Goal: Information Seeking & Learning: Learn about a topic

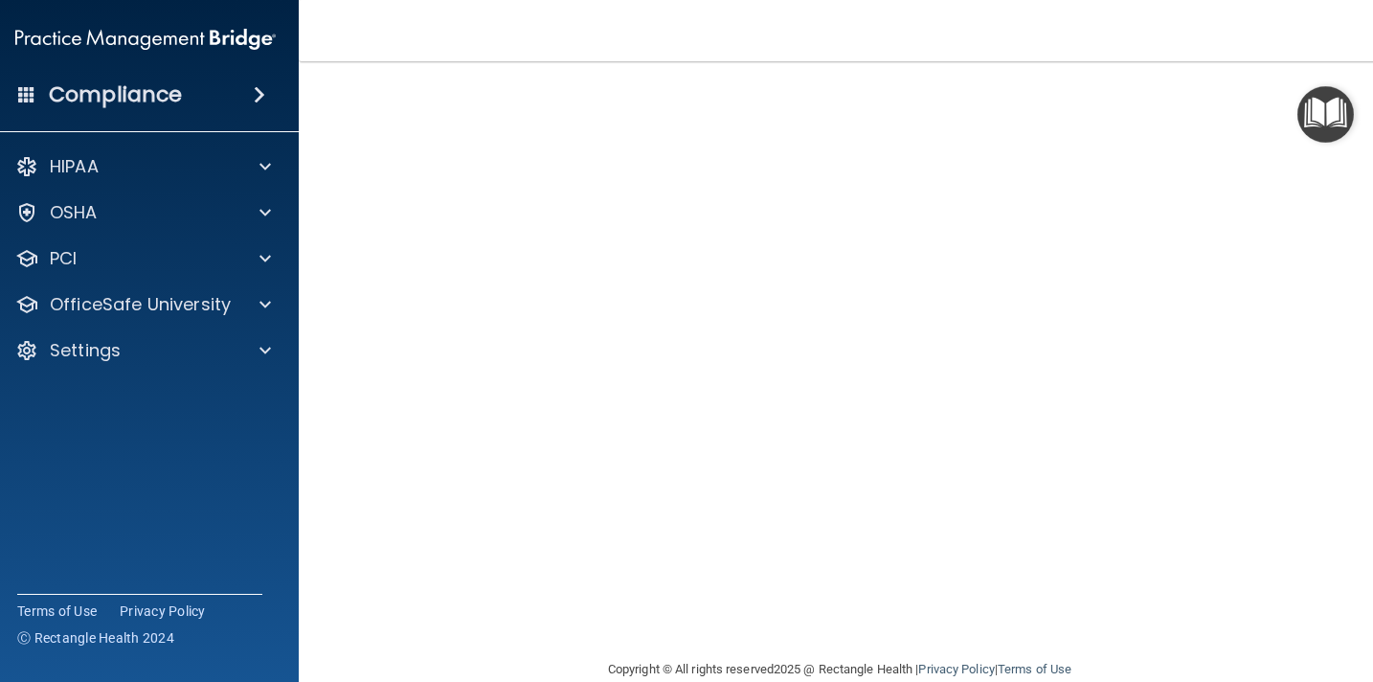
scroll to position [38, 0]
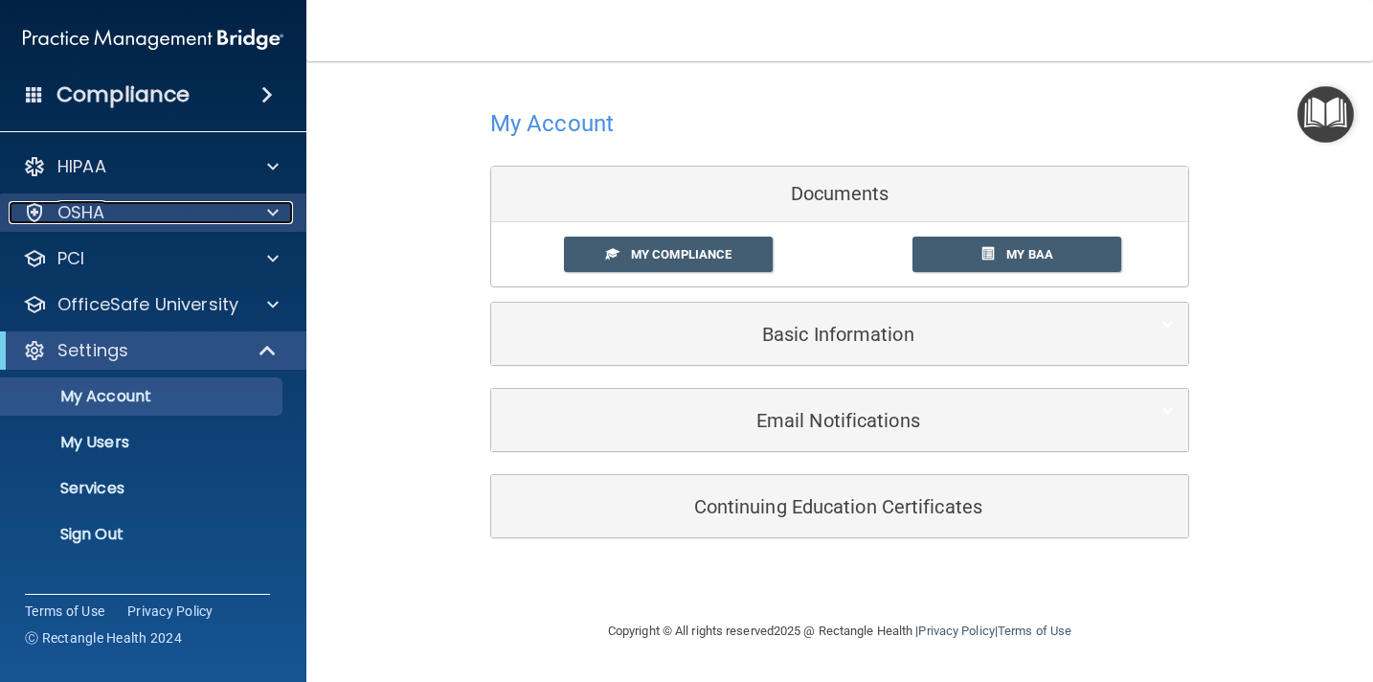
click at [246, 206] on div at bounding box center [270, 212] width 48 height 23
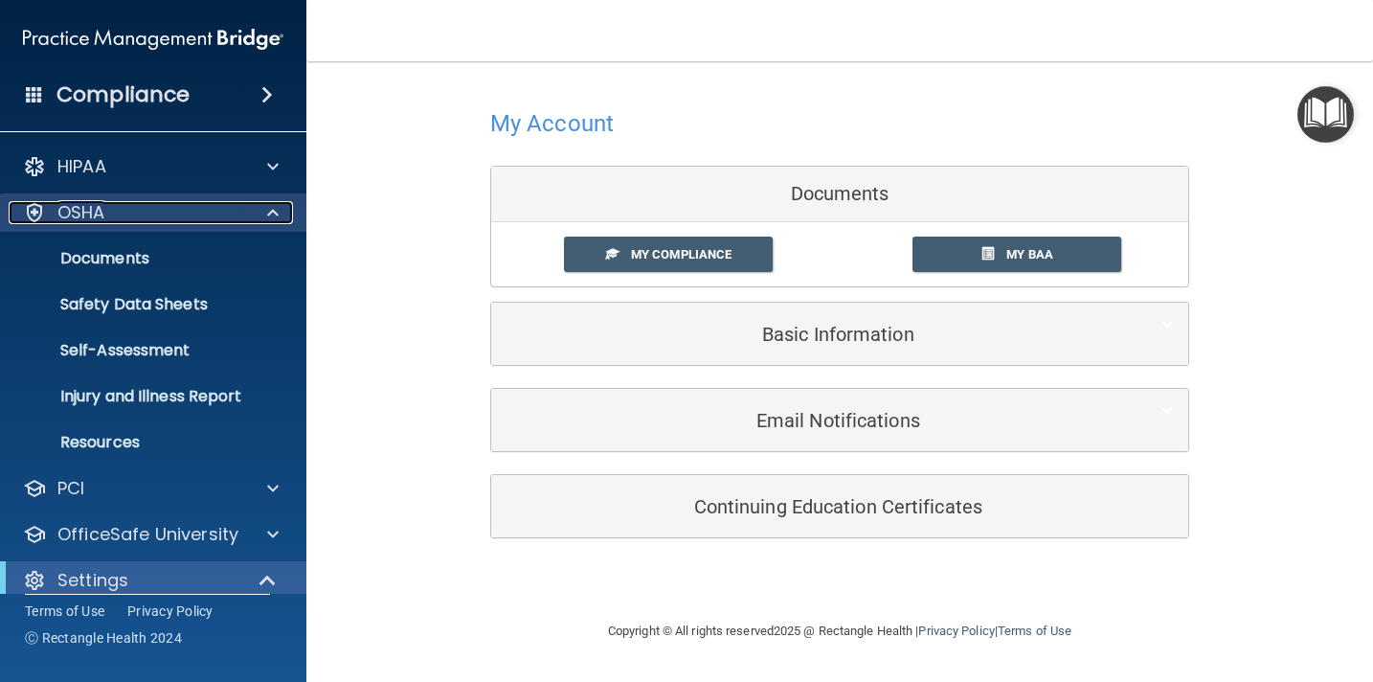
click at [252, 212] on div at bounding box center [270, 212] width 48 height 23
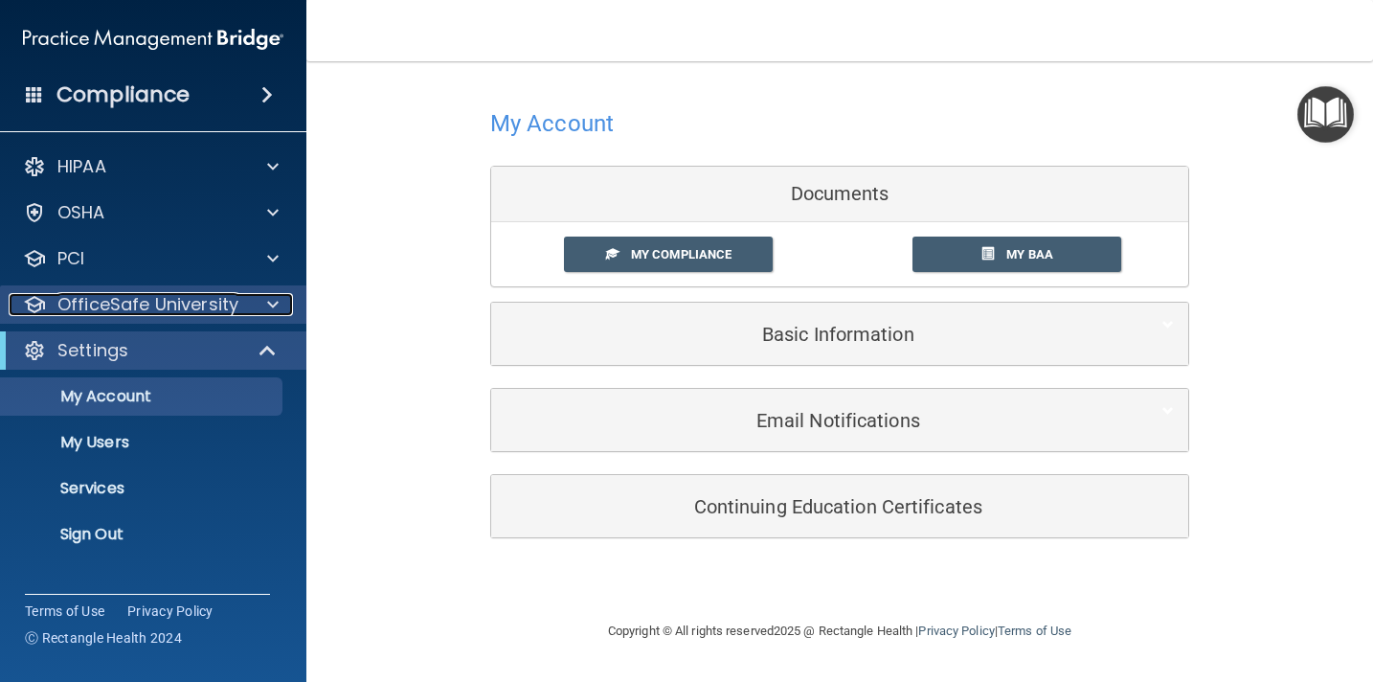
click at [240, 306] on div "OfficeSafe University" at bounding box center [127, 304] width 237 height 23
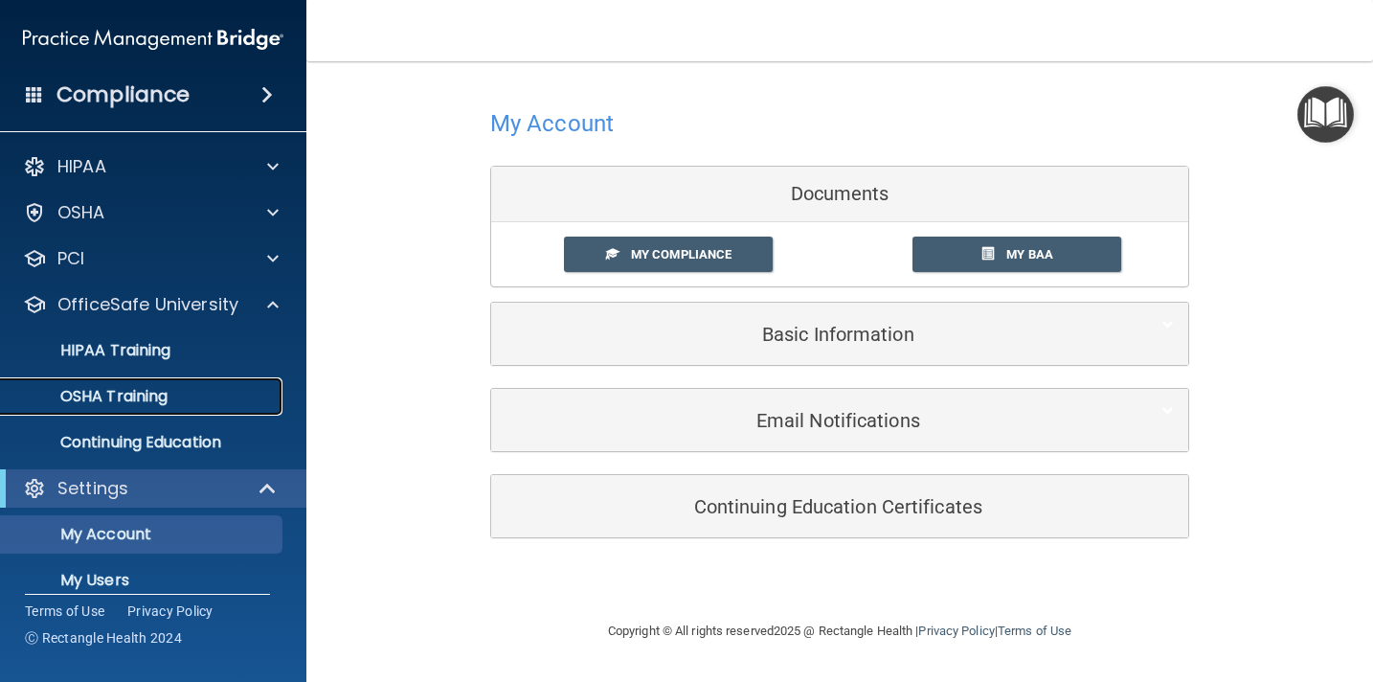
click at [160, 404] on p "OSHA Training" at bounding box center [89, 396] width 155 height 19
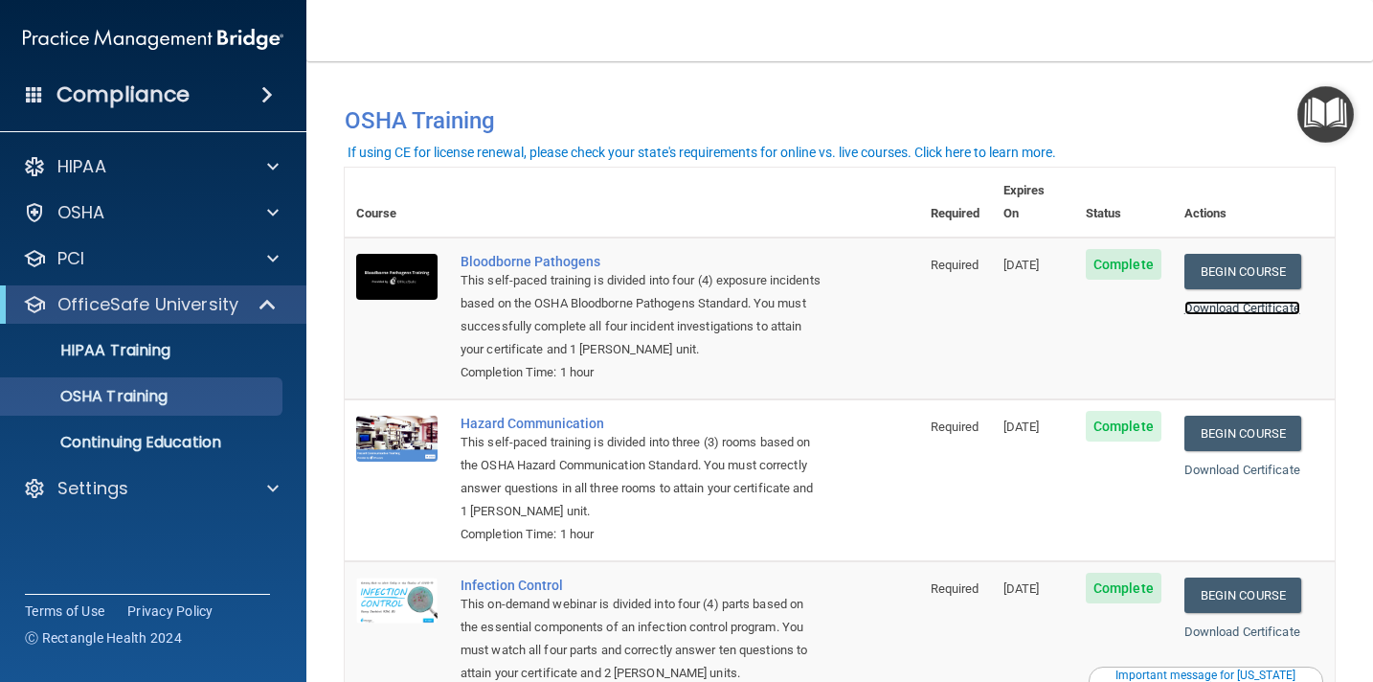
click at [1257, 301] on link "Download Certificate" at bounding box center [1242, 308] width 116 height 14
click at [1272, 462] on link "Download Certificate" at bounding box center [1242, 469] width 116 height 14
click at [1249, 624] on link "Download Certificate" at bounding box center [1242, 631] width 116 height 14
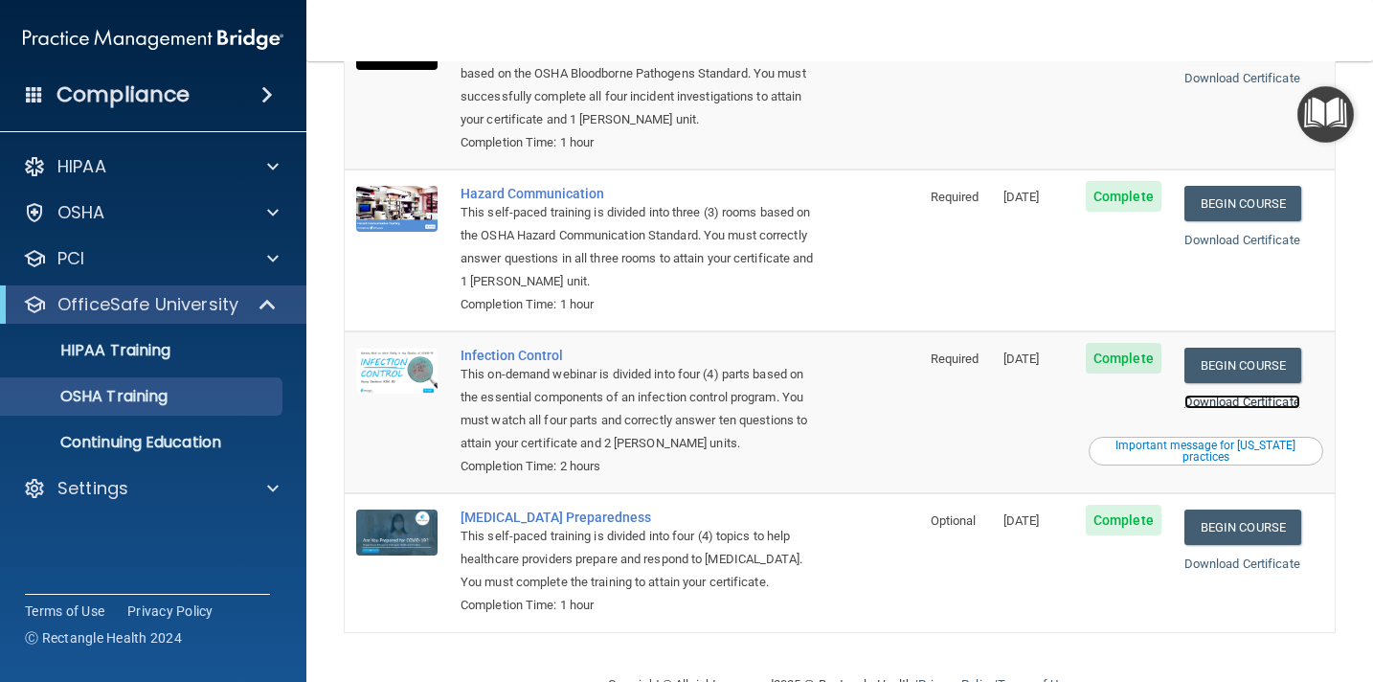
scroll to position [258, 0]
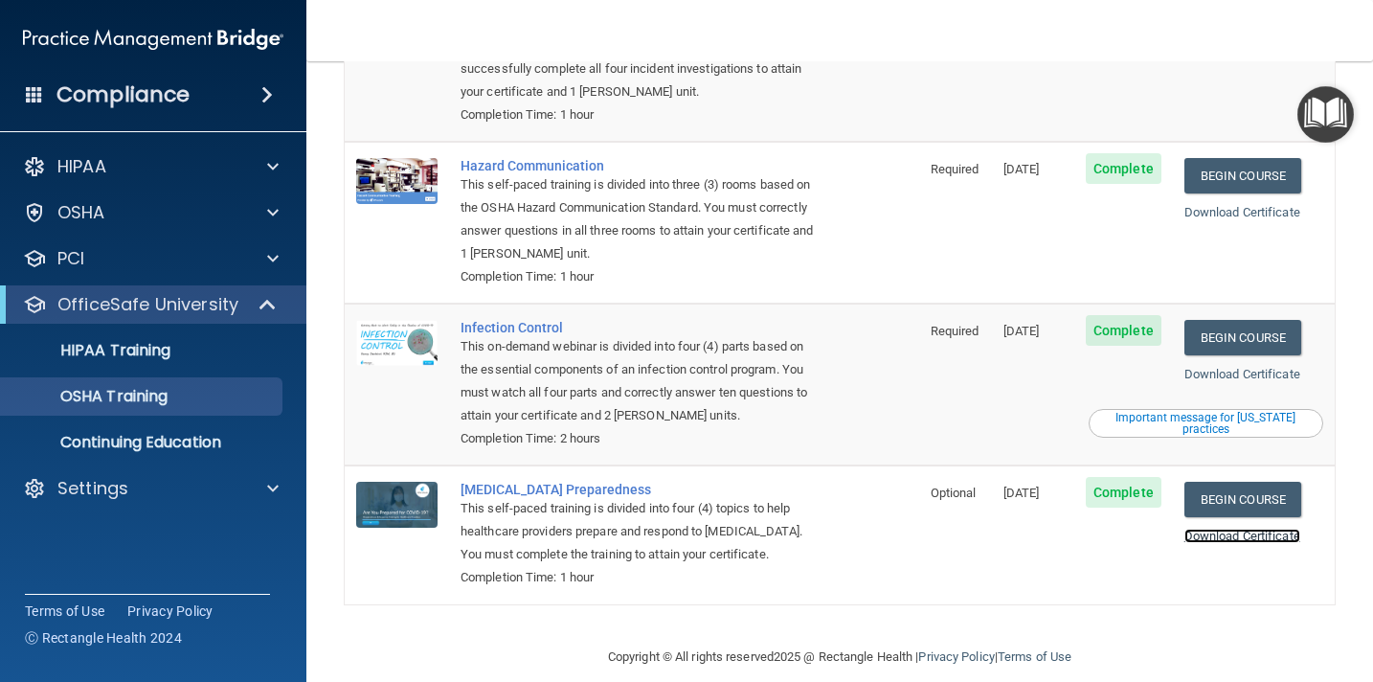
click at [1245, 528] on link "Download Certificate" at bounding box center [1242, 535] width 116 height 14
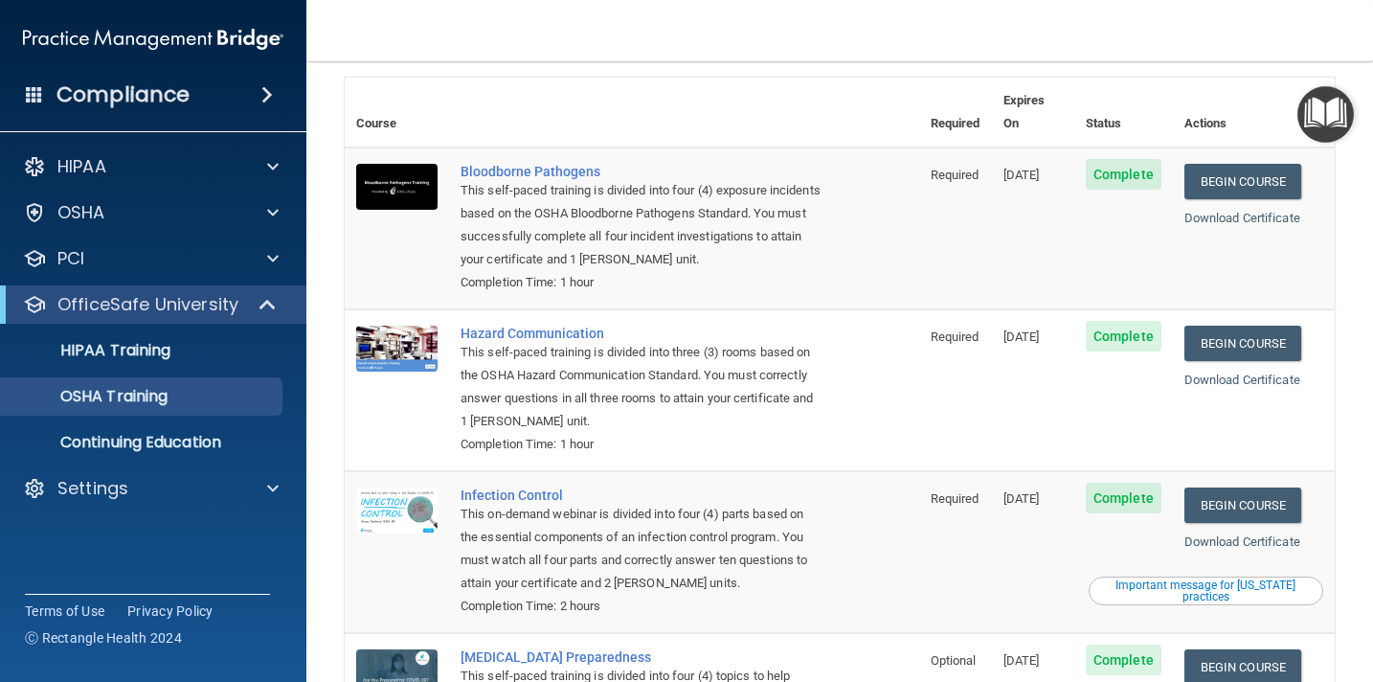
scroll to position [0, 0]
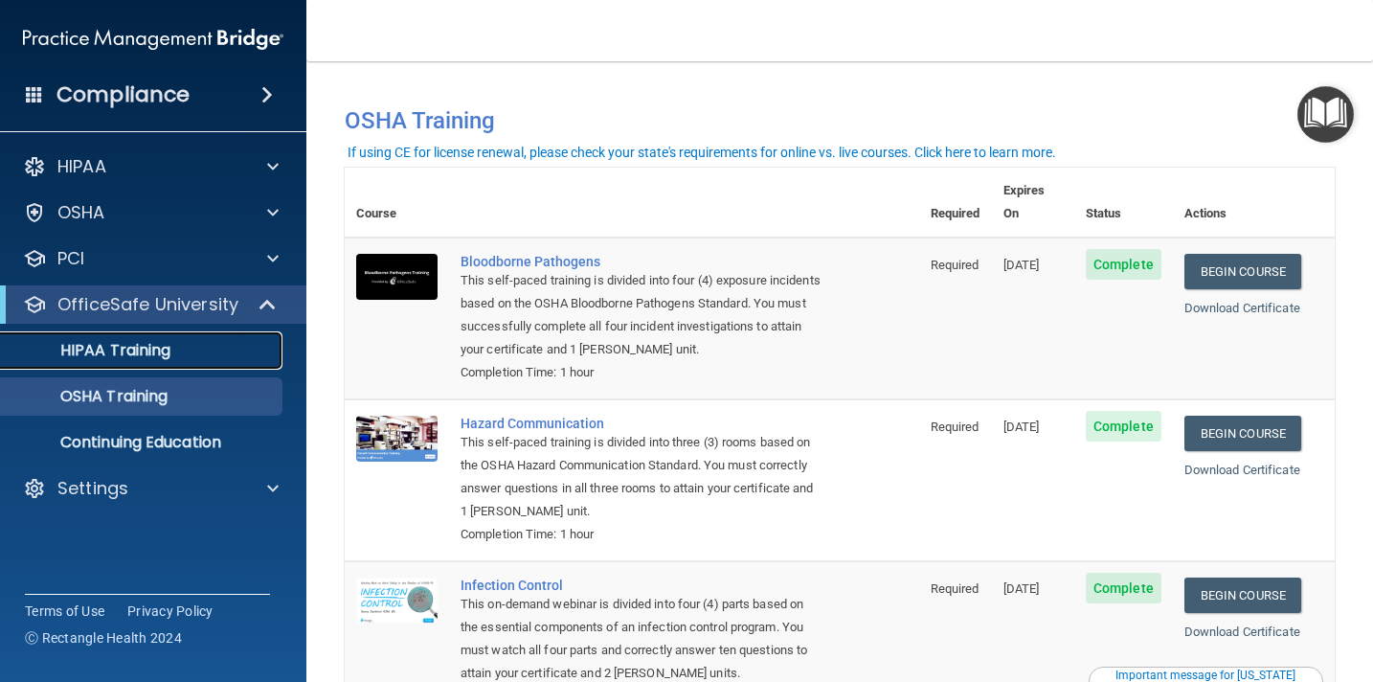
click at [146, 345] on p "HIPAA Training" at bounding box center [91, 350] width 158 height 19
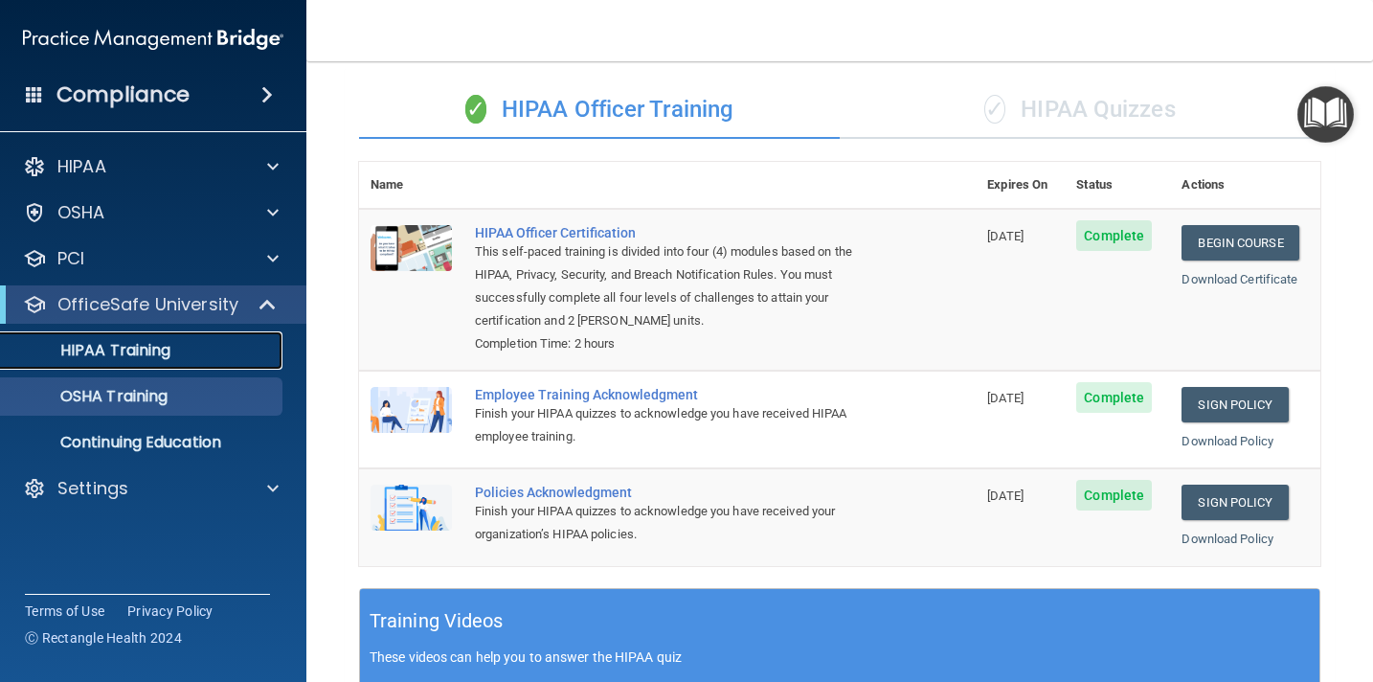
scroll to position [140, 0]
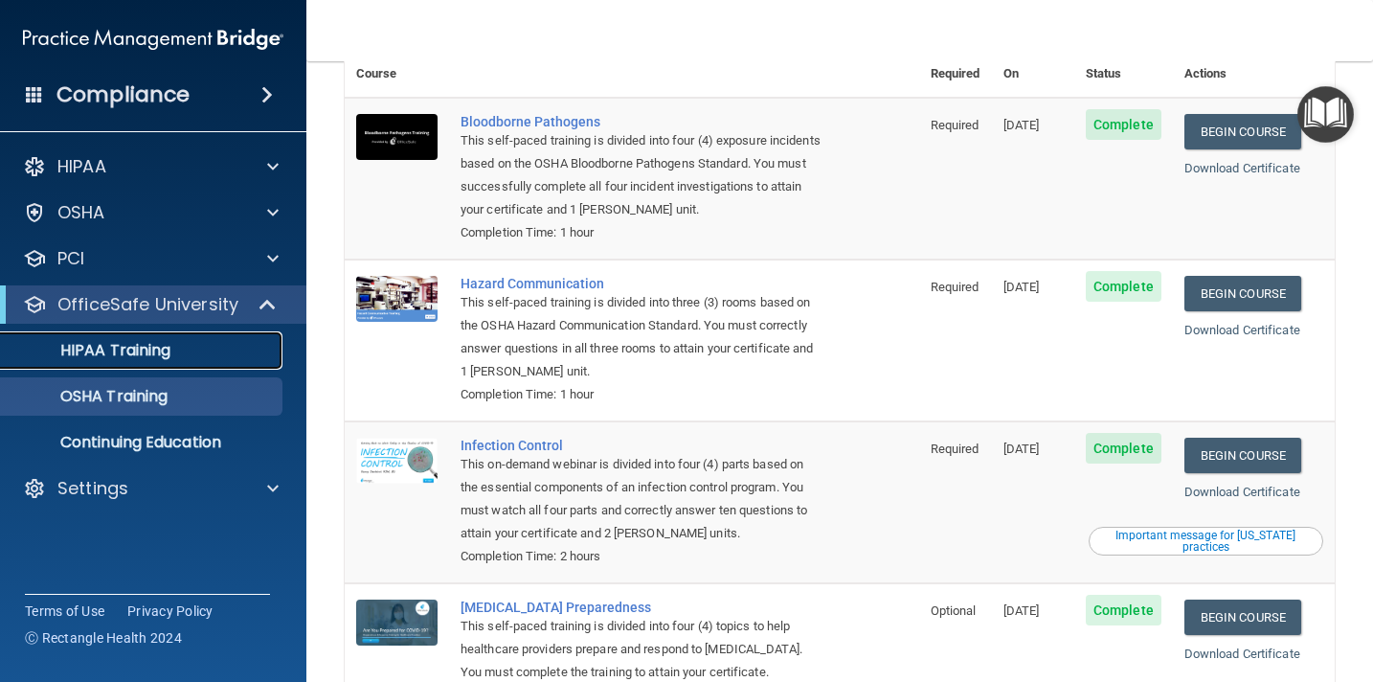
click at [178, 353] on div "HIPAA Training" at bounding box center [142, 350] width 261 height 19
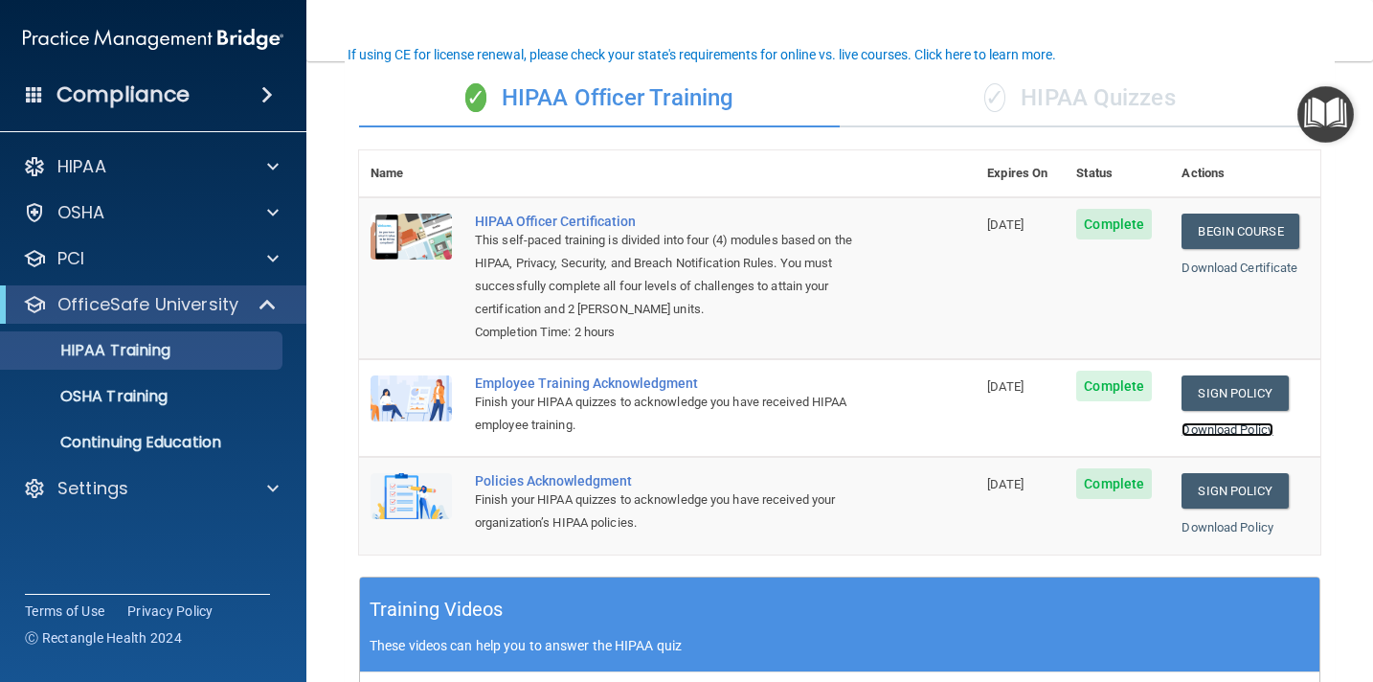
click at [1251, 431] on link "Download Policy" at bounding box center [1227, 429] width 92 height 14
click at [1253, 525] on link "Download Policy" at bounding box center [1227, 527] width 92 height 14
click at [1248, 429] on link "Download Policy" at bounding box center [1227, 429] width 92 height 14
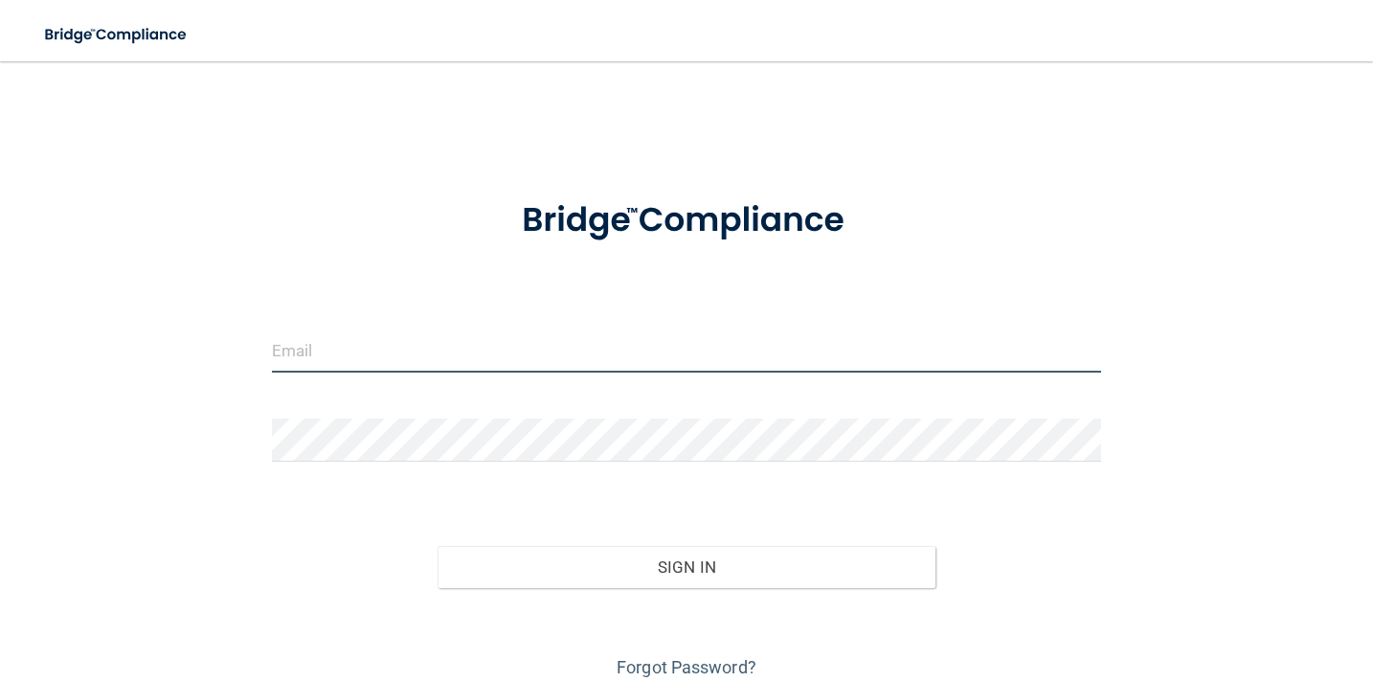
click at [597, 338] on input "email" at bounding box center [687, 350] width 830 height 43
type input "[EMAIL_ADDRESS][DOMAIN_NAME]"
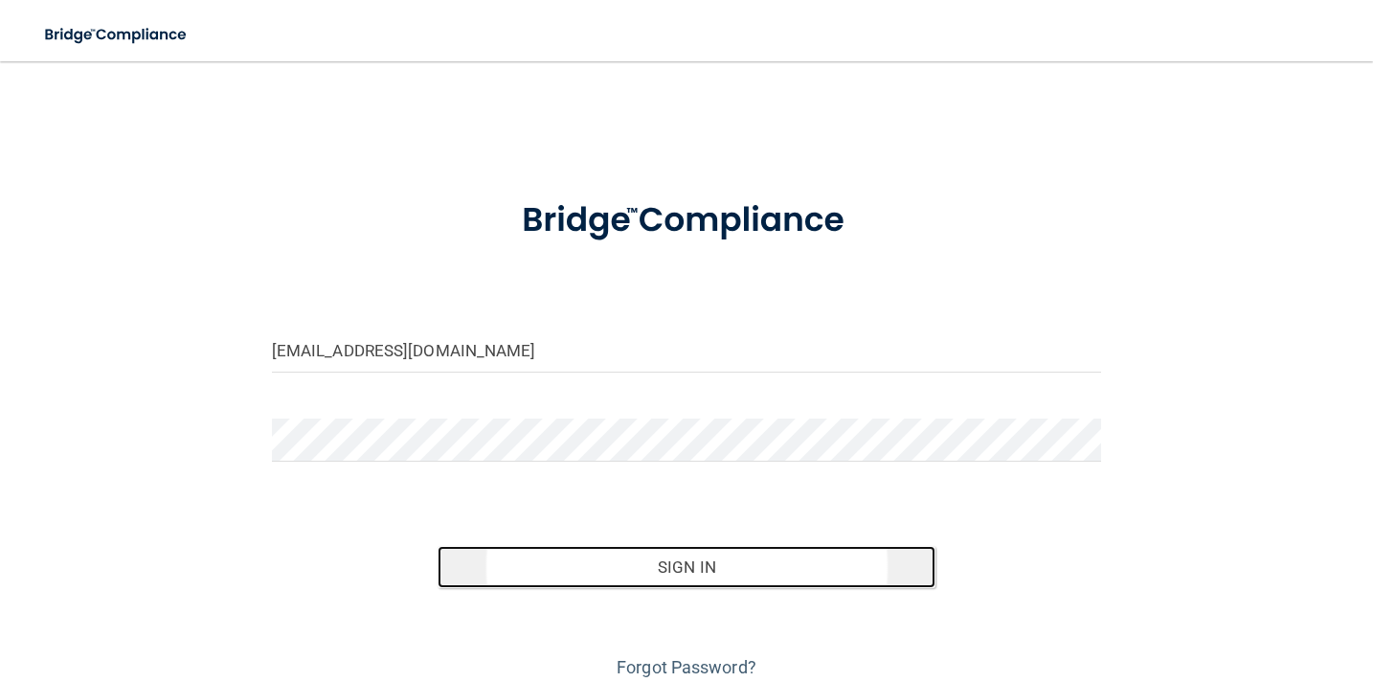
click at [752, 569] on button "Sign In" at bounding box center [687, 567] width 498 height 42
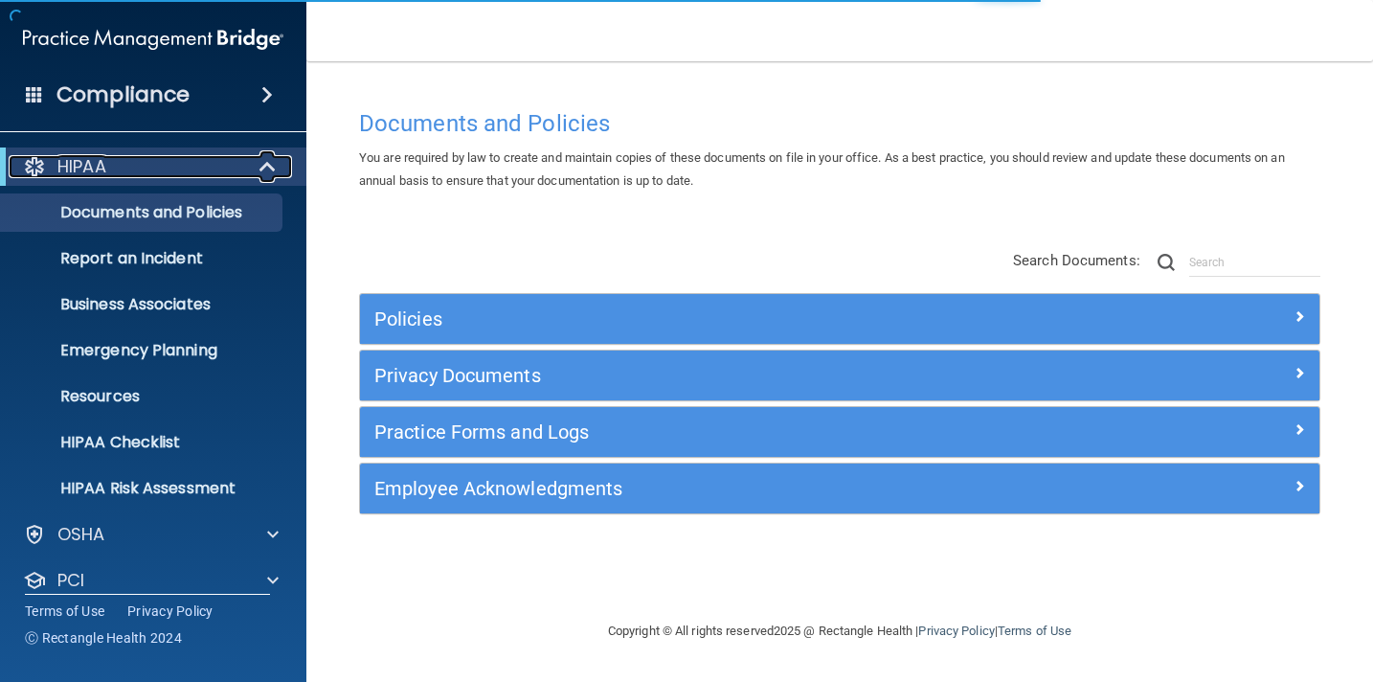
click at [212, 172] on div "HIPAA" at bounding box center [127, 166] width 236 height 23
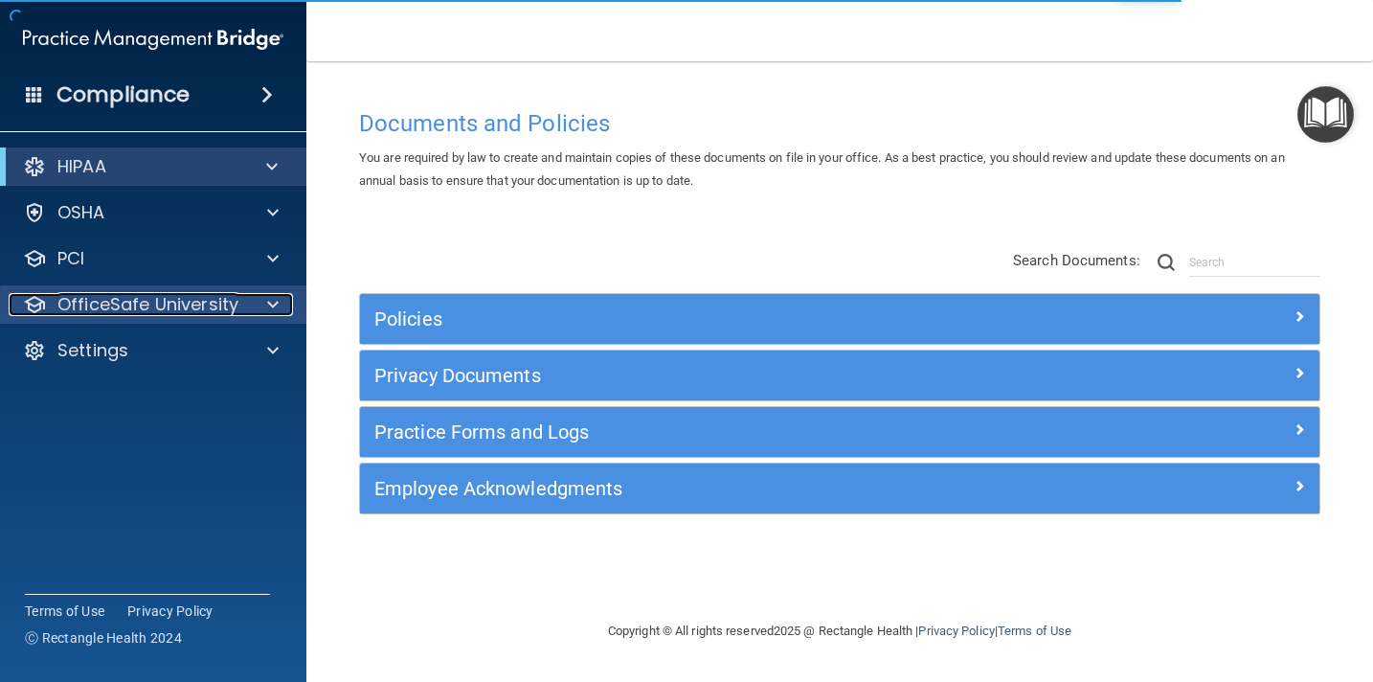
click at [218, 307] on p "OfficeSafe University" at bounding box center [147, 304] width 181 height 23
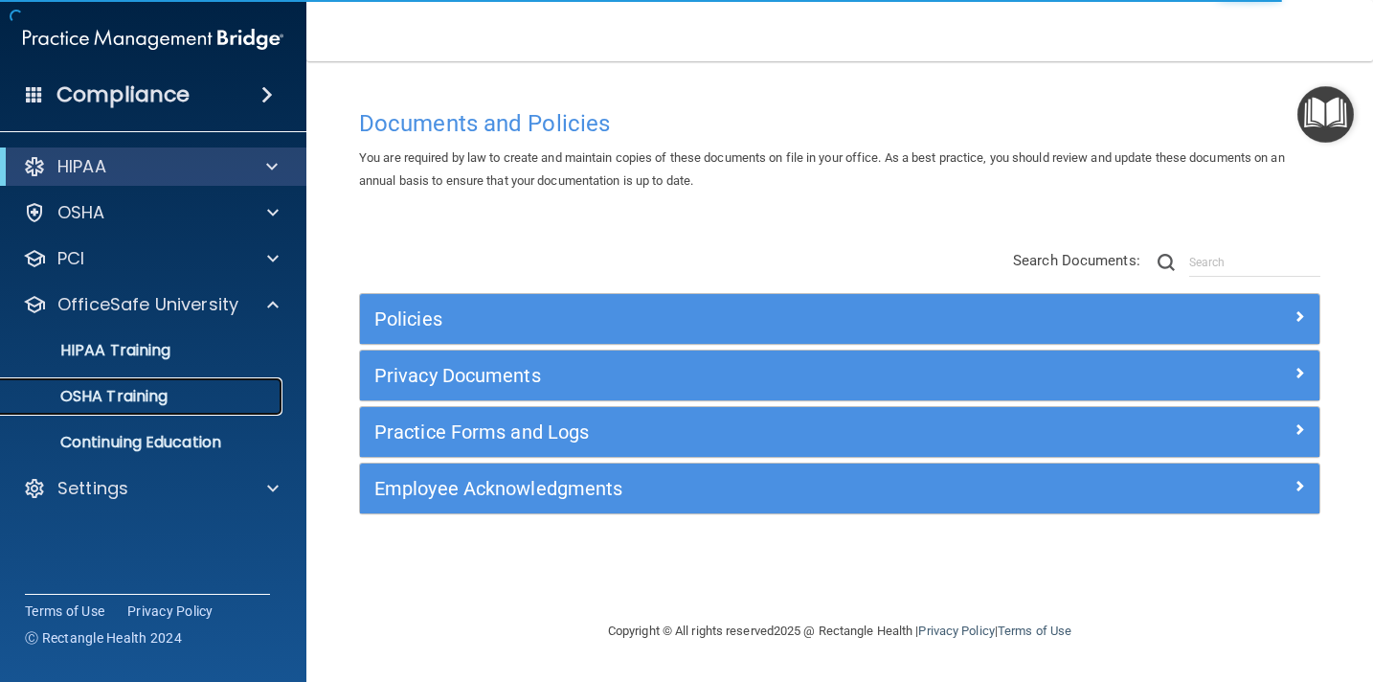
click at [155, 403] on p "OSHA Training" at bounding box center [89, 396] width 155 height 19
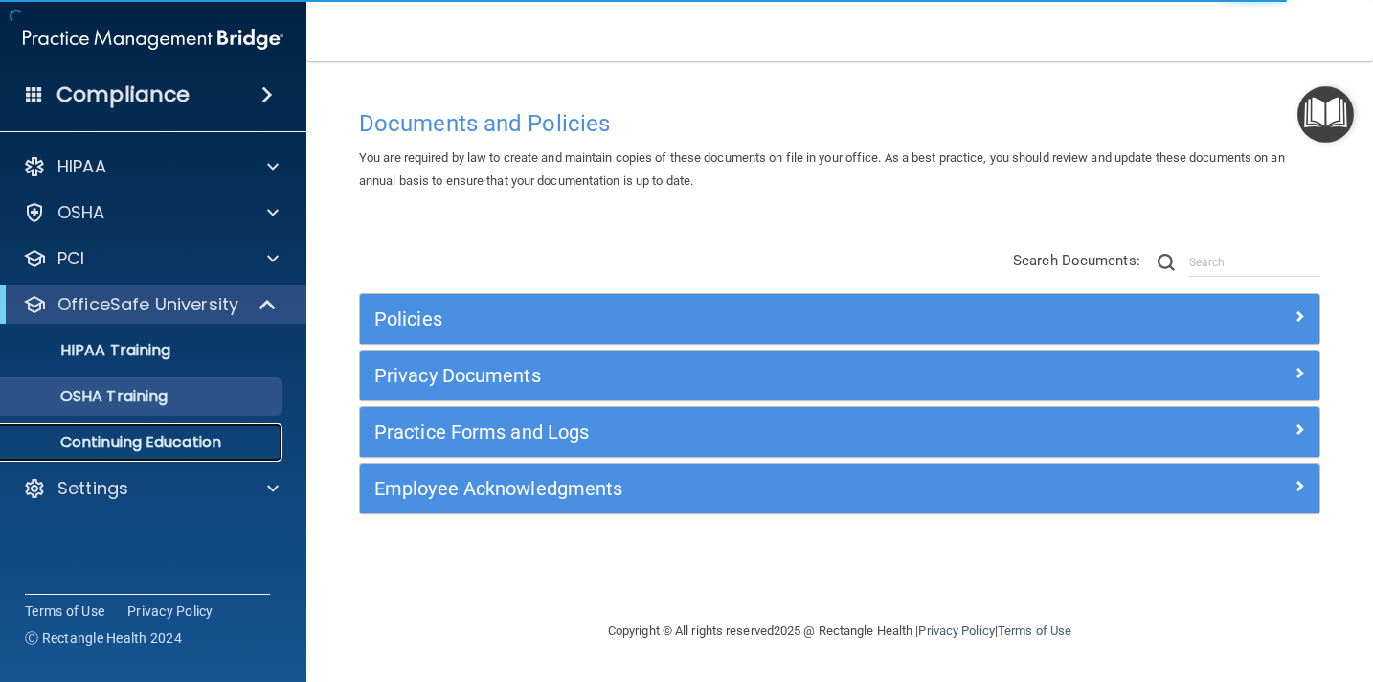
click at [162, 442] on p "Continuing Education" at bounding box center [142, 442] width 261 height 19
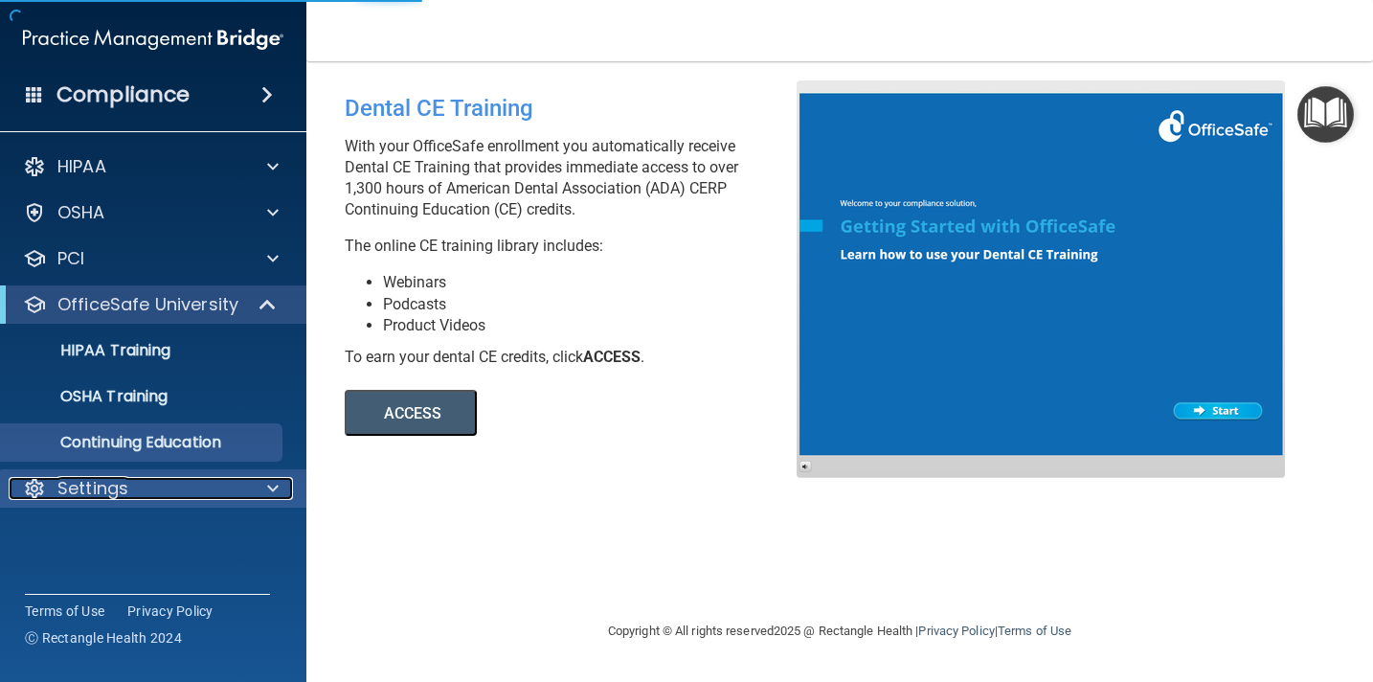
click at [155, 493] on div "Settings" at bounding box center [127, 488] width 237 height 23
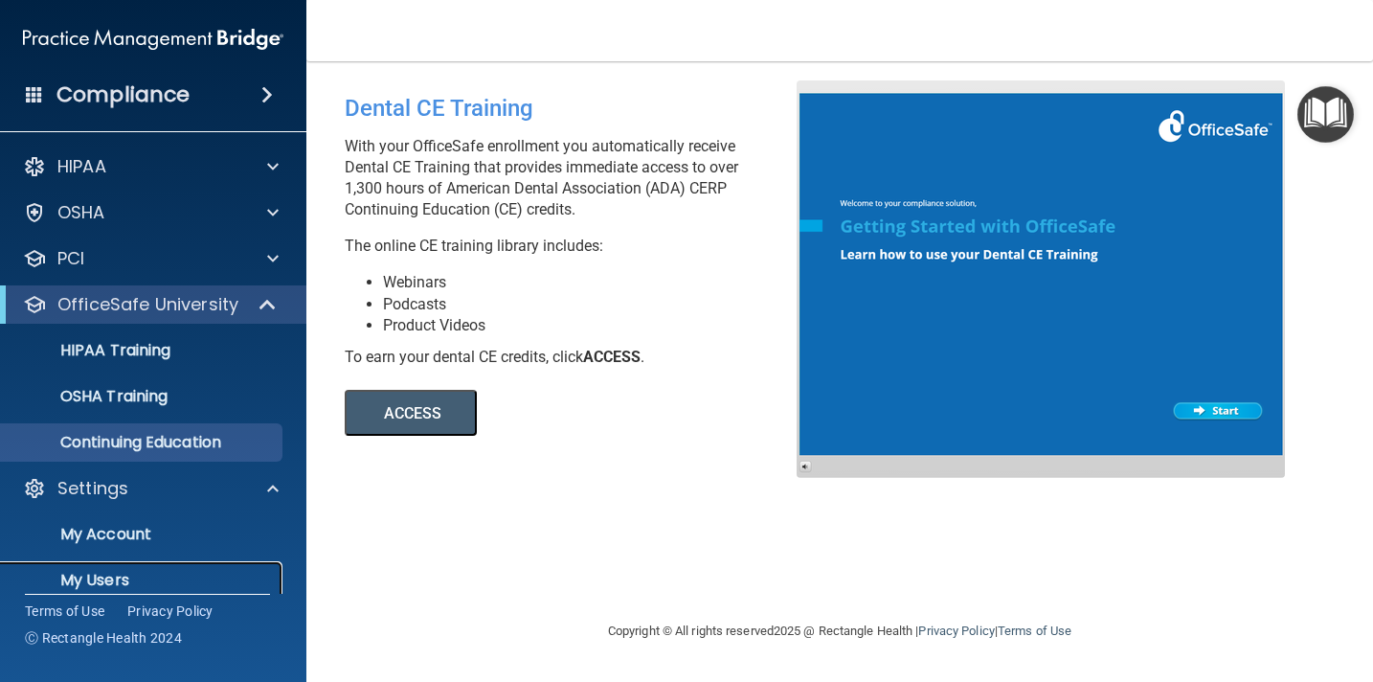
click at [130, 575] on p "My Users" at bounding box center [142, 580] width 261 height 19
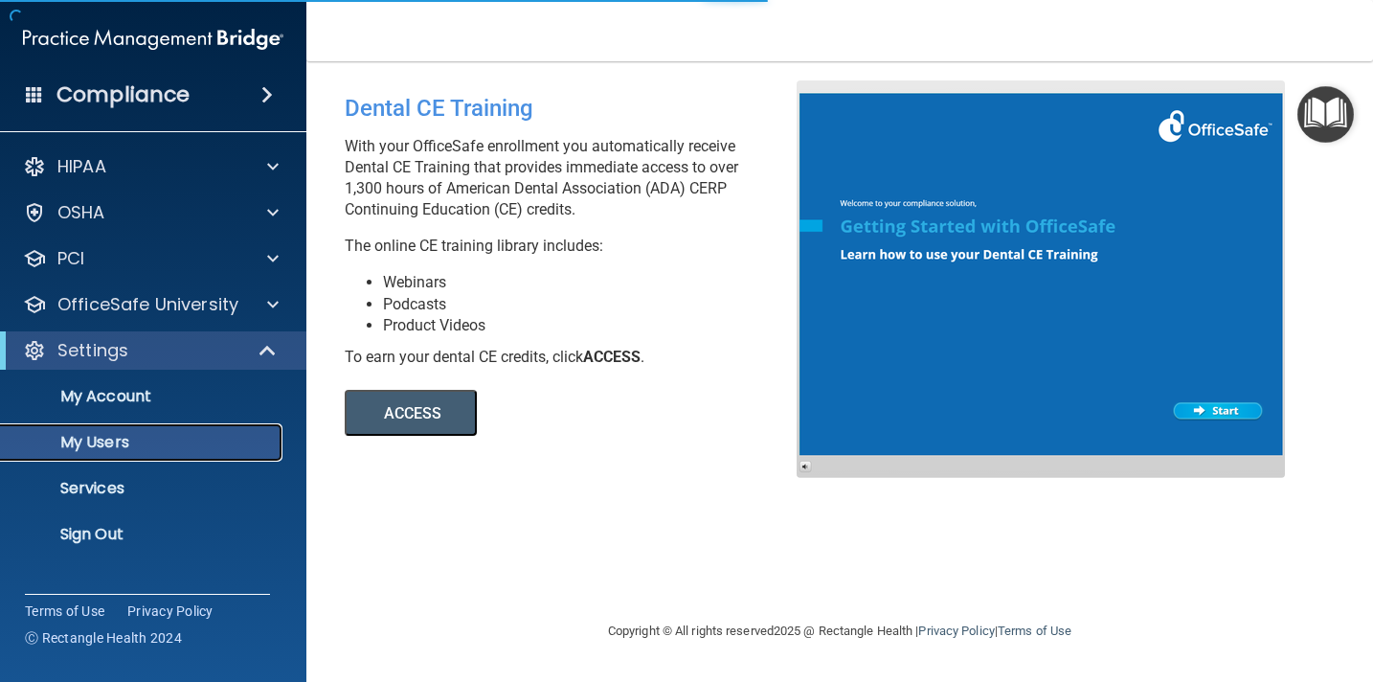
select select "20"
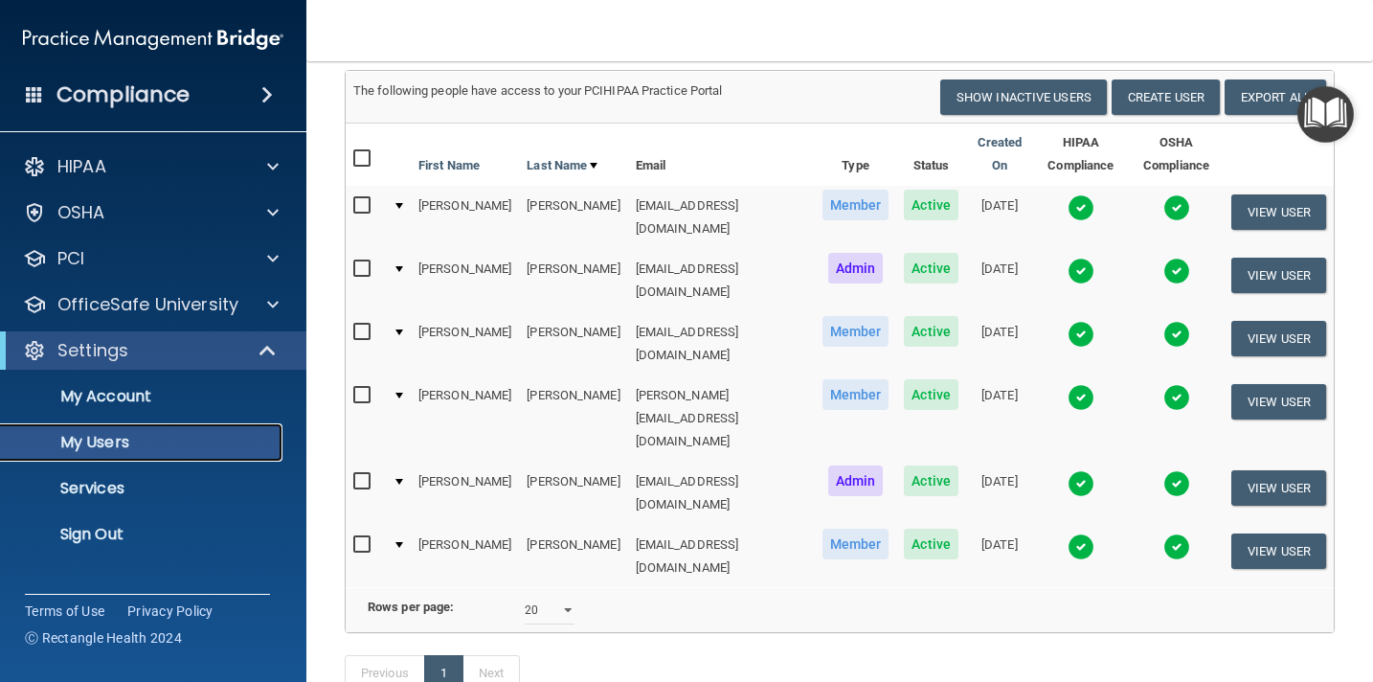
scroll to position [154, 0]
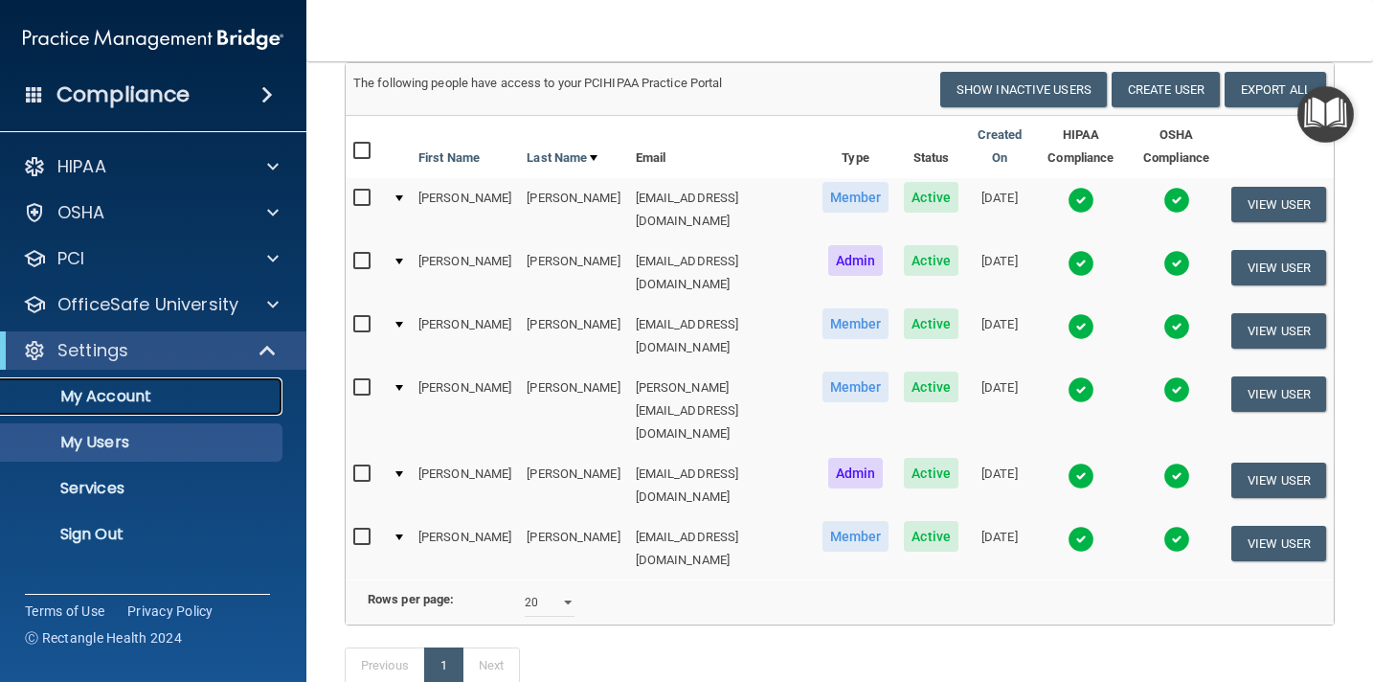
click at [154, 402] on p "My Account" at bounding box center [142, 396] width 261 height 19
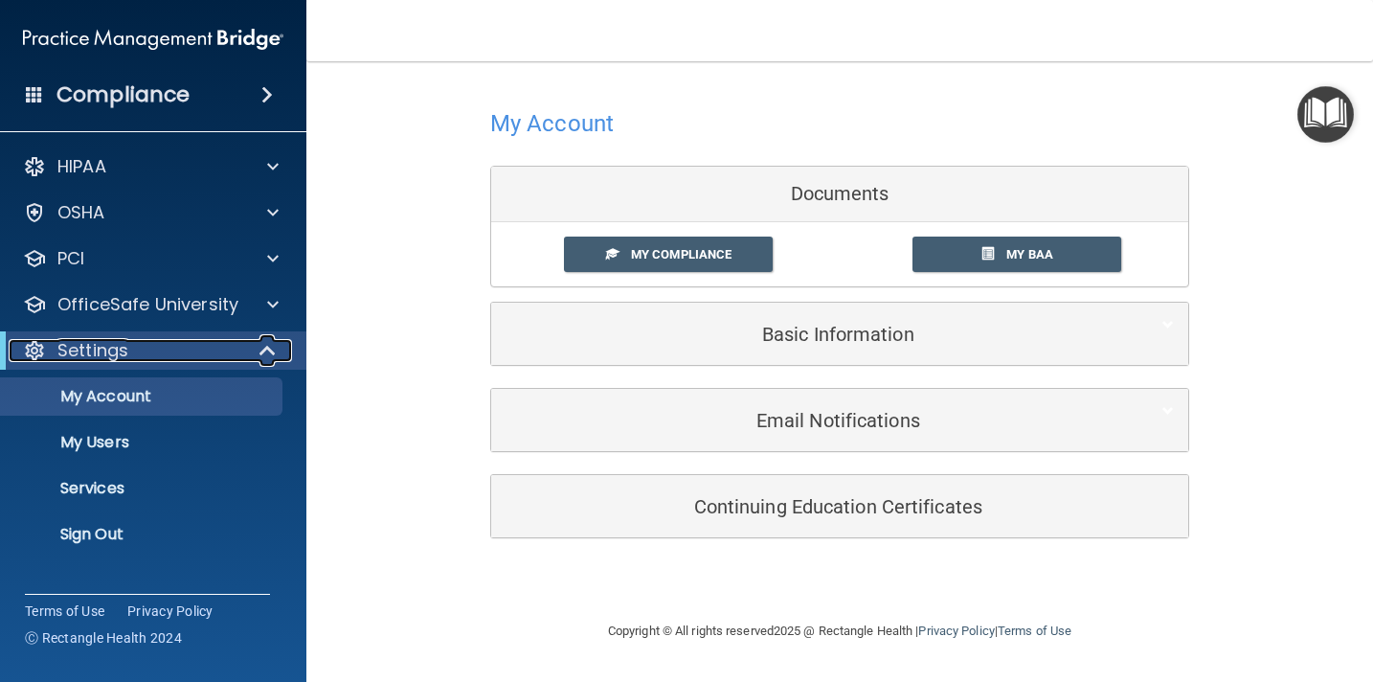
click at [267, 349] on span at bounding box center [269, 350] width 16 height 23
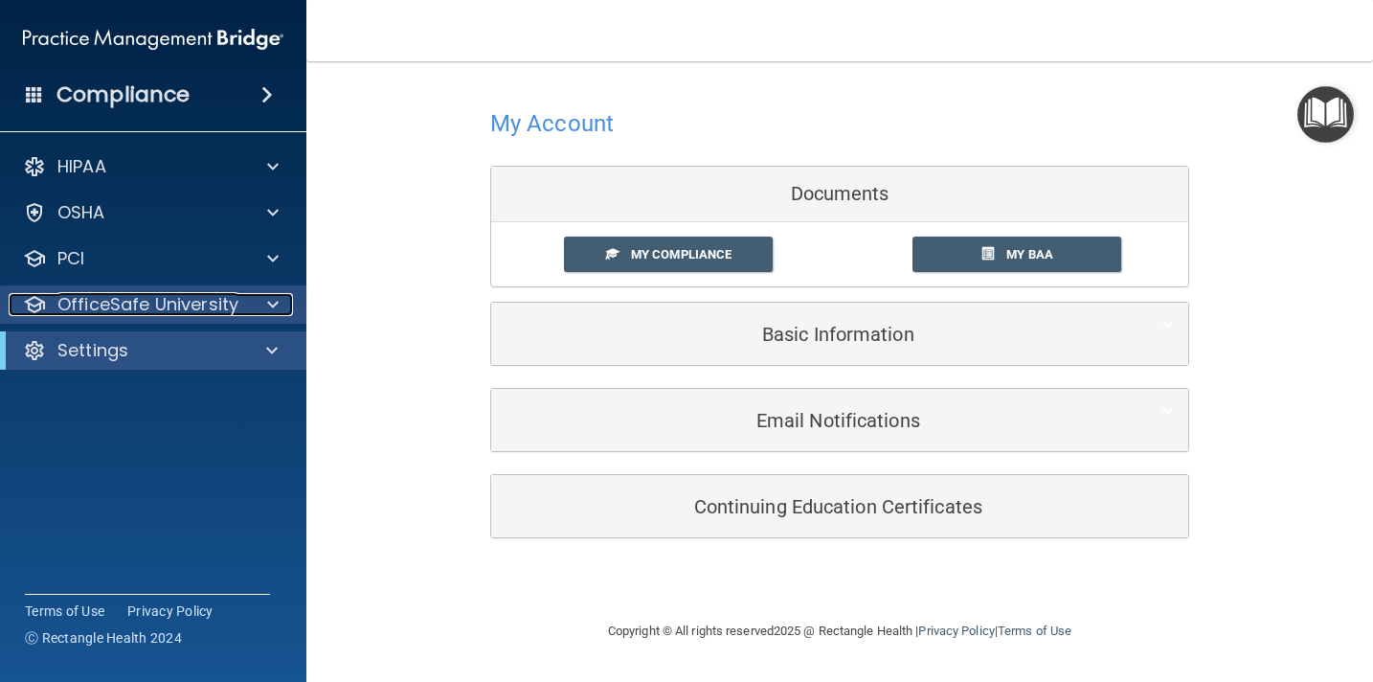
click at [249, 305] on div at bounding box center [270, 304] width 48 height 23
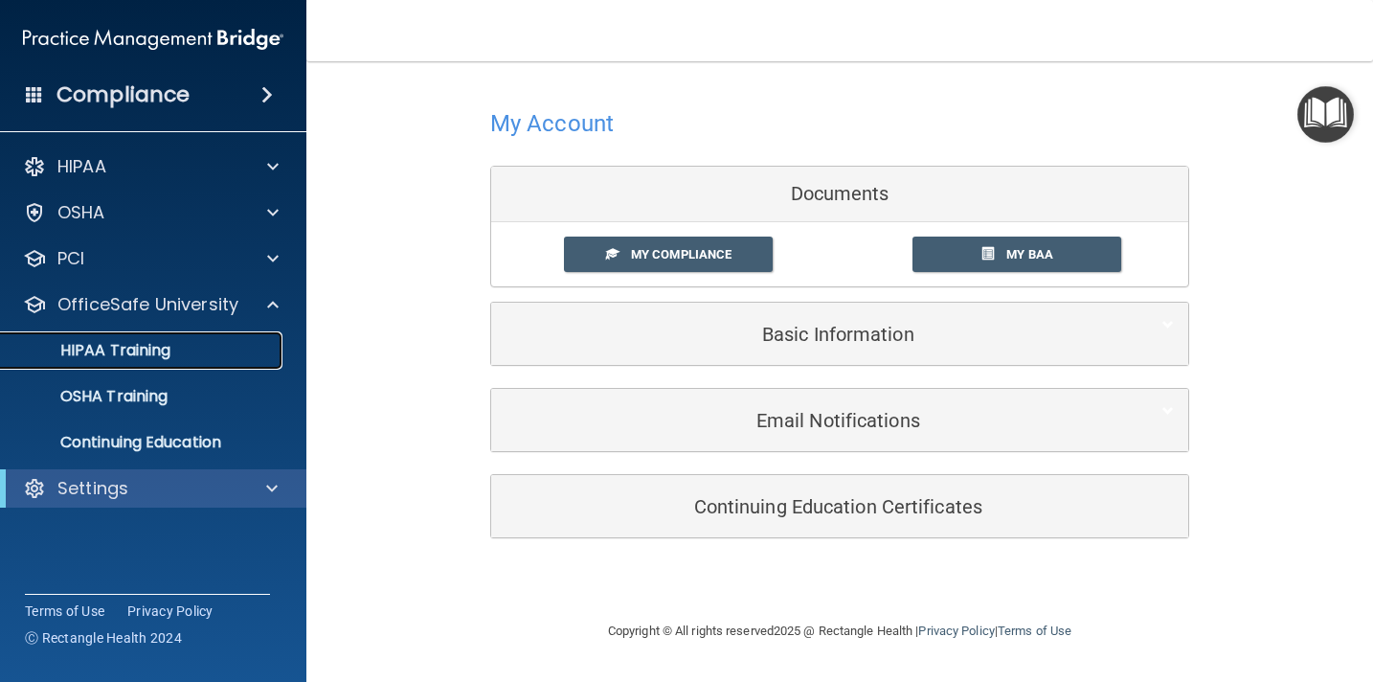
click at [157, 341] on p "HIPAA Training" at bounding box center [91, 350] width 158 height 19
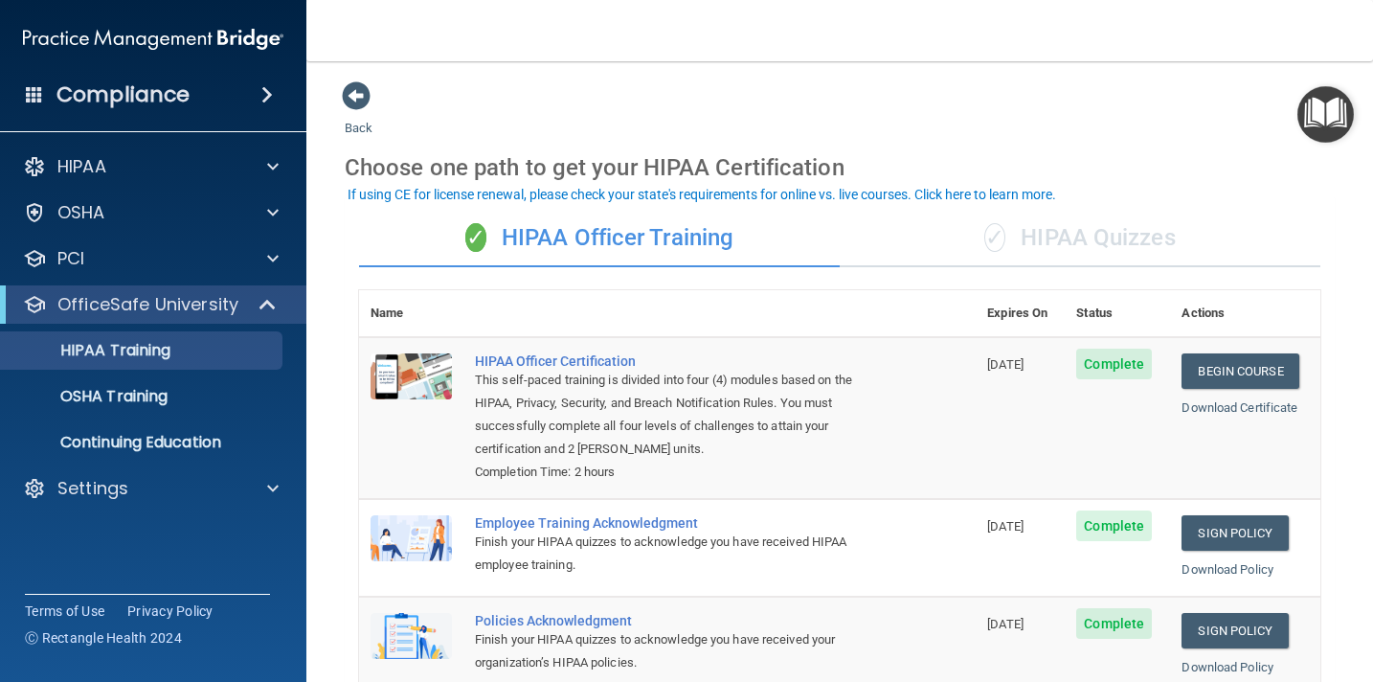
click at [1101, 235] on div "✓ HIPAA Quizzes" at bounding box center [1080, 238] width 481 height 57
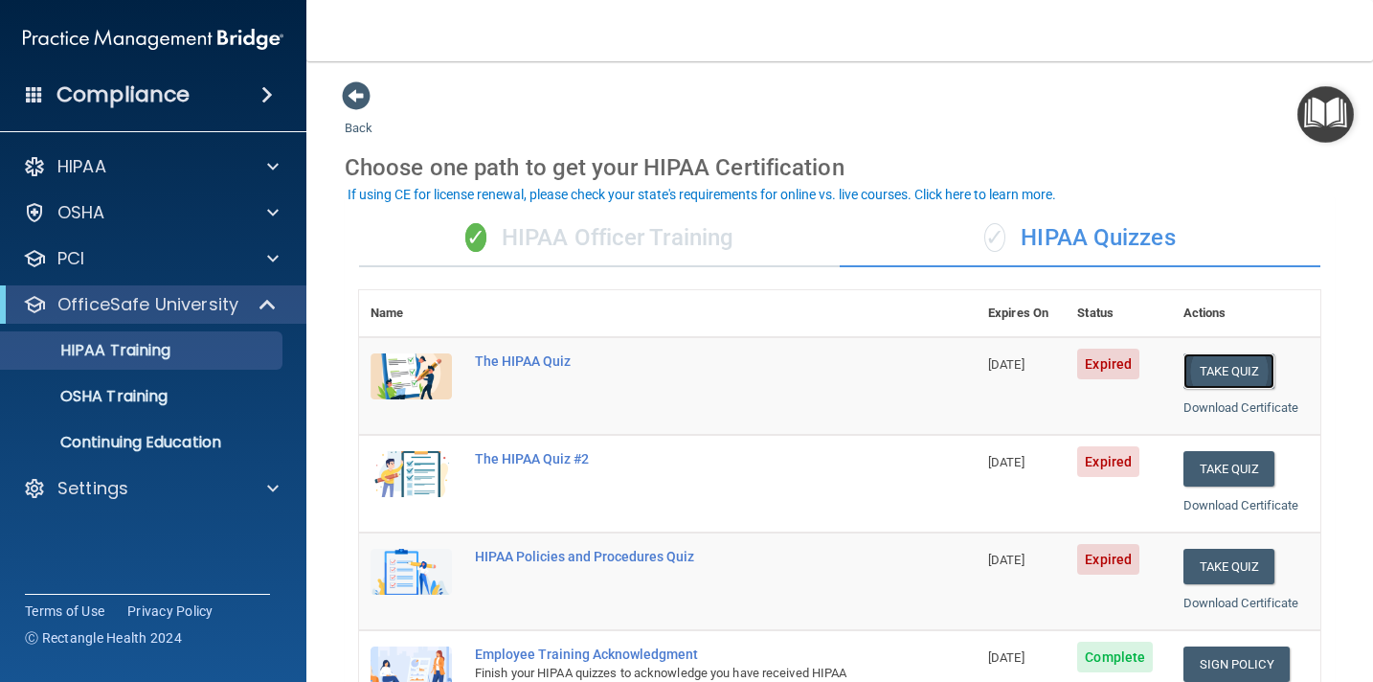
click at [1238, 374] on button "Take Quiz" at bounding box center [1229, 370] width 92 height 35
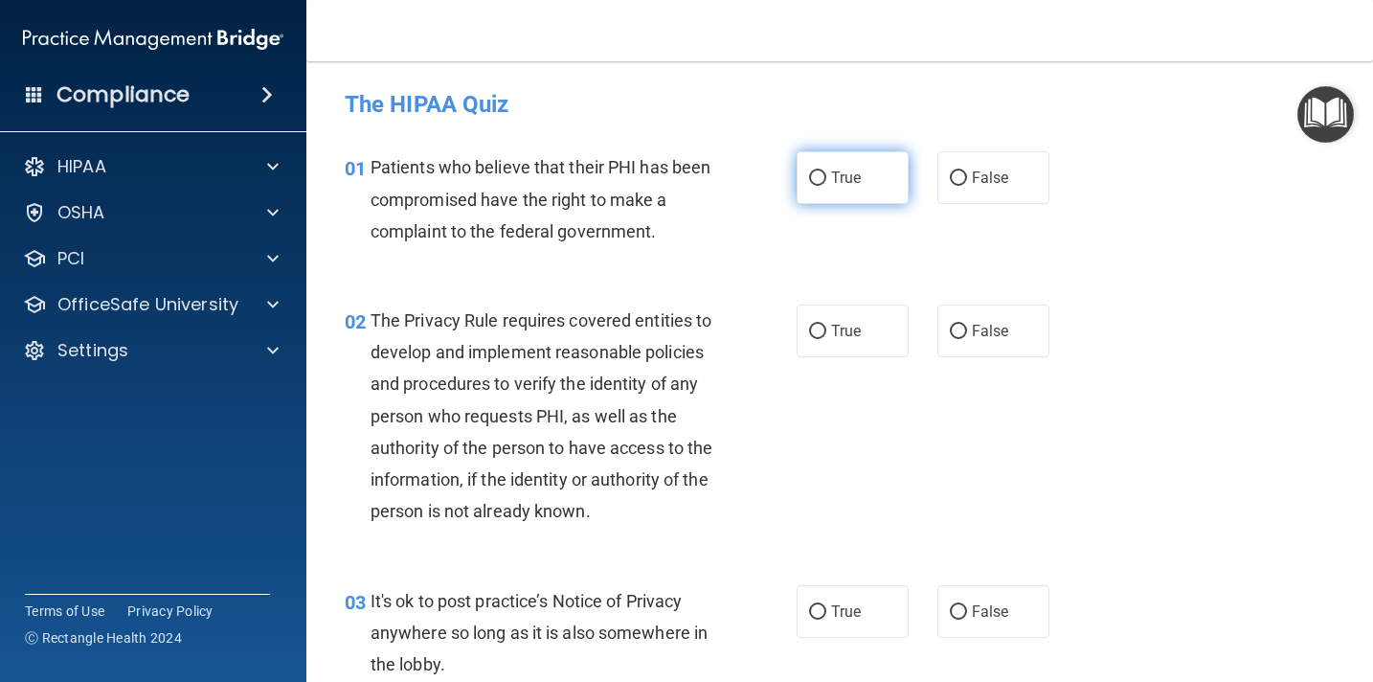
click at [818, 173] on input "True" at bounding box center [817, 178] width 17 height 14
radio input "true"
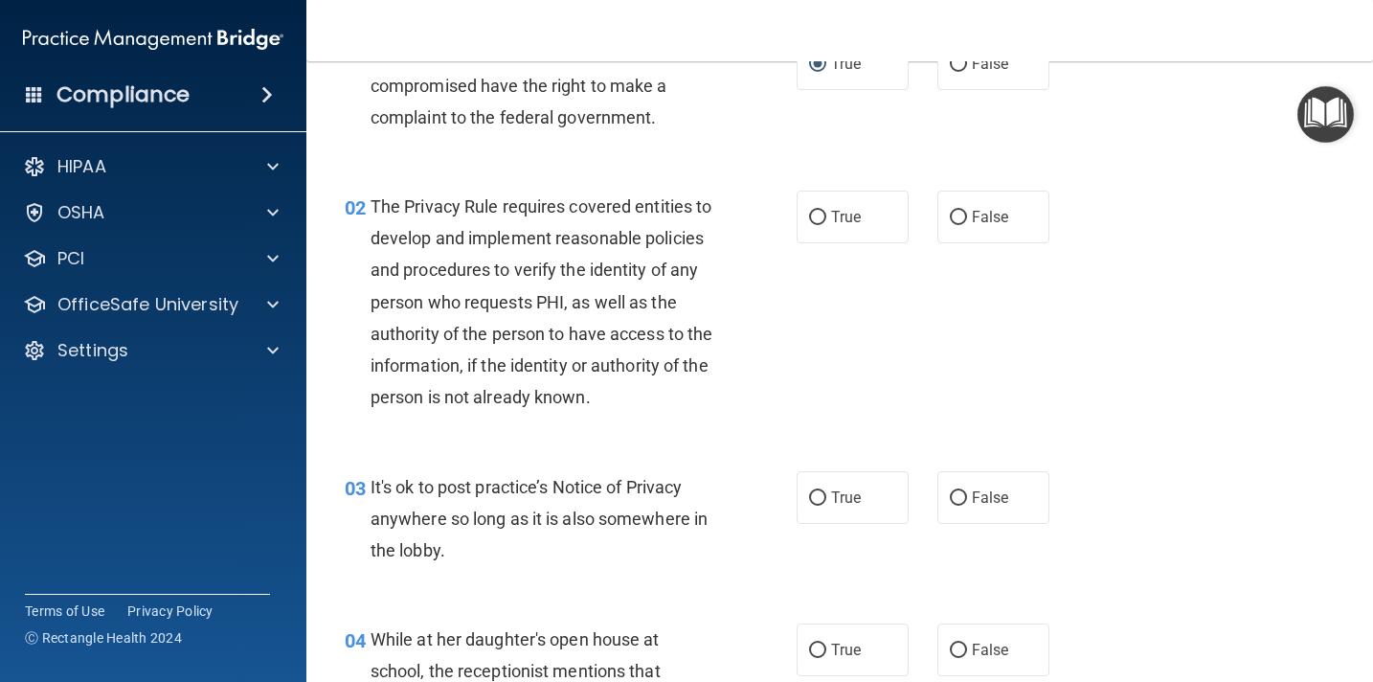
scroll to position [120, 0]
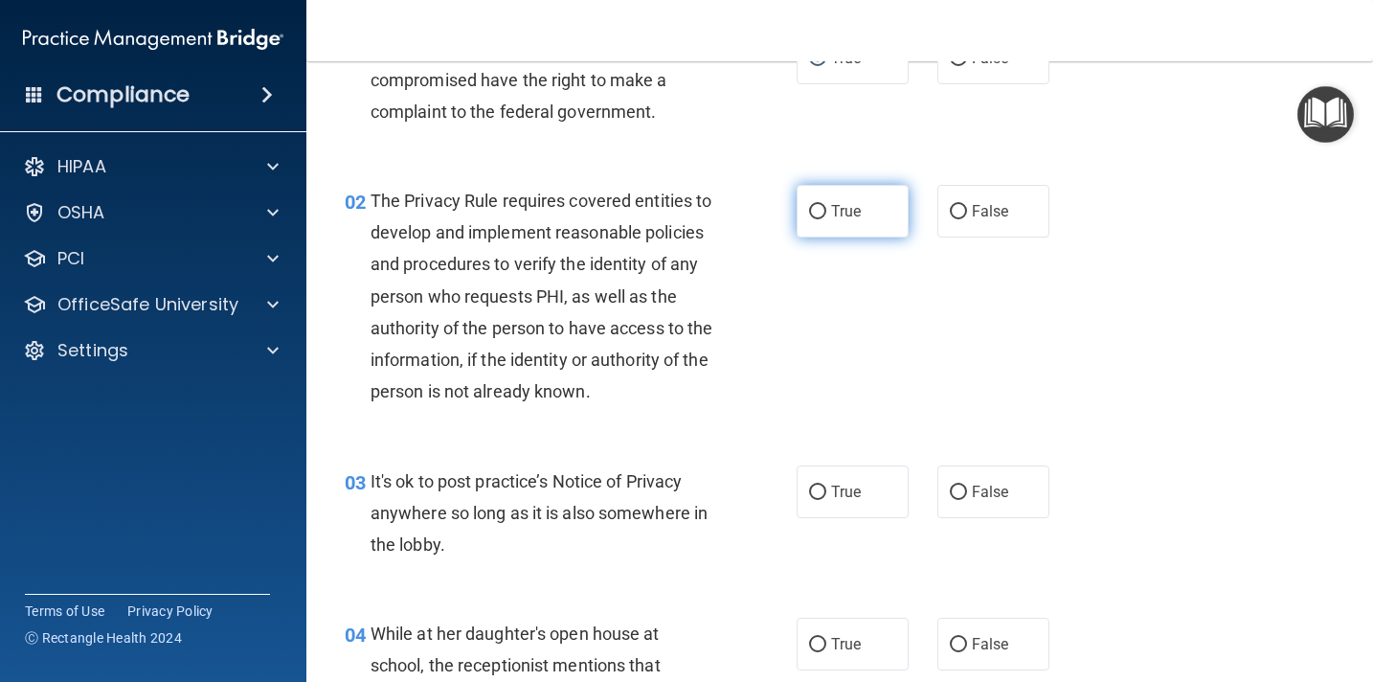
click at [823, 213] on input "True" at bounding box center [817, 212] width 17 height 14
radio input "true"
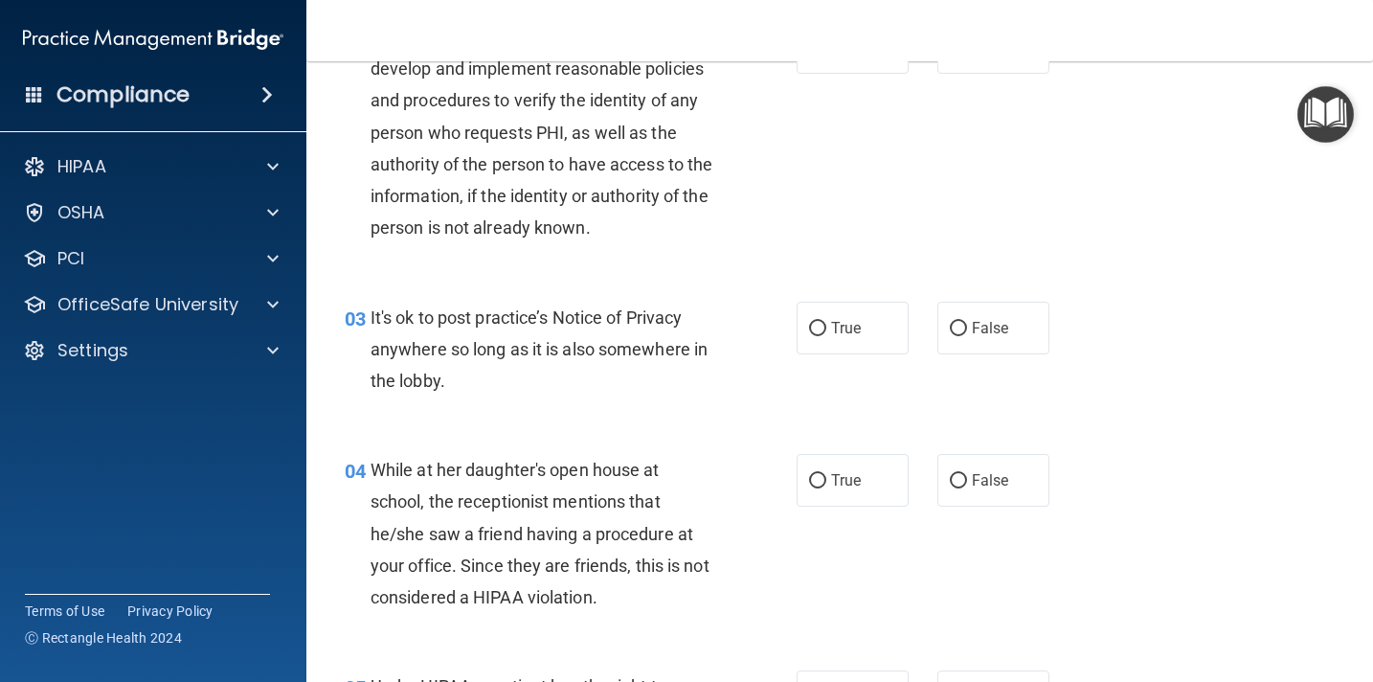
scroll to position [284, 0]
click at [956, 330] on input "False" at bounding box center [958, 328] width 17 height 14
radio input "true"
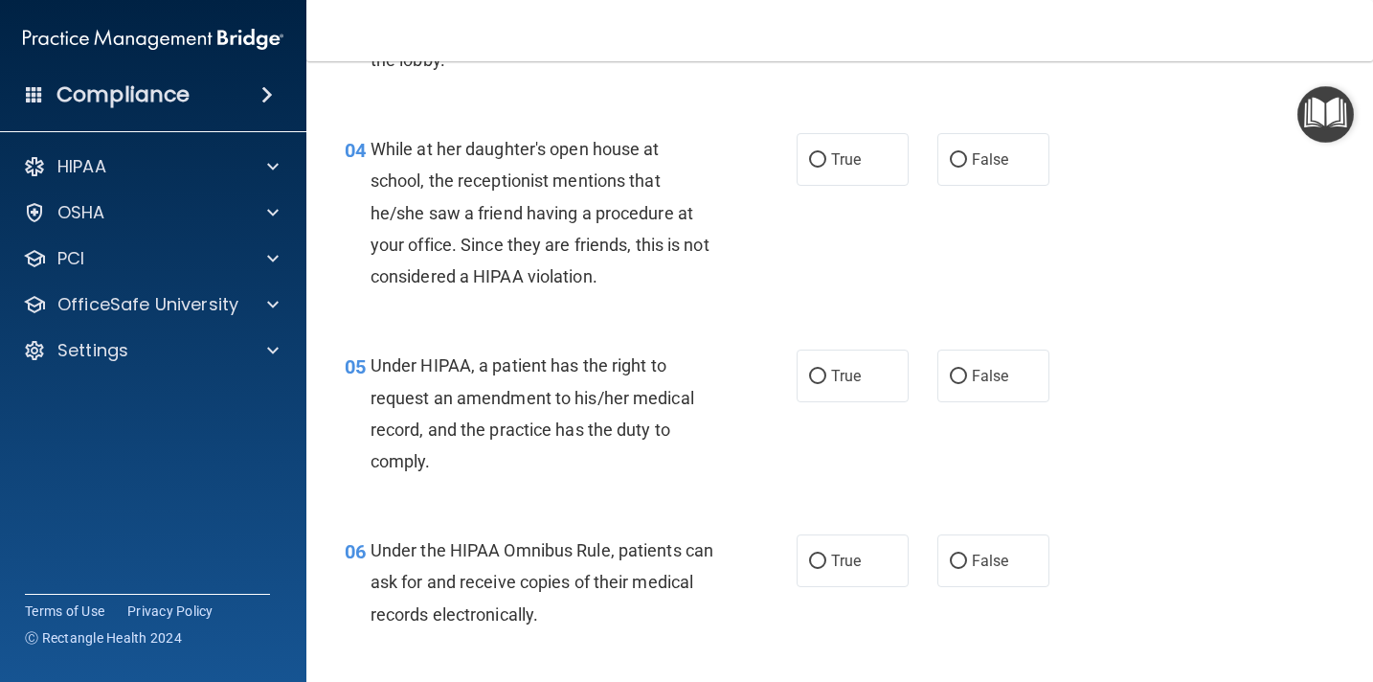
scroll to position [608, 0]
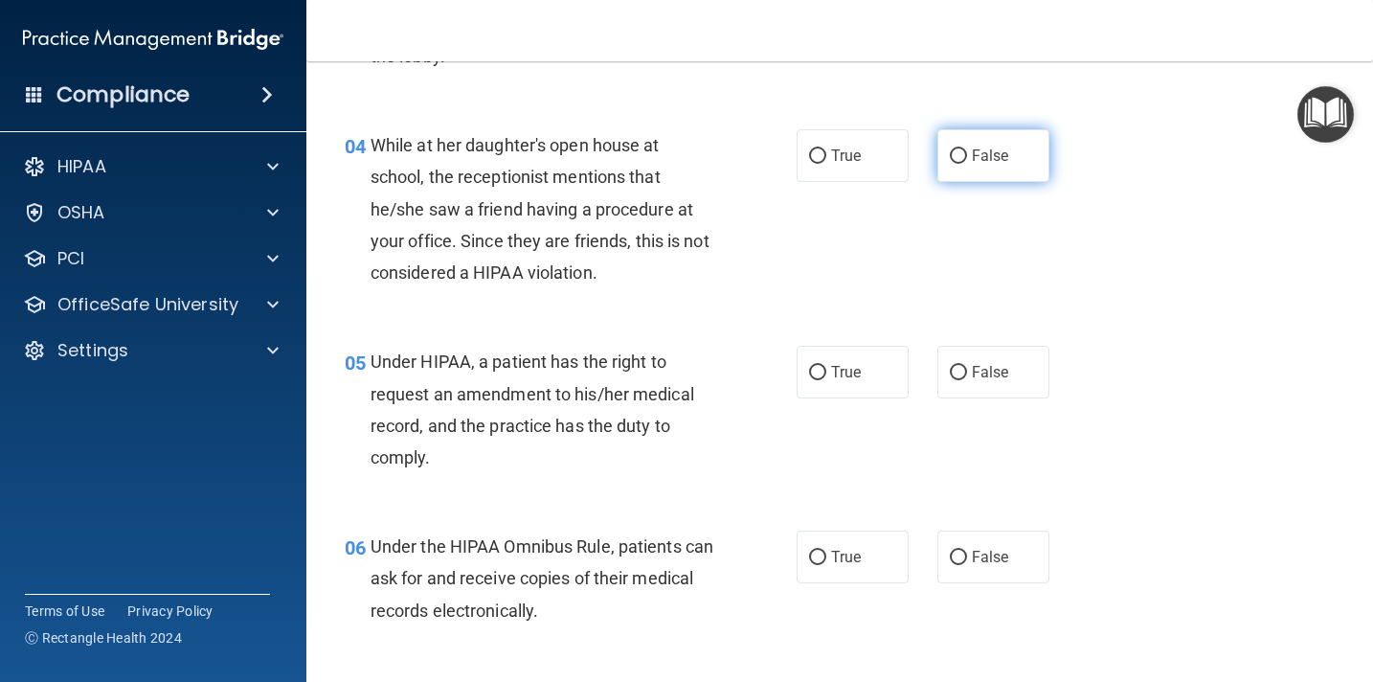
click at [965, 154] on input "False" at bounding box center [958, 156] width 17 height 14
radio input "true"
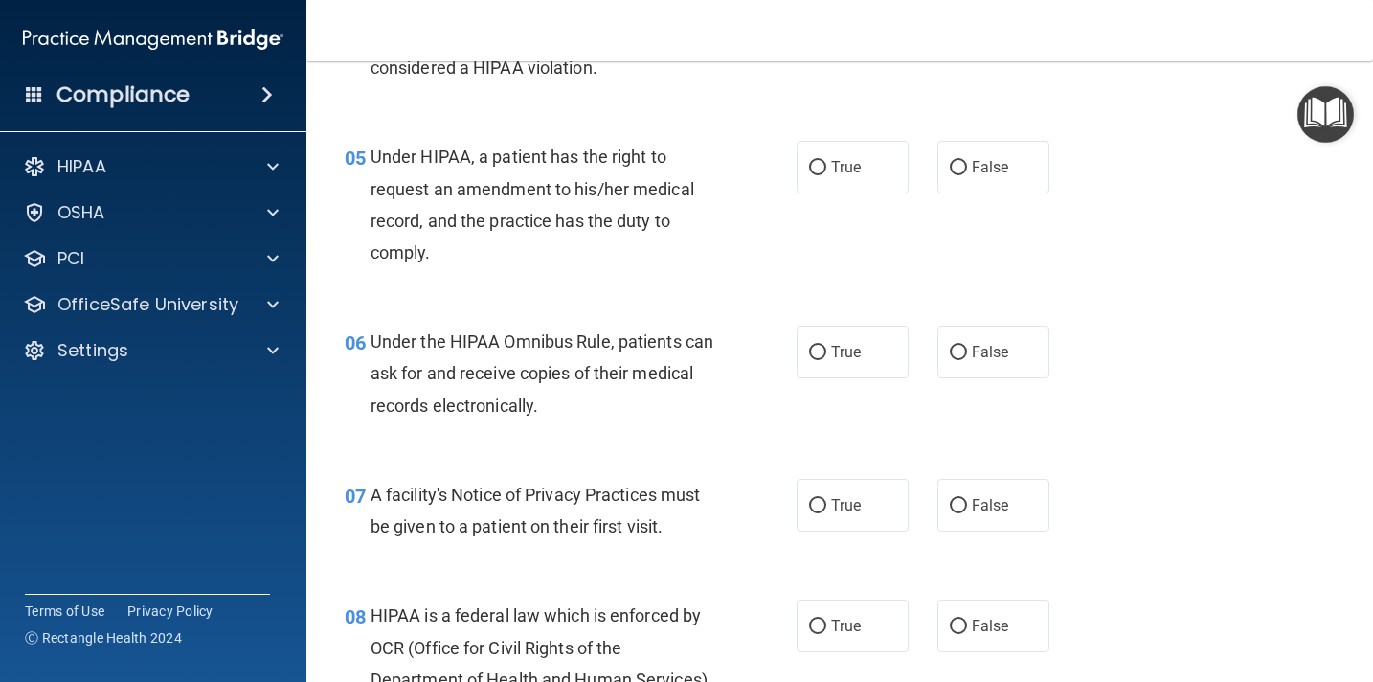
scroll to position [818, 0]
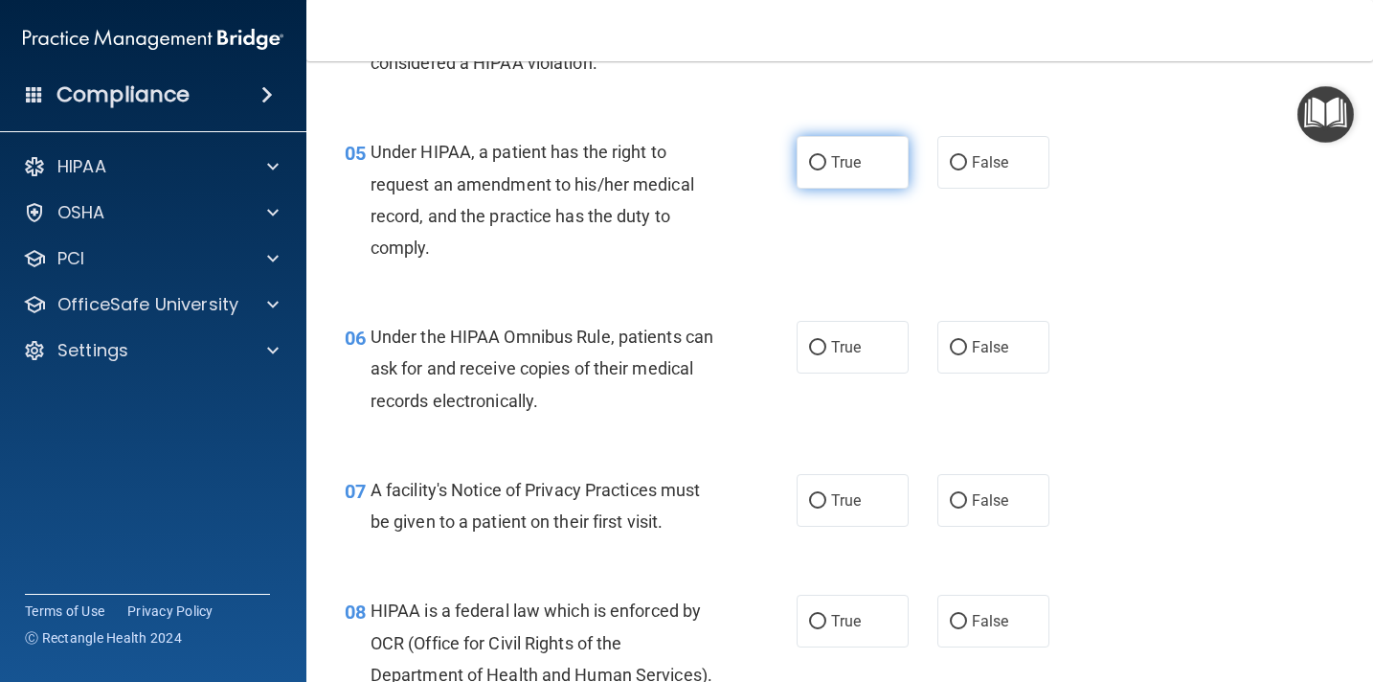
click at [816, 163] on input "True" at bounding box center [817, 163] width 17 height 14
radio input "true"
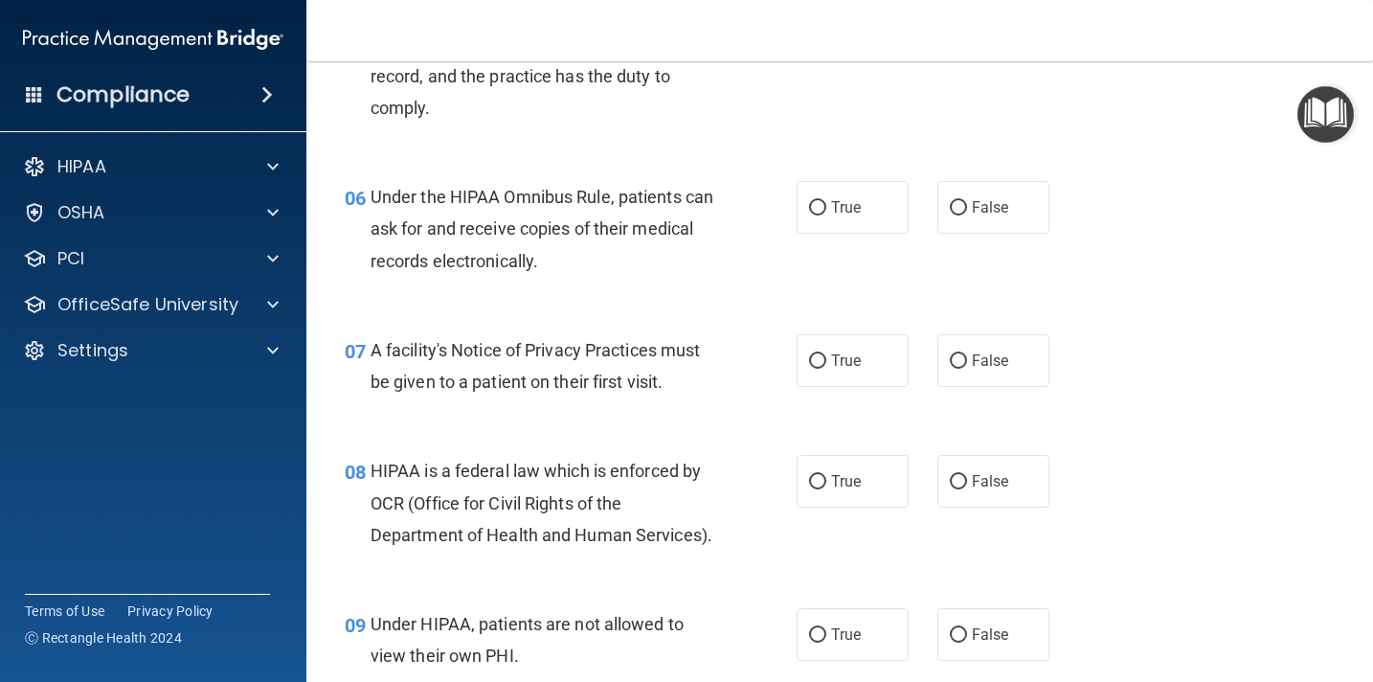
scroll to position [967, 0]
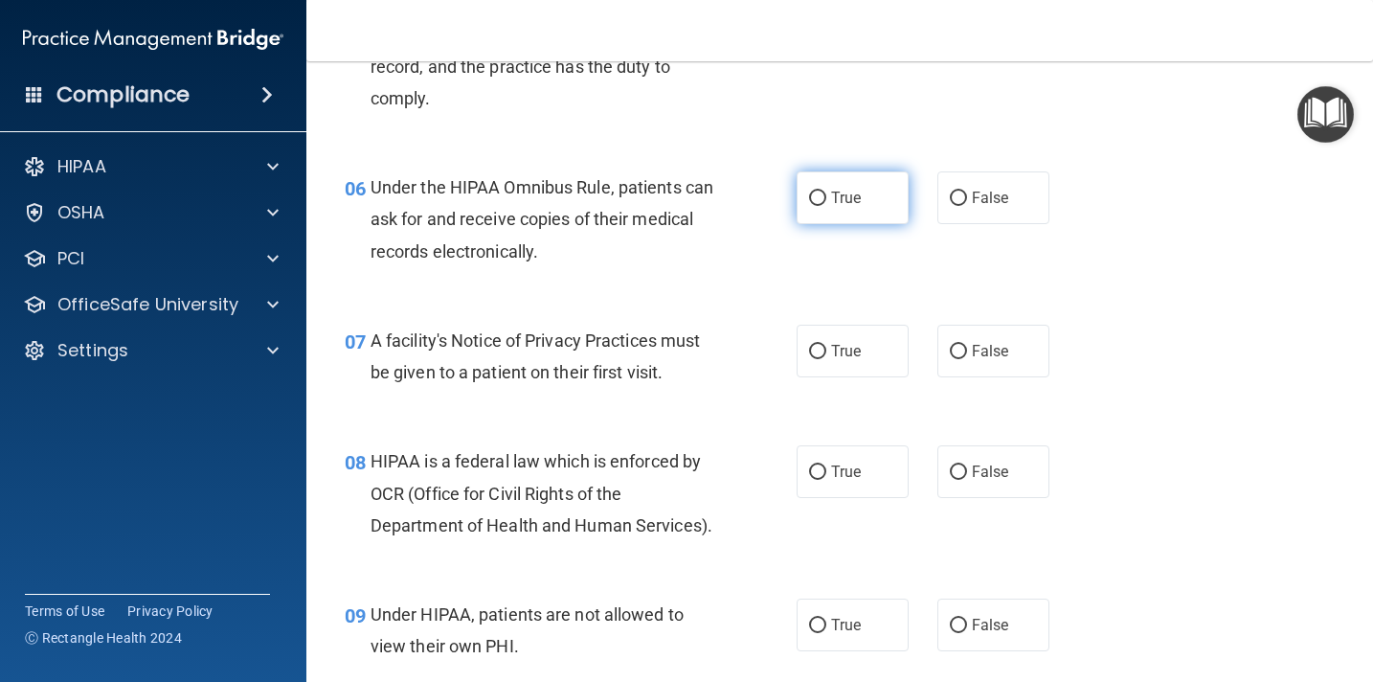
click at [821, 193] on input "True" at bounding box center [817, 198] width 17 height 14
radio input "true"
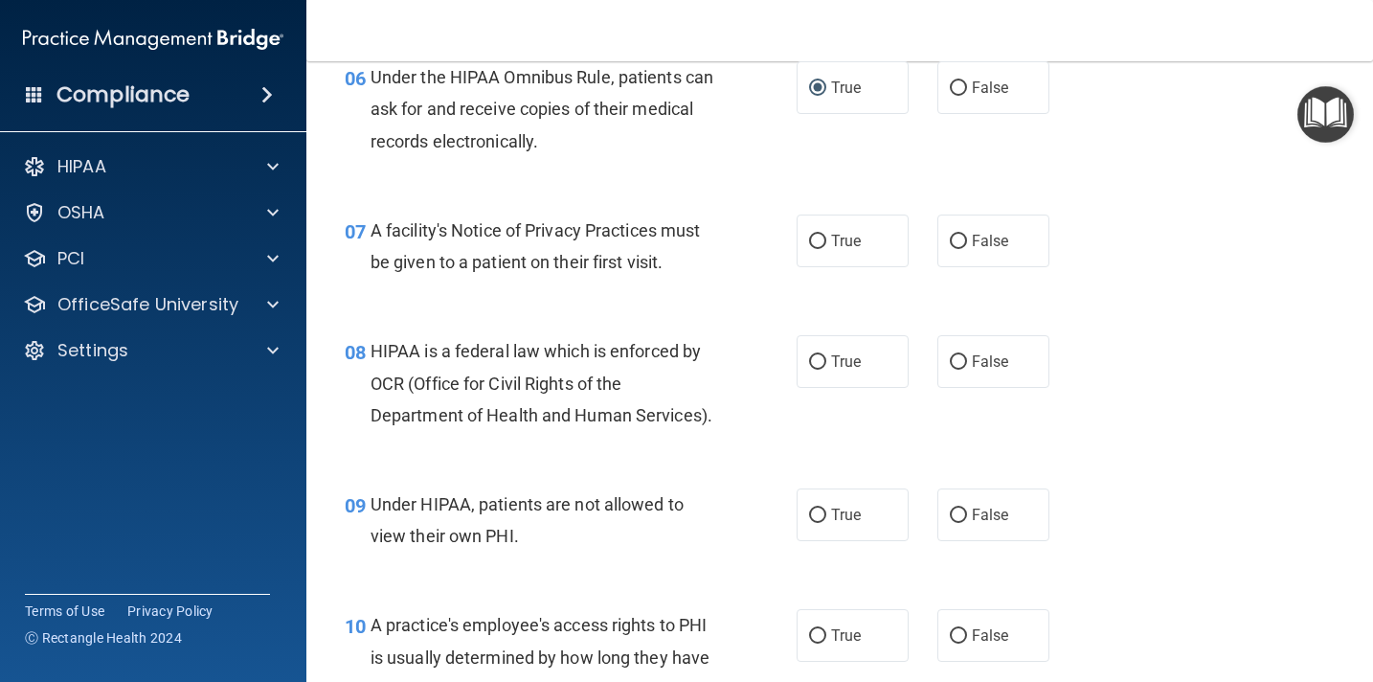
scroll to position [1078, 0]
click at [821, 238] on input "True" at bounding box center [817, 241] width 17 height 14
radio input "true"
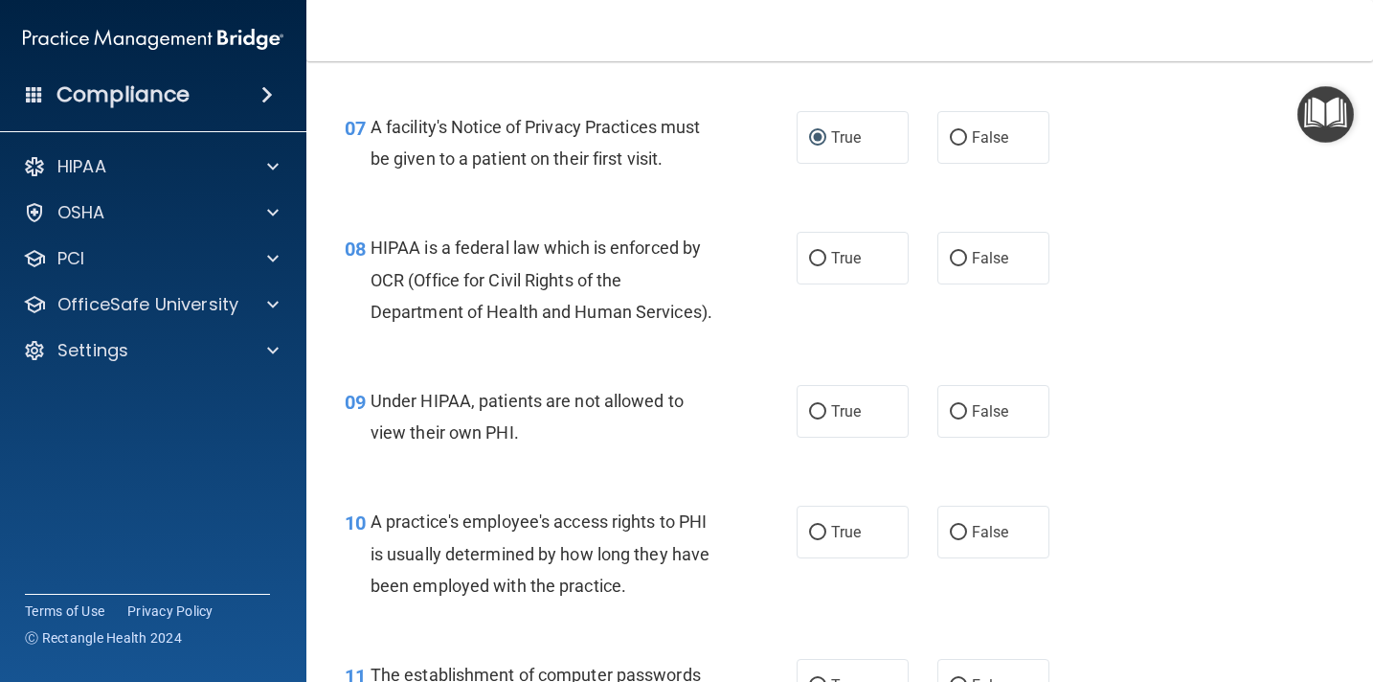
scroll to position [1180, 0]
click at [823, 264] on input "True" at bounding box center [817, 260] width 17 height 14
radio input "true"
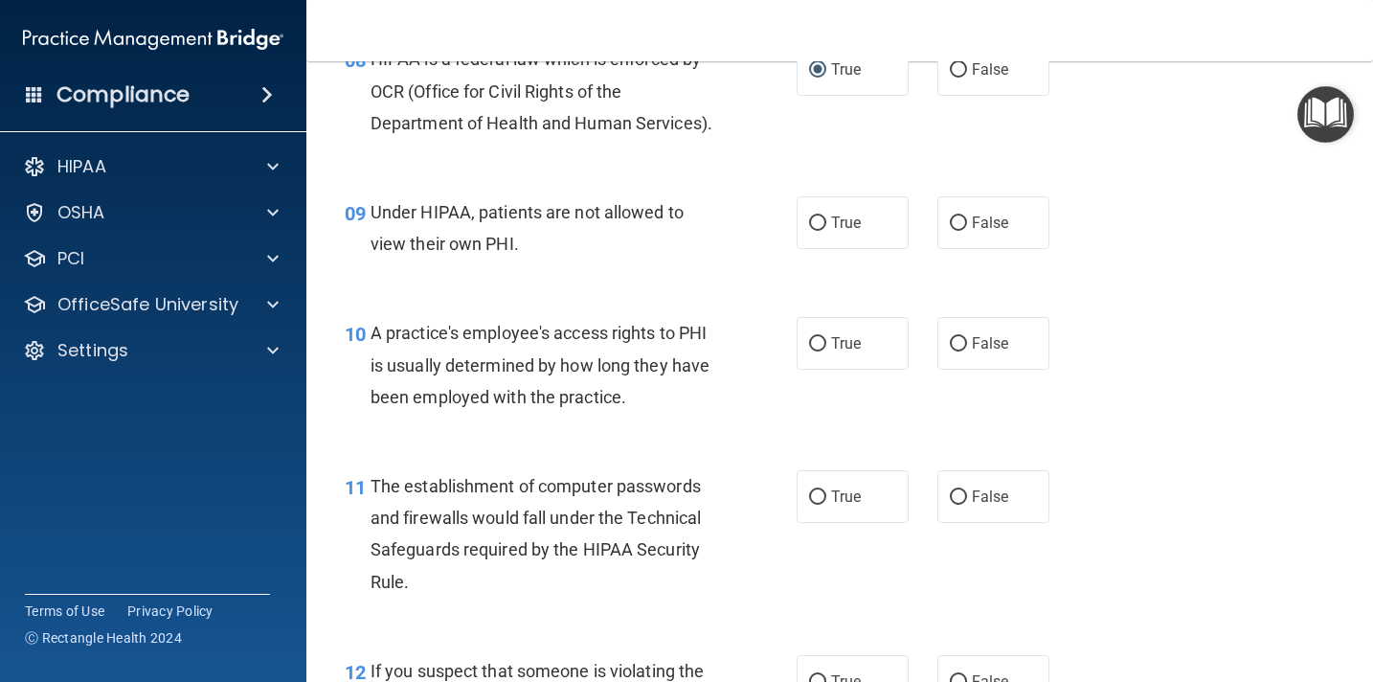
scroll to position [1371, 0]
click at [963, 220] on input "False" at bounding box center [958, 221] width 17 height 14
radio input "true"
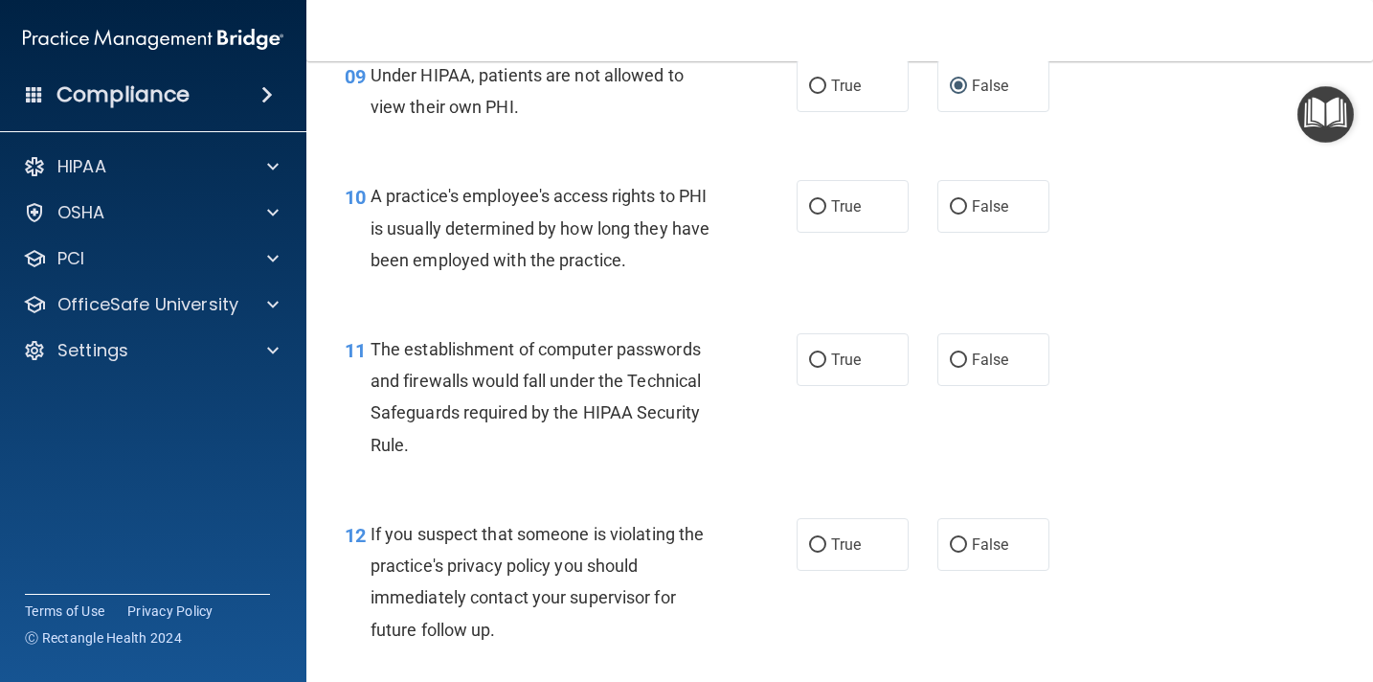
scroll to position [1525, 0]
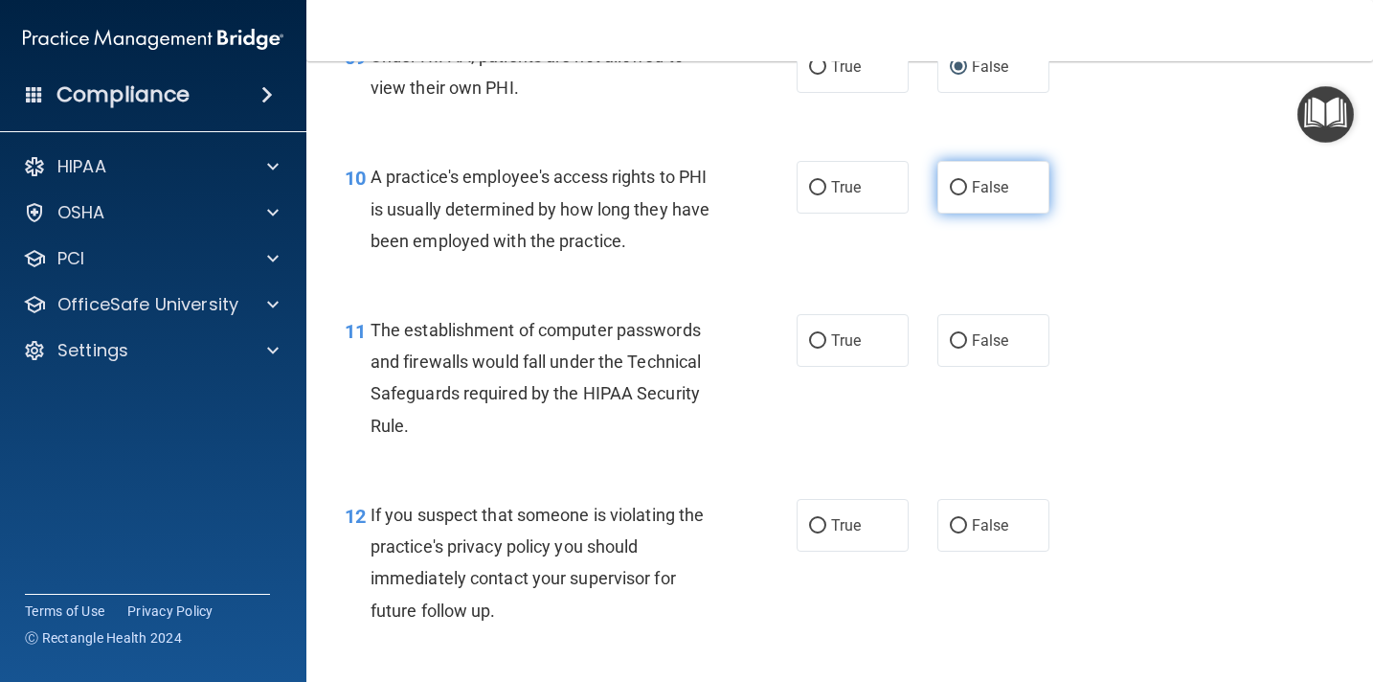
click at [956, 187] on input "False" at bounding box center [958, 188] width 17 height 14
radio input "true"
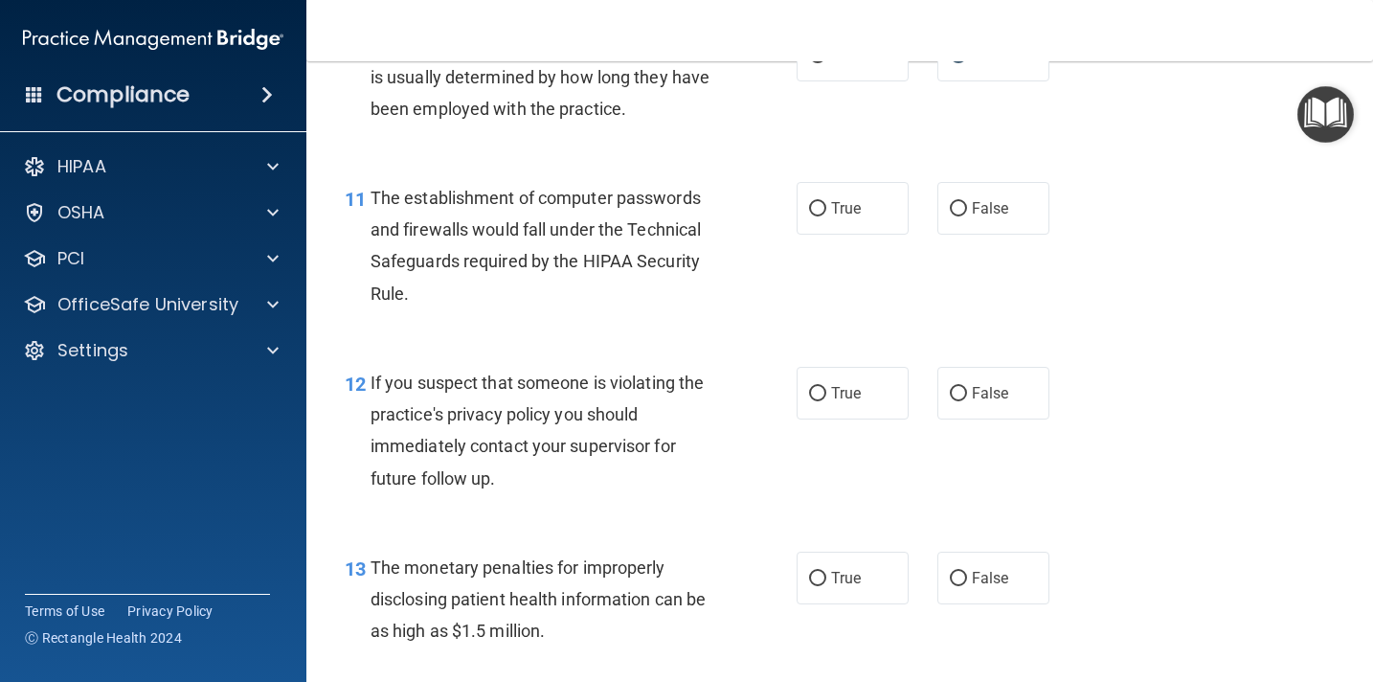
scroll to position [1670, 0]
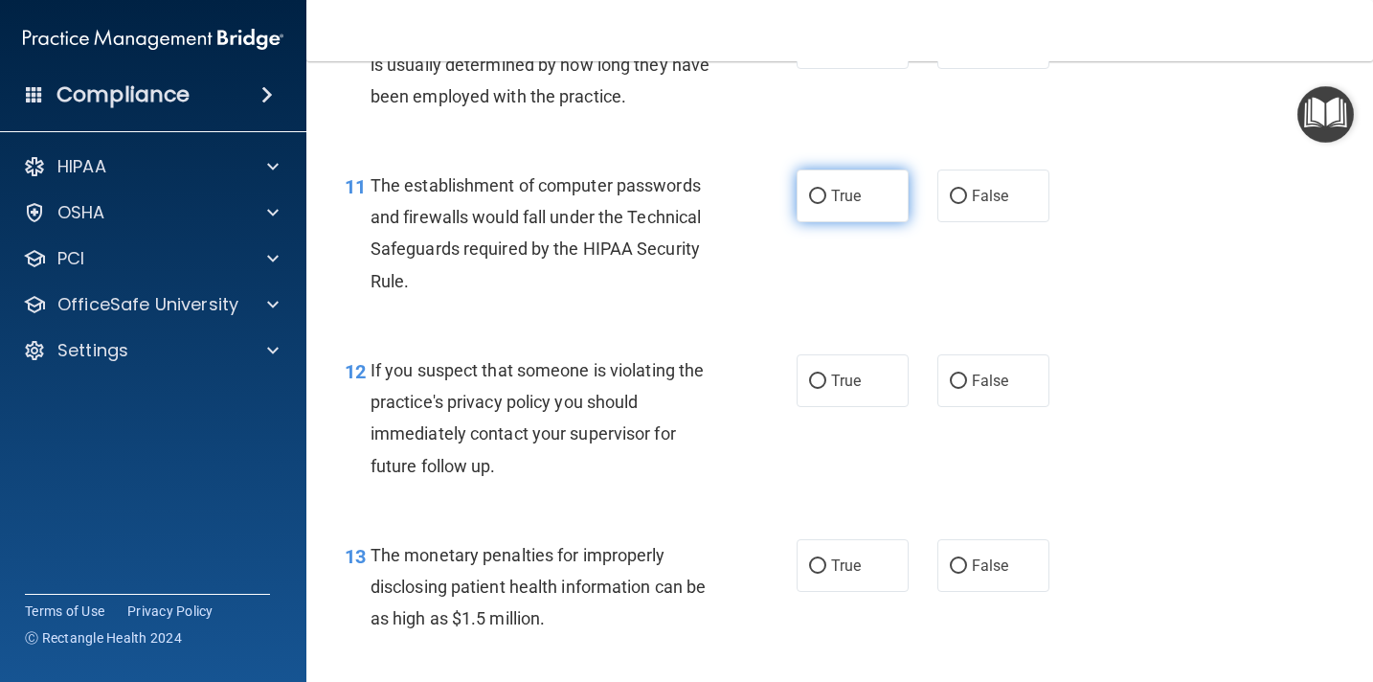
click at [818, 196] on input "True" at bounding box center [817, 197] width 17 height 14
radio input "true"
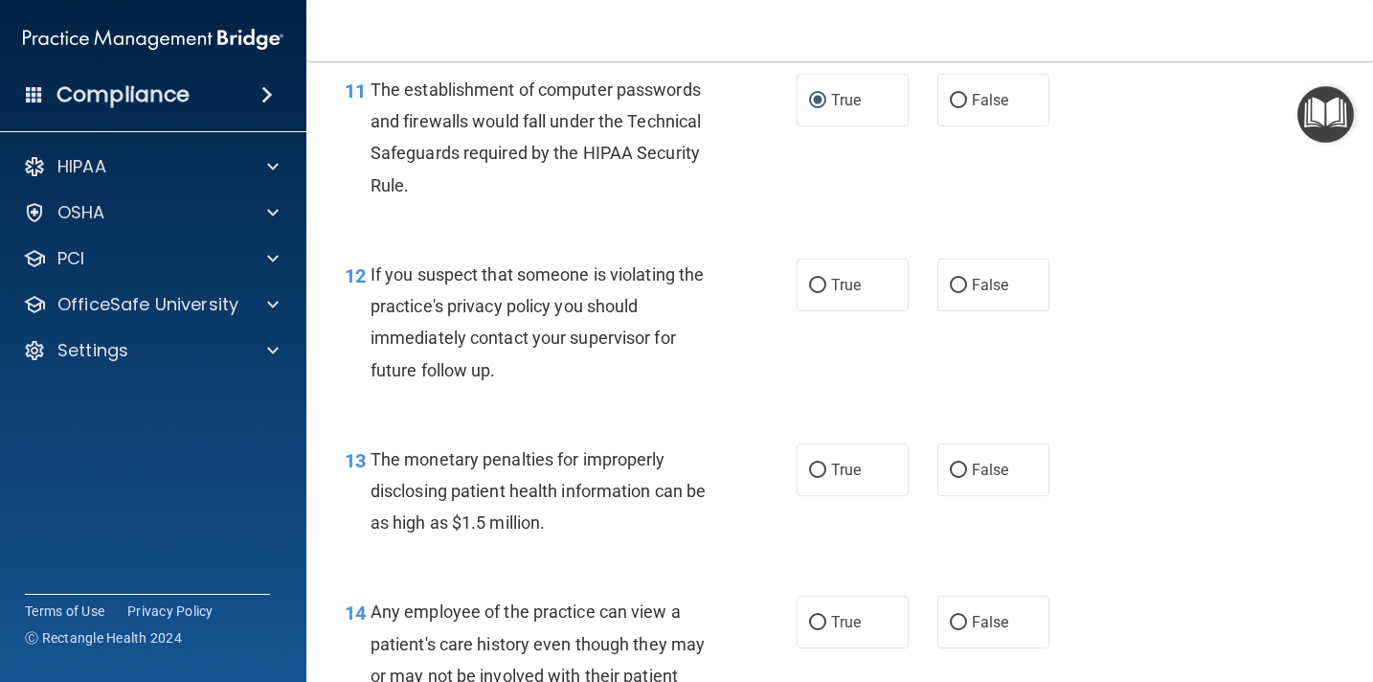
scroll to position [1770, 0]
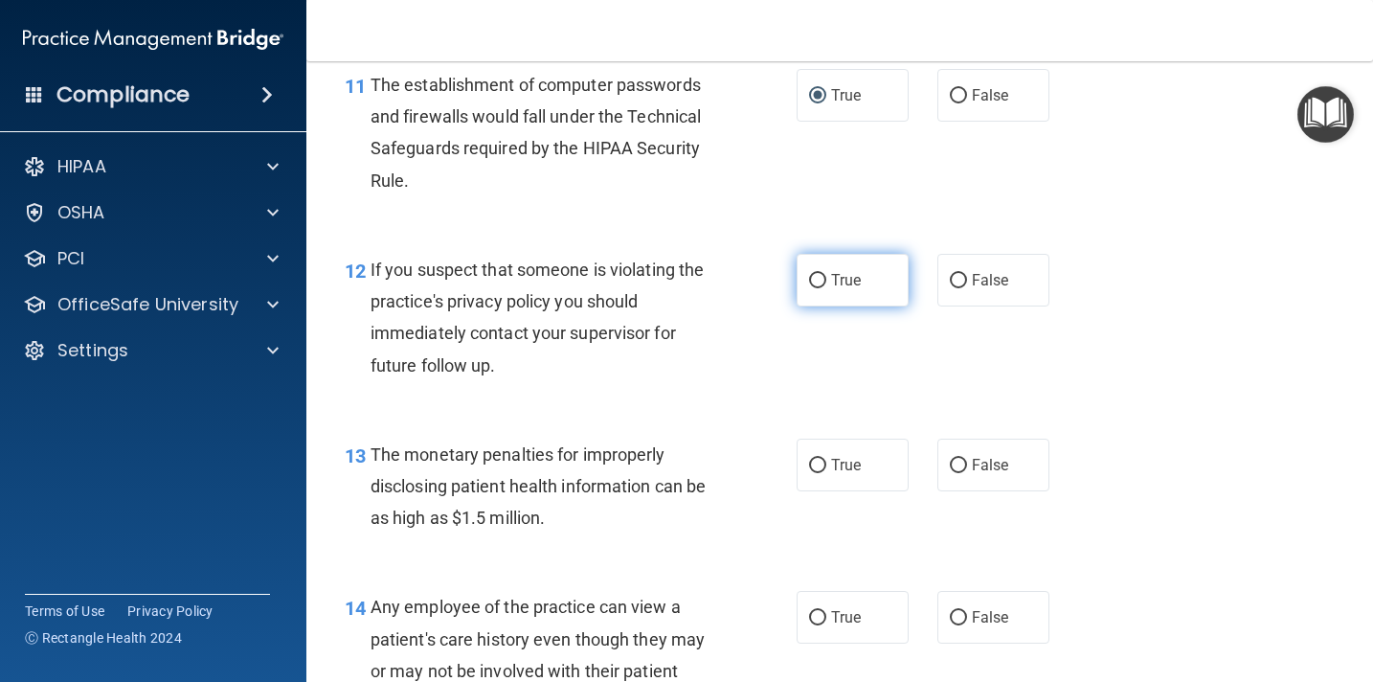
click at [819, 281] on input "True" at bounding box center [817, 281] width 17 height 14
radio input "true"
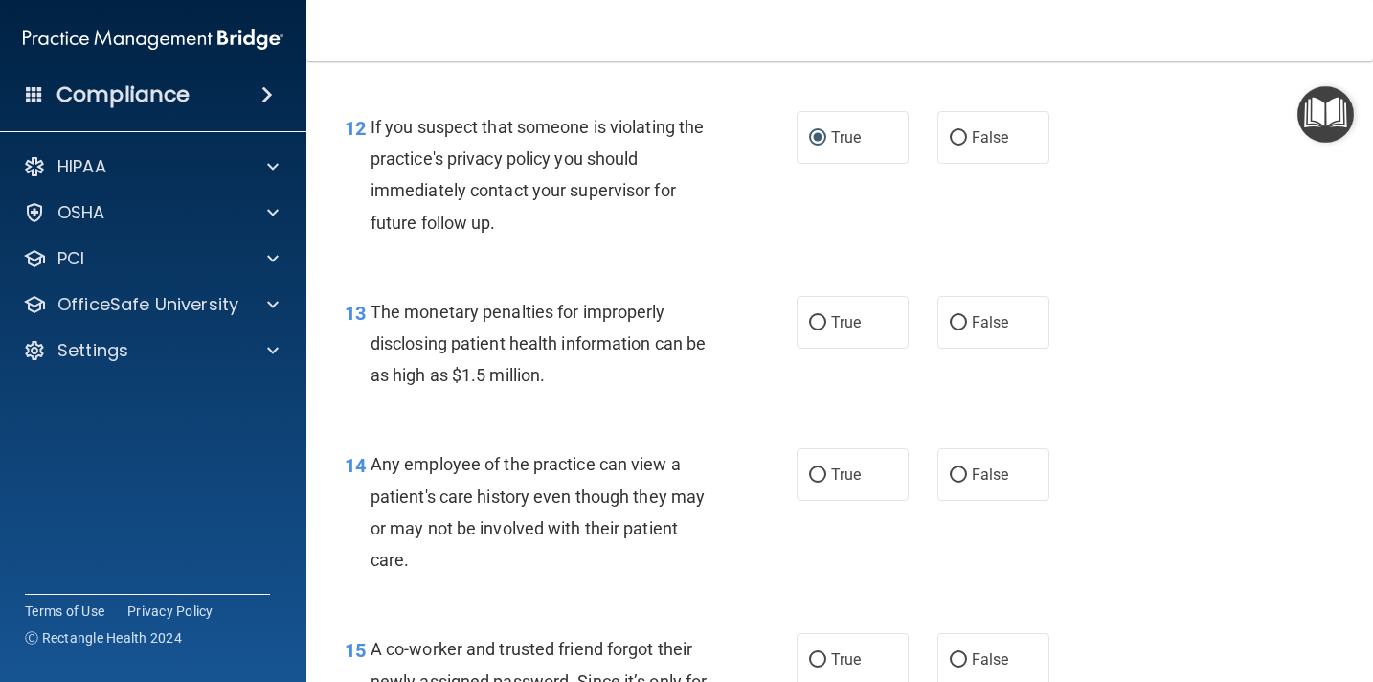
scroll to position [1914, 0]
click at [819, 320] on input "True" at bounding box center [817, 322] width 17 height 14
radio input "true"
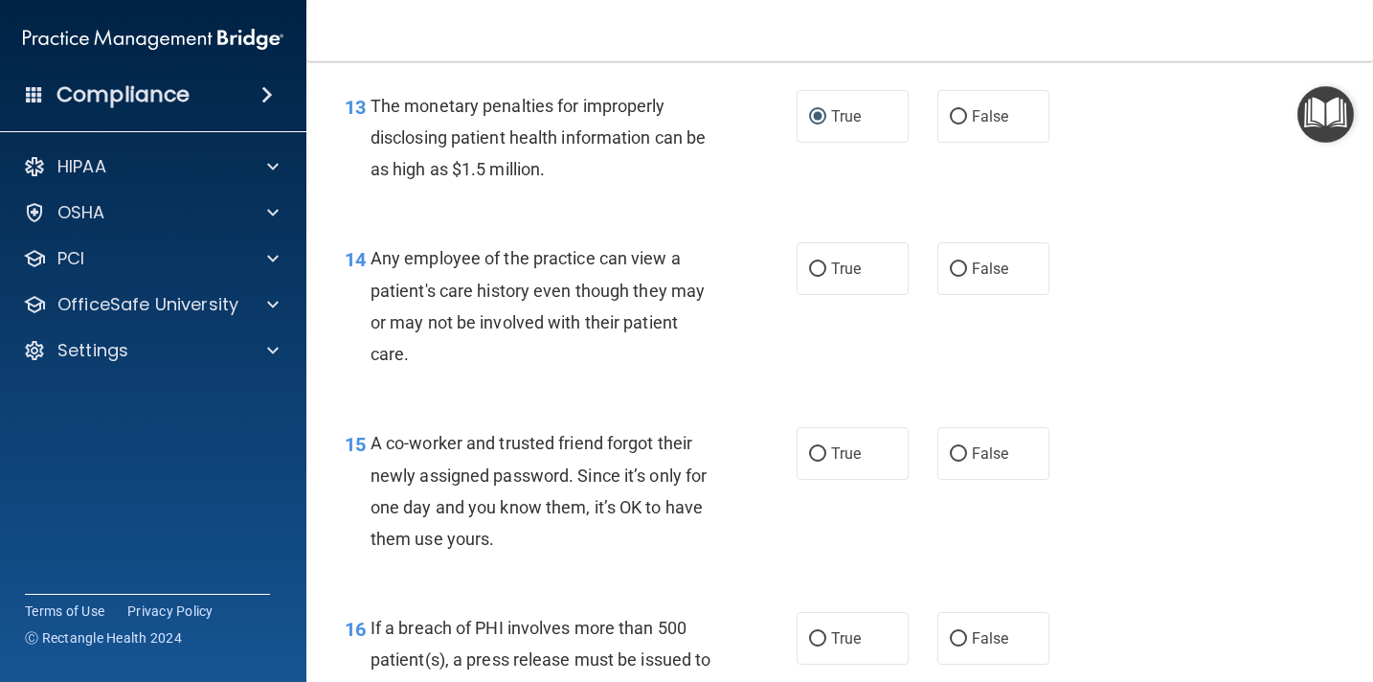
scroll to position [2136, 0]
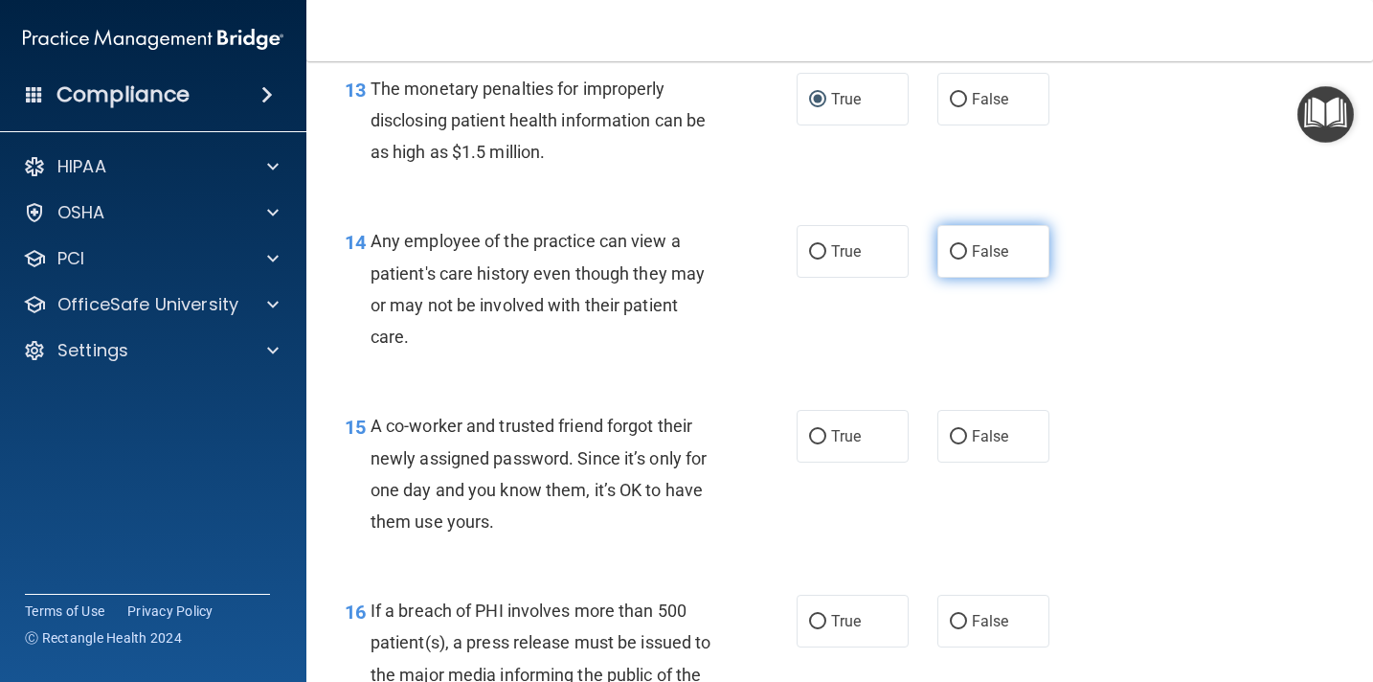
click at [960, 259] on input "False" at bounding box center [958, 252] width 17 height 14
radio input "true"
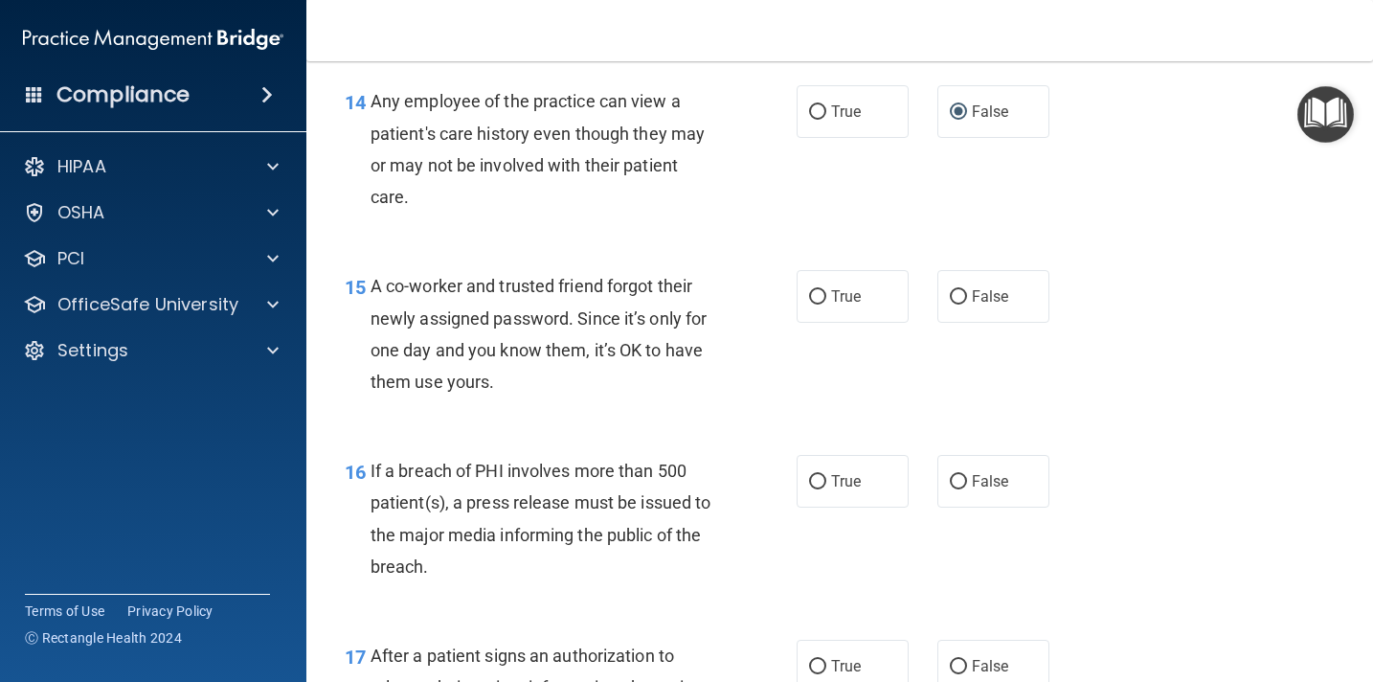
scroll to position [2280, 0]
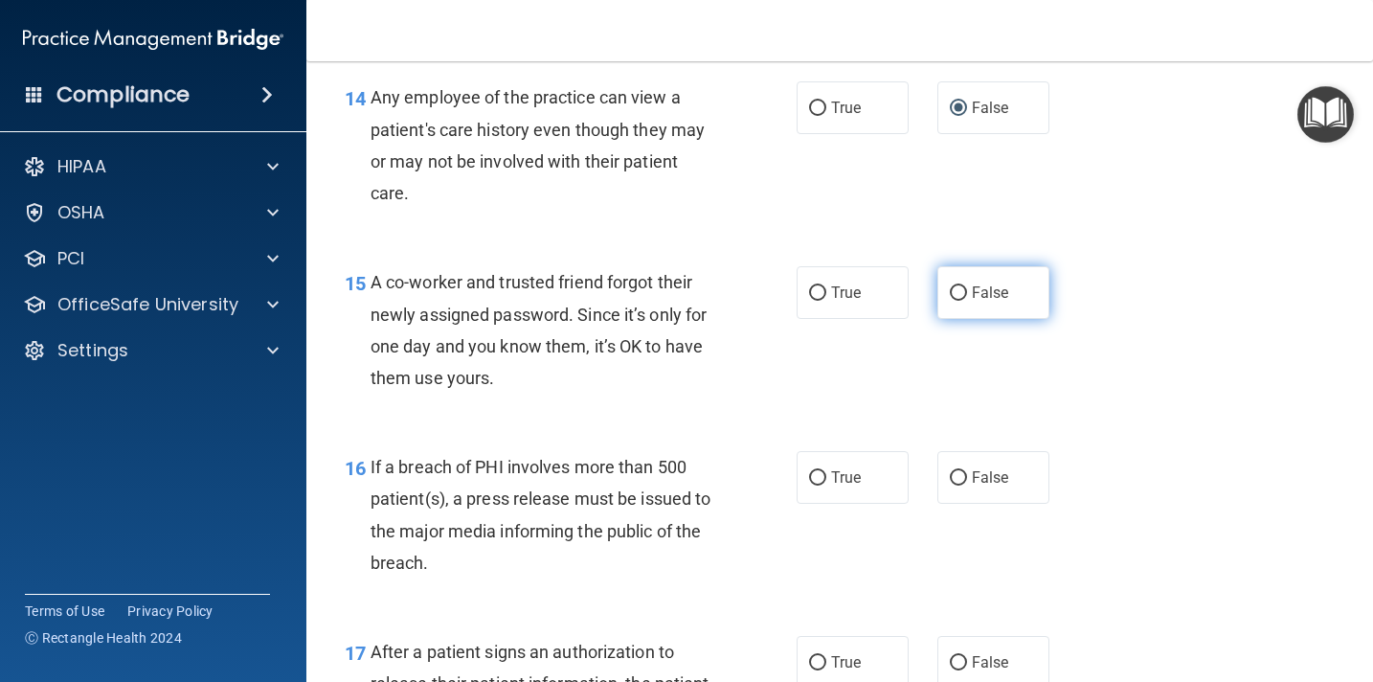
click at [969, 295] on label "False" at bounding box center [993, 292] width 112 height 53
click at [967, 295] on input "False" at bounding box center [958, 293] width 17 height 14
radio input "true"
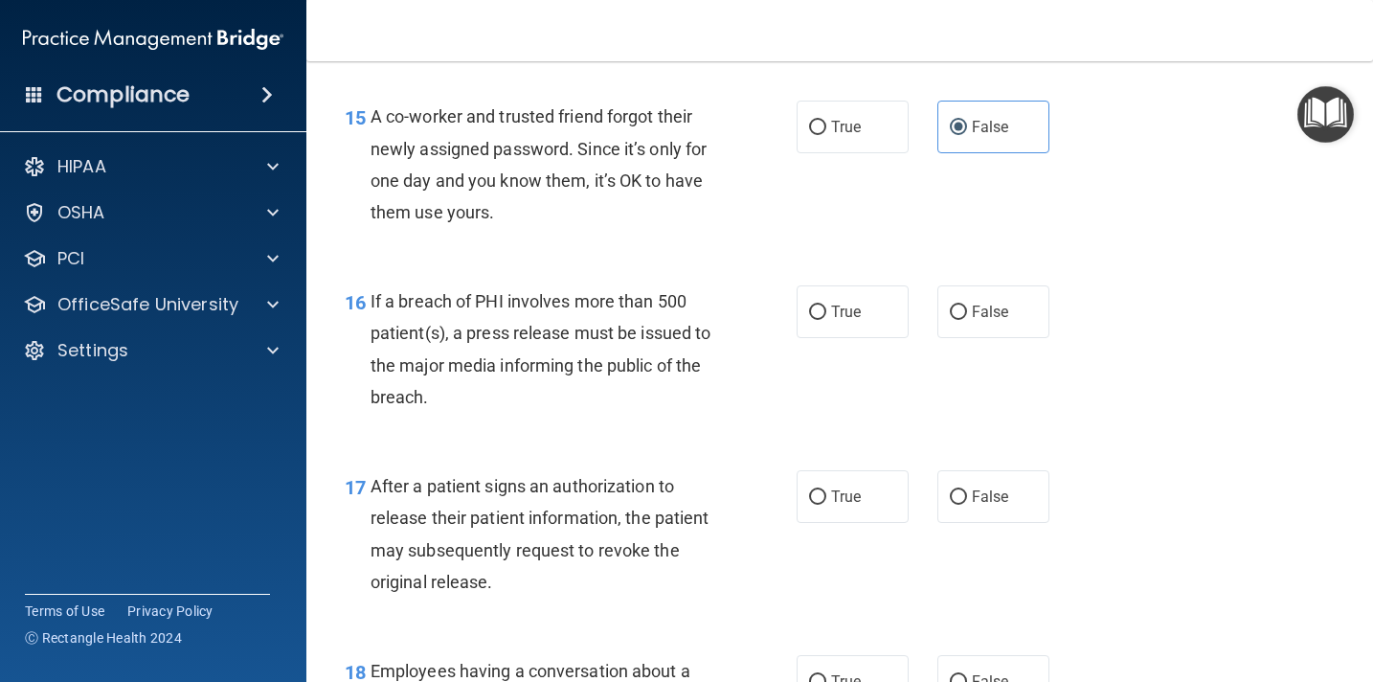
scroll to position [2455, 0]
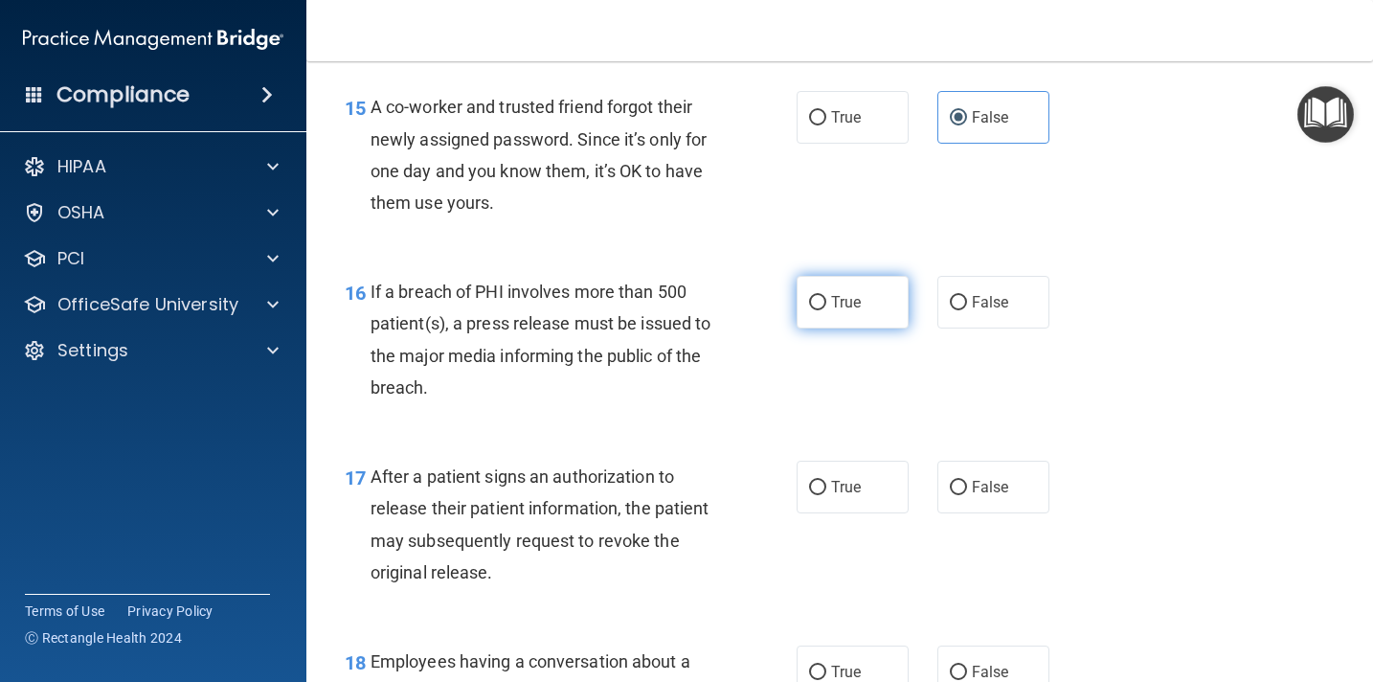
click at [819, 301] on input "True" at bounding box center [817, 303] width 17 height 14
radio input "true"
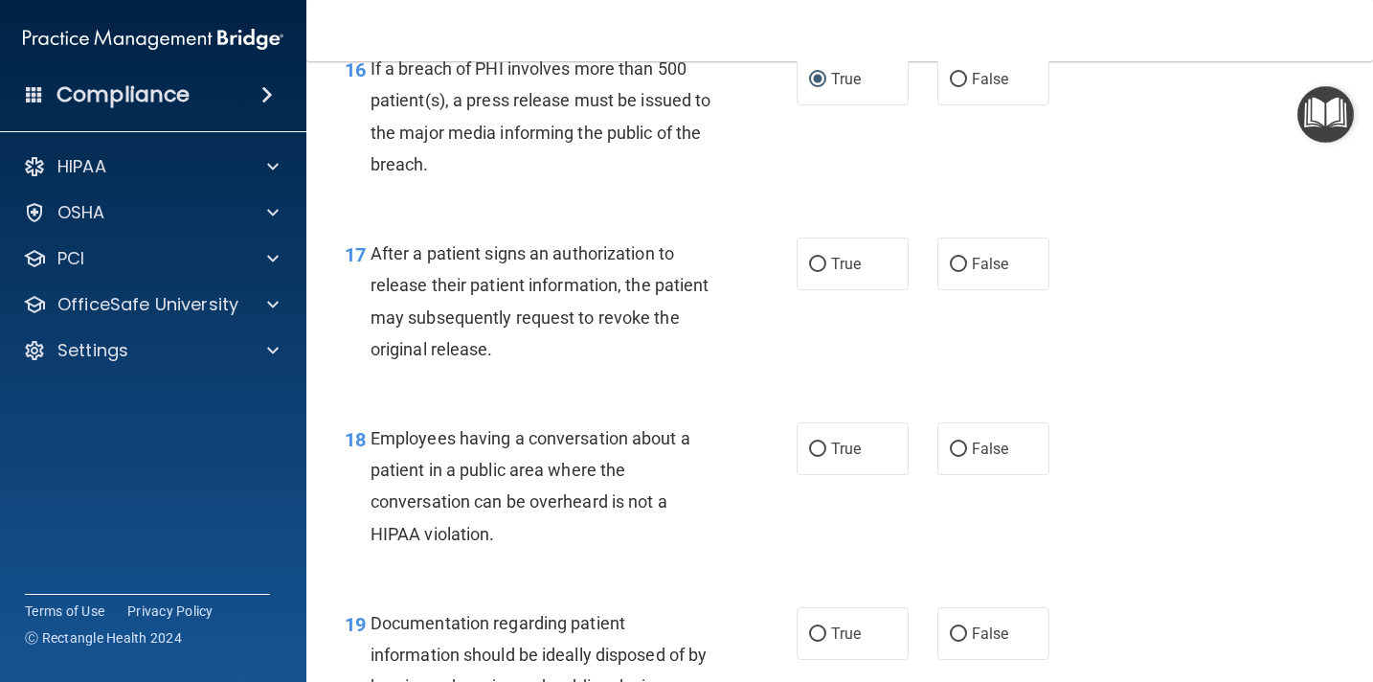
scroll to position [2682, 0]
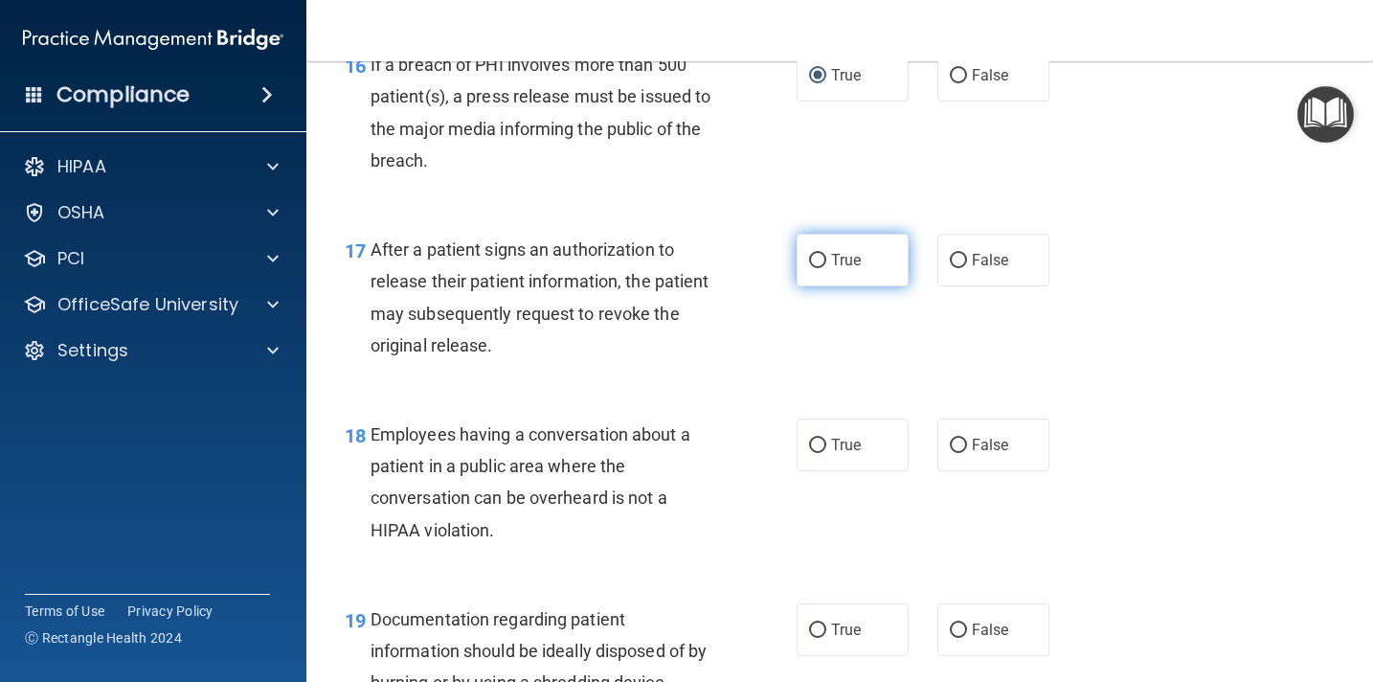
click at [815, 264] on input "True" at bounding box center [817, 261] width 17 height 14
radio input "true"
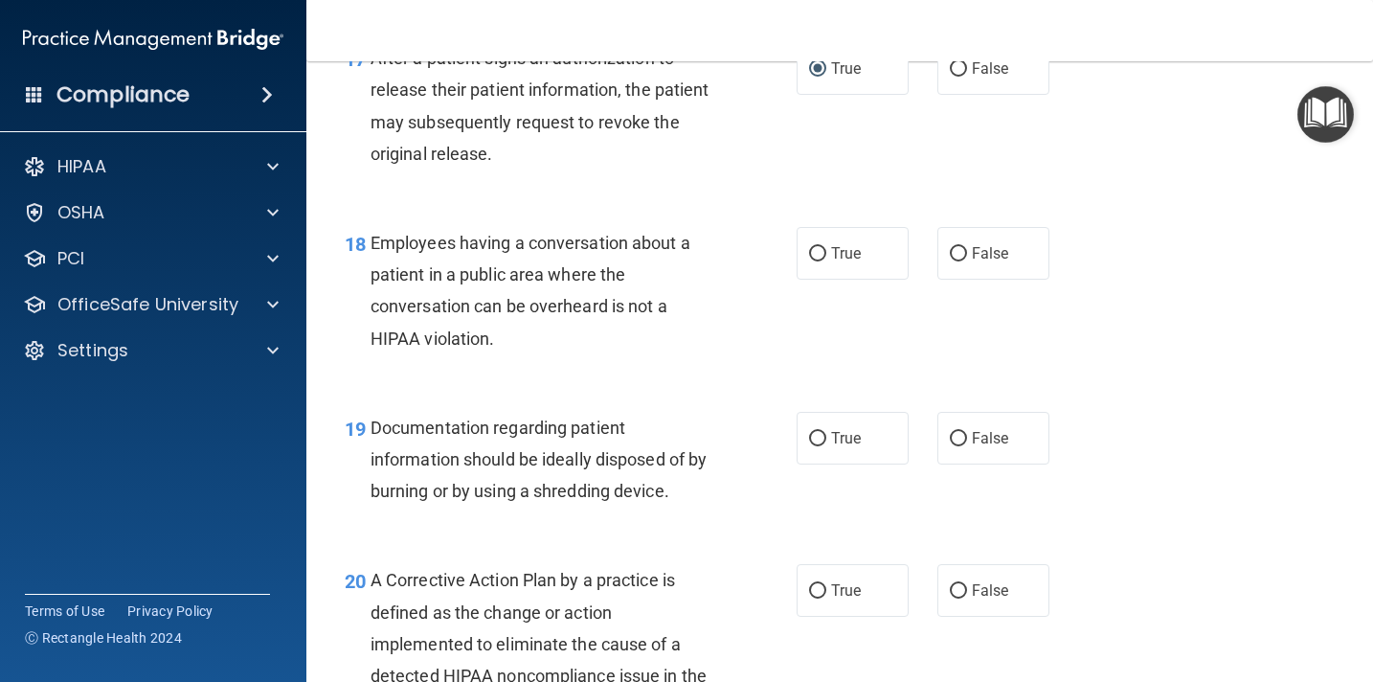
scroll to position [2885, 0]
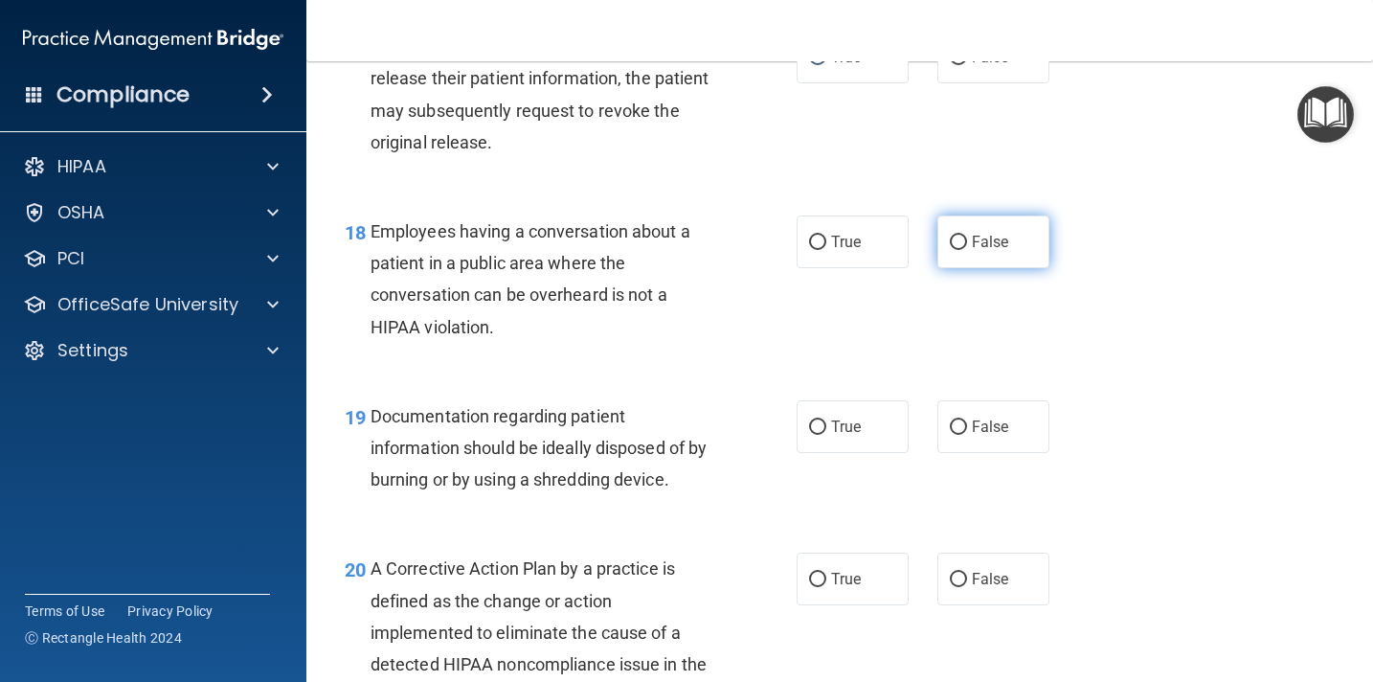
click at [959, 245] on input "False" at bounding box center [958, 243] width 17 height 14
radio input "true"
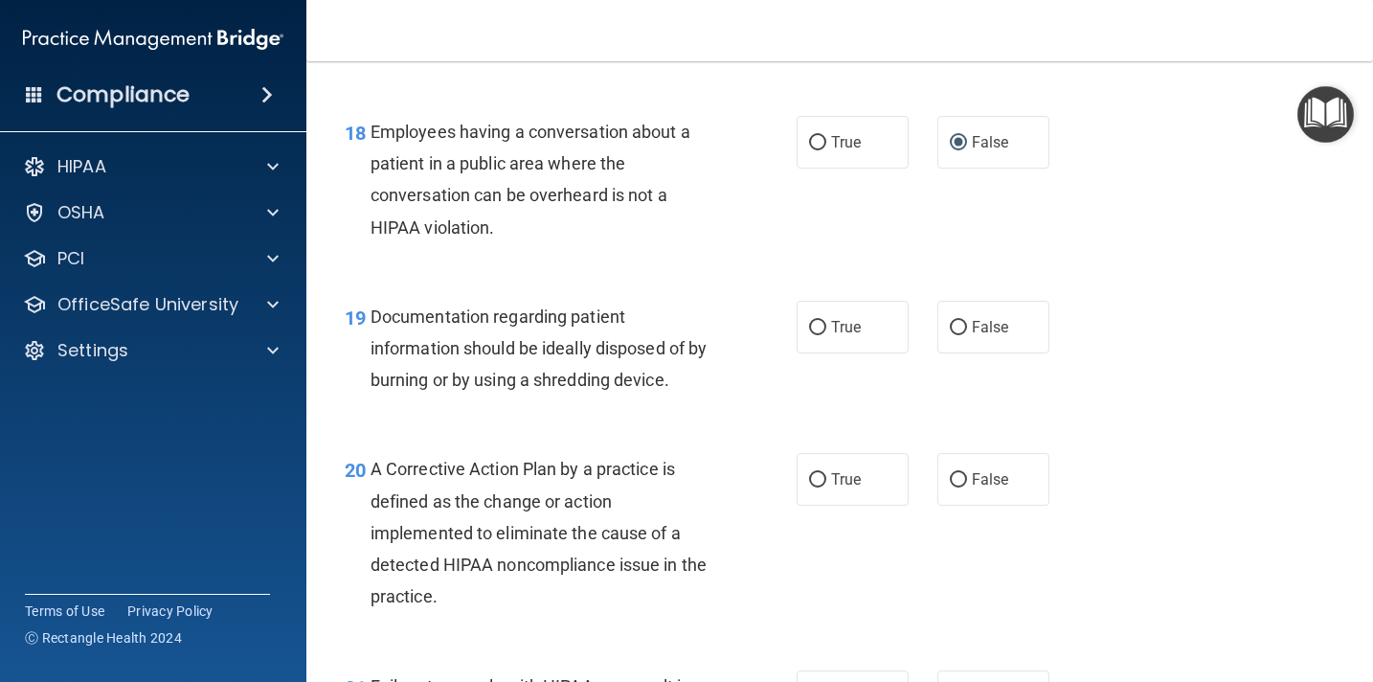
scroll to position [3002, 0]
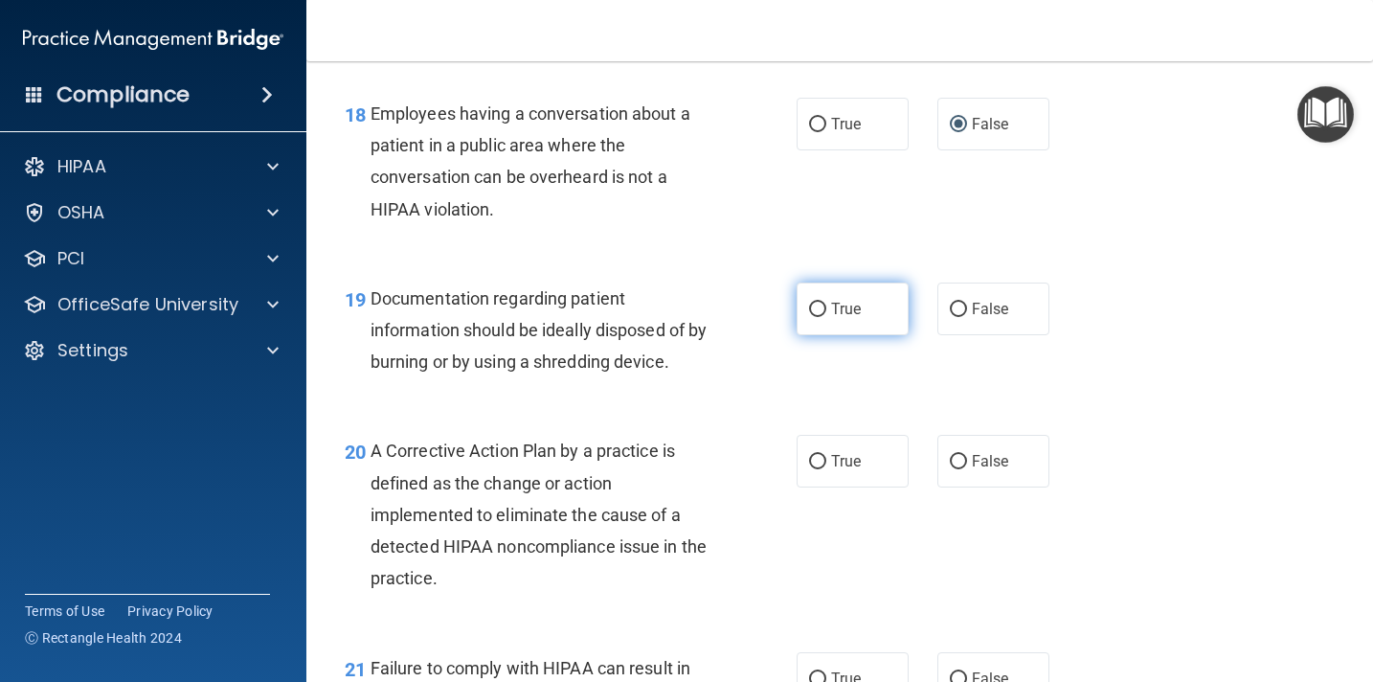
click at [821, 311] on input "True" at bounding box center [817, 310] width 17 height 14
radio input "true"
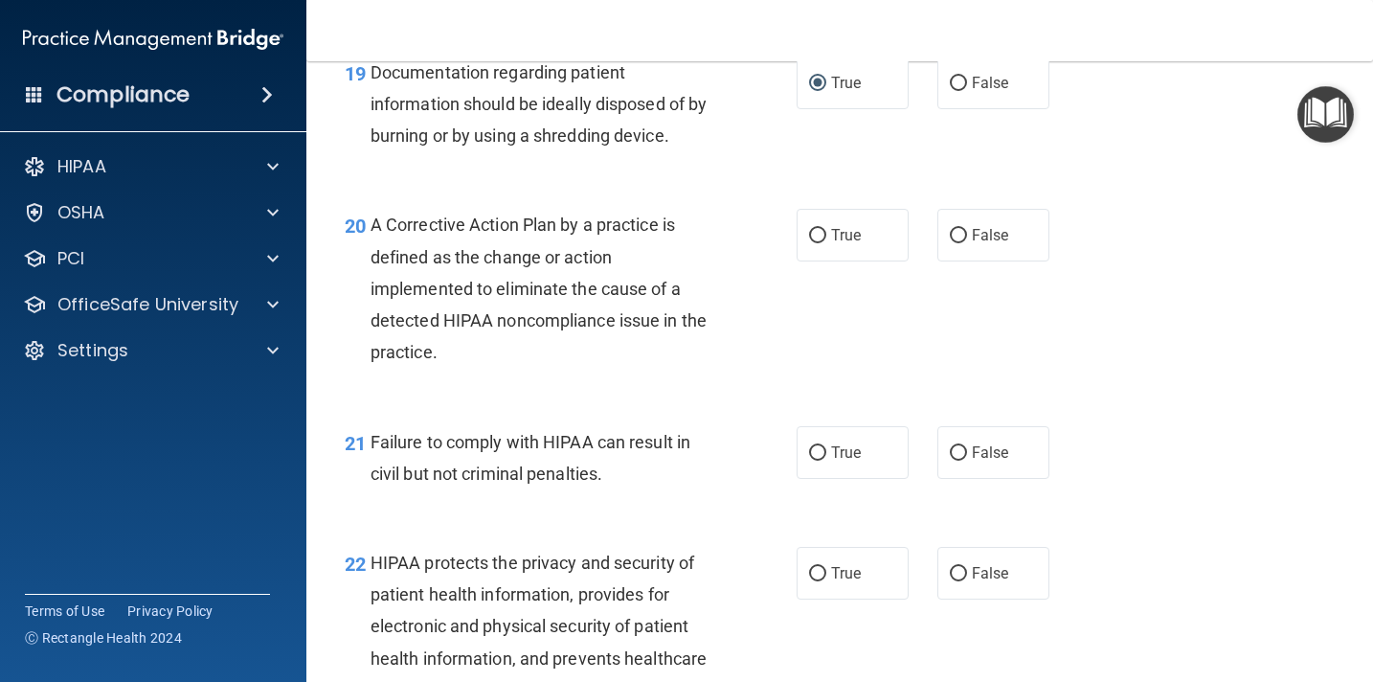
scroll to position [3234, 0]
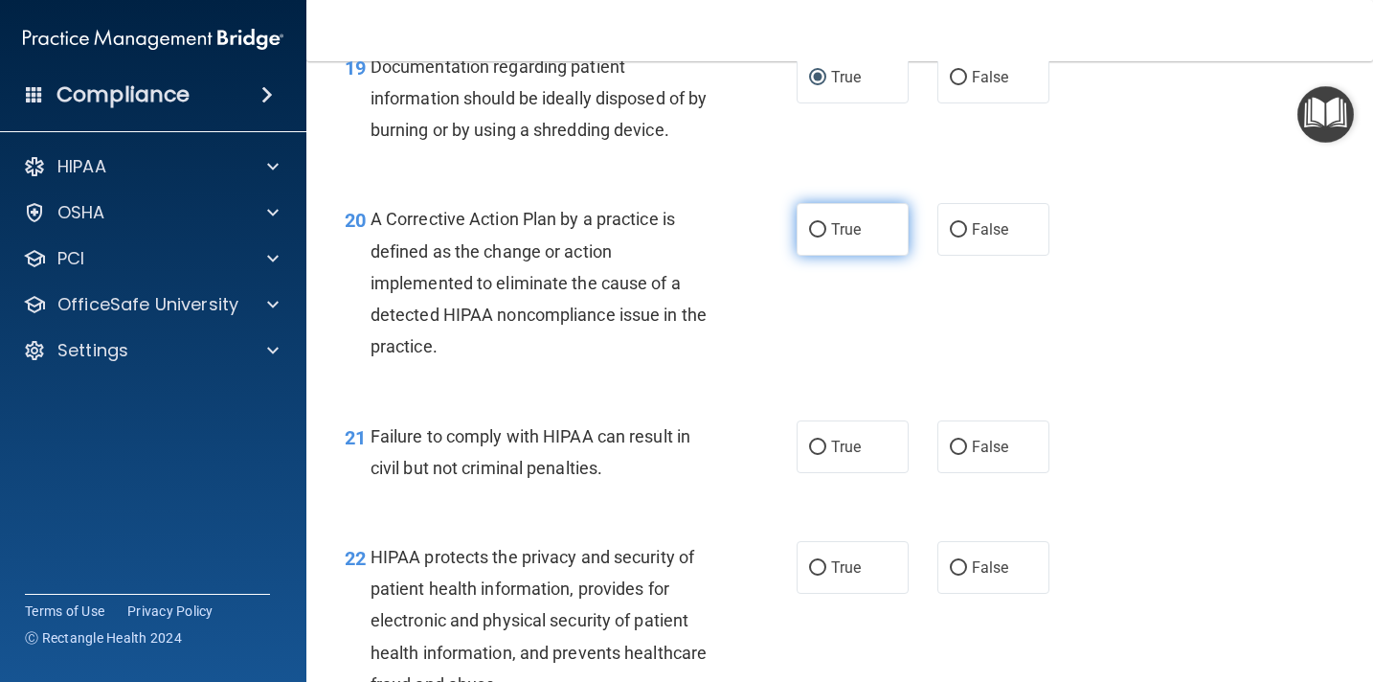
click at [821, 228] on input "True" at bounding box center [817, 230] width 17 height 14
radio input "true"
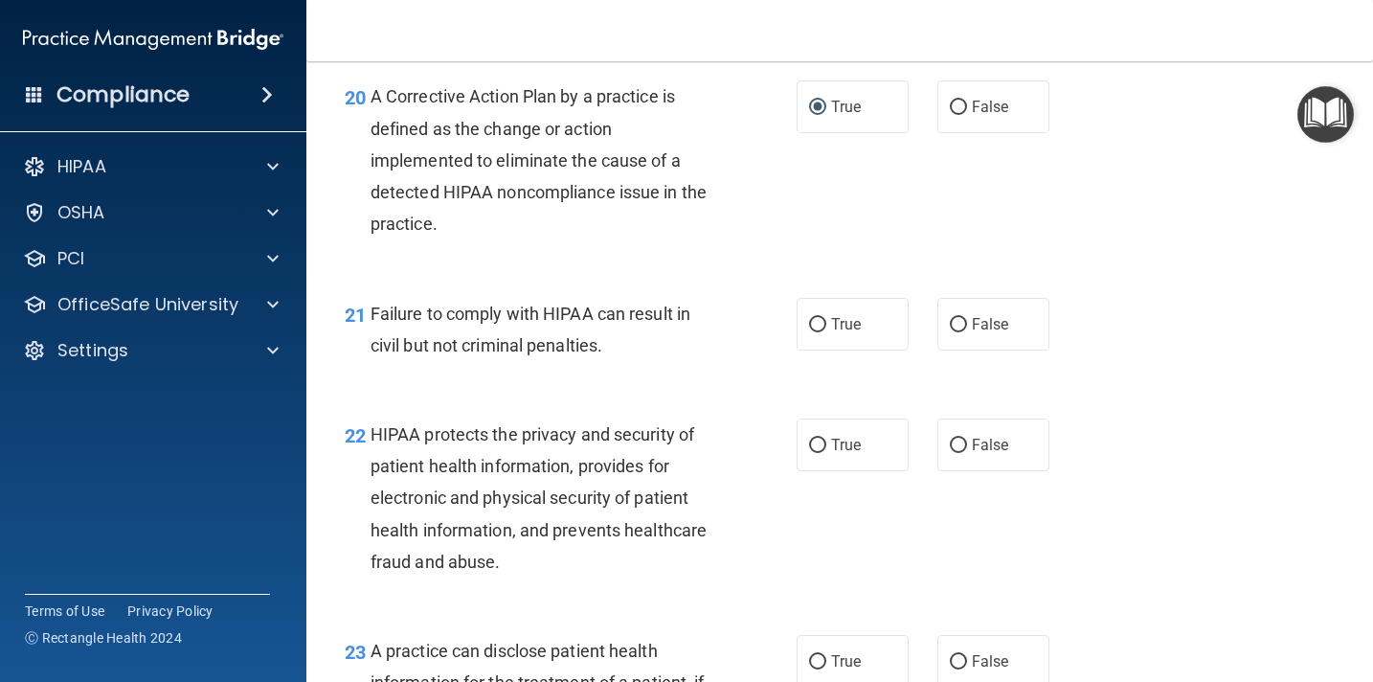
scroll to position [3358, 0]
click at [960, 321] on input "False" at bounding box center [958, 324] width 17 height 14
radio input "true"
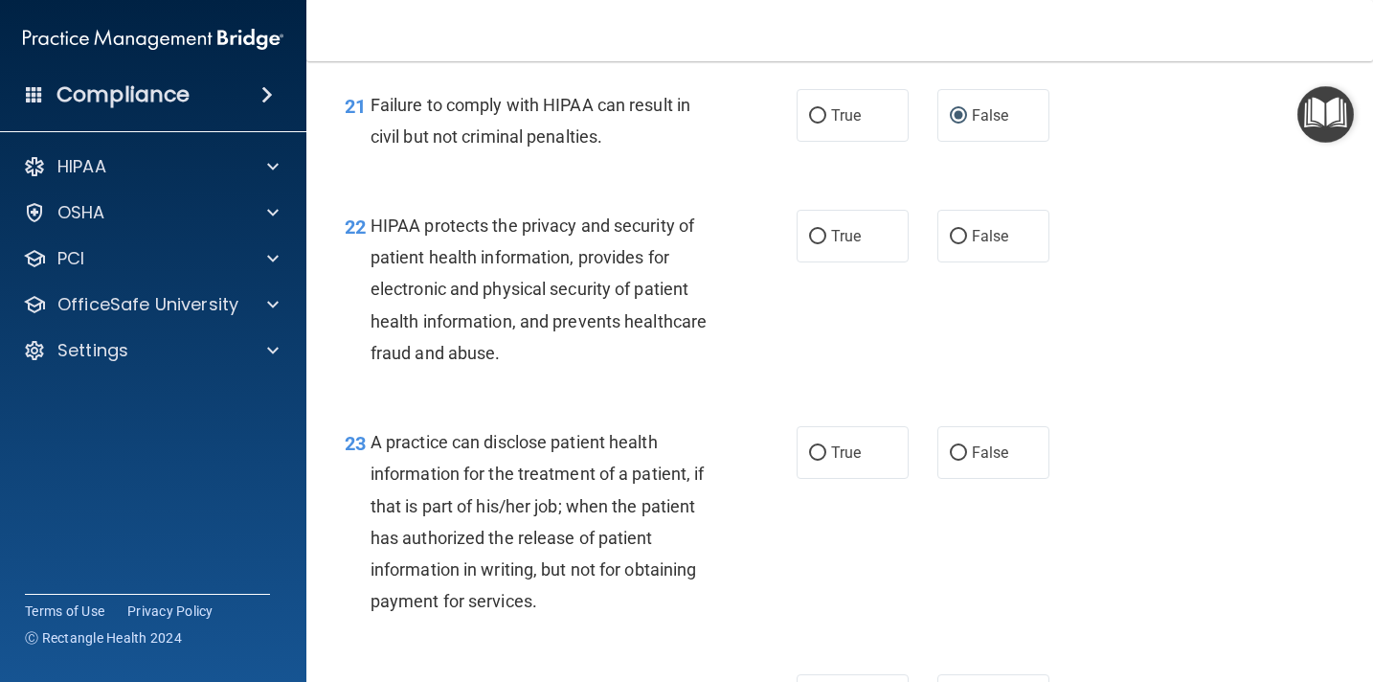
scroll to position [3566, 0]
click at [815, 242] on input "True" at bounding box center [817, 236] width 17 height 14
radio input "true"
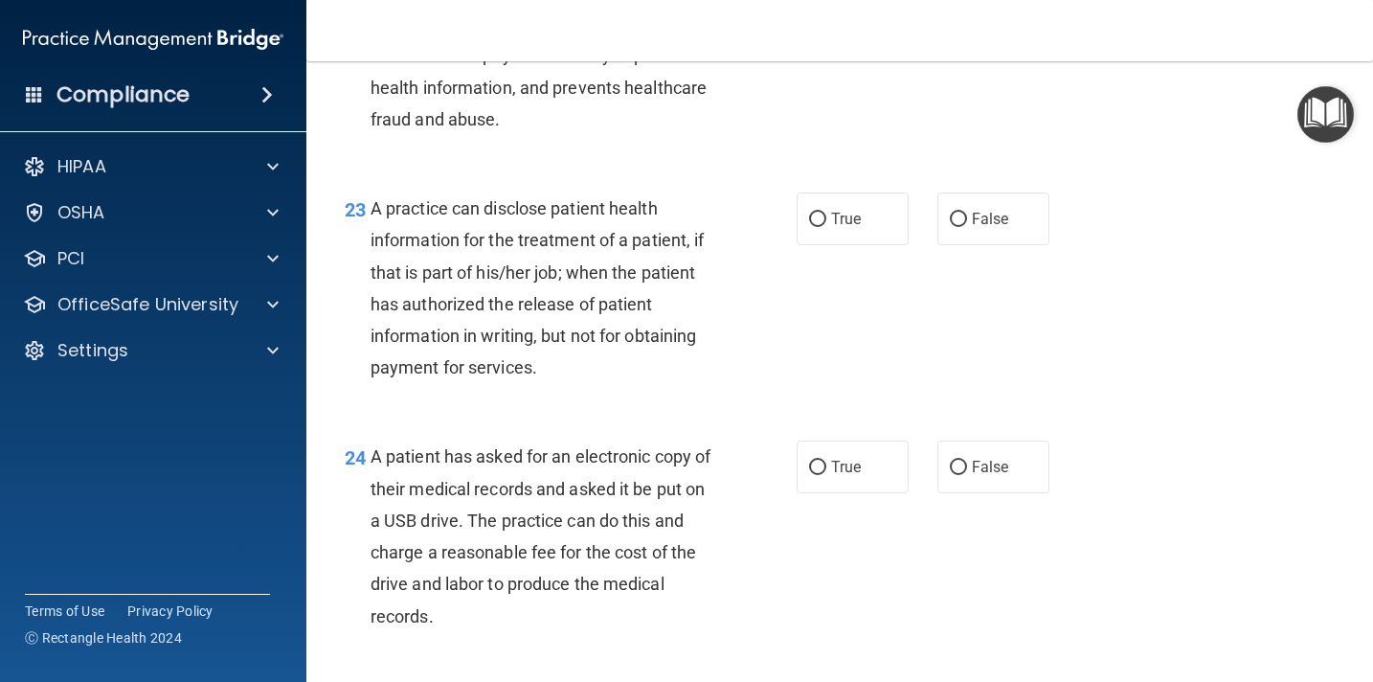
scroll to position [3803, 0]
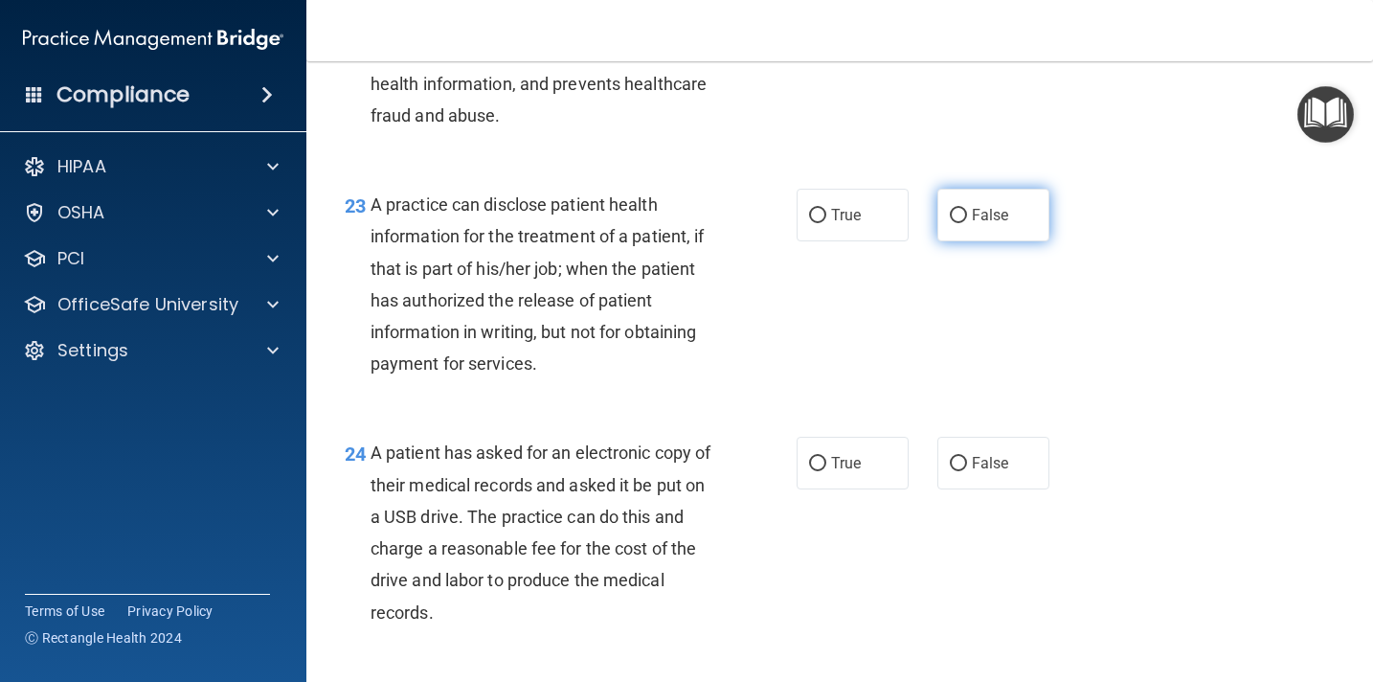
click at [959, 221] on input "False" at bounding box center [958, 216] width 17 height 14
radio input "true"
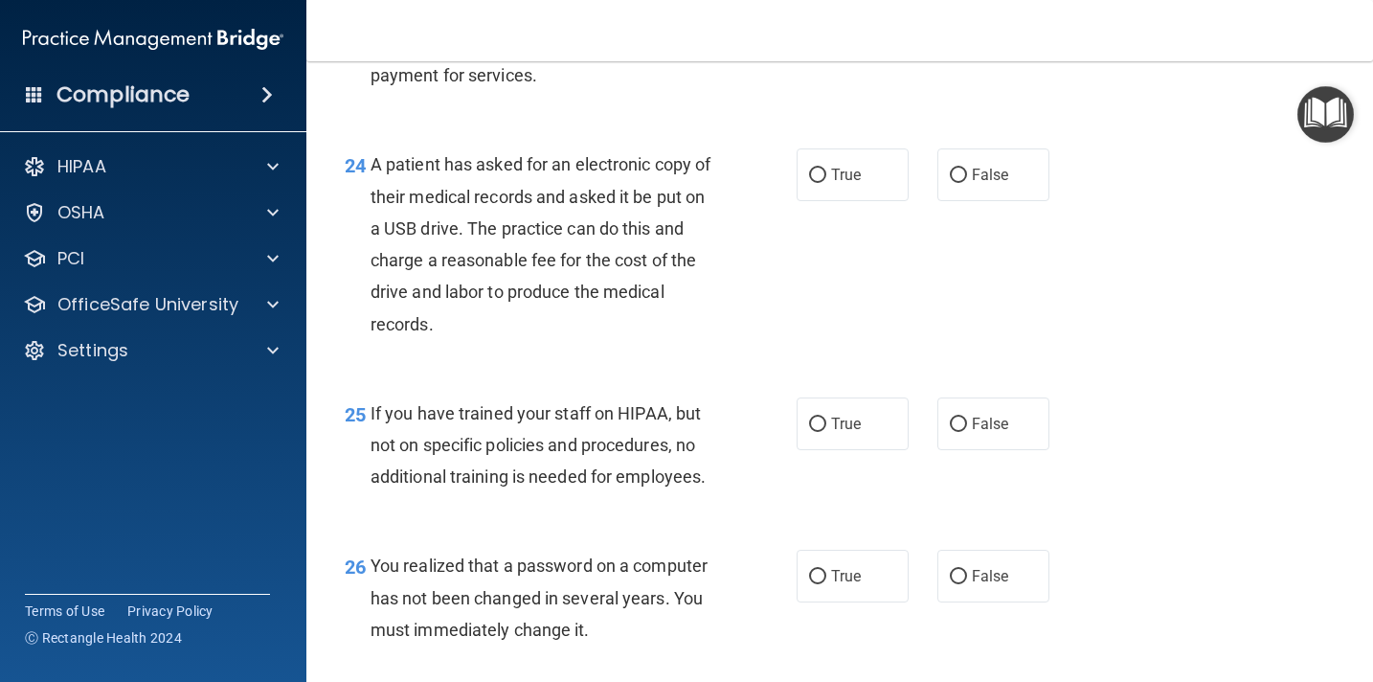
scroll to position [4099, 0]
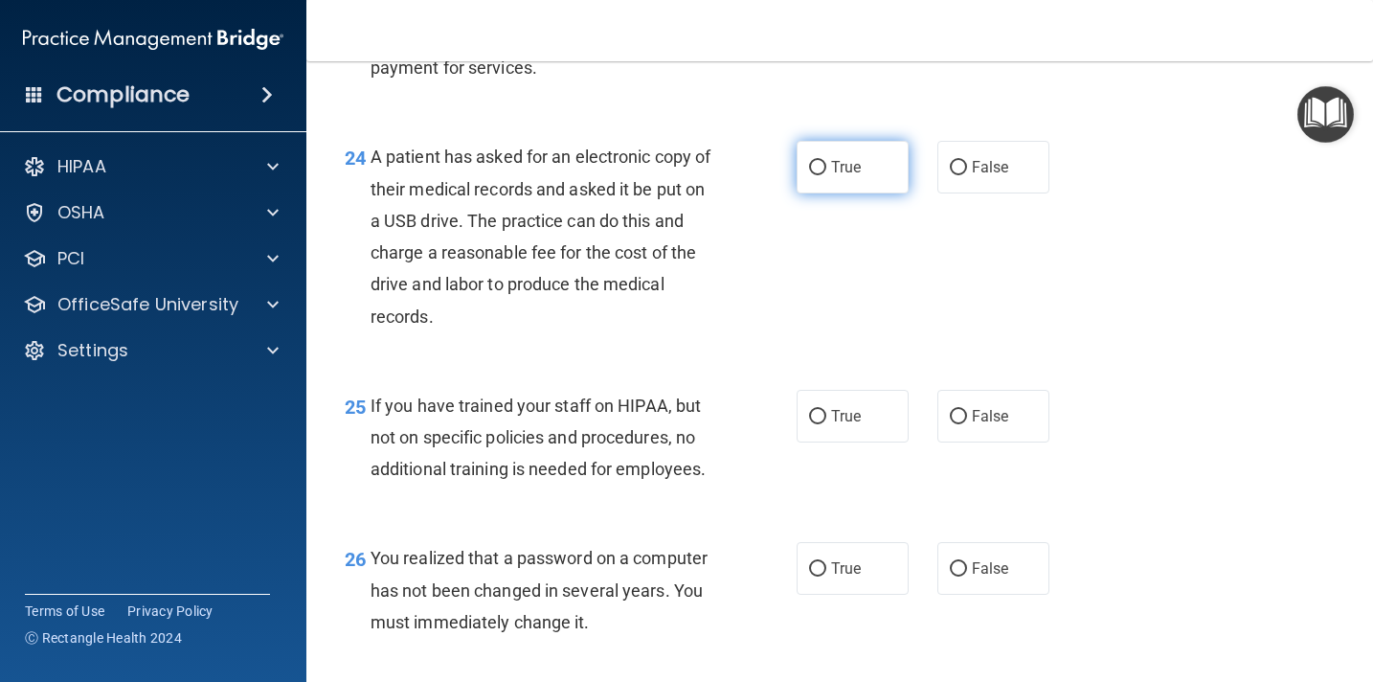
click at [820, 164] on input "True" at bounding box center [817, 168] width 17 height 14
radio input "true"
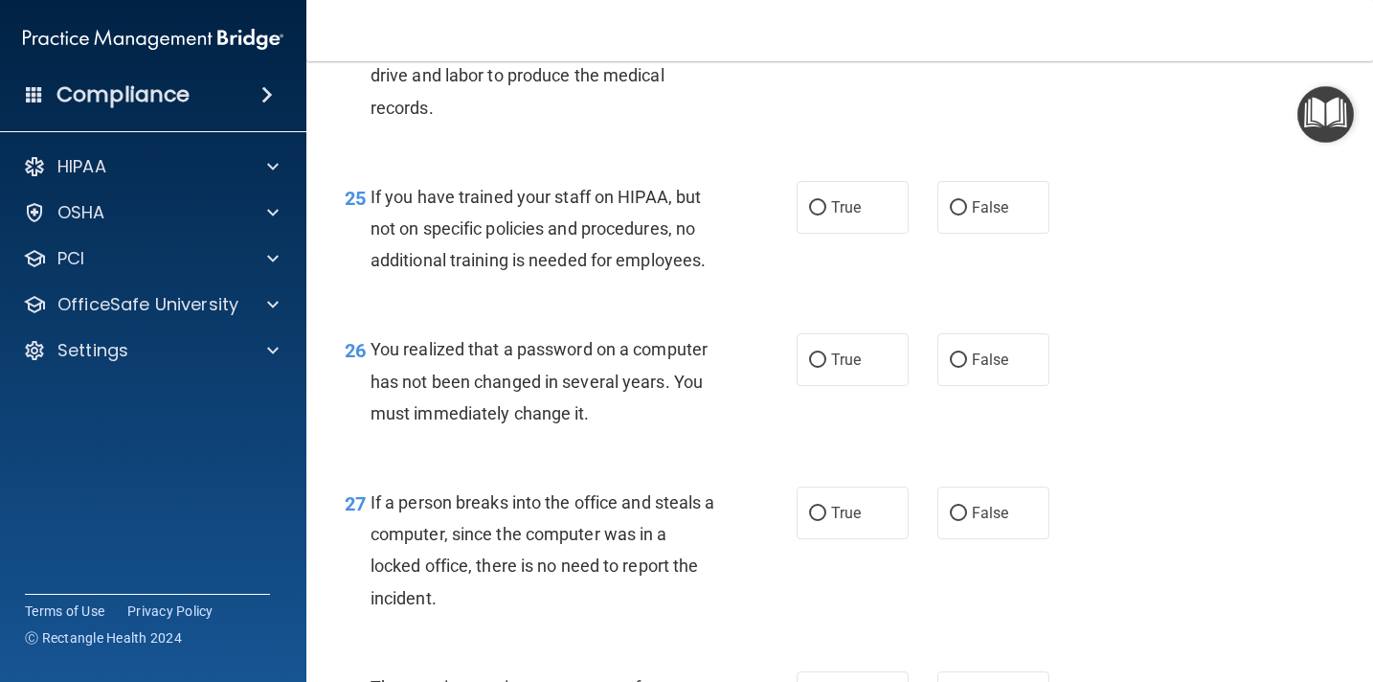
scroll to position [4309, 0]
click at [957, 208] on input "False" at bounding box center [958, 206] width 17 height 14
radio input "true"
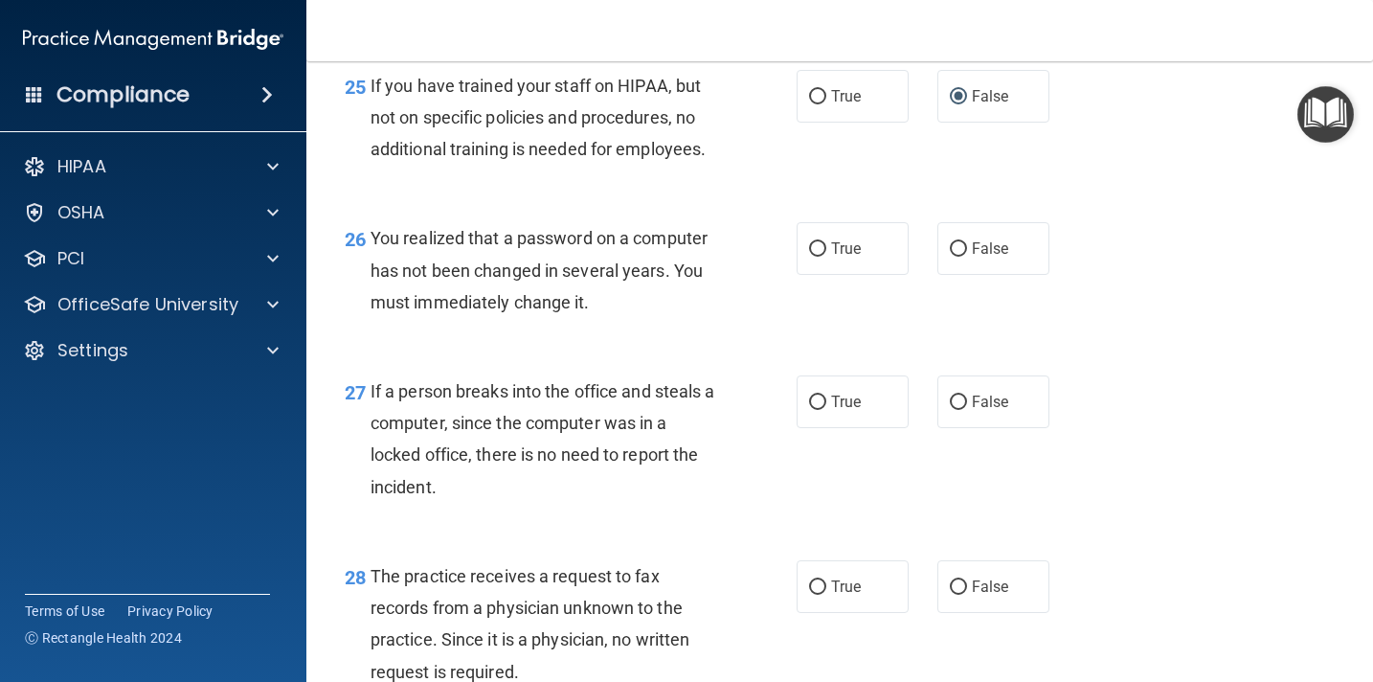
scroll to position [4421, 0]
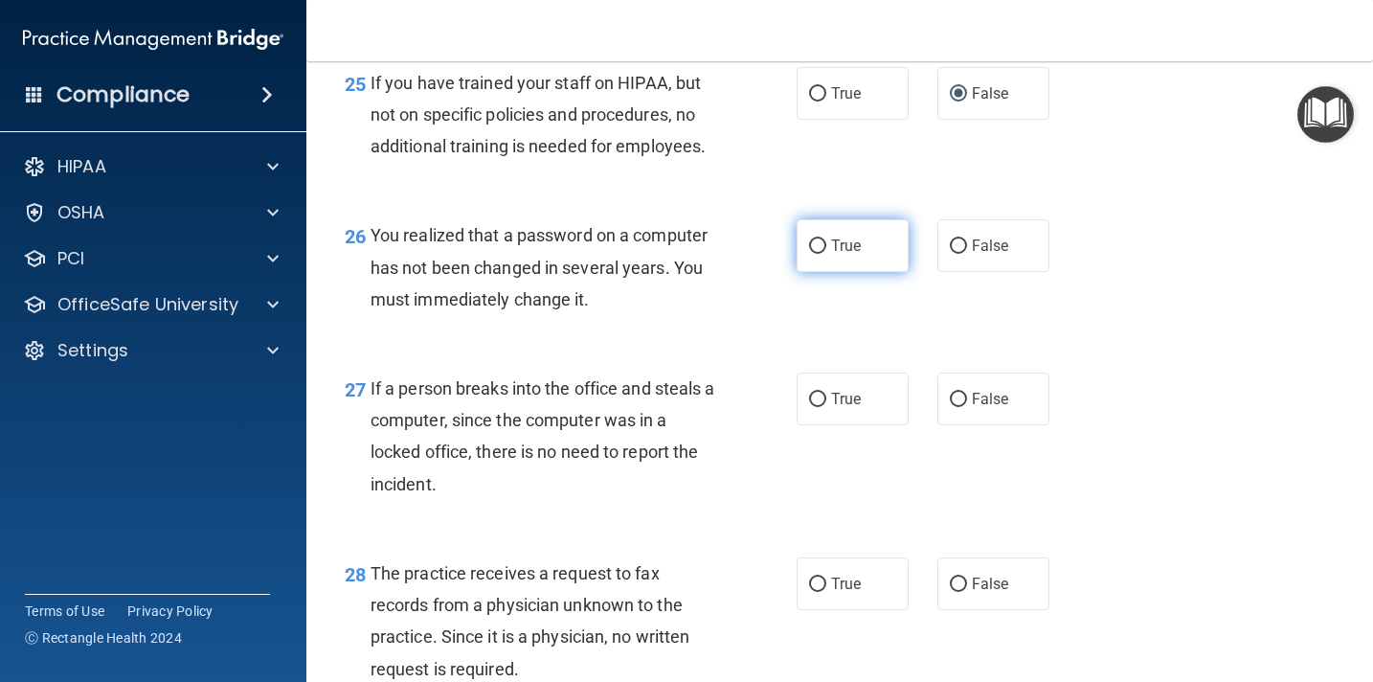
click at [820, 251] on input "True" at bounding box center [817, 246] width 17 height 14
radio input "true"
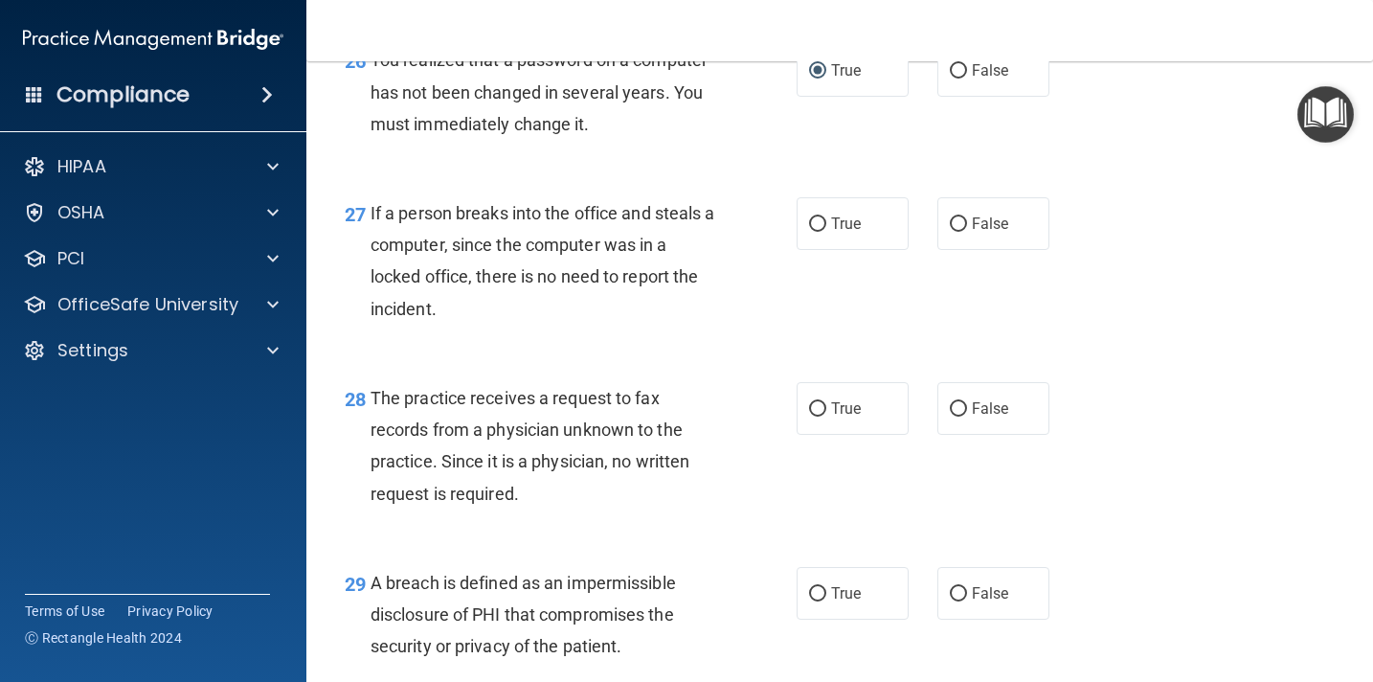
scroll to position [4601, 0]
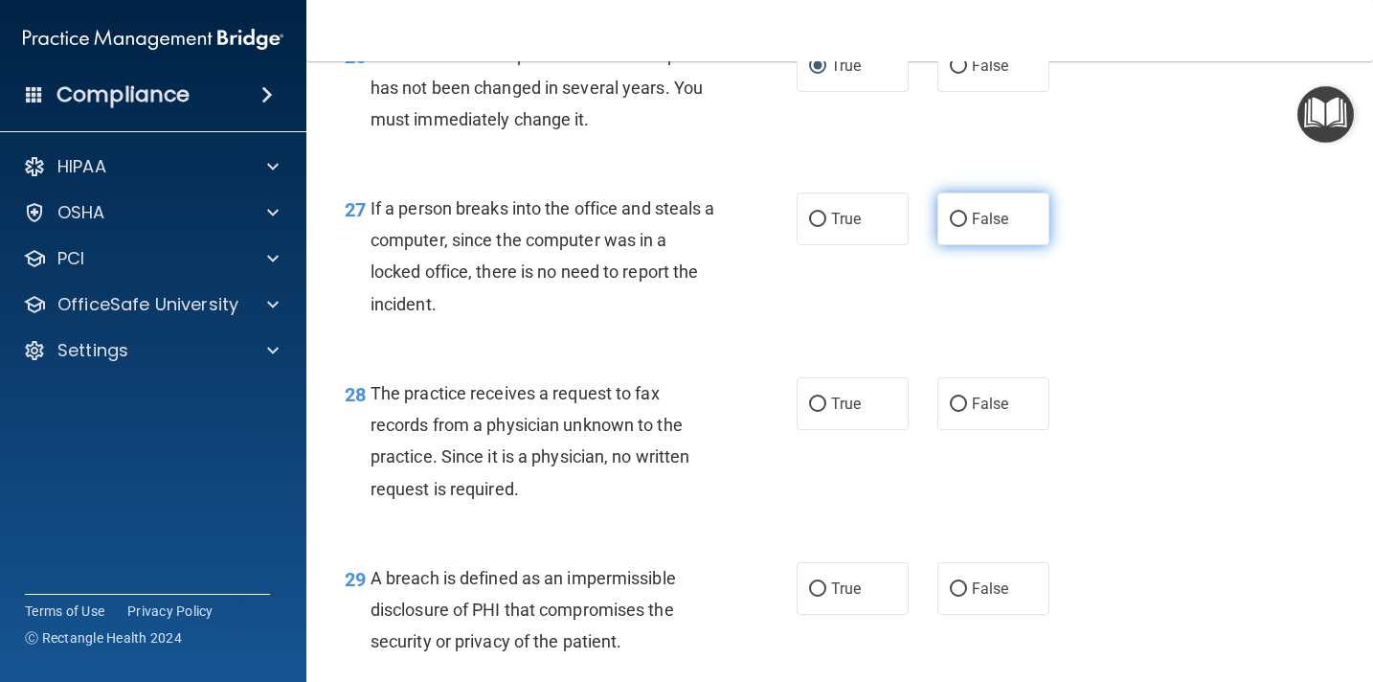
click at [958, 218] on input "False" at bounding box center [958, 220] width 17 height 14
radio input "true"
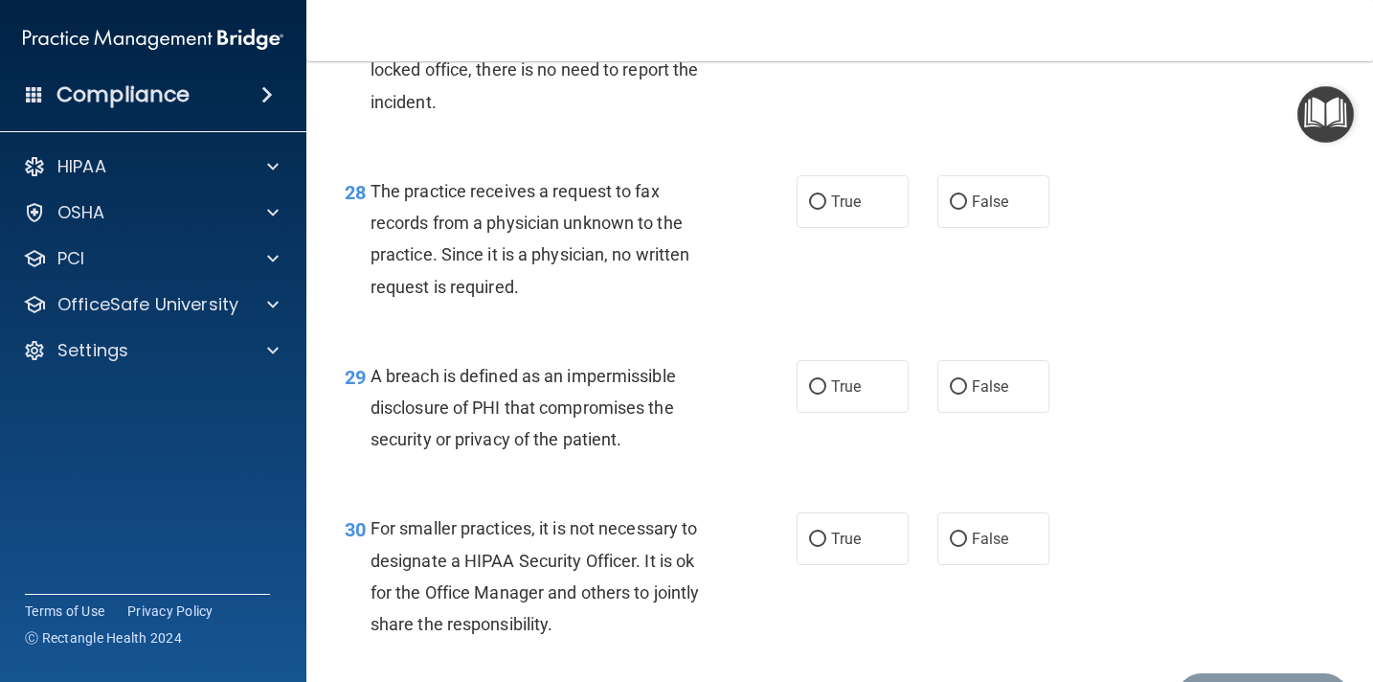
scroll to position [4809, 0]
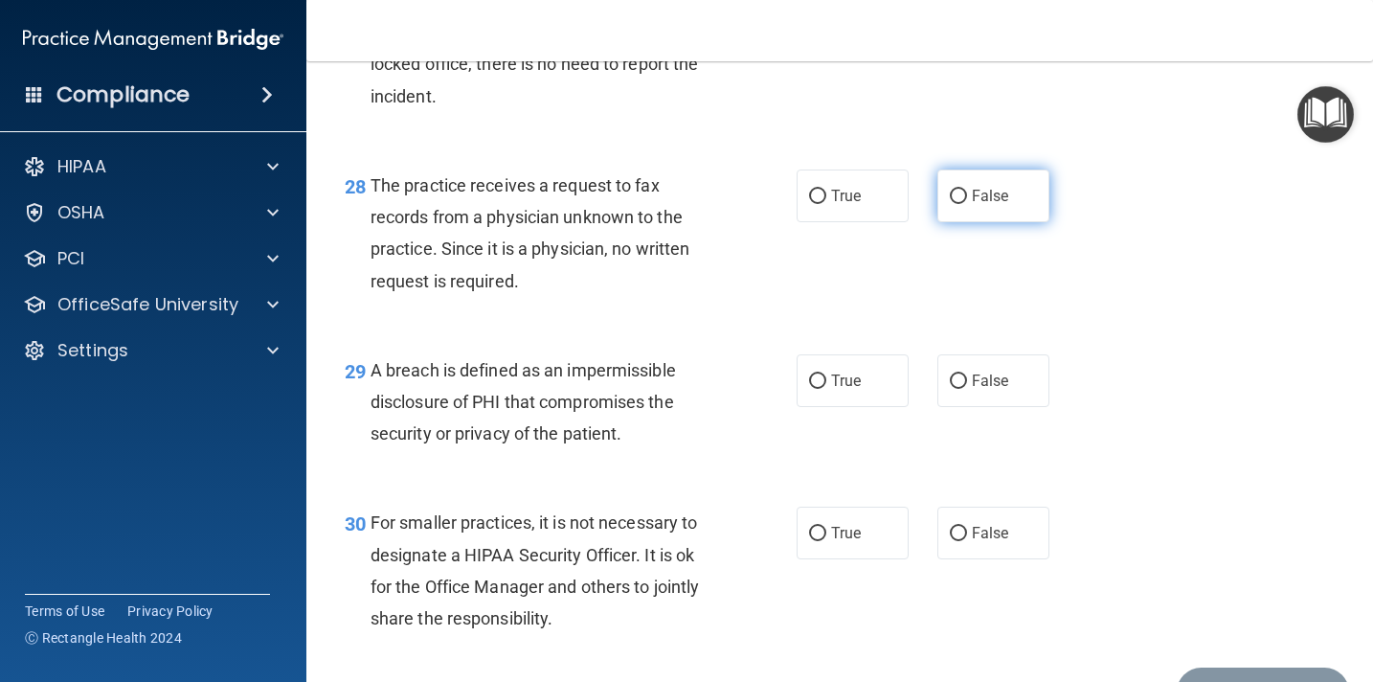
click at [962, 202] on input "False" at bounding box center [958, 197] width 17 height 14
radio input "true"
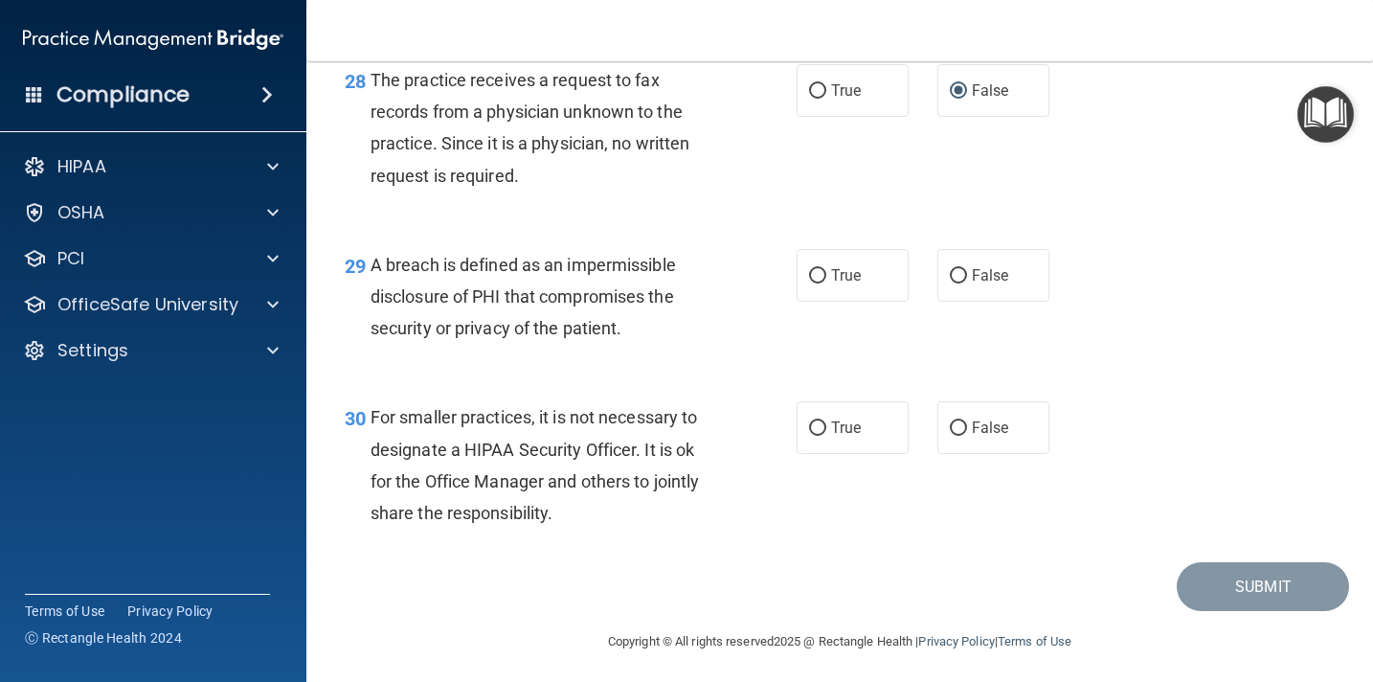
scroll to position [4921, 0]
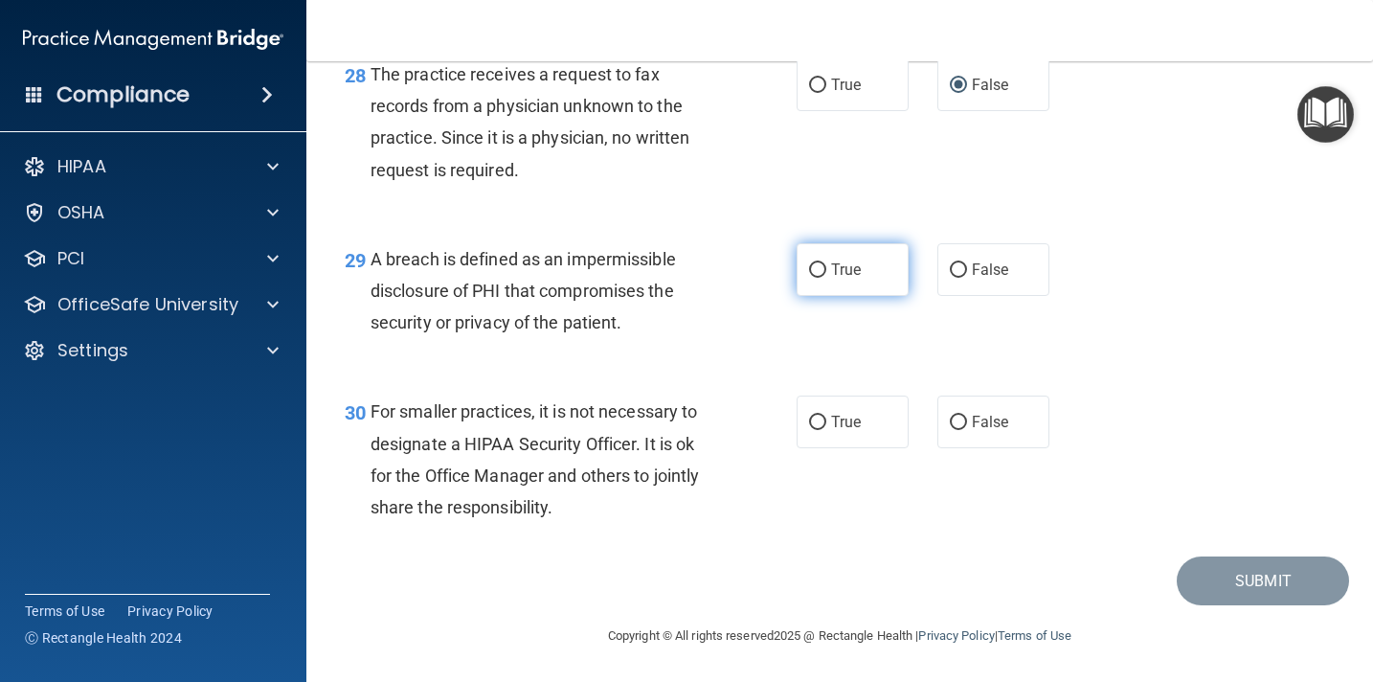
click at [820, 275] on input "True" at bounding box center [817, 270] width 17 height 14
radio input "true"
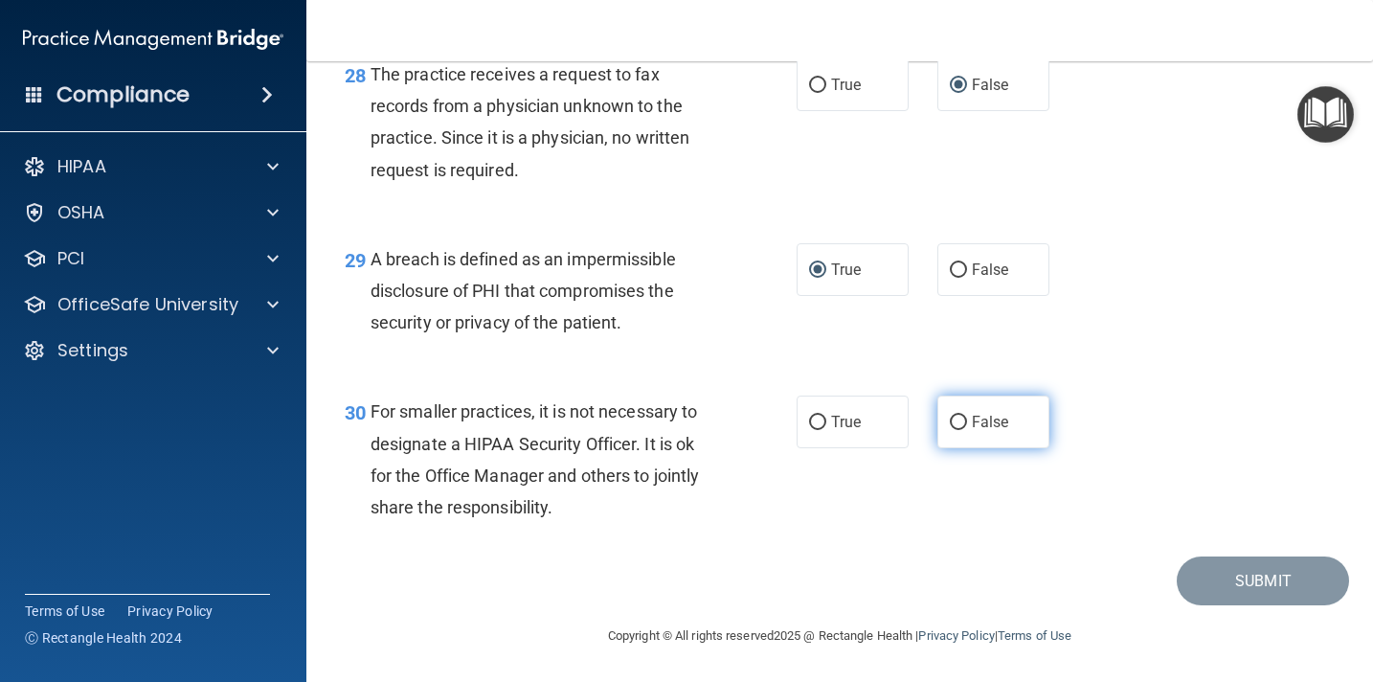
click at [963, 426] on input "False" at bounding box center [958, 423] width 17 height 14
radio input "true"
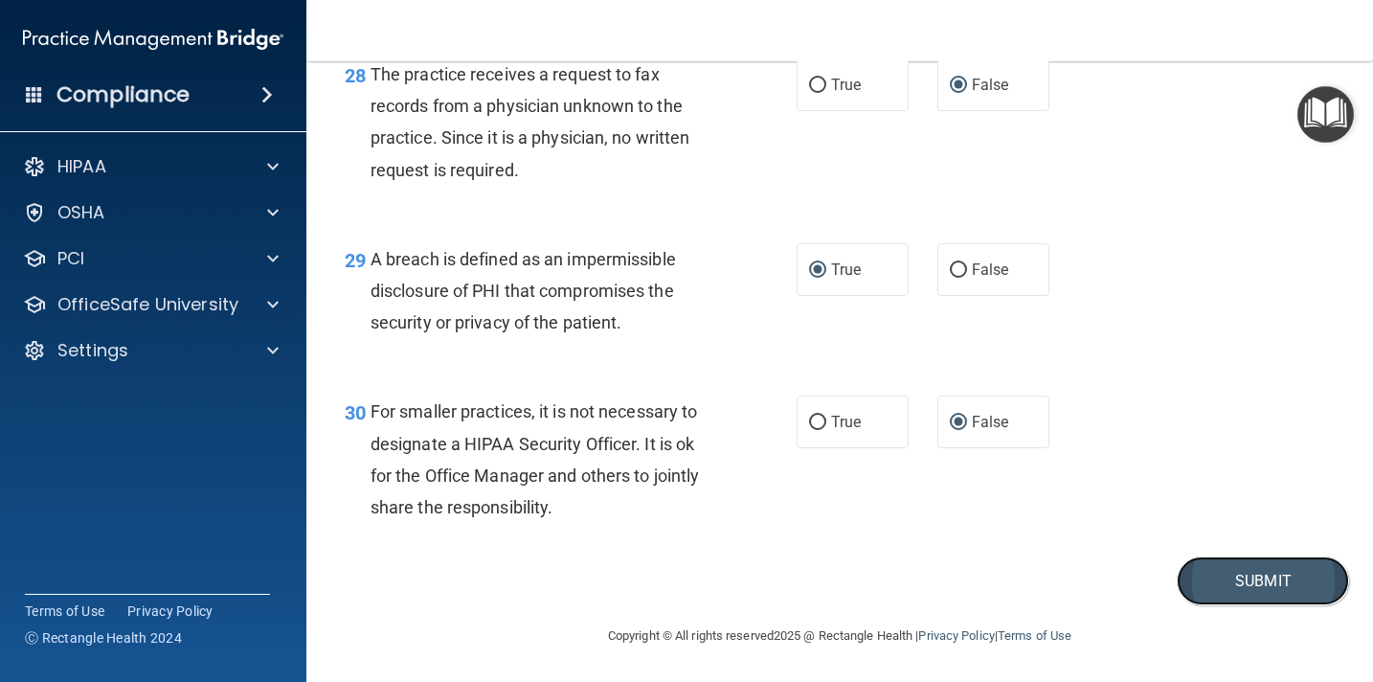
click at [1237, 576] on button "Submit" at bounding box center [1263, 580] width 172 height 49
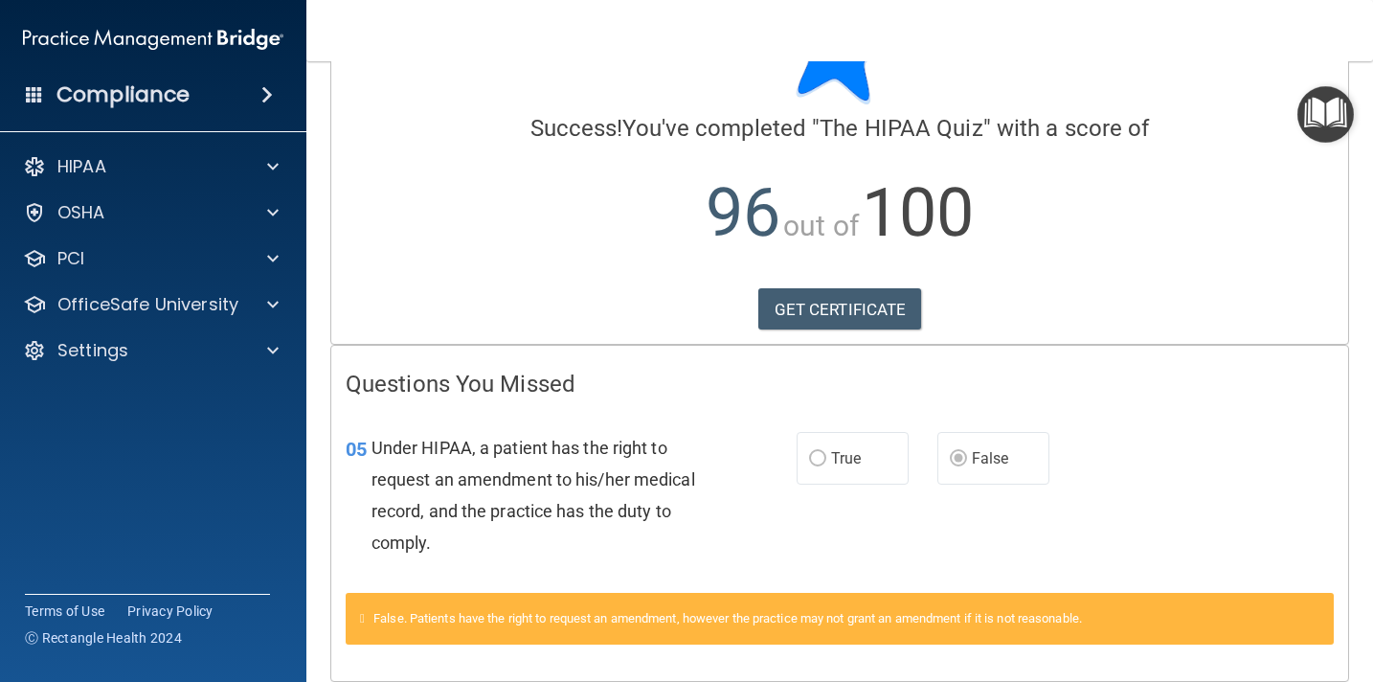
scroll to position [182, 0]
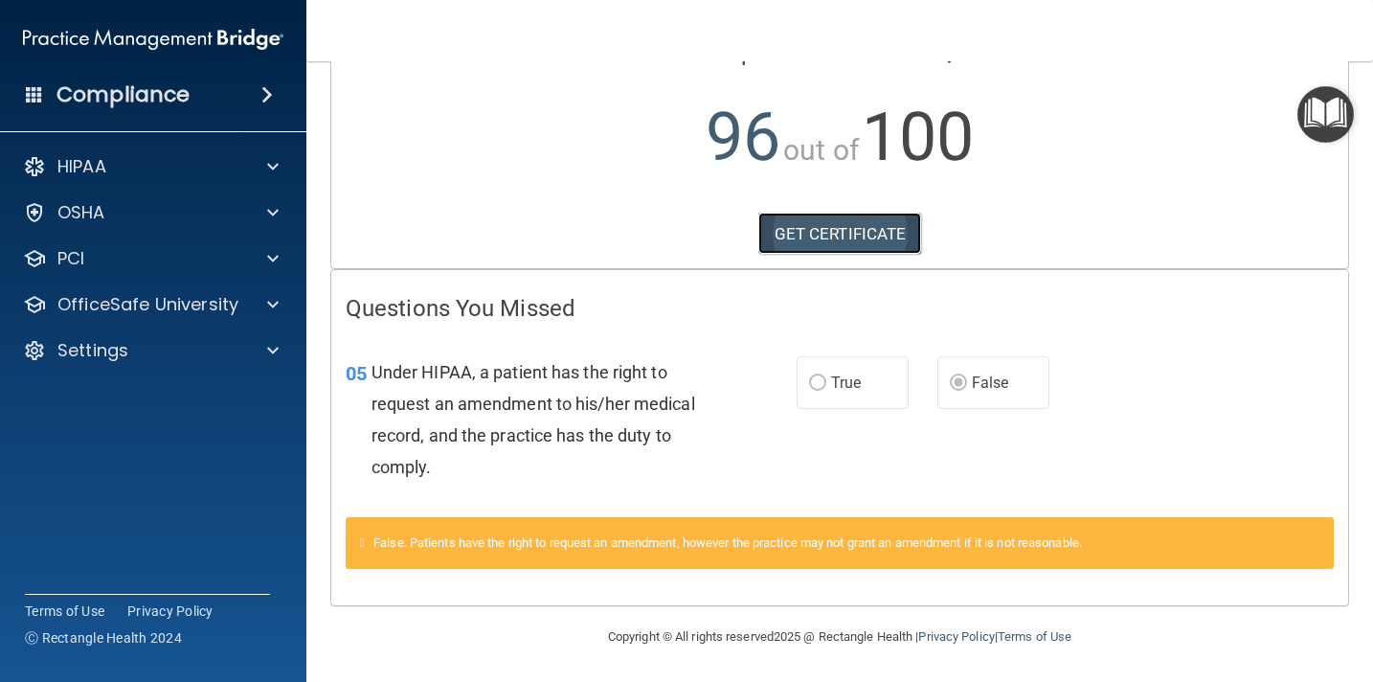
click at [859, 239] on link "GET CERTIFICATE" at bounding box center [840, 234] width 164 height 42
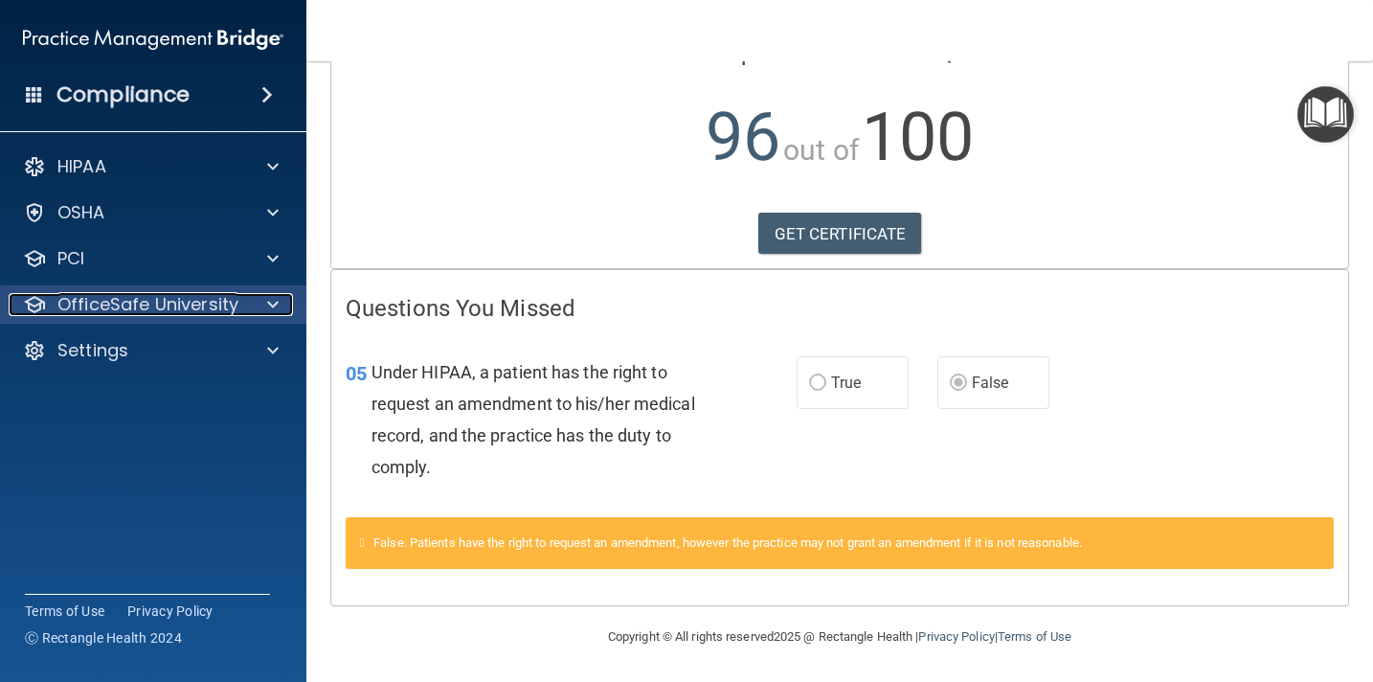
click at [267, 304] on span at bounding box center [272, 304] width 11 height 23
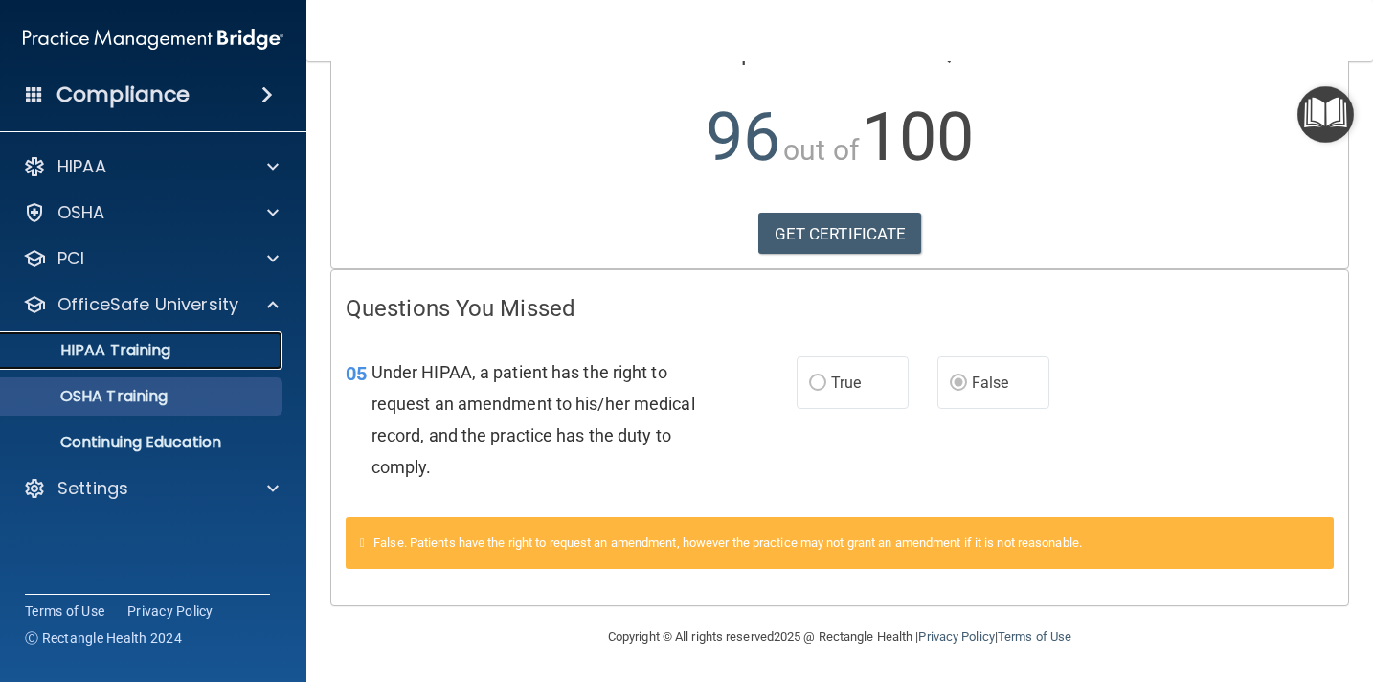
click at [178, 346] on div "HIPAA Training" at bounding box center [142, 350] width 261 height 19
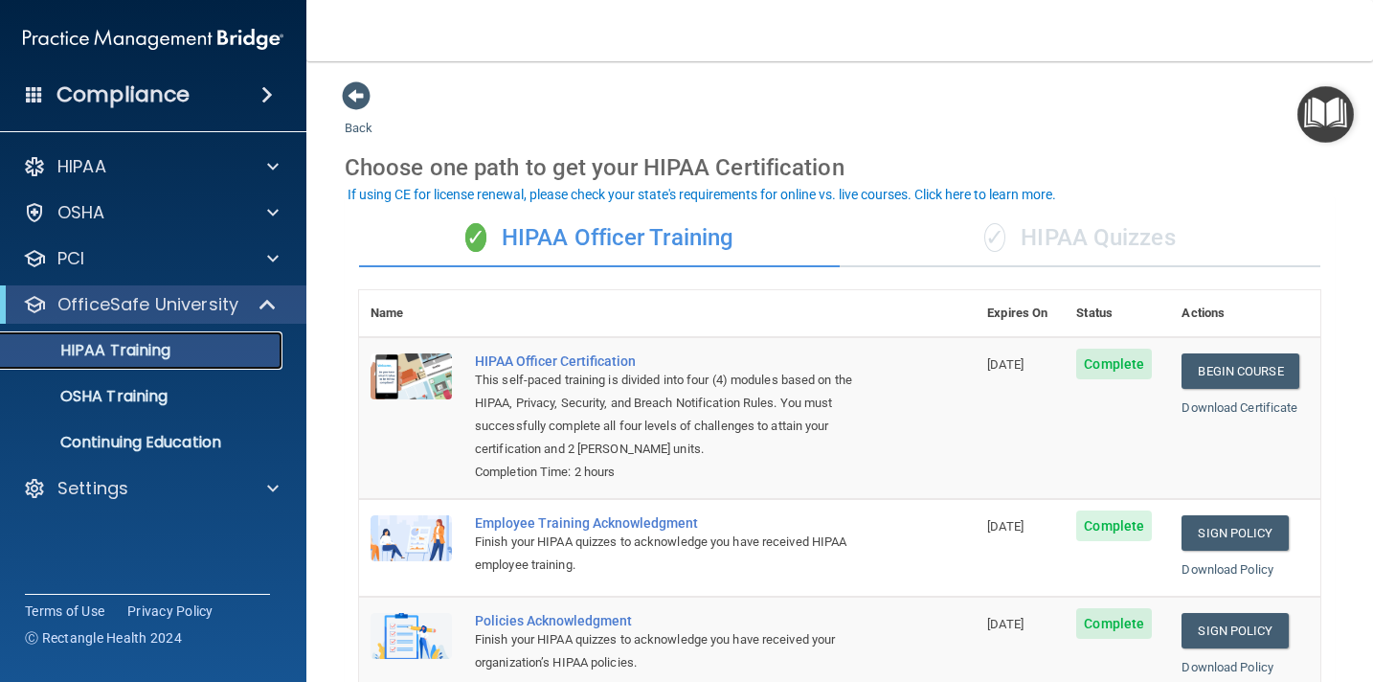
scroll to position [1, 0]
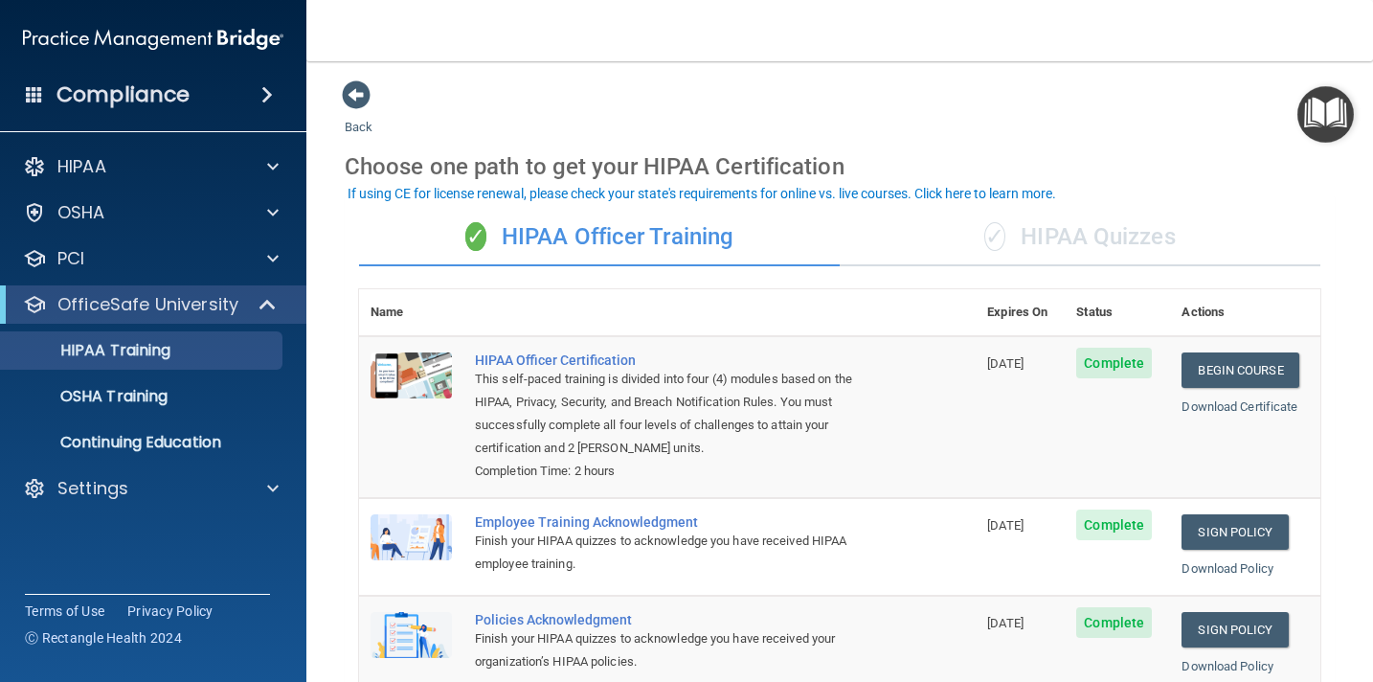
click at [1107, 234] on div "✓ HIPAA Quizzes" at bounding box center [1080, 237] width 481 height 57
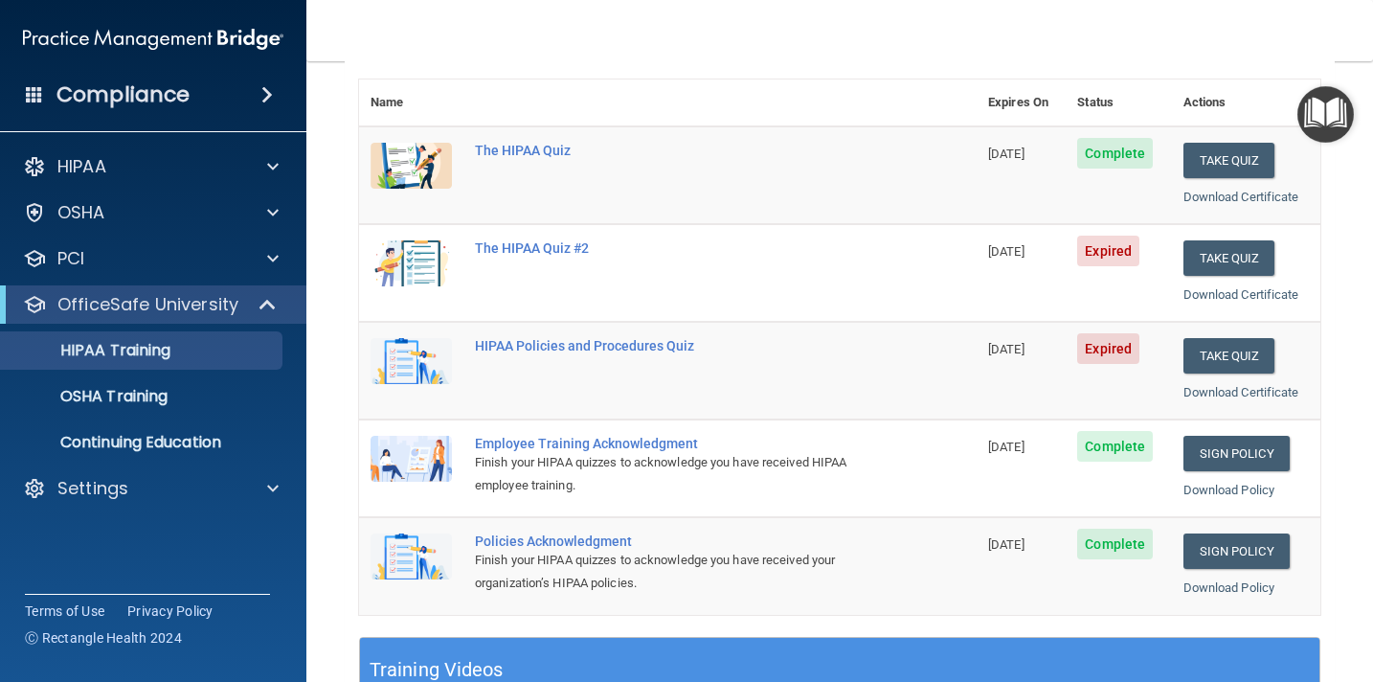
scroll to position [214, 0]
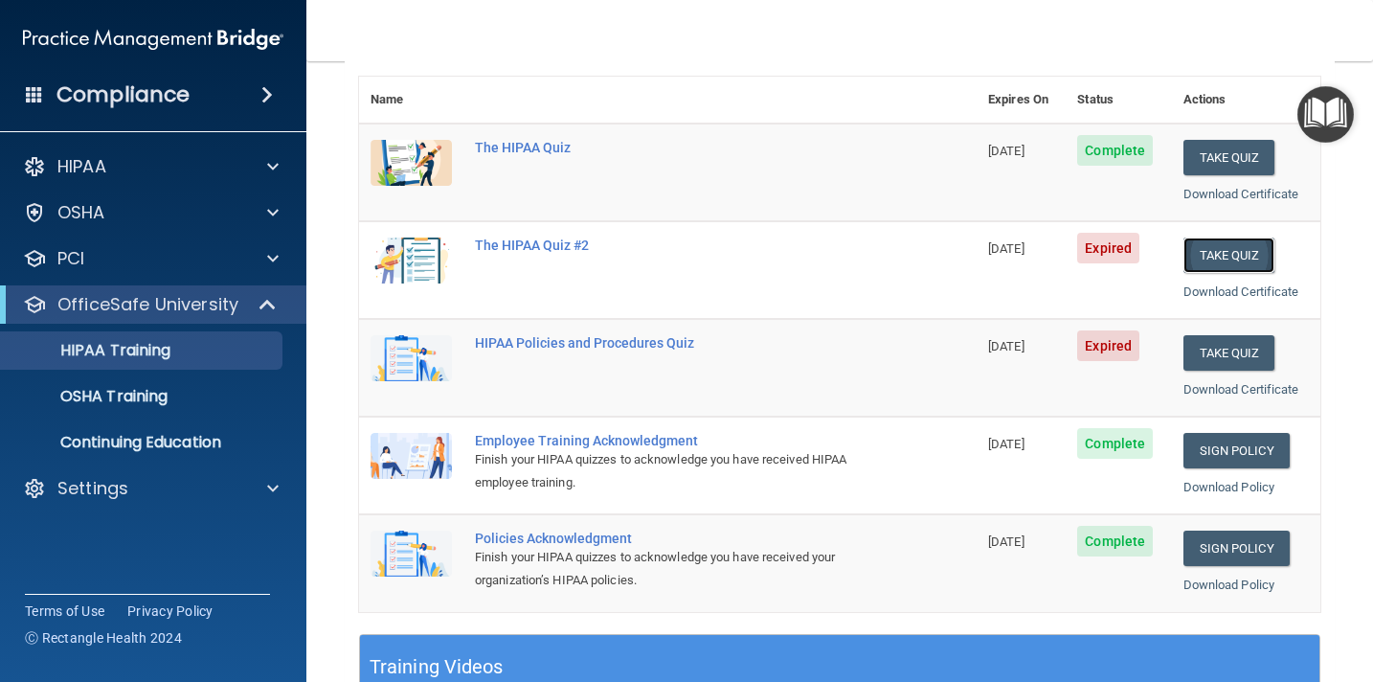
click at [1245, 258] on button "Take Quiz" at bounding box center [1229, 254] width 92 height 35
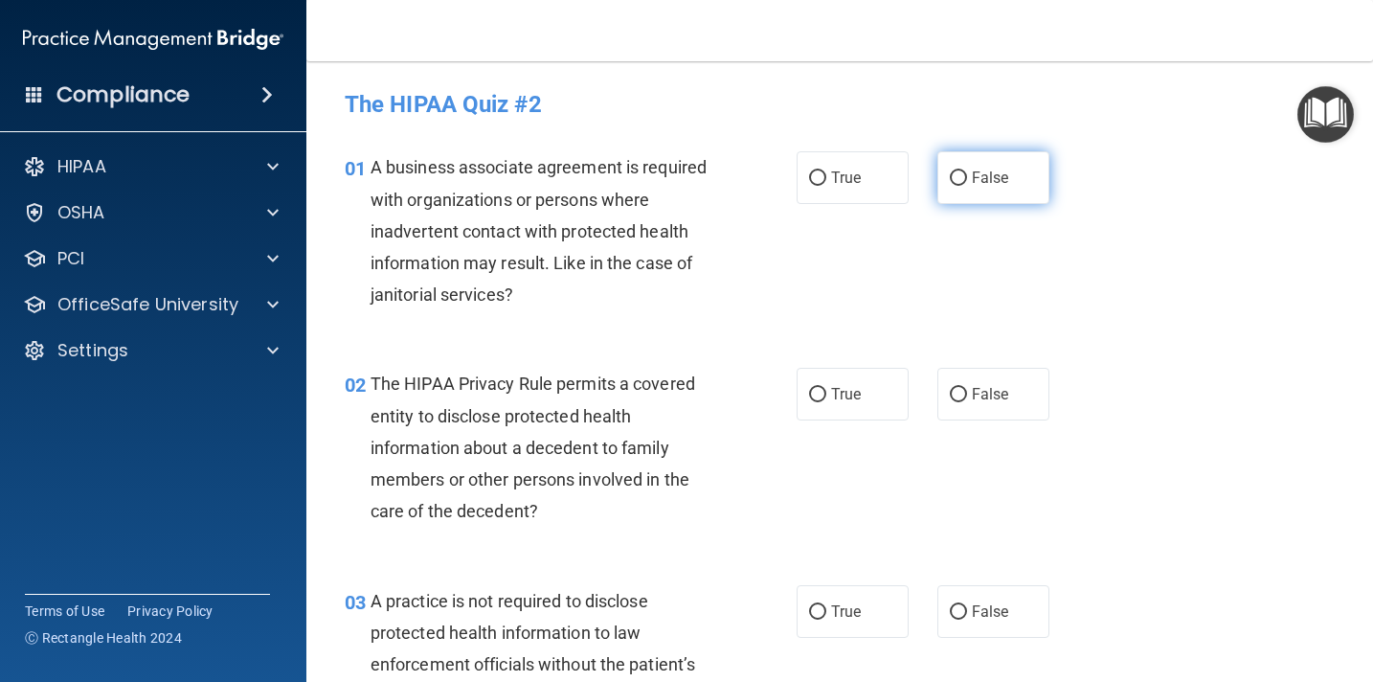
click at [964, 178] on input "False" at bounding box center [958, 178] width 17 height 14
radio input "true"
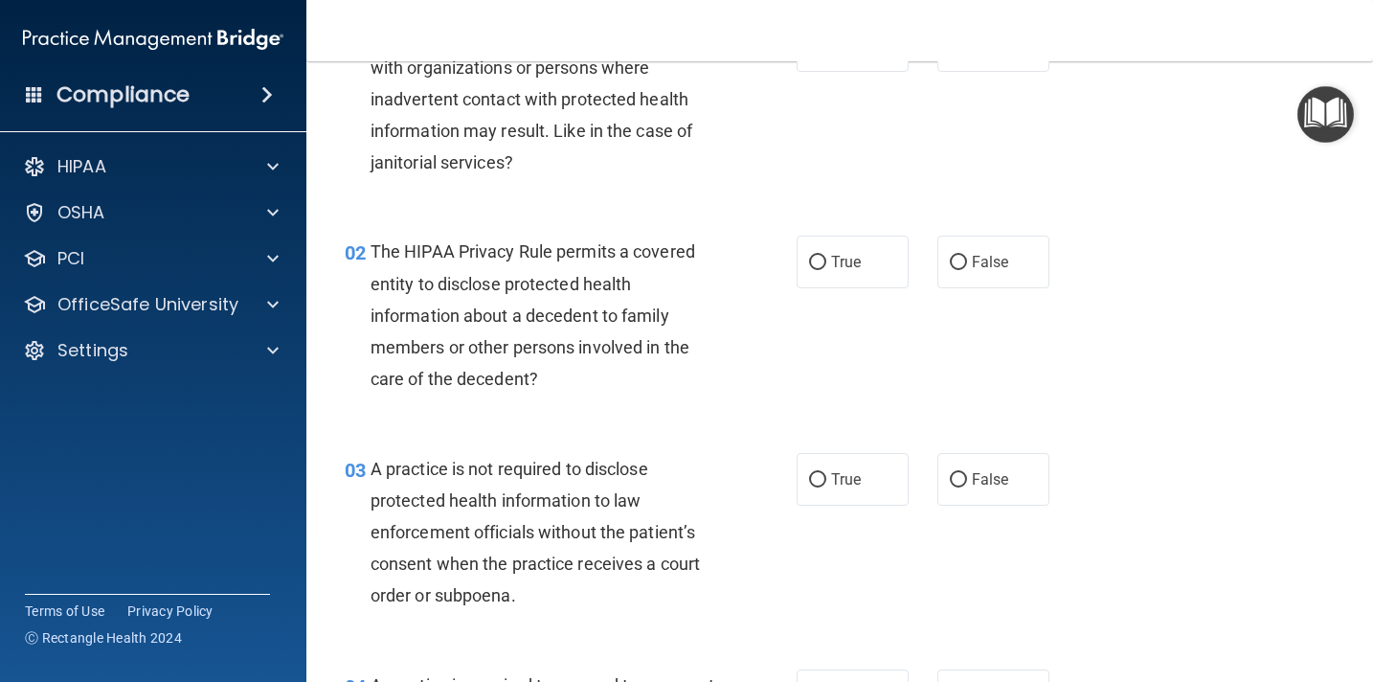
scroll to position [131, 0]
click at [823, 259] on input "True" at bounding box center [817, 264] width 17 height 14
radio input "true"
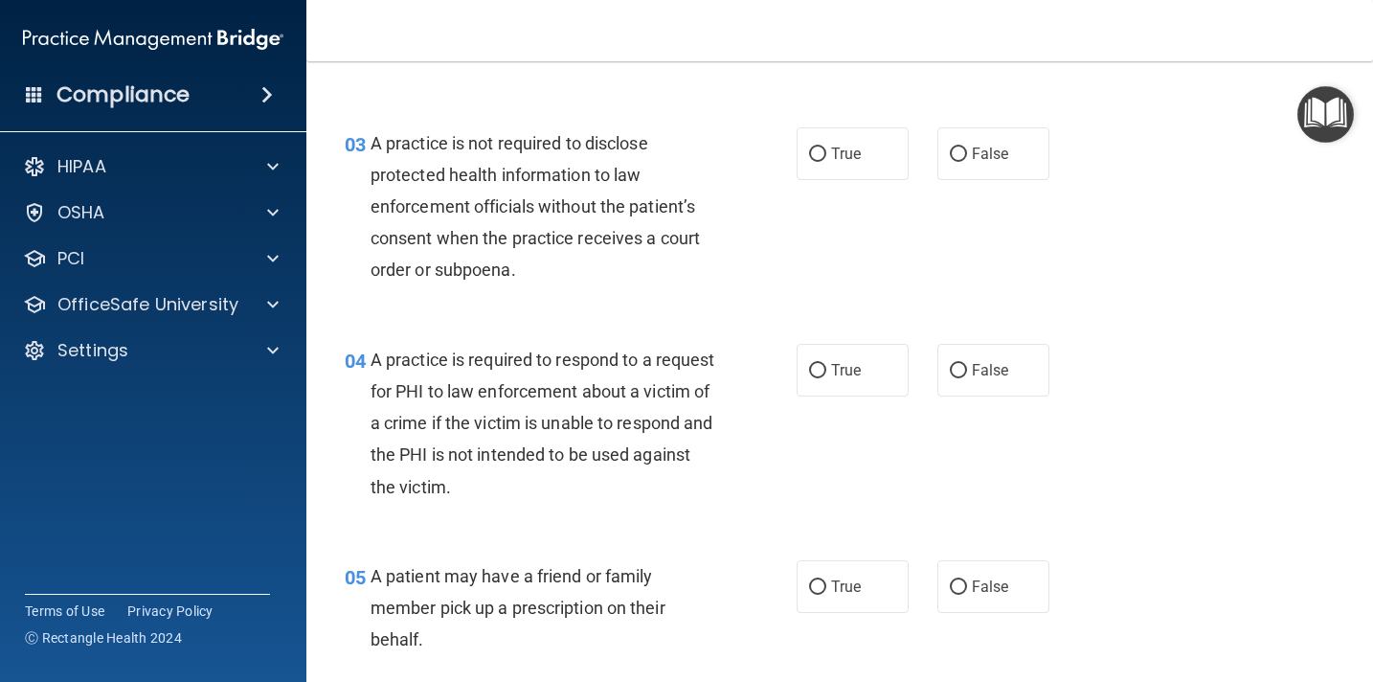
scroll to position [461, 0]
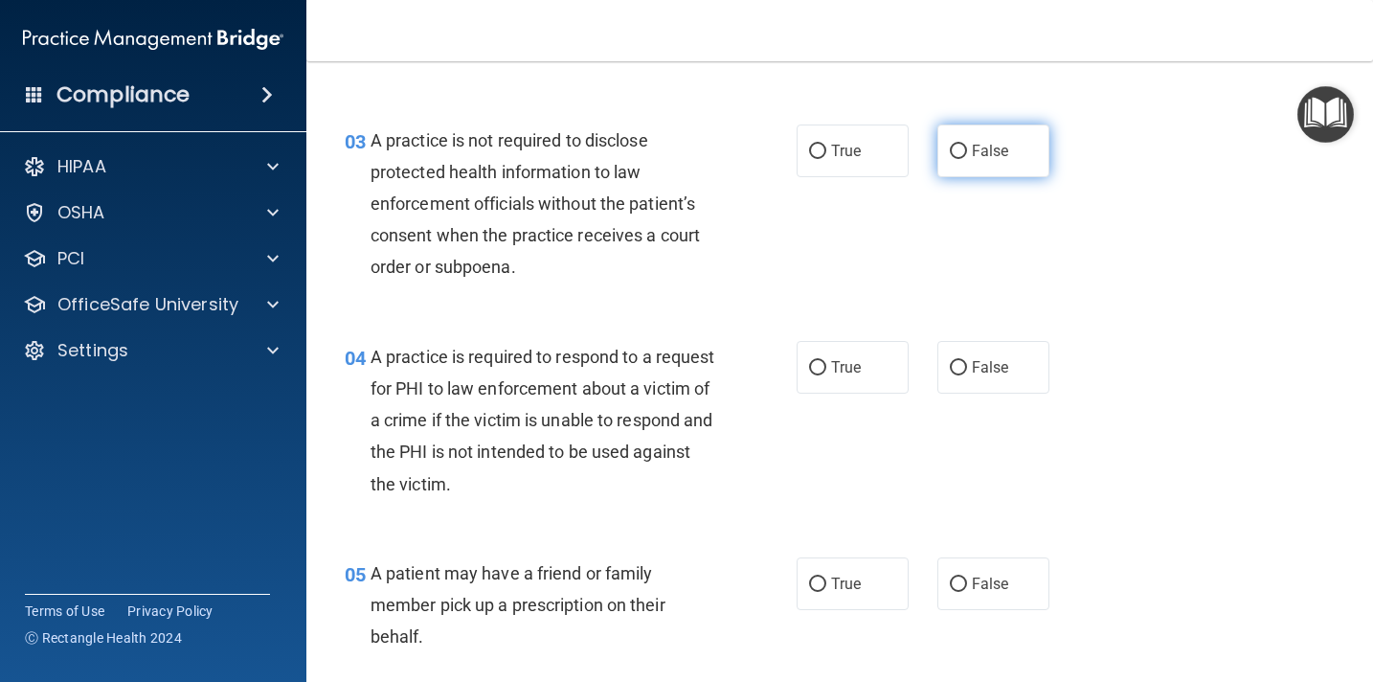
click at [957, 151] on input "False" at bounding box center [958, 152] width 17 height 14
radio input "true"
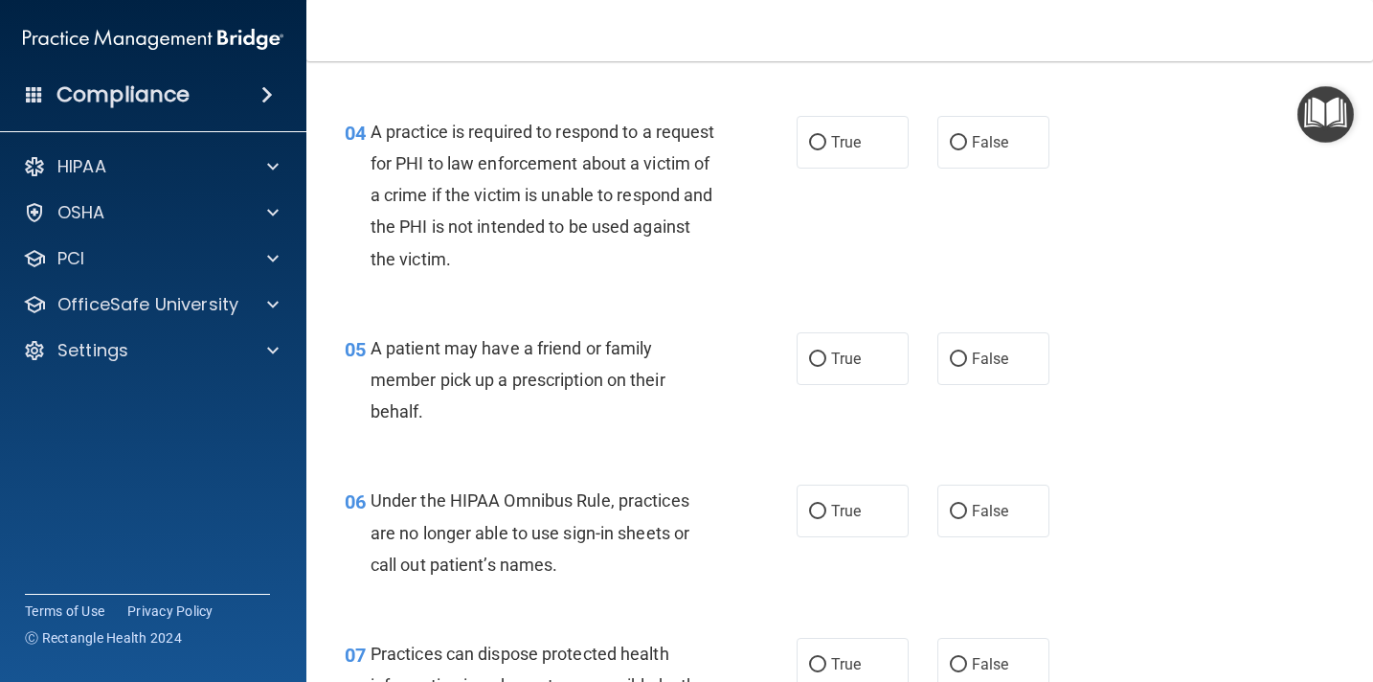
scroll to position [678, 0]
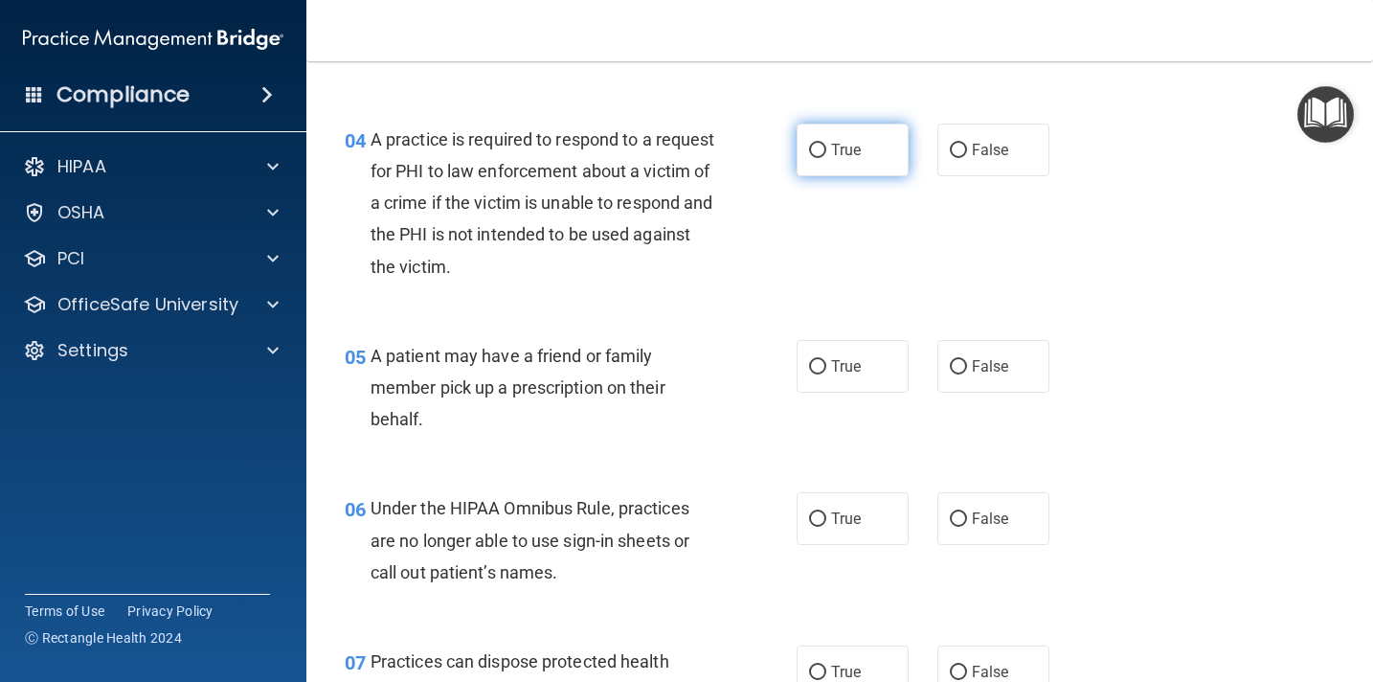
click at [810, 149] on input "True" at bounding box center [817, 151] width 17 height 14
radio input "true"
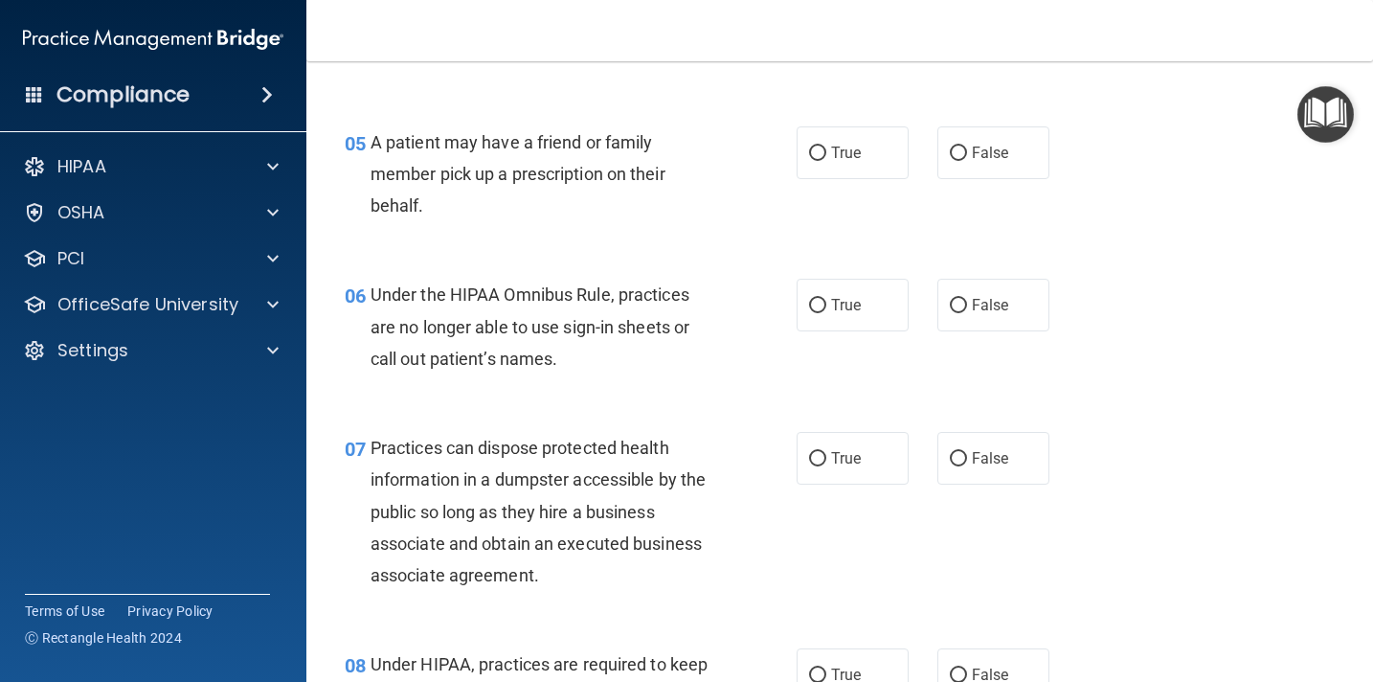
scroll to position [892, 0]
click at [821, 151] on input "True" at bounding box center [817, 153] width 17 height 14
radio input "true"
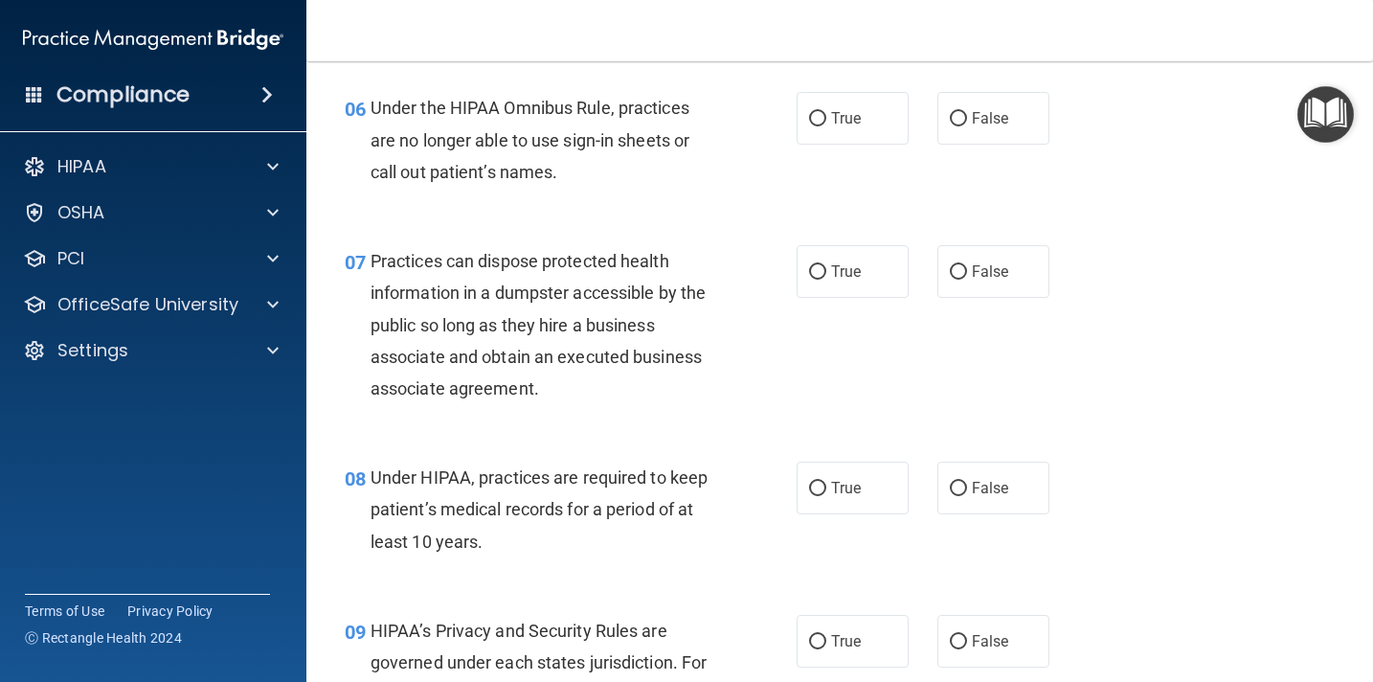
scroll to position [1080, 0]
click at [964, 120] on input "False" at bounding box center [958, 117] width 17 height 14
radio input "true"
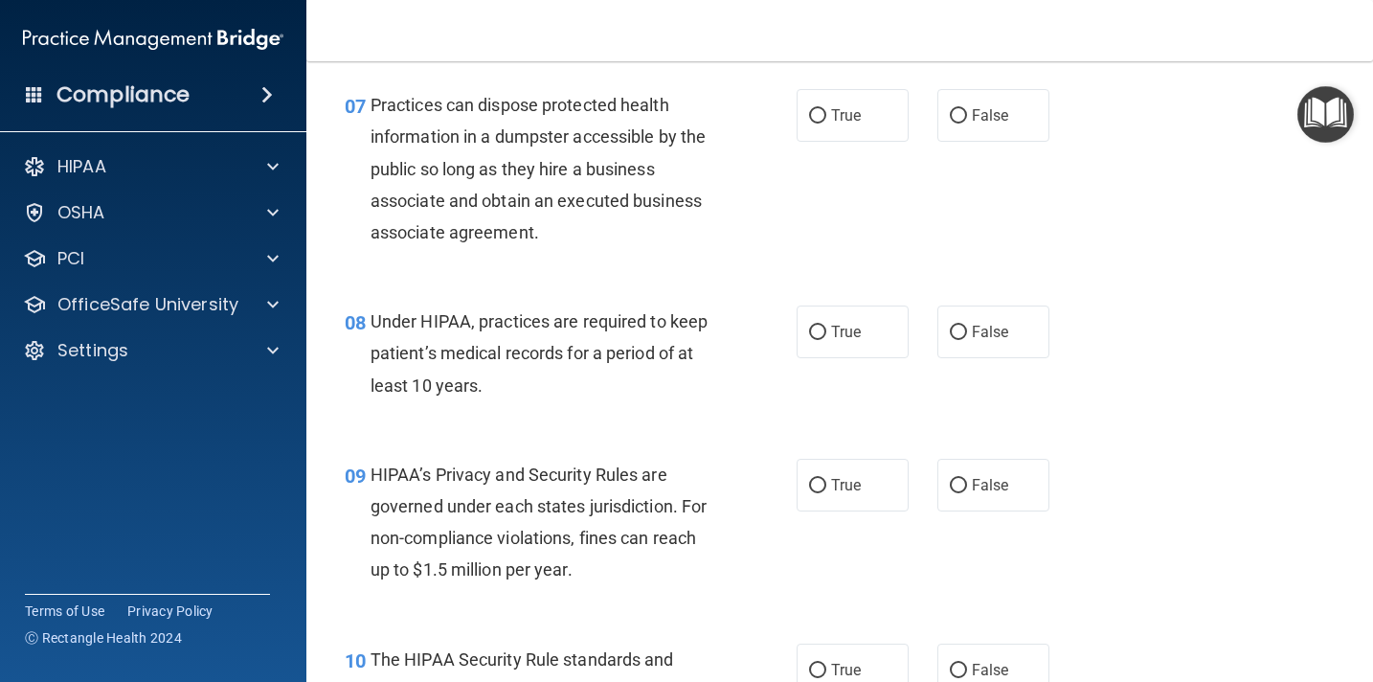
scroll to position [1254, 0]
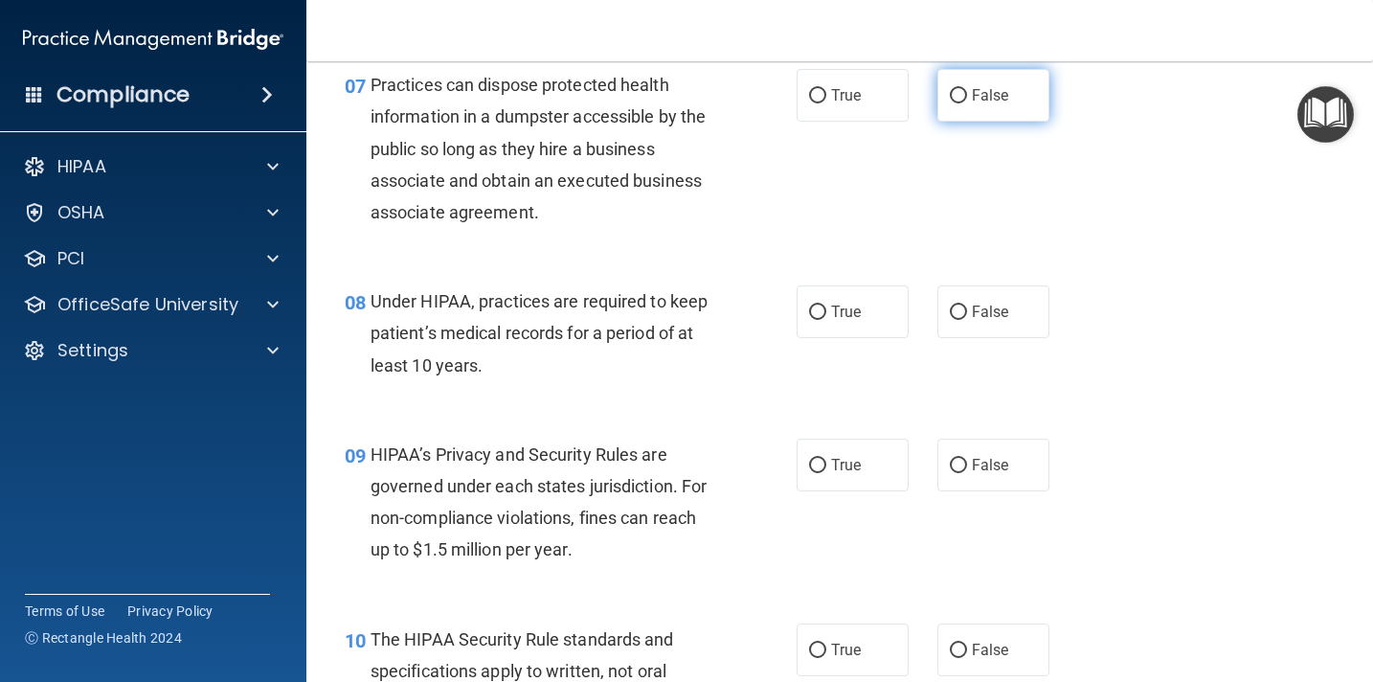
click at [964, 94] on input "False" at bounding box center [958, 96] width 17 height 14
radio input "true"
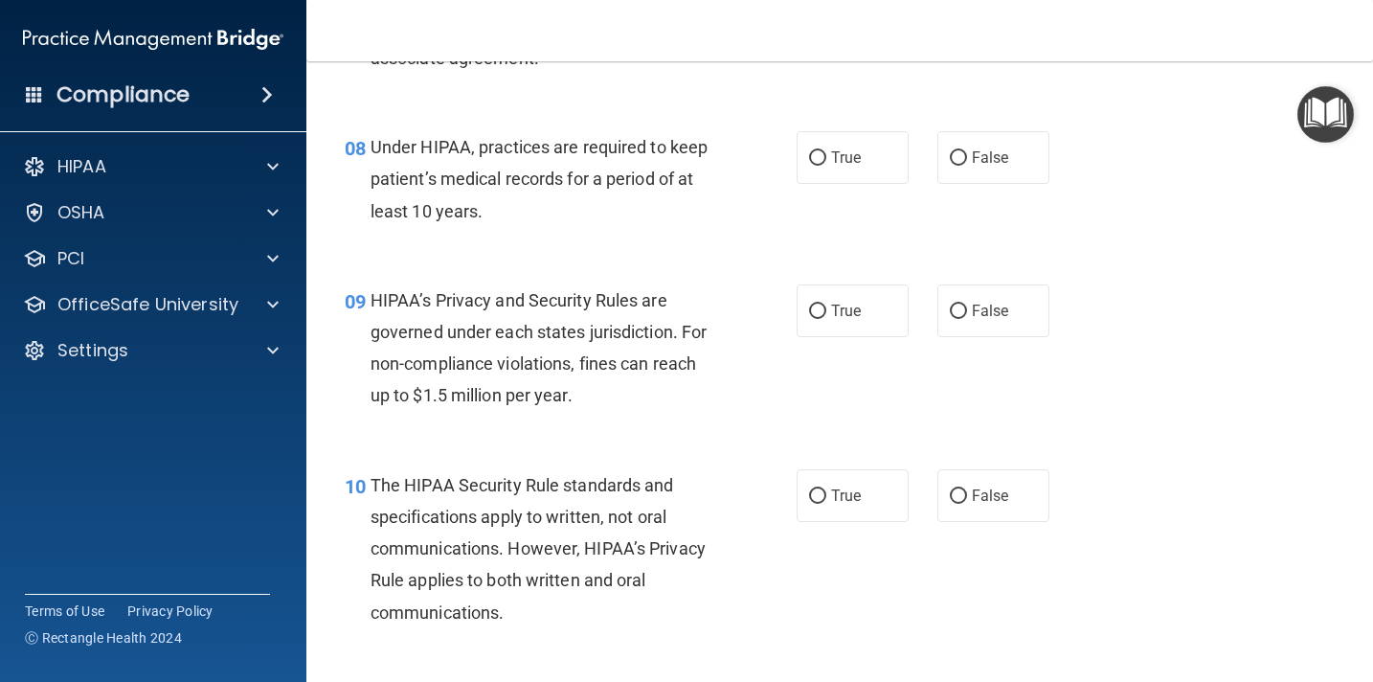
scroll to position [1409, 0]
click at [962, 159] on input "False" at bounding box center [958, 157] width 17 height 14
radio input "true"
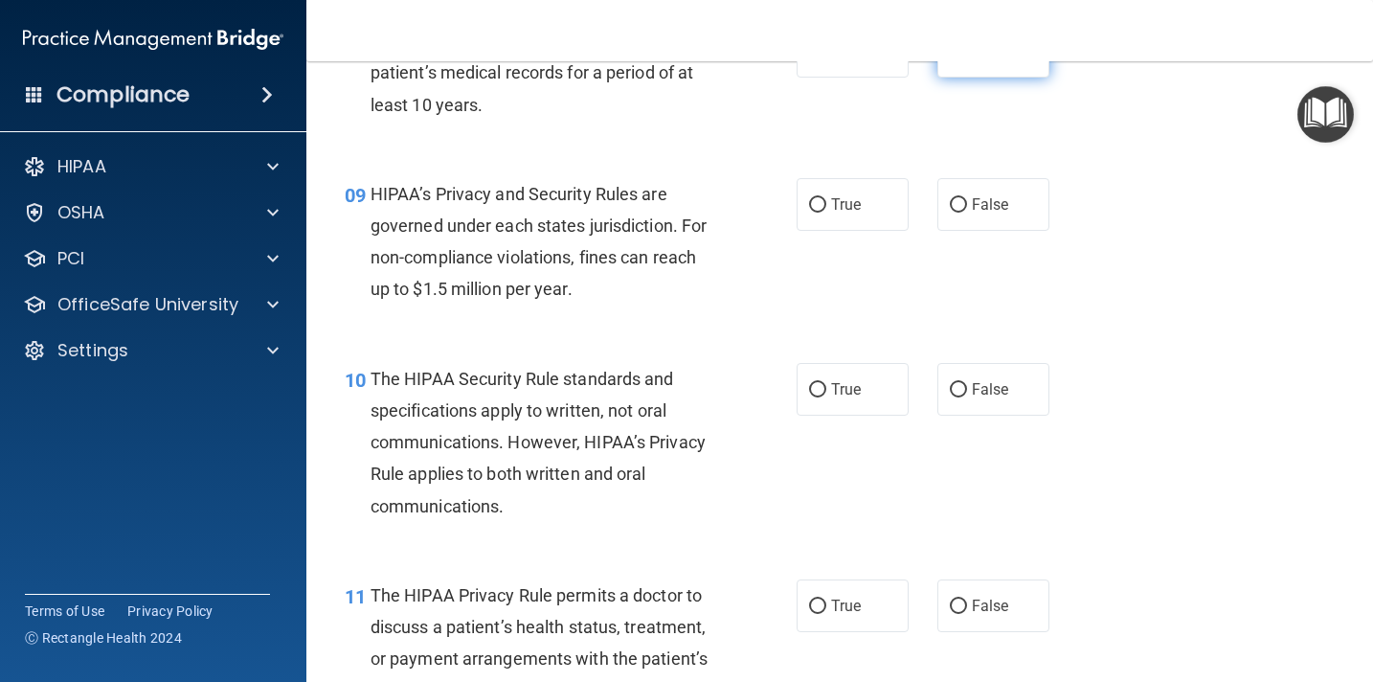
scroll to position [1518, 0]
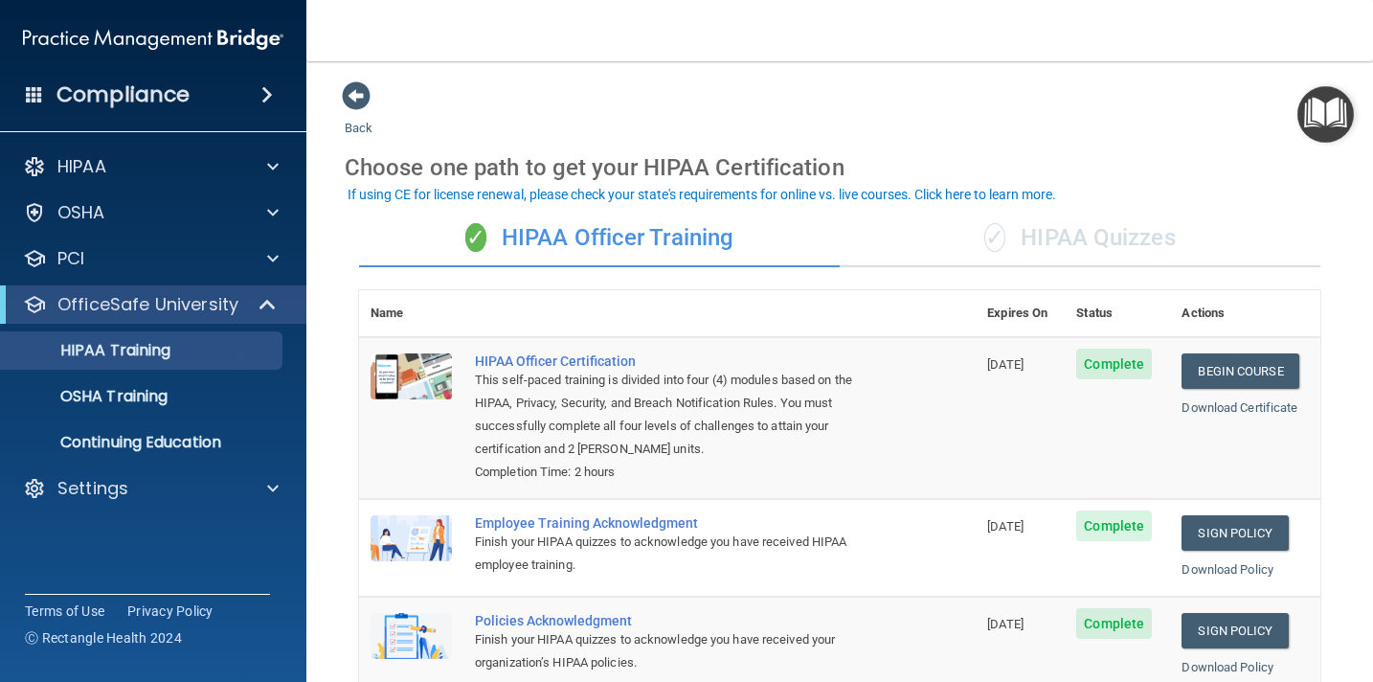
click at [1132, 252] on div "✓ HIPAA Quizzes" at bounding box center [1080, 238] width 481 height 57
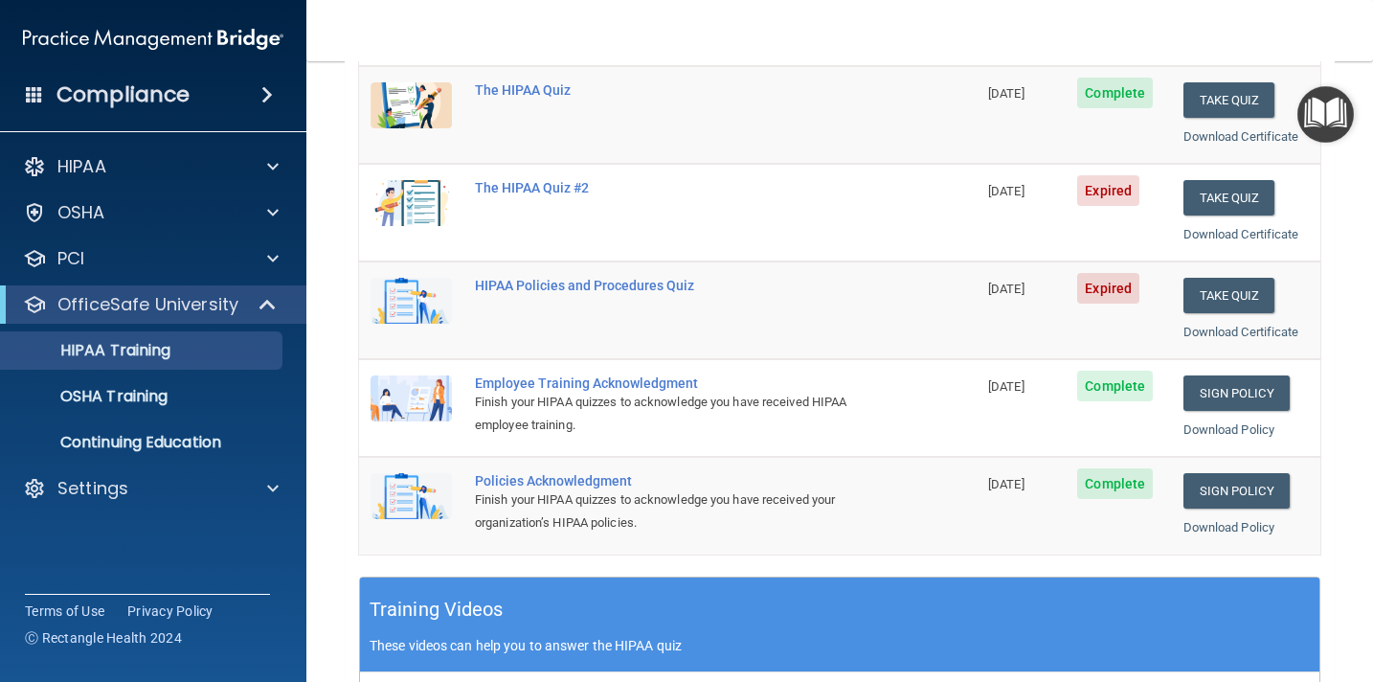
scroll to position [268, 0]
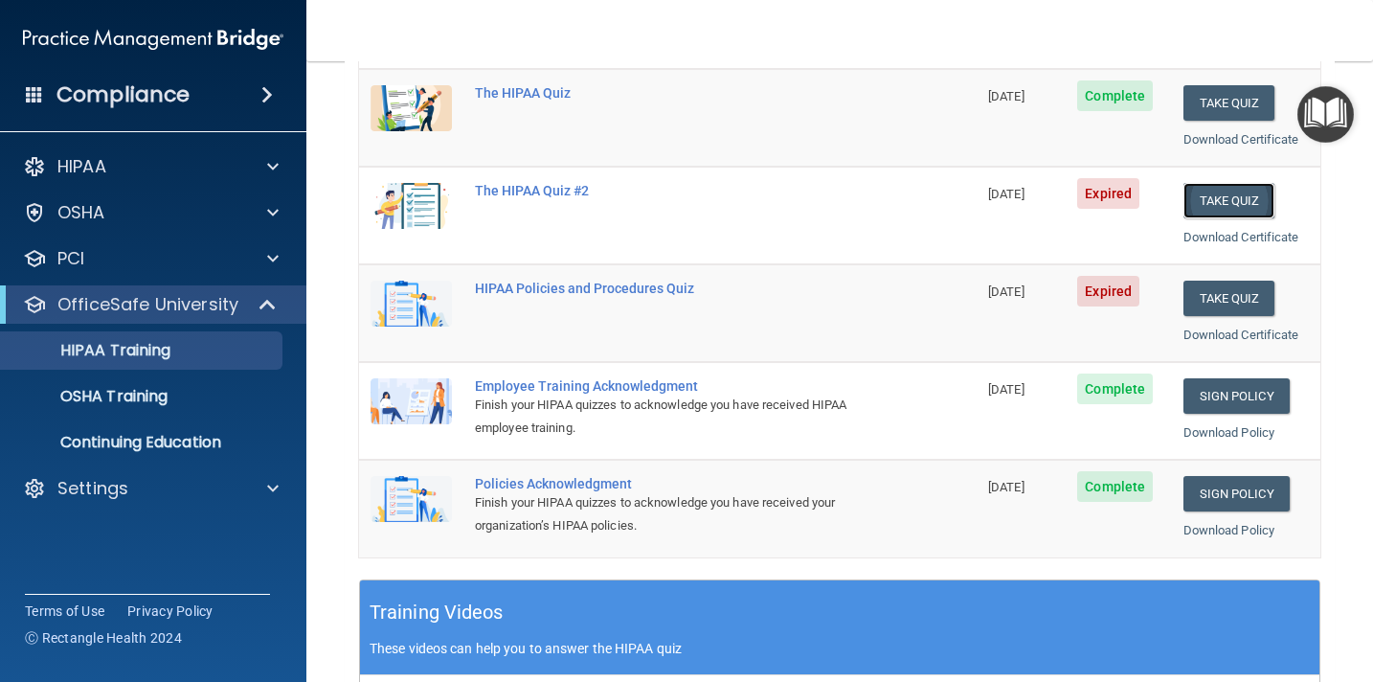
click at [1228, 194] on button "Take Quiz" at bounding box center [1229, 200] width 92 height 35
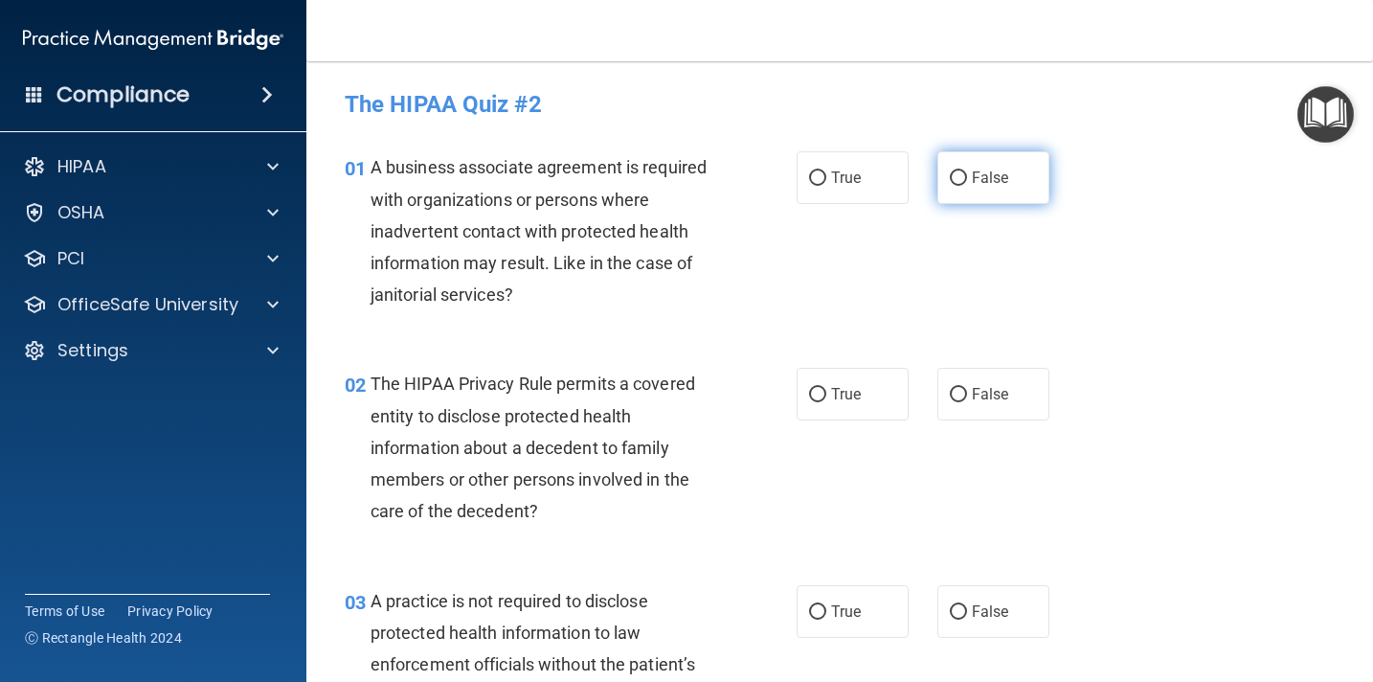
click at [966, 184] on input "False" at bounding box center [958, 178] width 17 height 14
radio input "true"
click at [819, 396] on input "True" at bounding box center [817, 395] width 17 height 14
radio input "true"
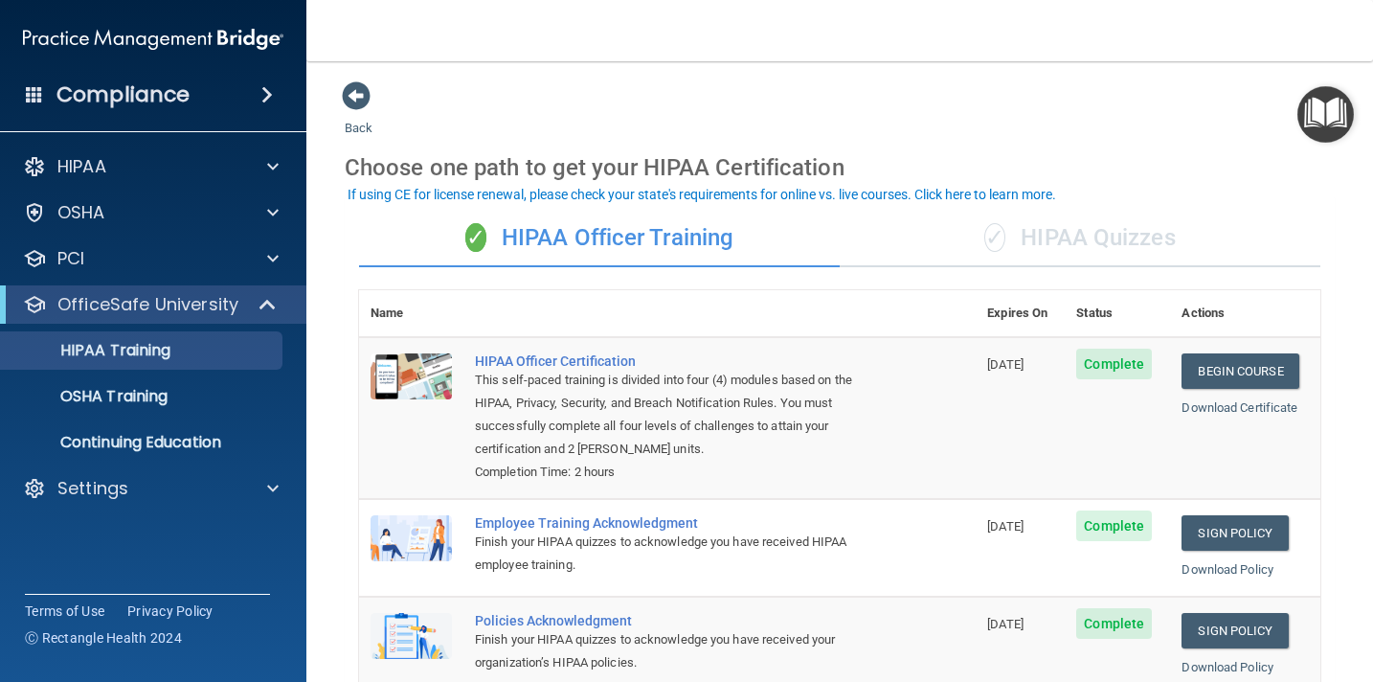
click at [1098, 234] on div "✓ HIPAA Quizzes" at bounding box center [1080, 238] width 481 height 57
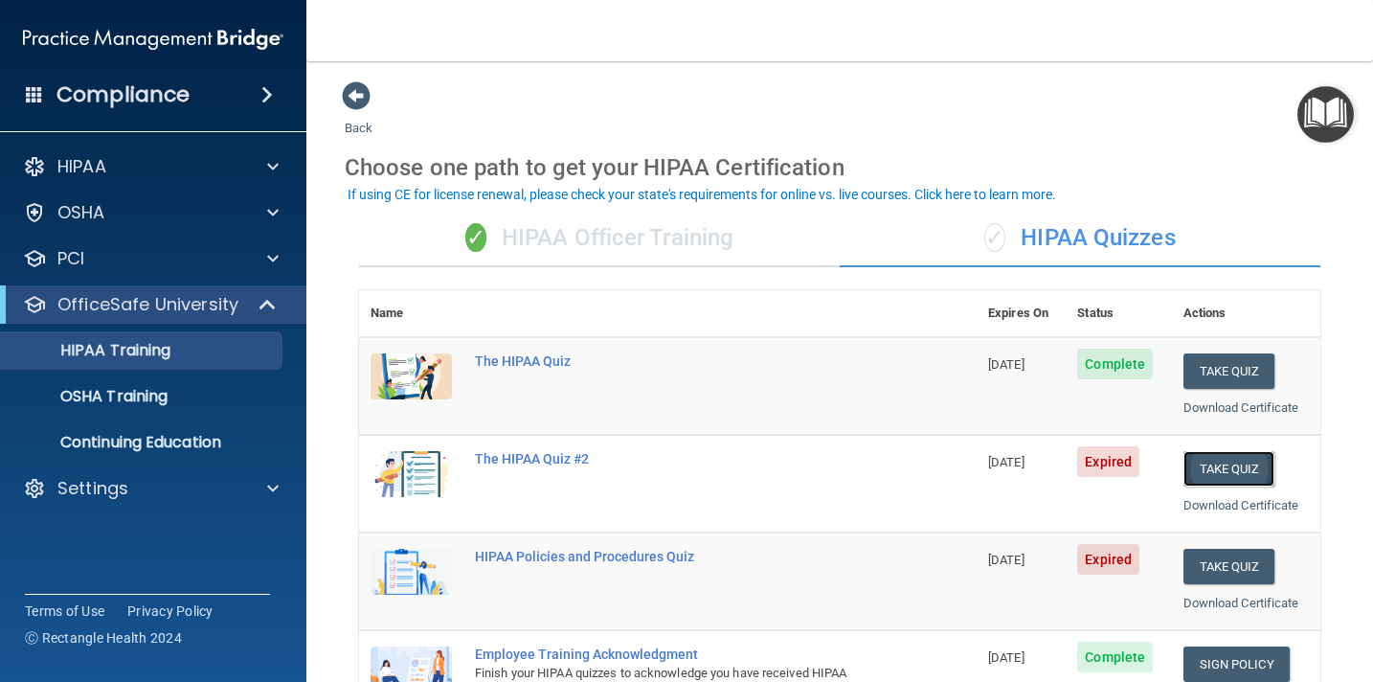
click at [1225, 479] on button "Take Quiz" at bounding box center [1229, 468] width 92 height 35
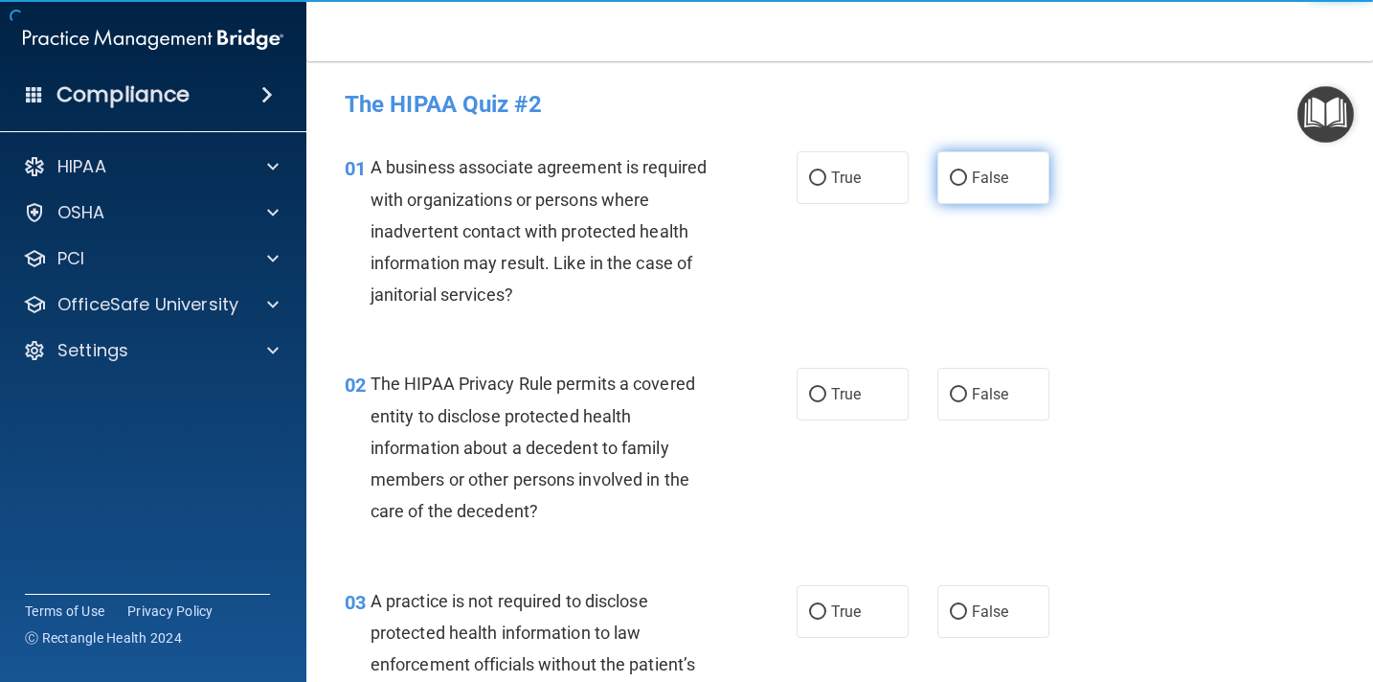
click at [962, 180] on input "False" at bounding box center [958, 178] width 17 height 14
radio input "true"
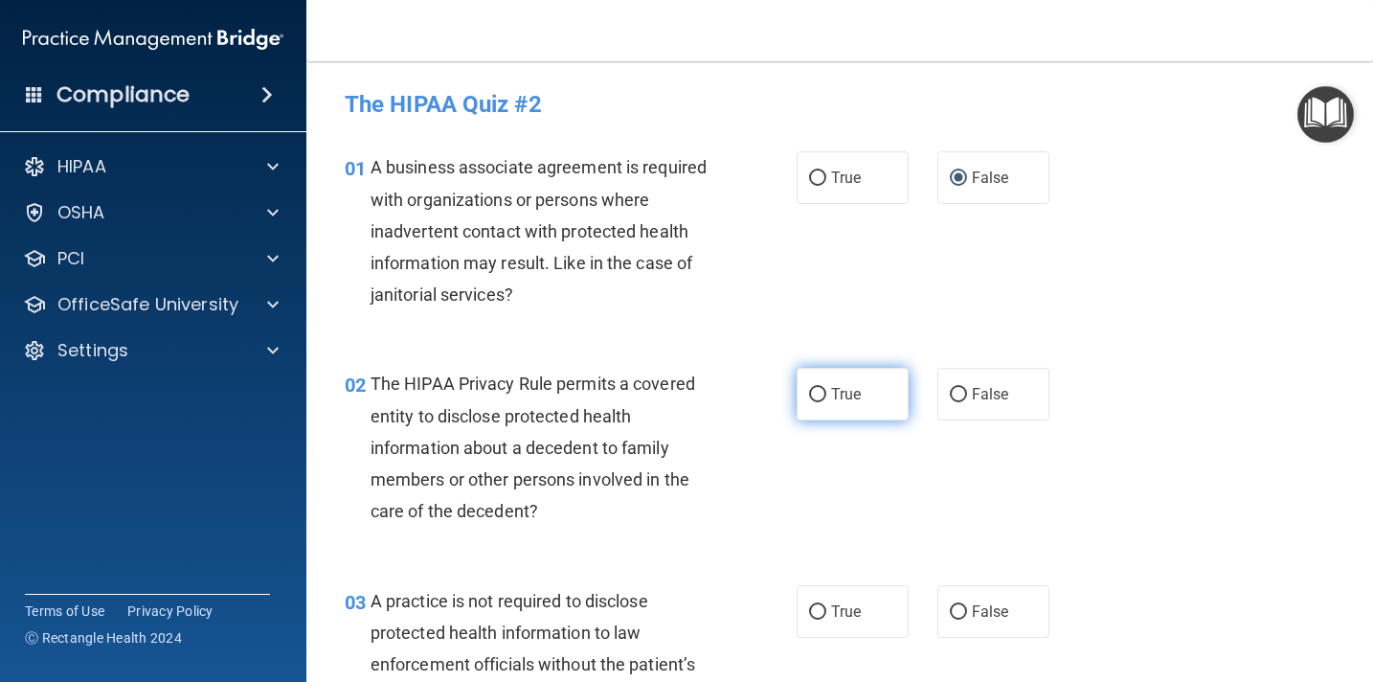
click at [824, 401] on input "True" at bounding box center [817, 395] width 17 height 14
radio input "true"
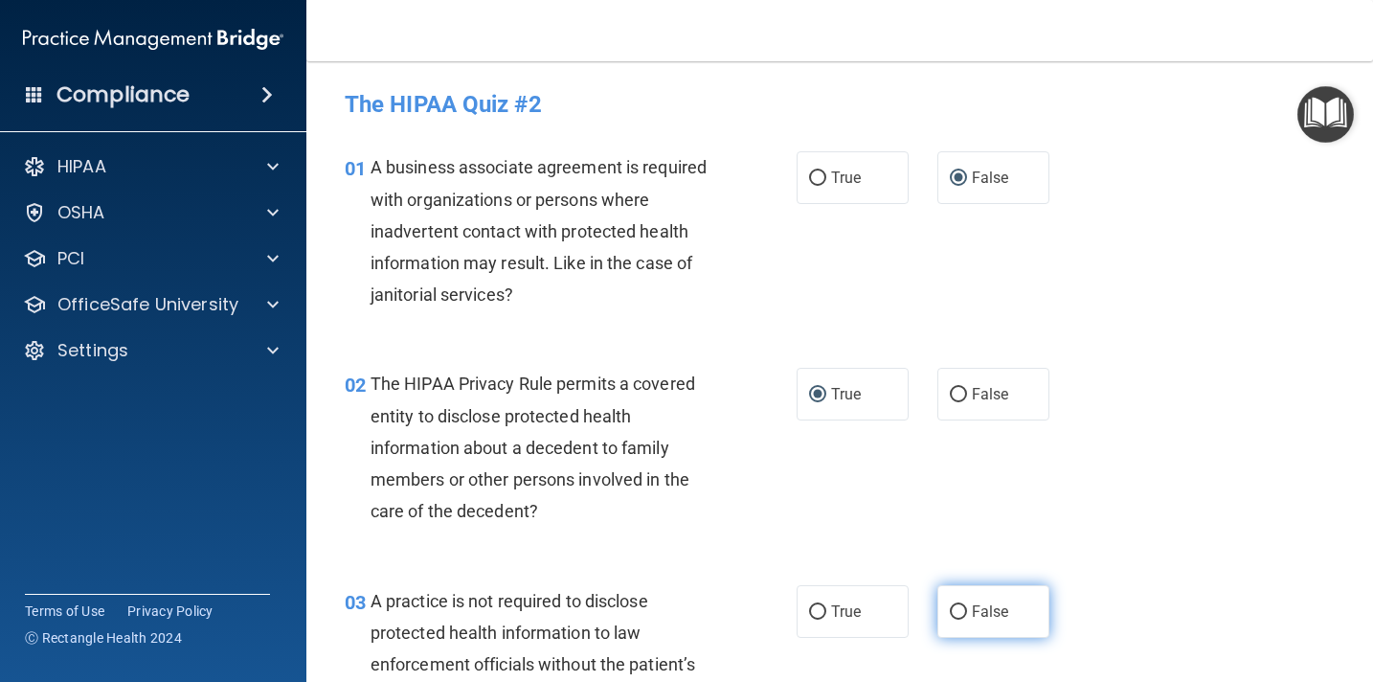
click at [956, 620] on label "False" at bounding box center [993, 611] width 112 height 53
click at [956, 619] on input "False" at bounding box center [958, 612] width 17 height 14
radio input "true"
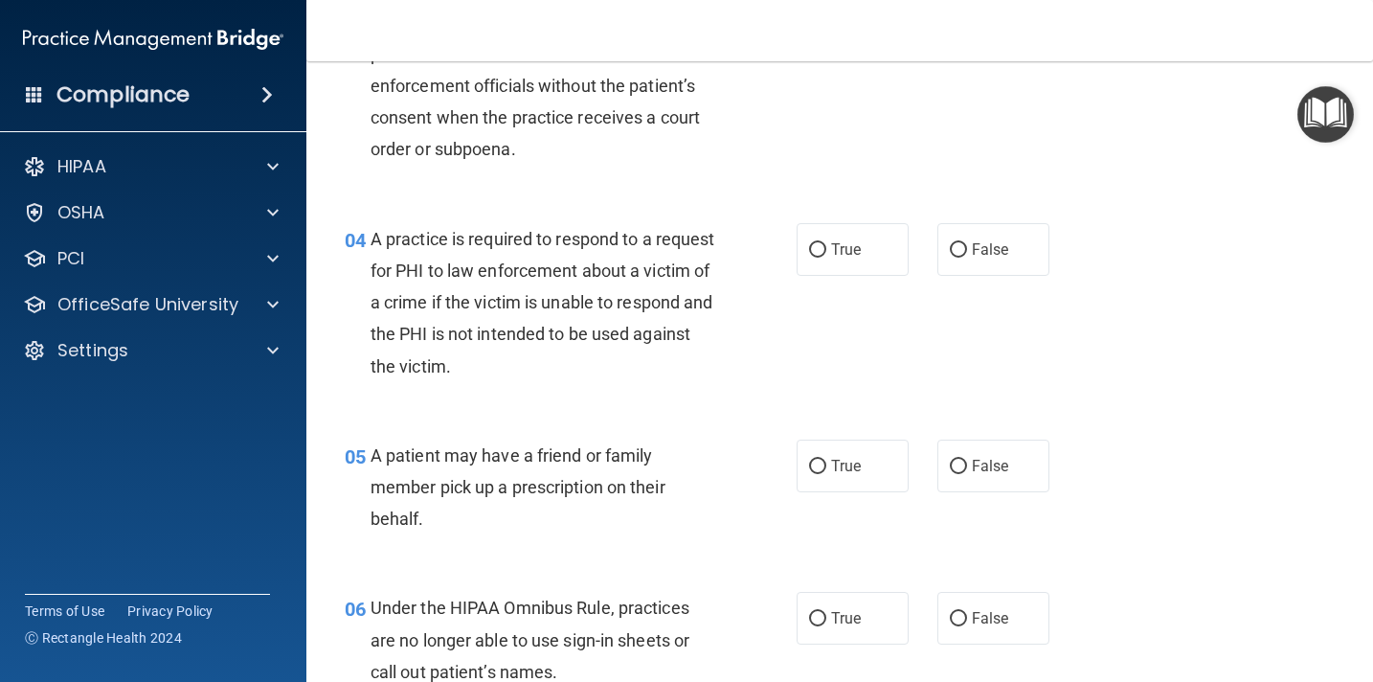
scroll to position [590, 0]
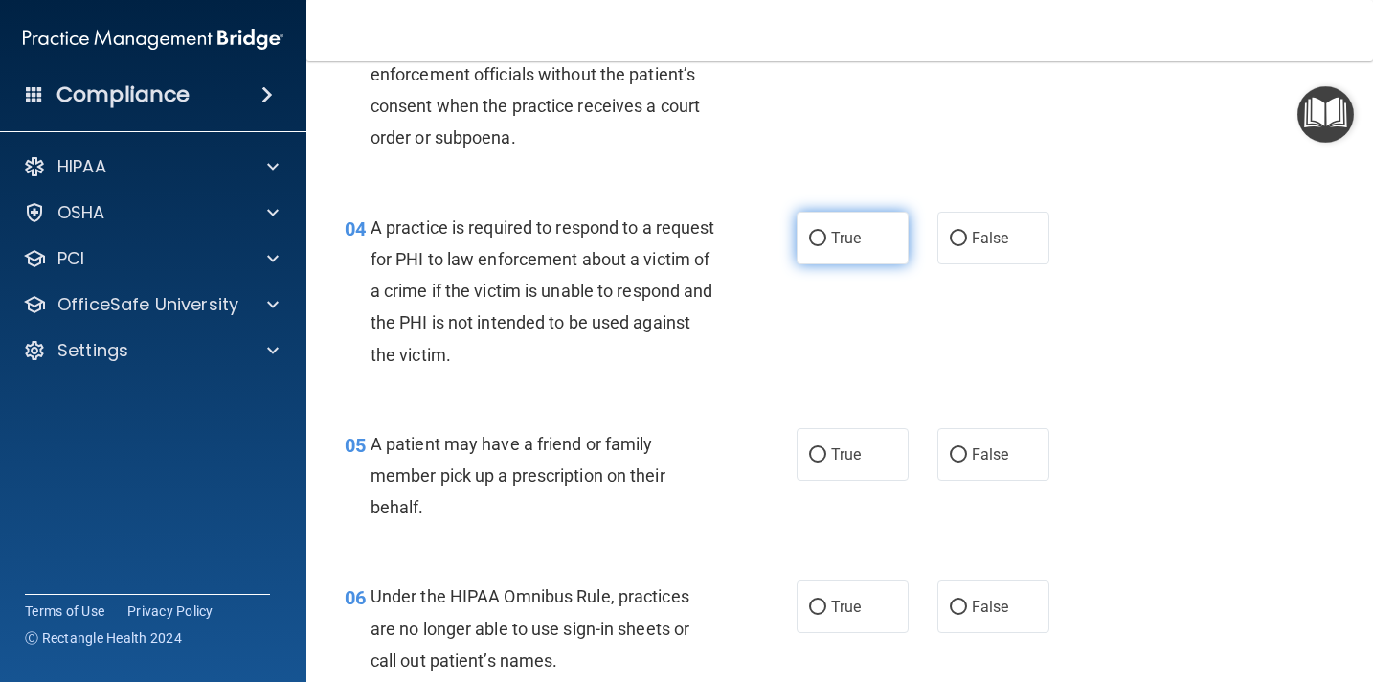
click at [817, 240] on input "True" at bounding box center [817, 239] width 17 height 14
radio input "true"
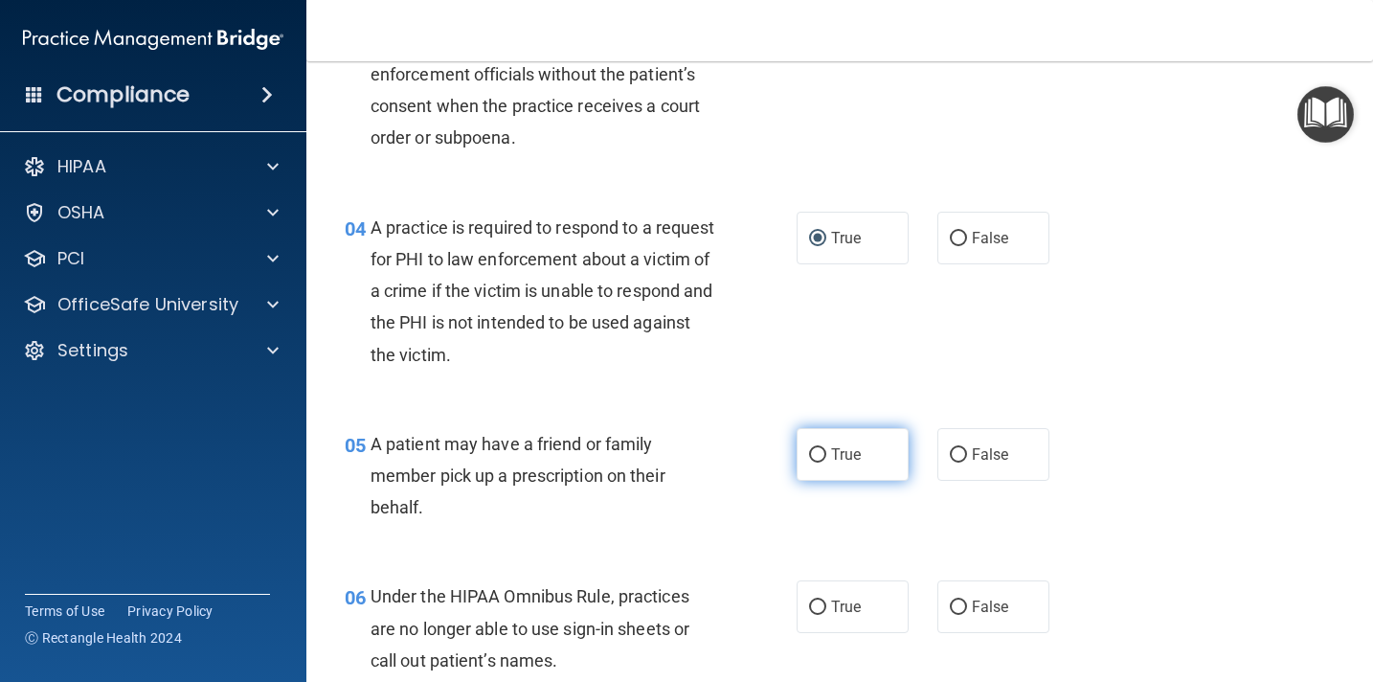
click at [817, 454] on input "True" at bounding box center [817, 455] width 17 height 14
radio input "true"
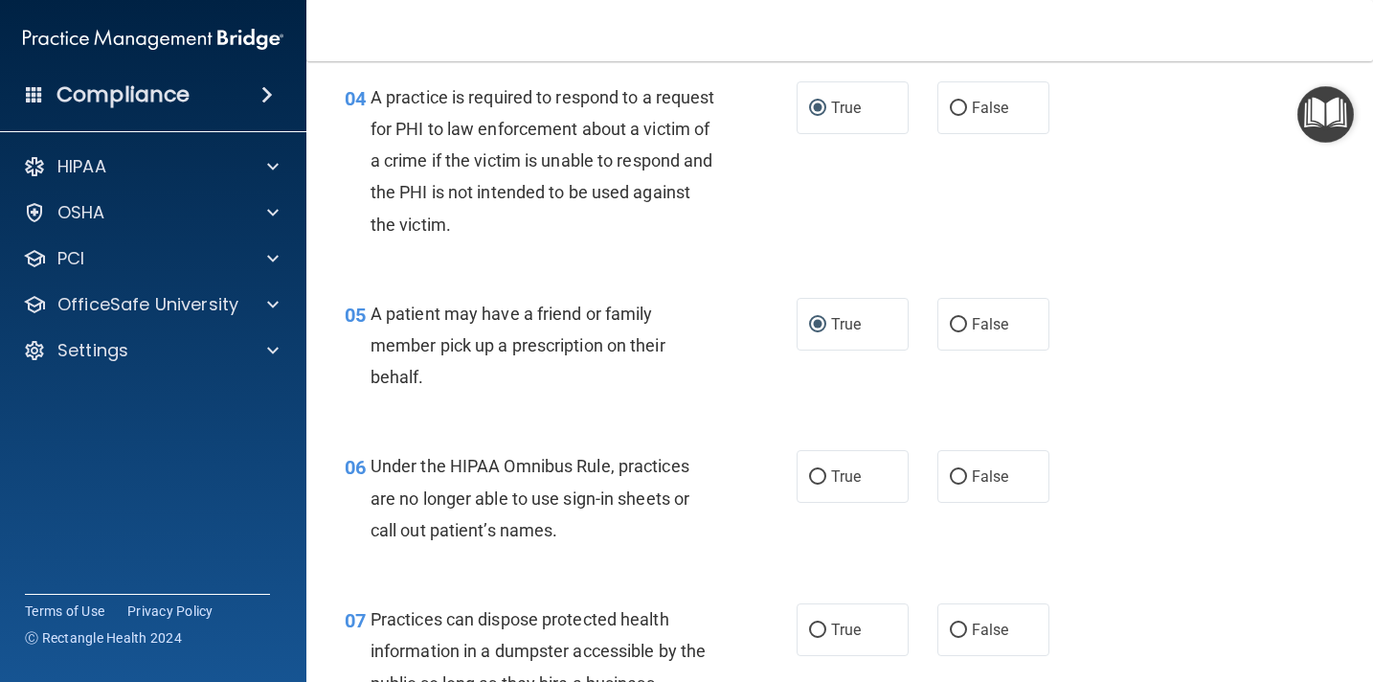
scroll to position [730, 0]
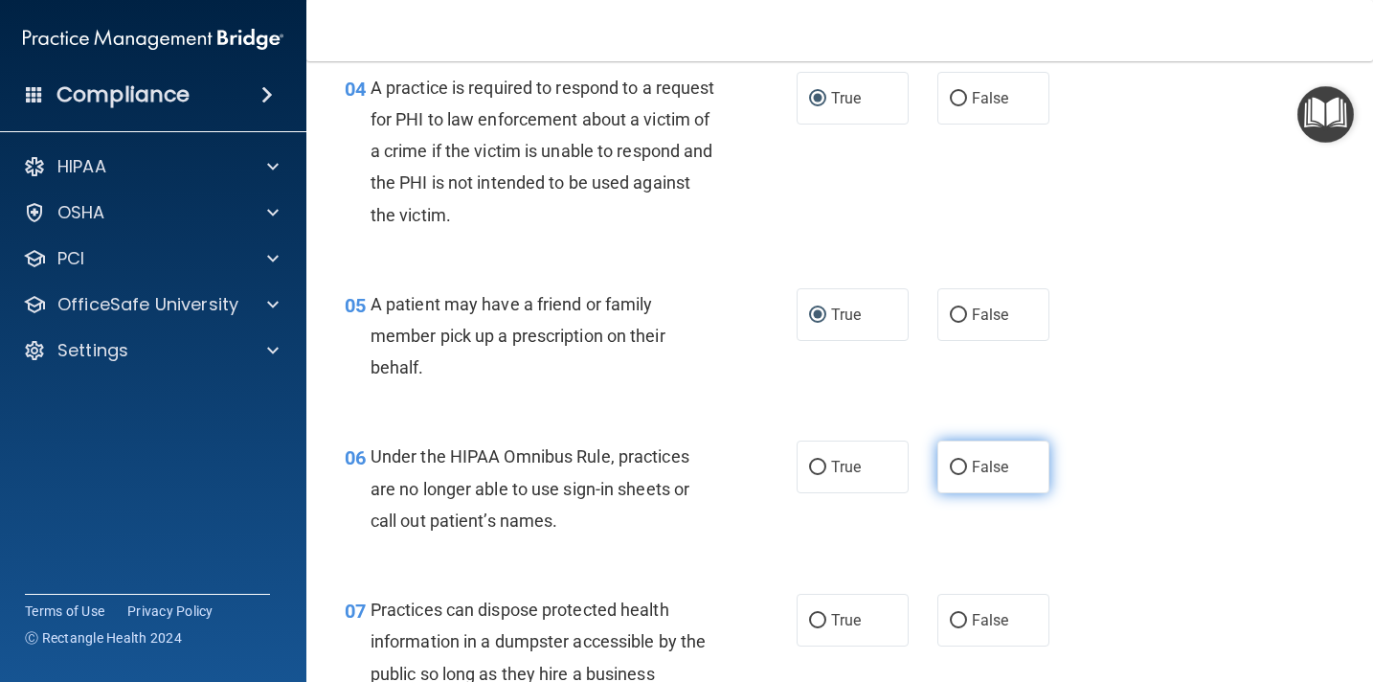
click at [961, 467] on input "False" at bounding box center [958, 468] width 17 height 14
radio input "true"
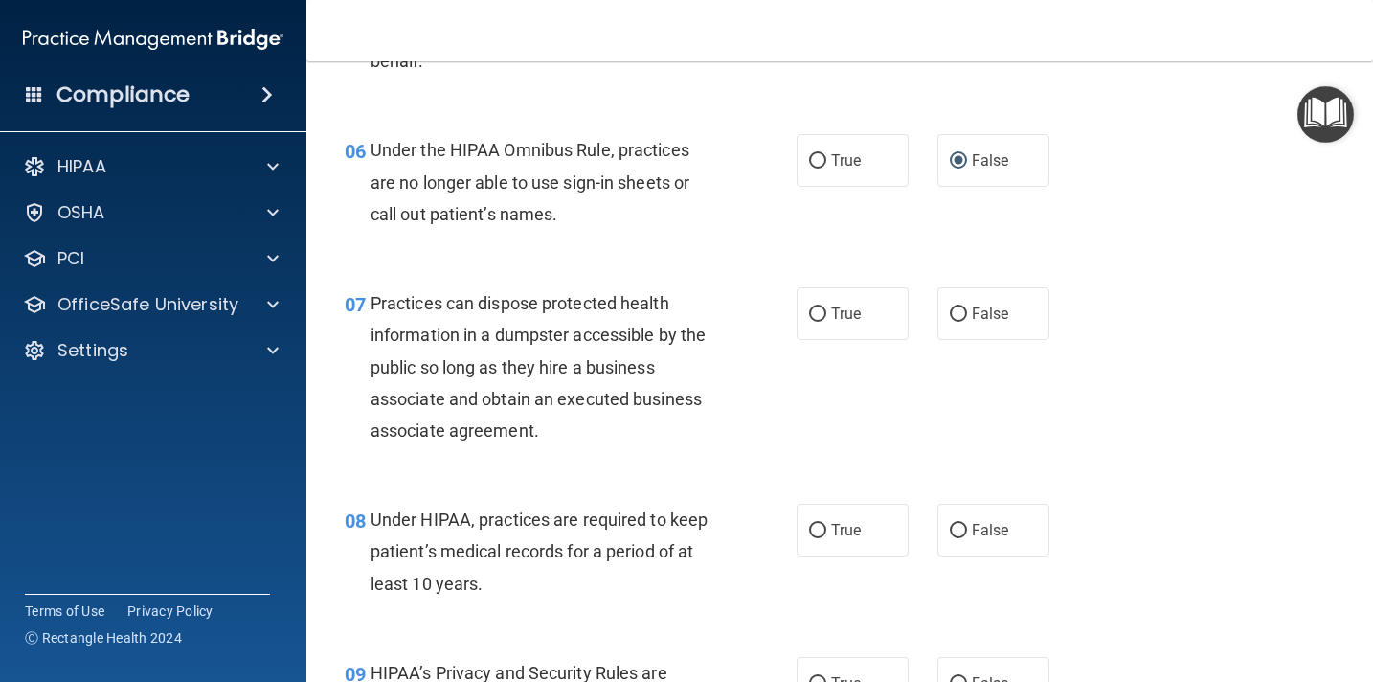
scroll to position [1040, 0]
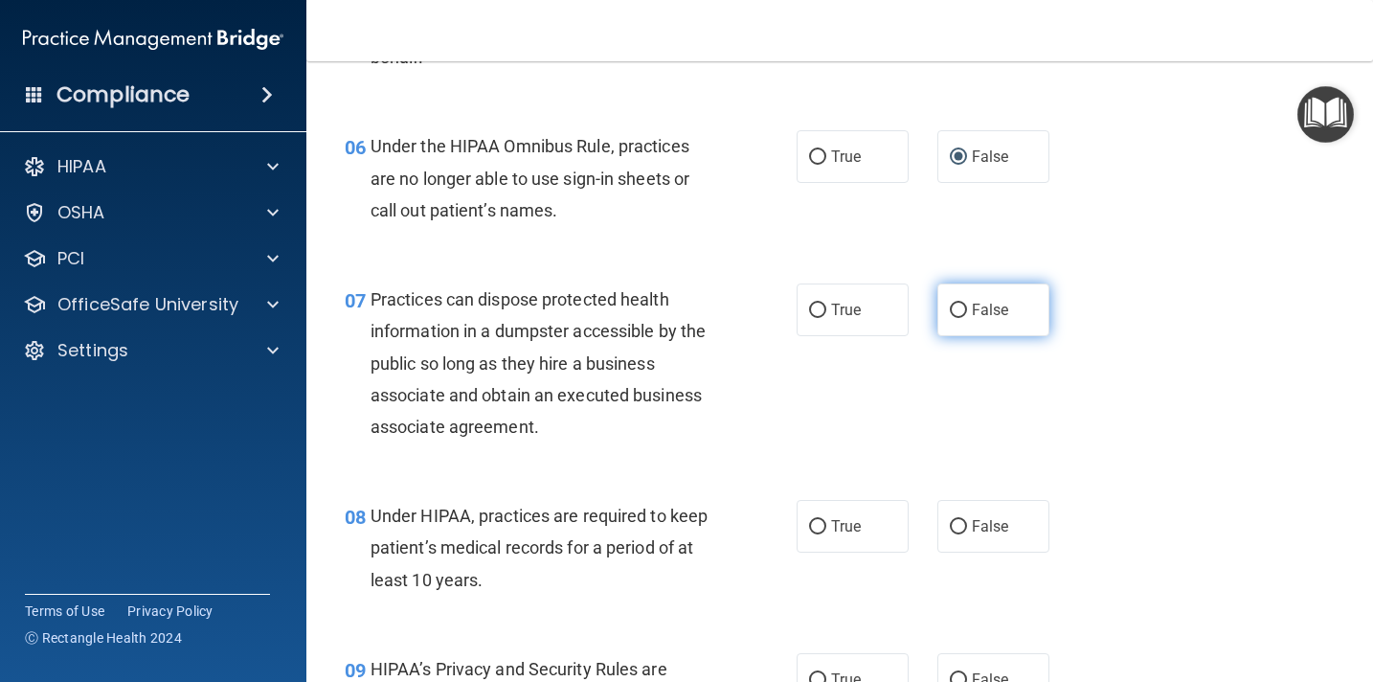
click at [961, 316] on input "False" at bounding box center [958, 311] width 17 height 14
radio input "true"
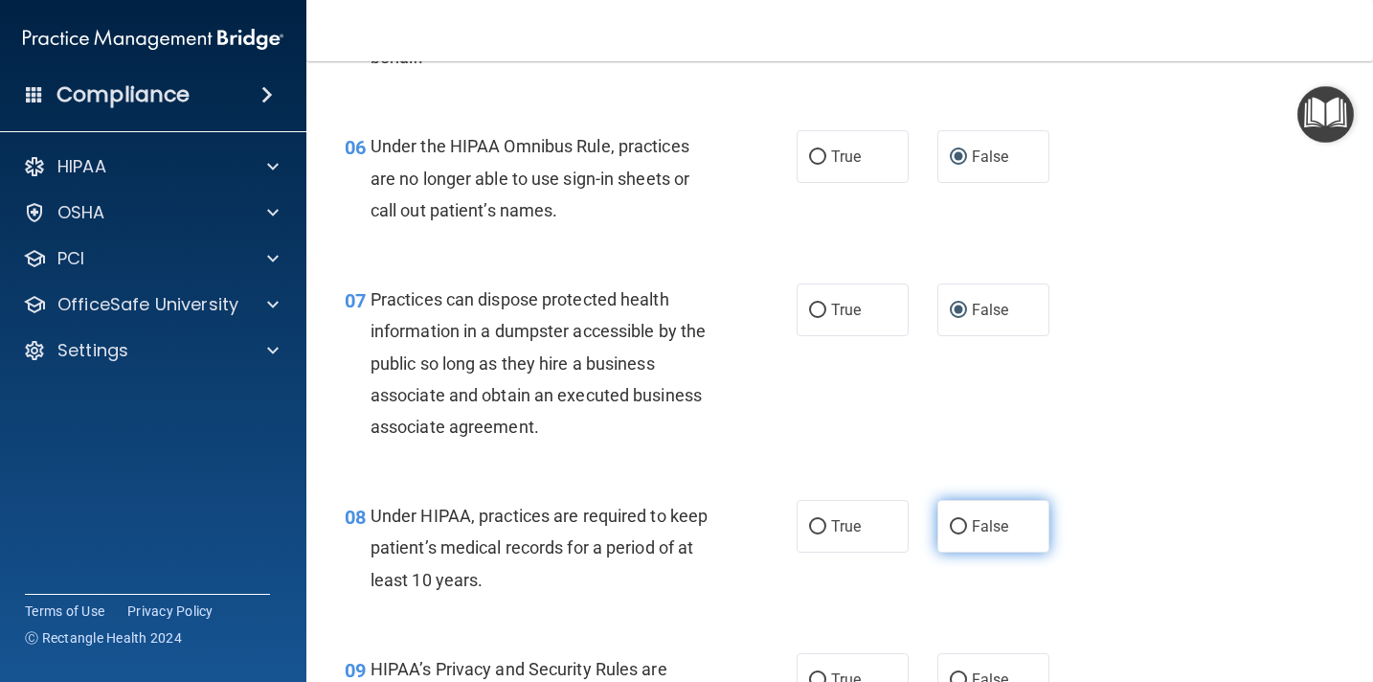
click at [962, 528] on input "False" at bounding box center [958, 527] width 17 height 14
radio input "true"
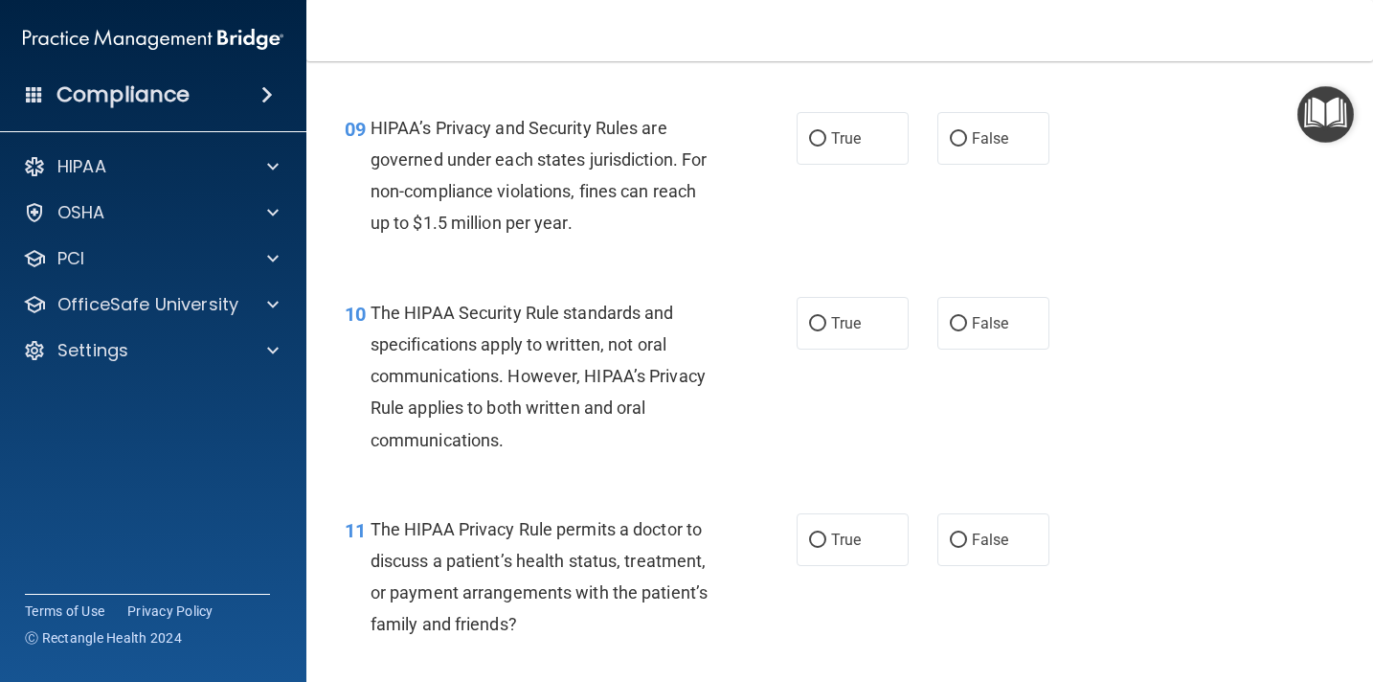
scroll to position [1585, 0]
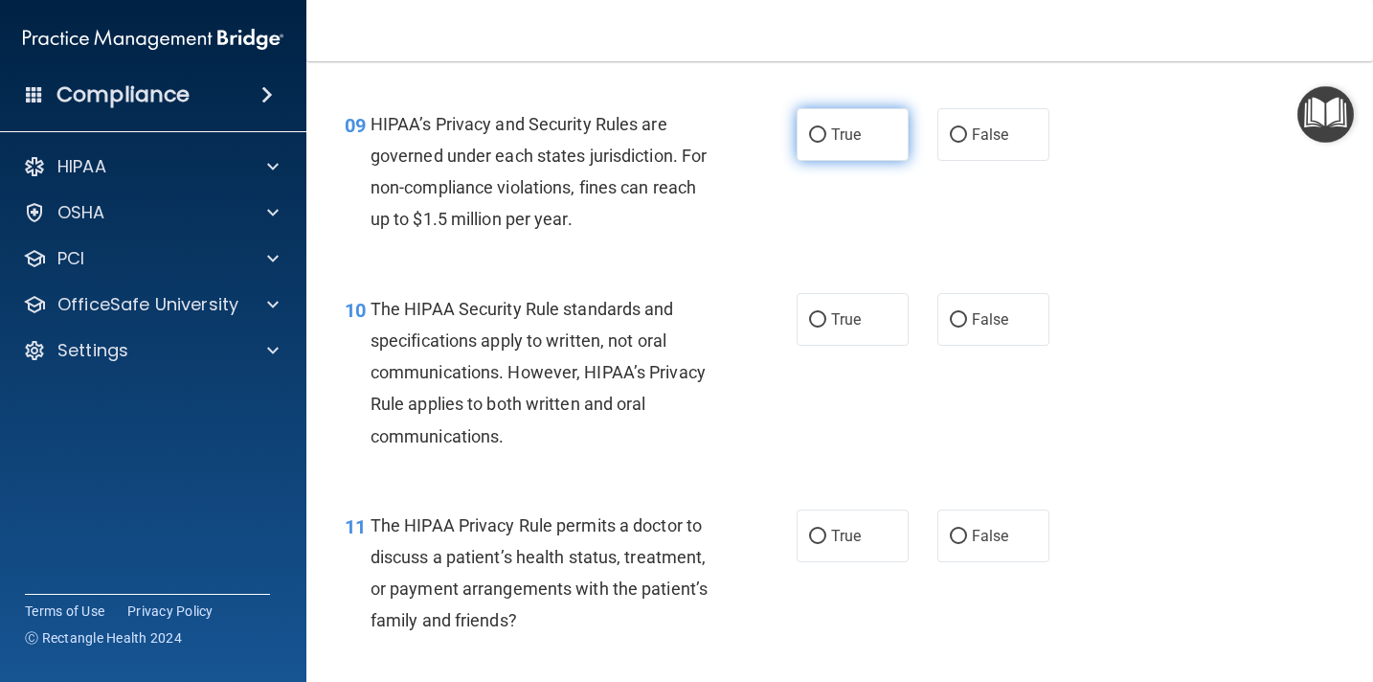
click at [820, 139] on input "True" at bounding box center [817, 135] width 17 height 14
radio input "true"
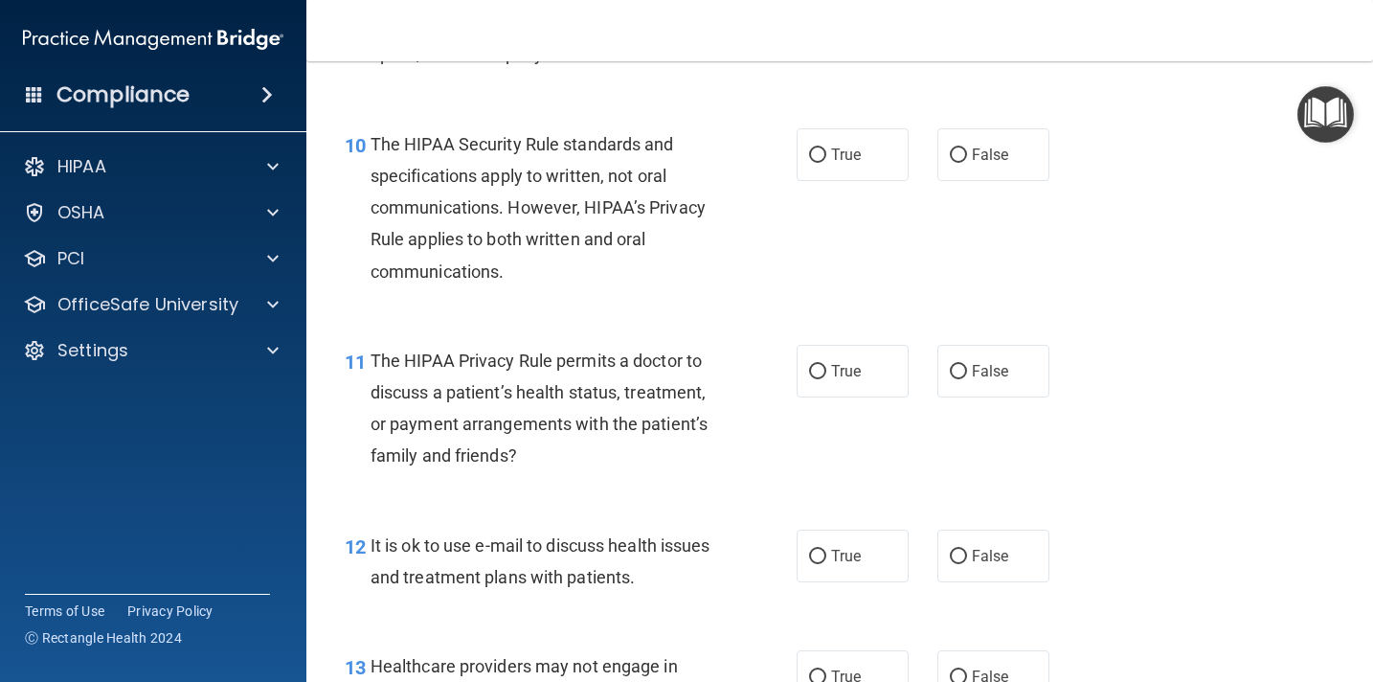
scroll to position [1762, 0]
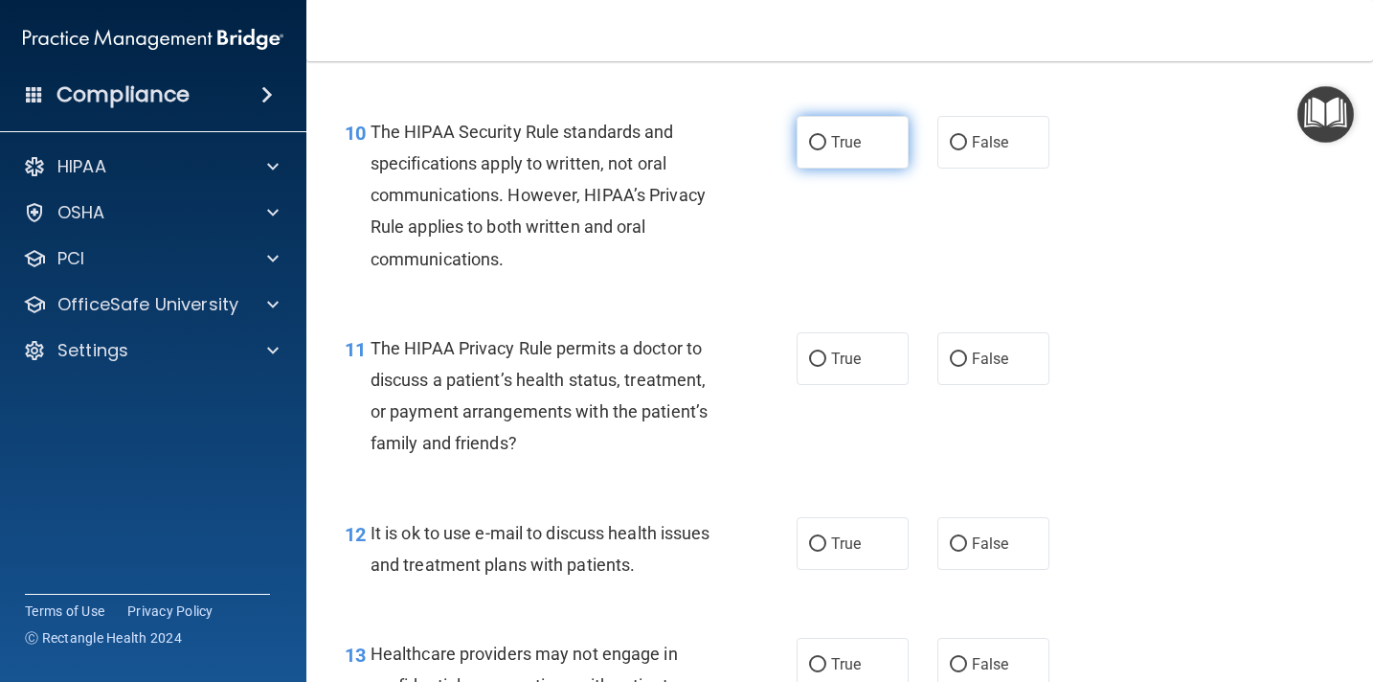
click at [817, 145] on input "True" at bounding box center [817, 143] width 17 height 14
radio input "true"
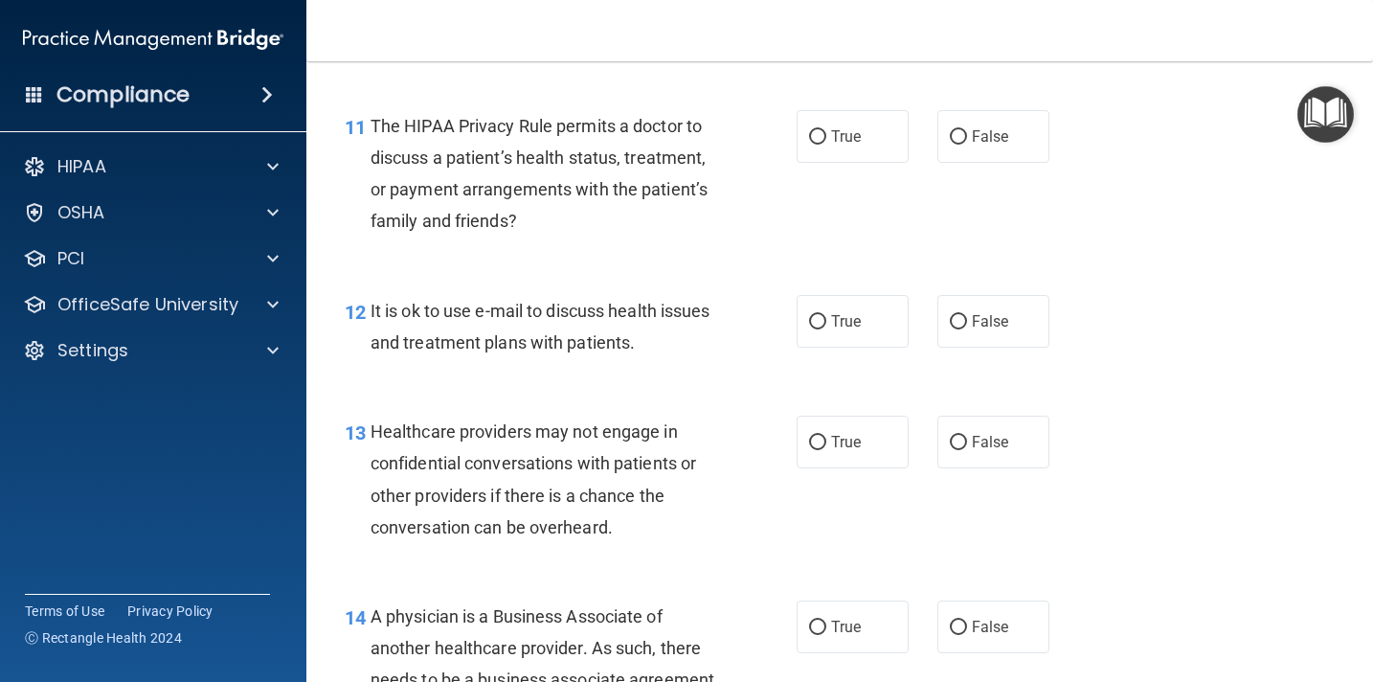
scroll to position [1990, 0]
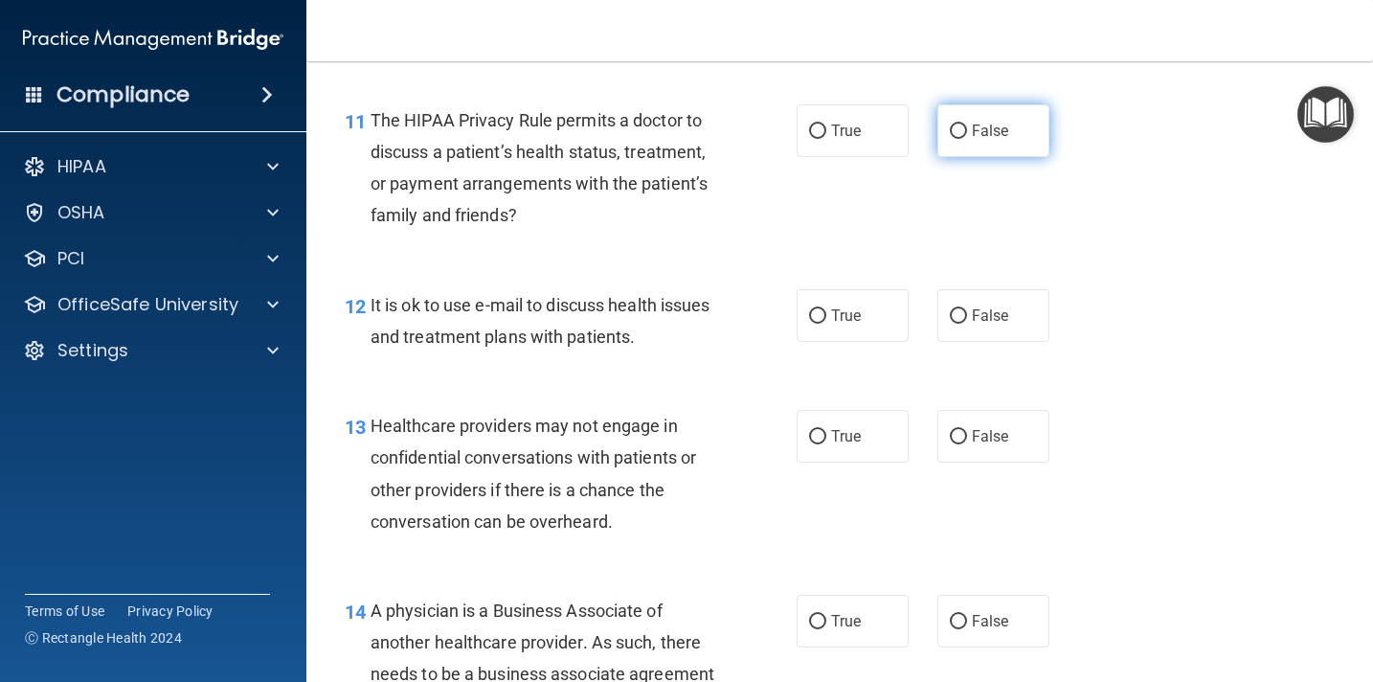
click at [962, 129] on input "False" at bounding box center [958, 131] width 17 height 14
radio input "true"
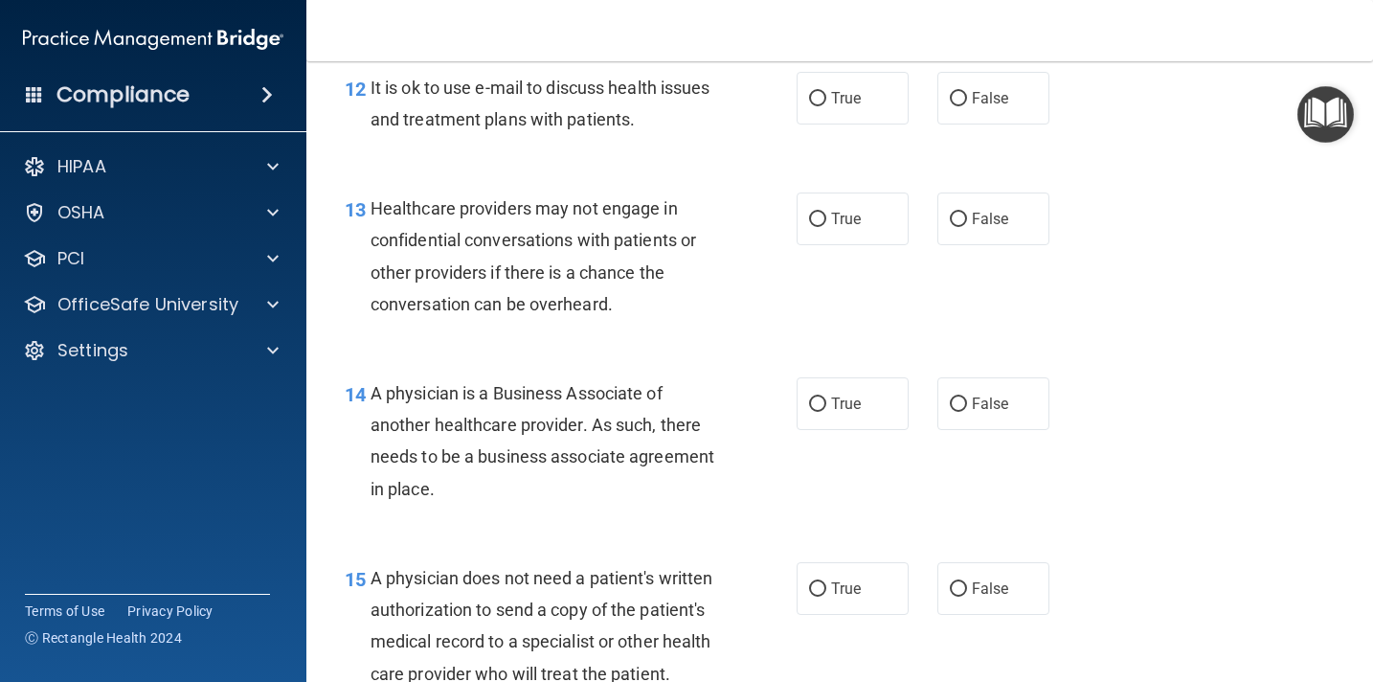
scroll to position [2219, 0]
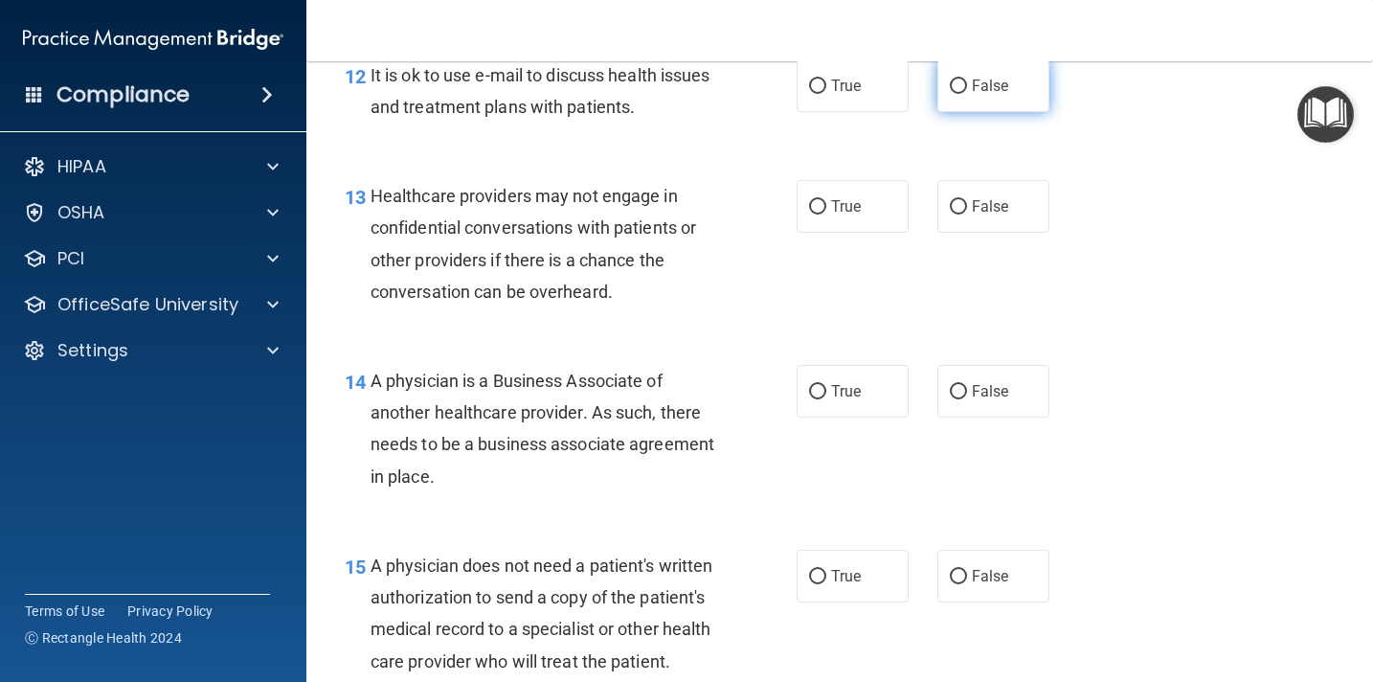
click at [962, 79] on input "False" at bounding box center [958, 86] width 17 height 14
radio input "true"
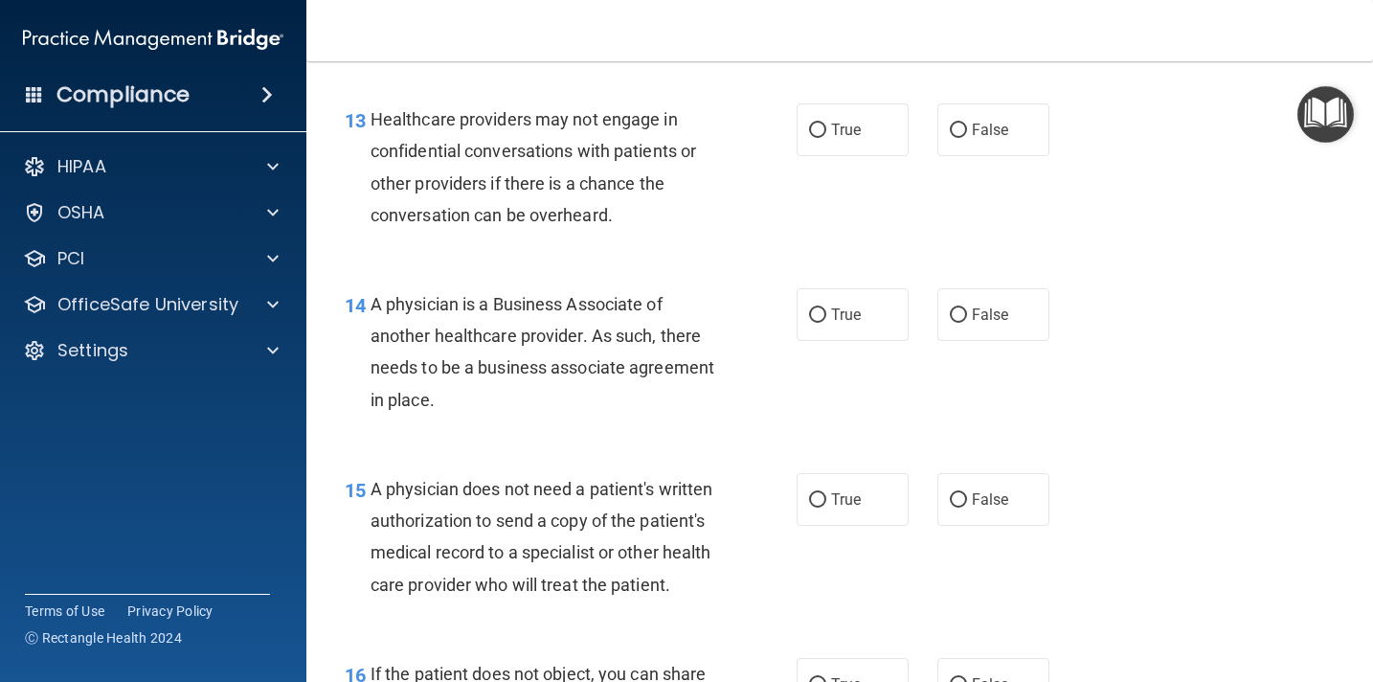
scroll to position [2299, 0]
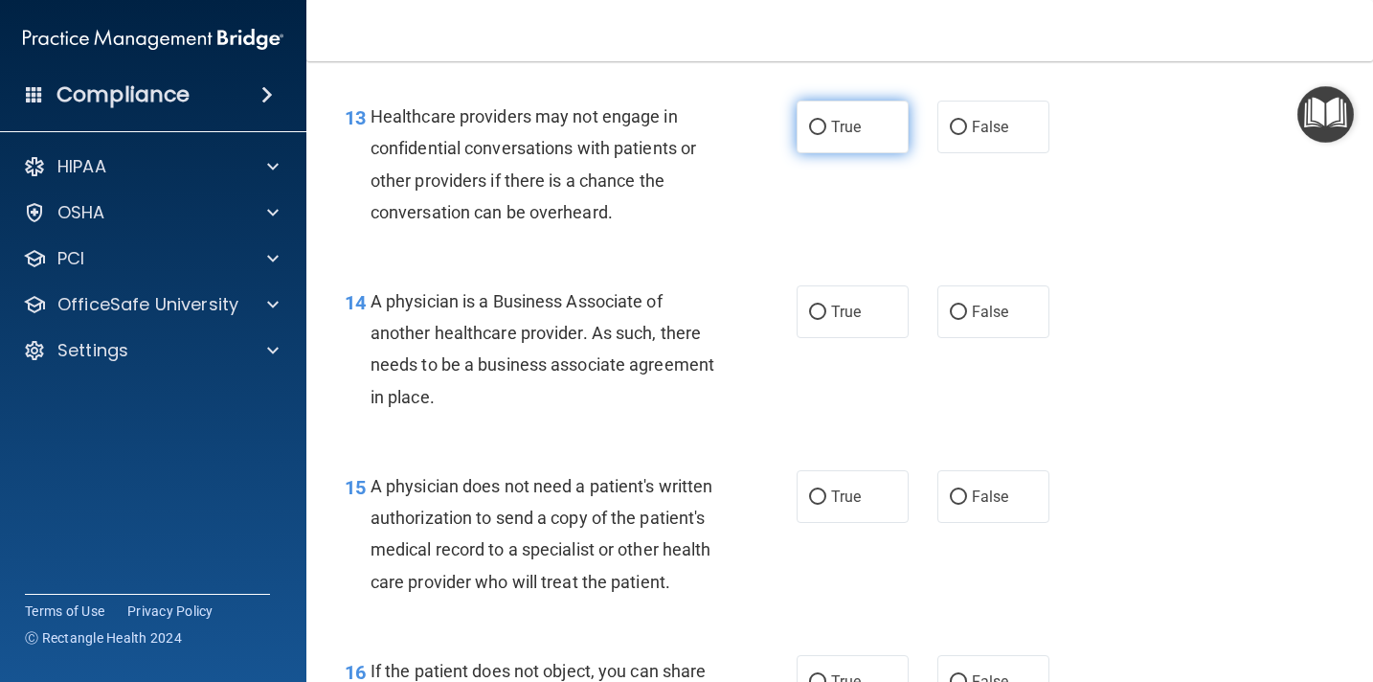
click at [820, 130] on input "True" at bounding box center [817, 128] width 17 height 14
radio input "true"
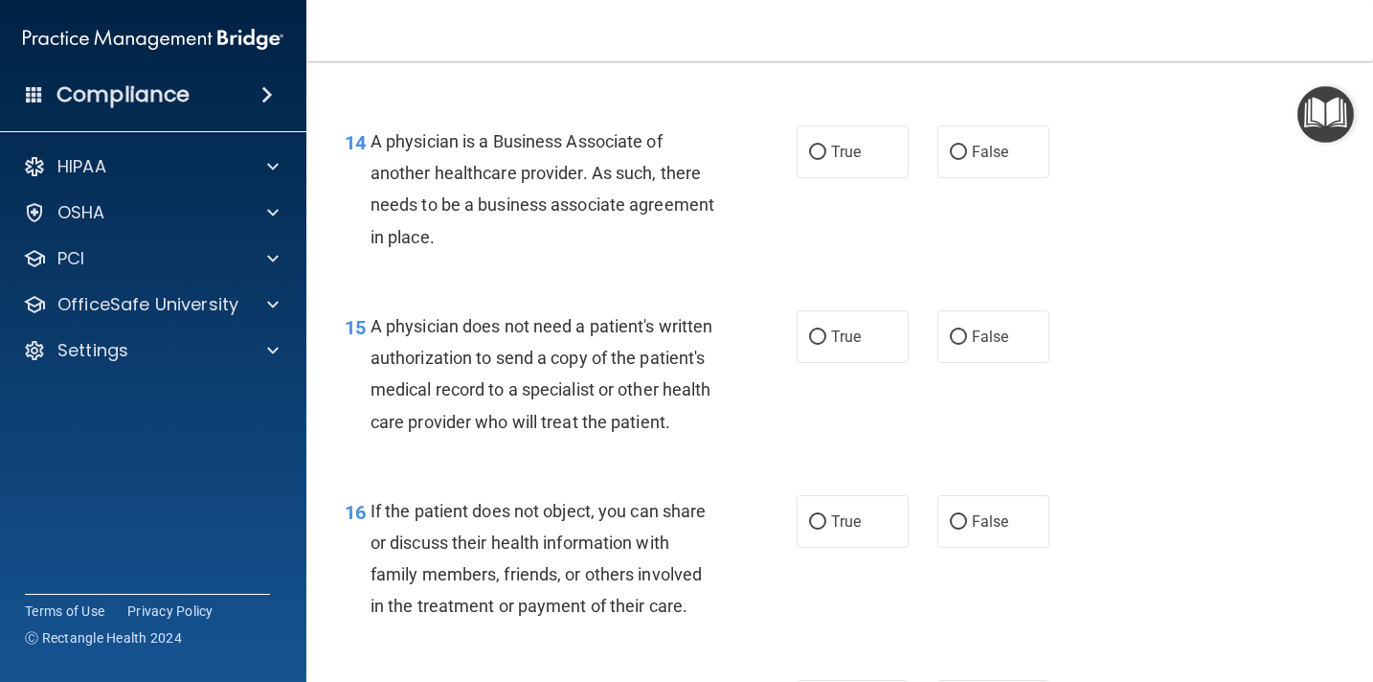
scroll to position [2461, 0]
click at [964, 147] on input "False" at bounding box center [958, 151] width 17 height 14
radio input "true"
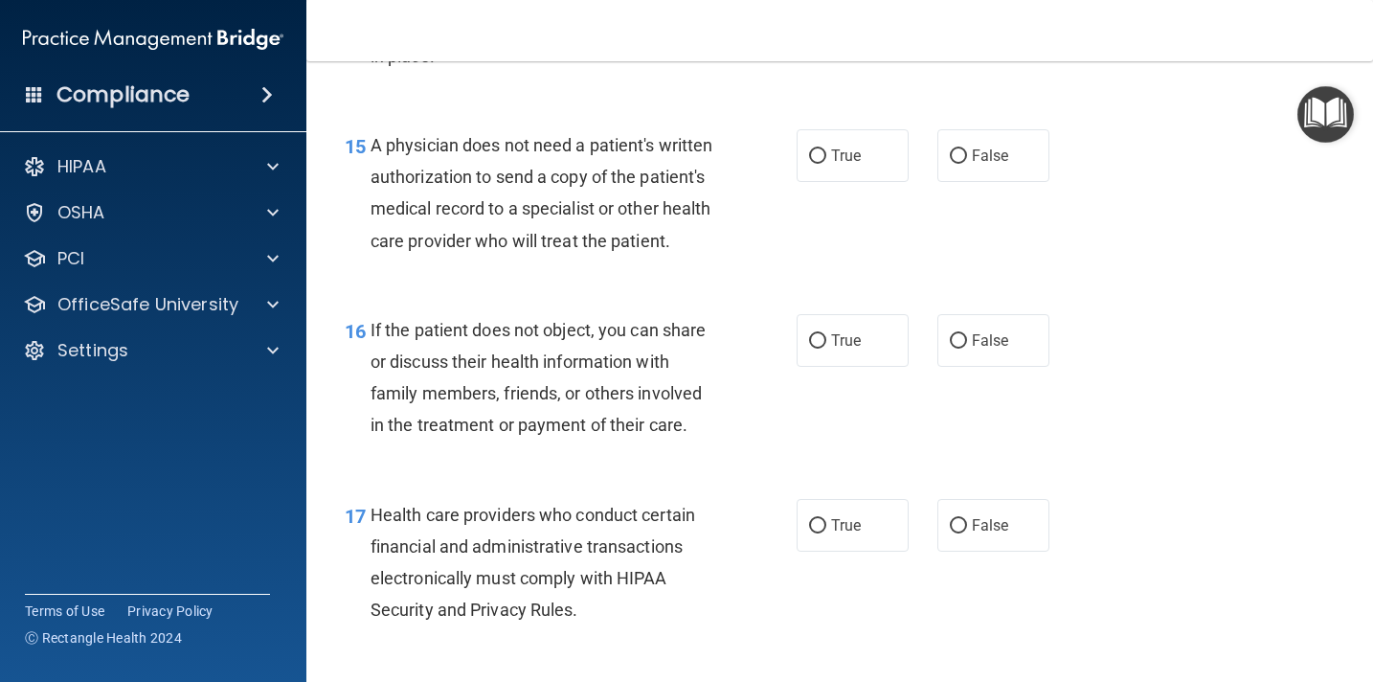
scroll to position [2648, 0]
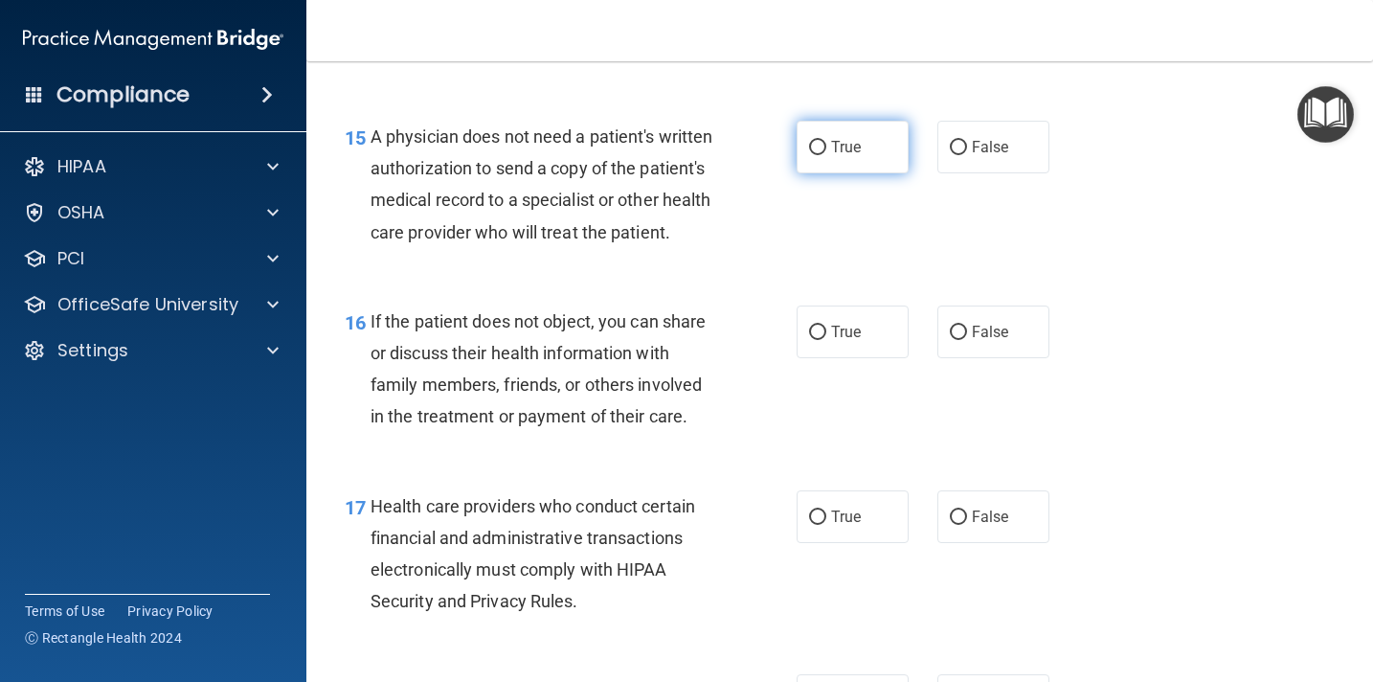
click at [823, 148] on input "True" at bounding box center [817, 148] width 17 height 14
radio input "true"
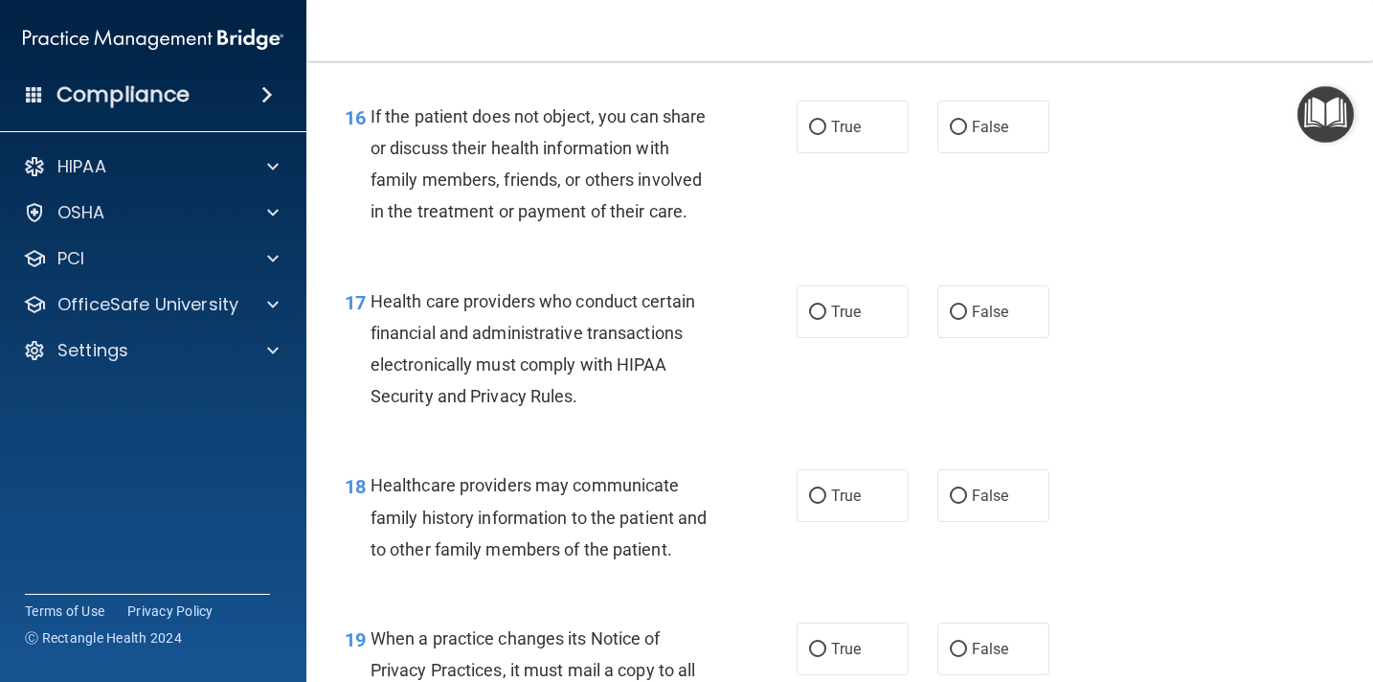
scroll to position [2861, 0]
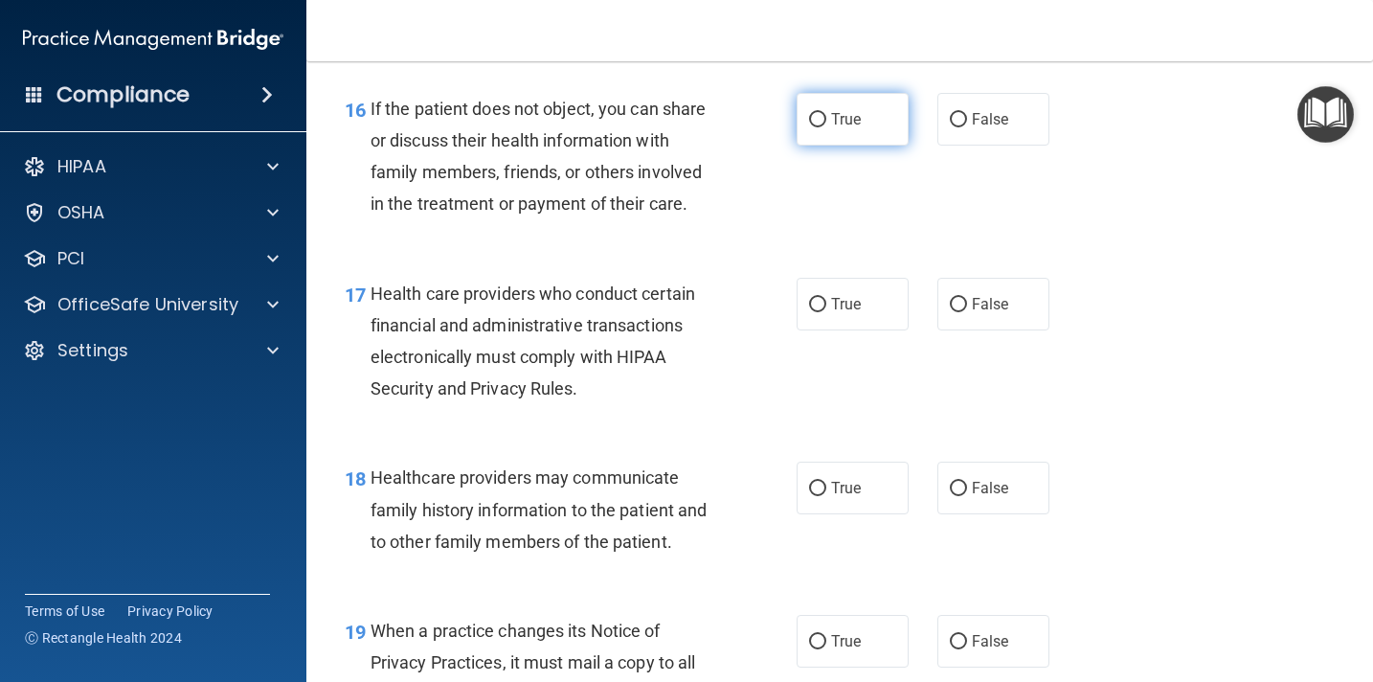
click at [824, 120] on input "True" at bounding box center [817, 120] width 17 height 14
radio input "true"
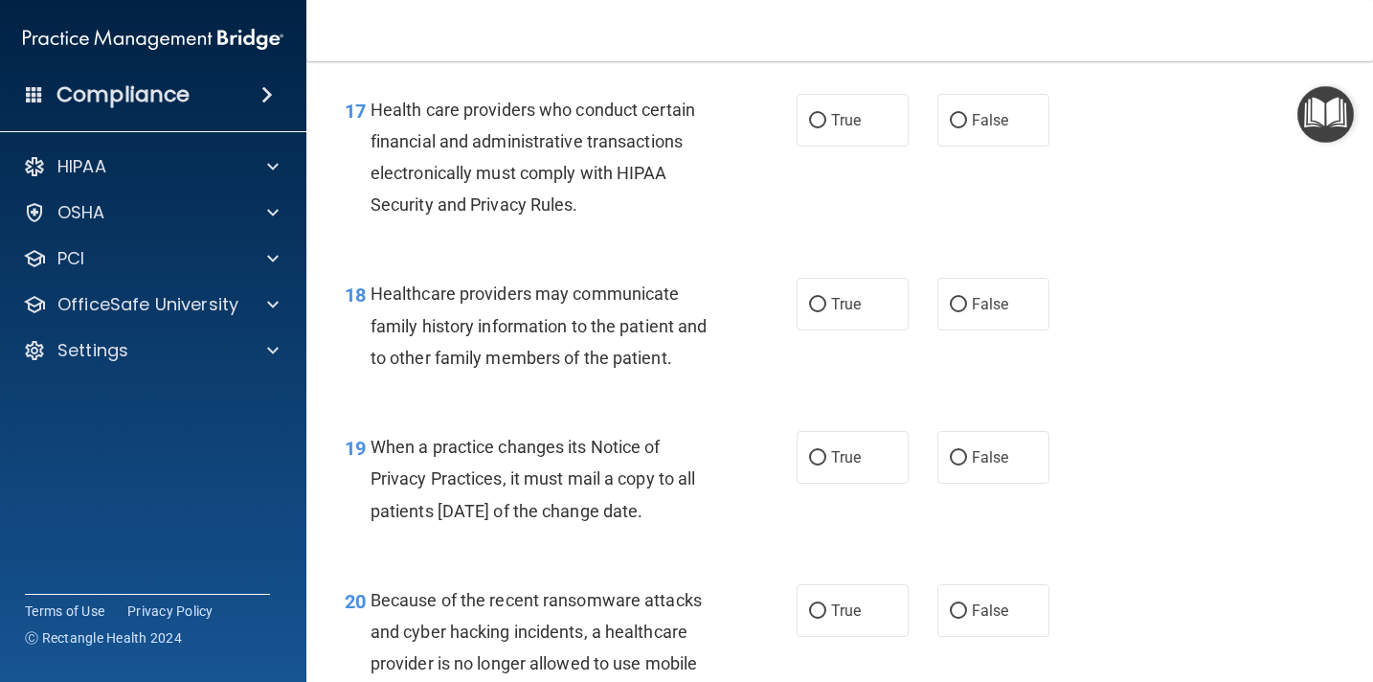
scroll to position [3048, 0]
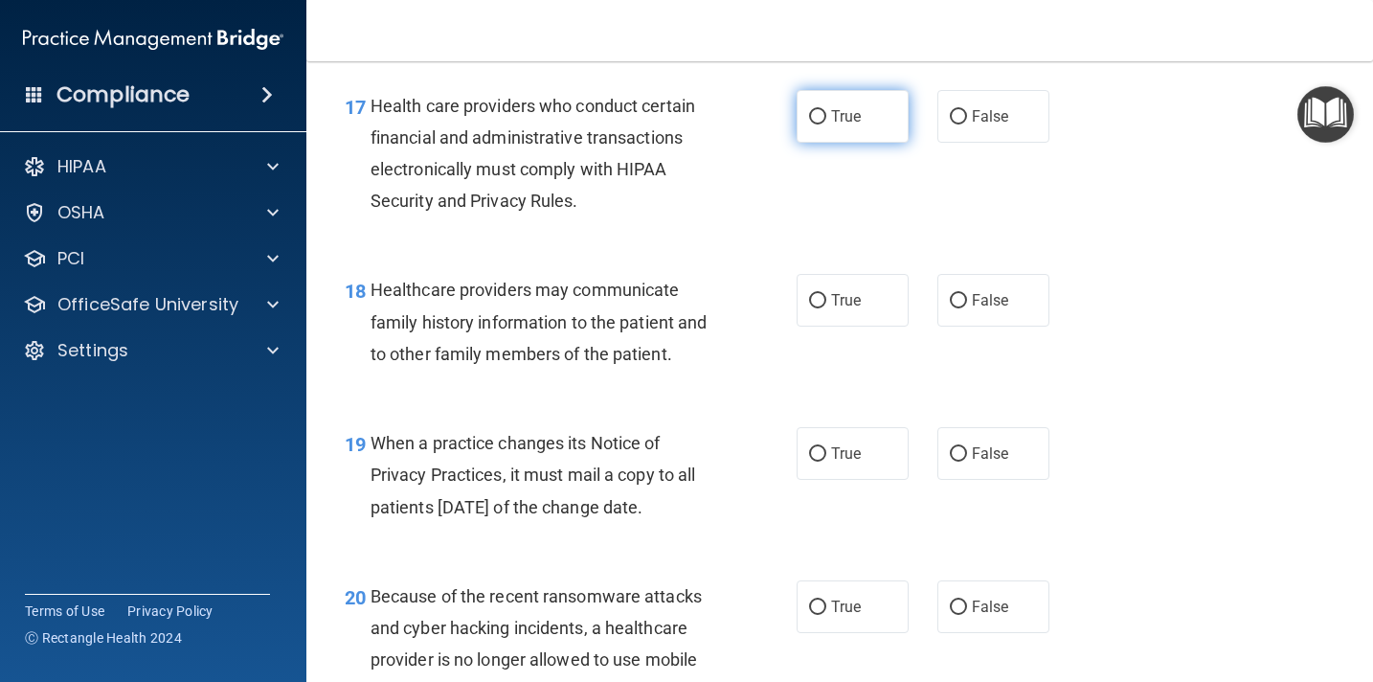
click at [820, 118] on input "True" at bounding box center [817, 117] width 17 height 14
radio input "true"
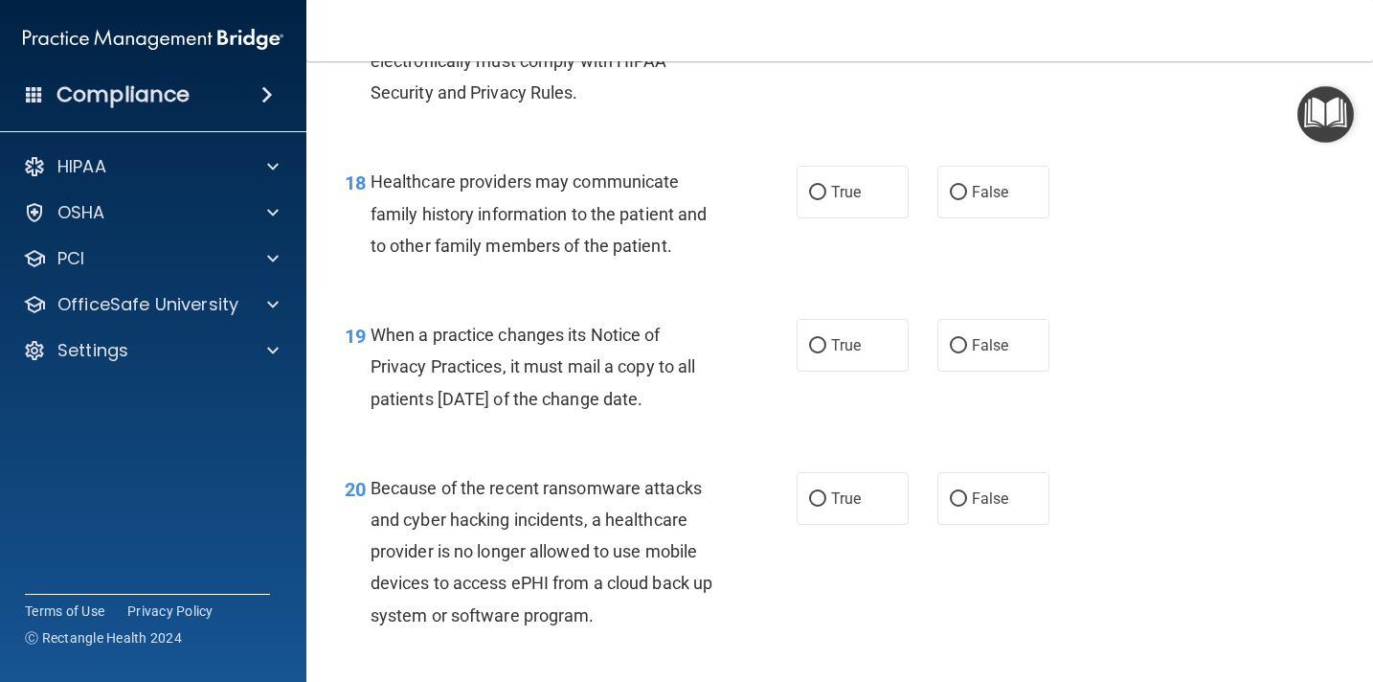
scroll to position [3170, 0]
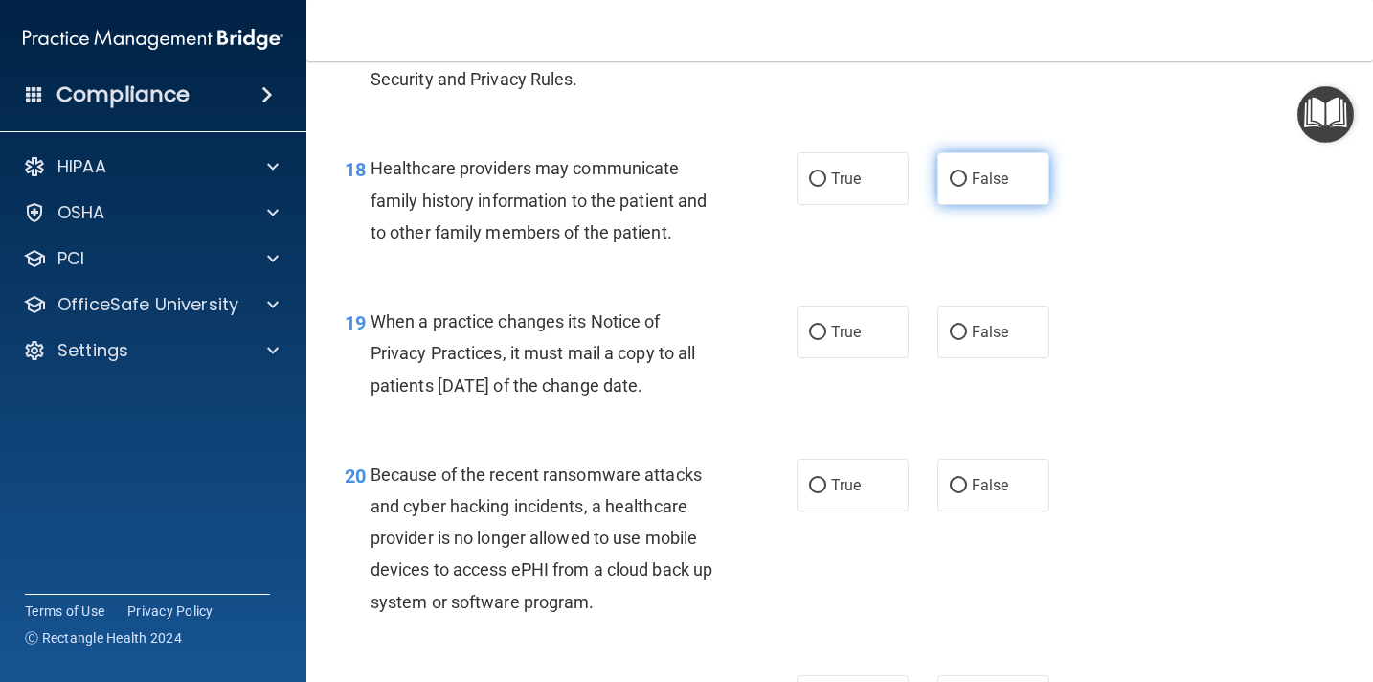
click at [956, 180] on input "False" at bounding box center [958, 179] width 17 height 14
radio input "true"
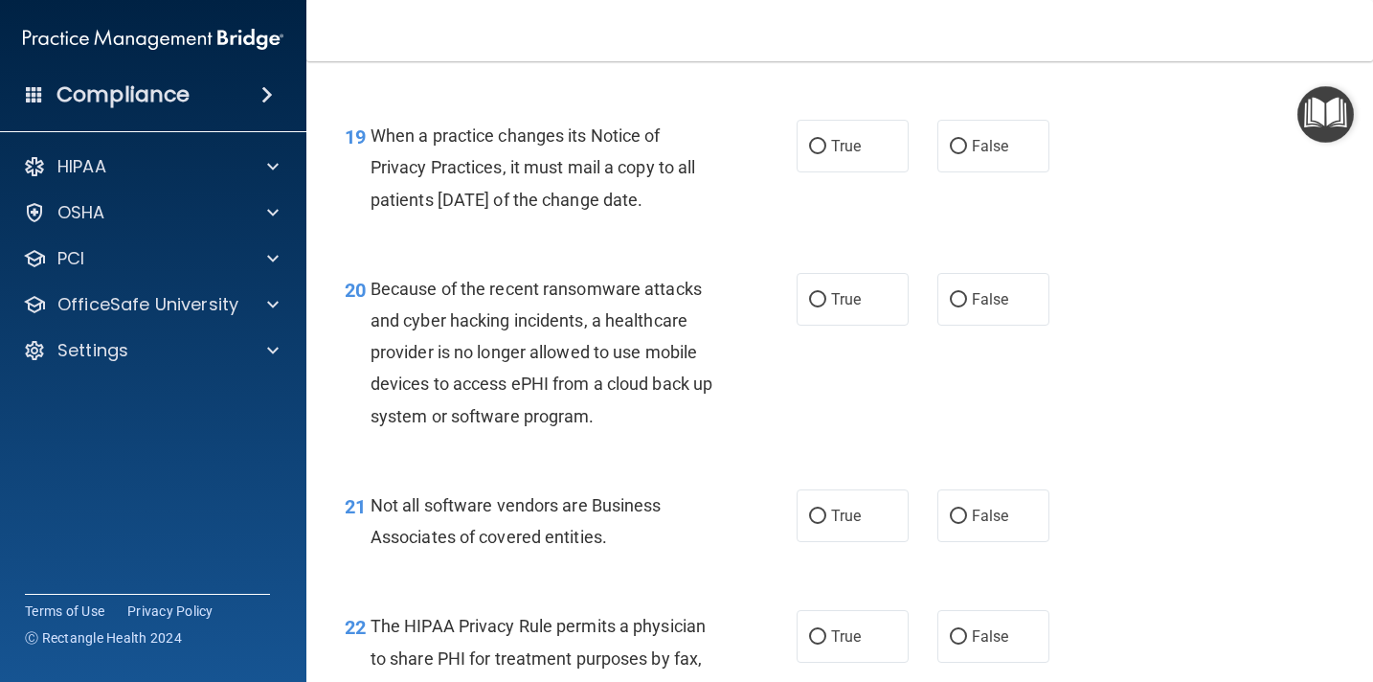
scroll to position [3358, 0]
click at [823, 146] on input "True" at bounding box center [817, 145] width 17 height 14
radio input "true"
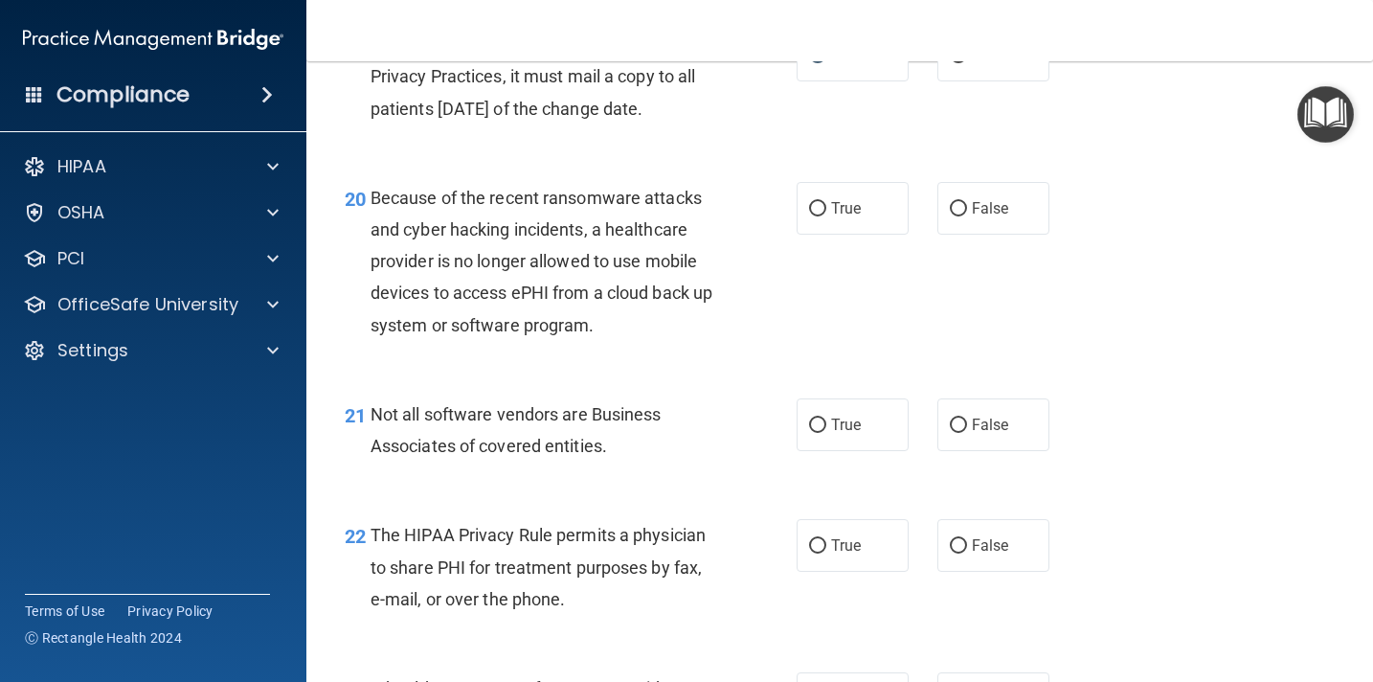
scroll to position [3482, 0]
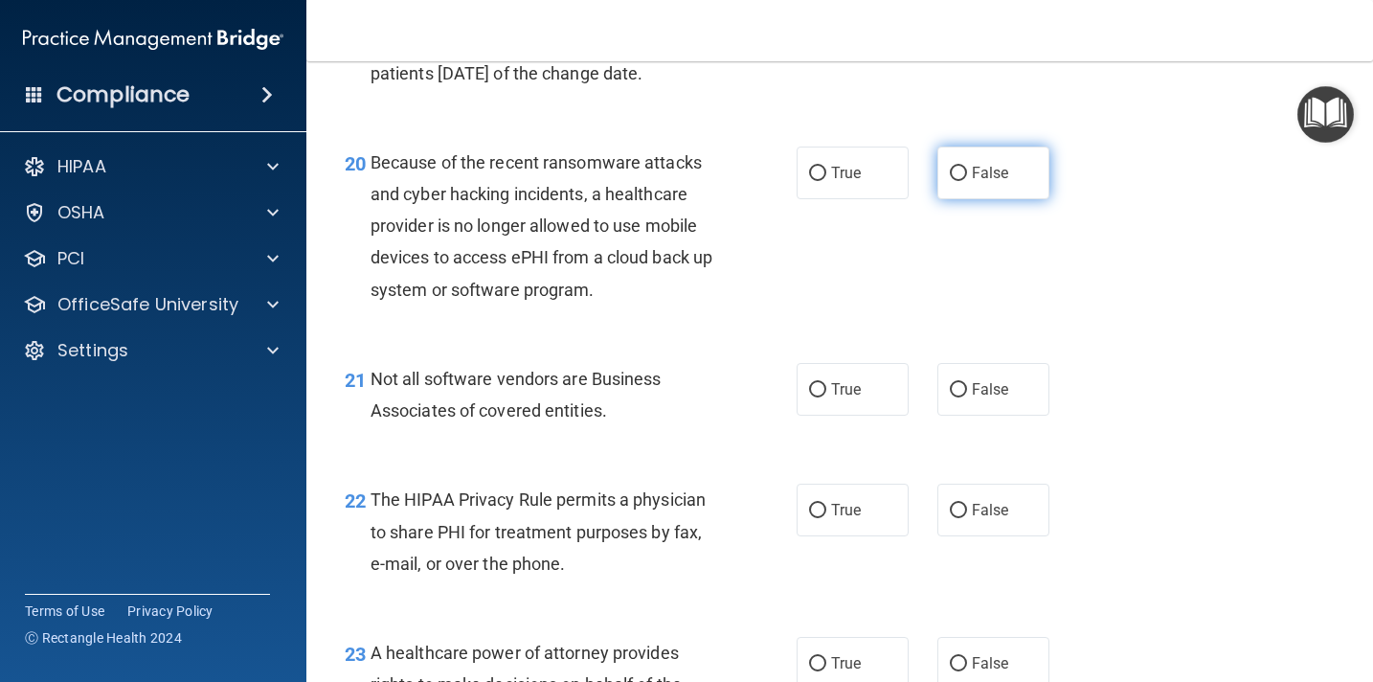
click at [965, 175] on input "False" at bounding box center [958, 174] width 17 height 14
radio input "true"
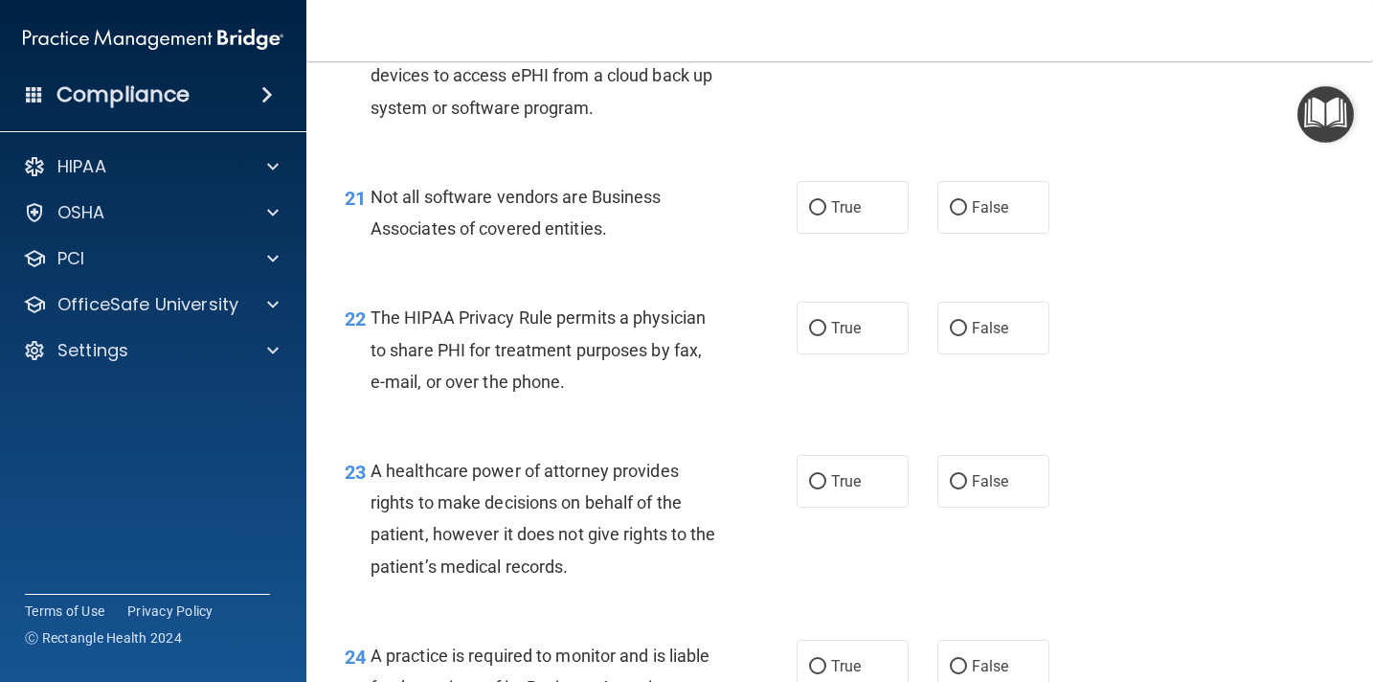
scroll to position [3670, 0]
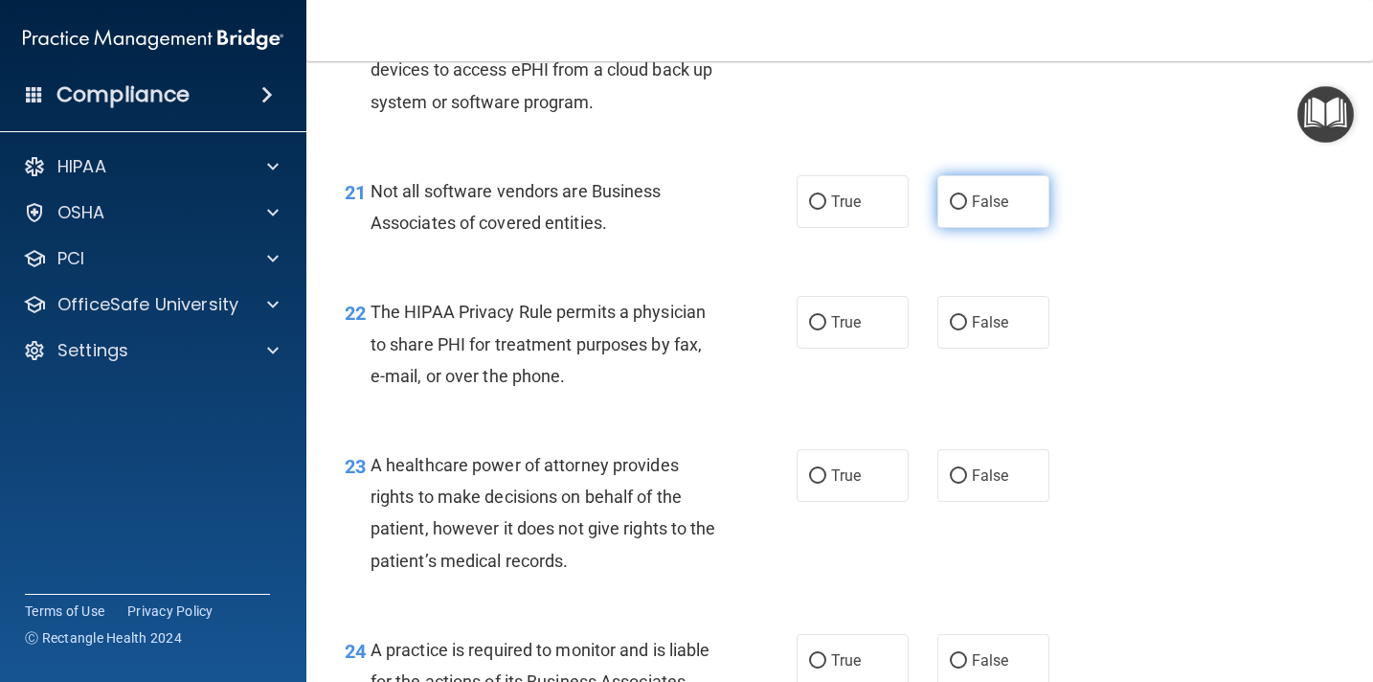
click at [958, 200] on input "False" at bounding box center [958, 202] width 17 height 14
radio input "true"
click at [815, 209] on input "True" at bounding box center [817, 202] width 17 height 14
radio input "true"
radio input "false"
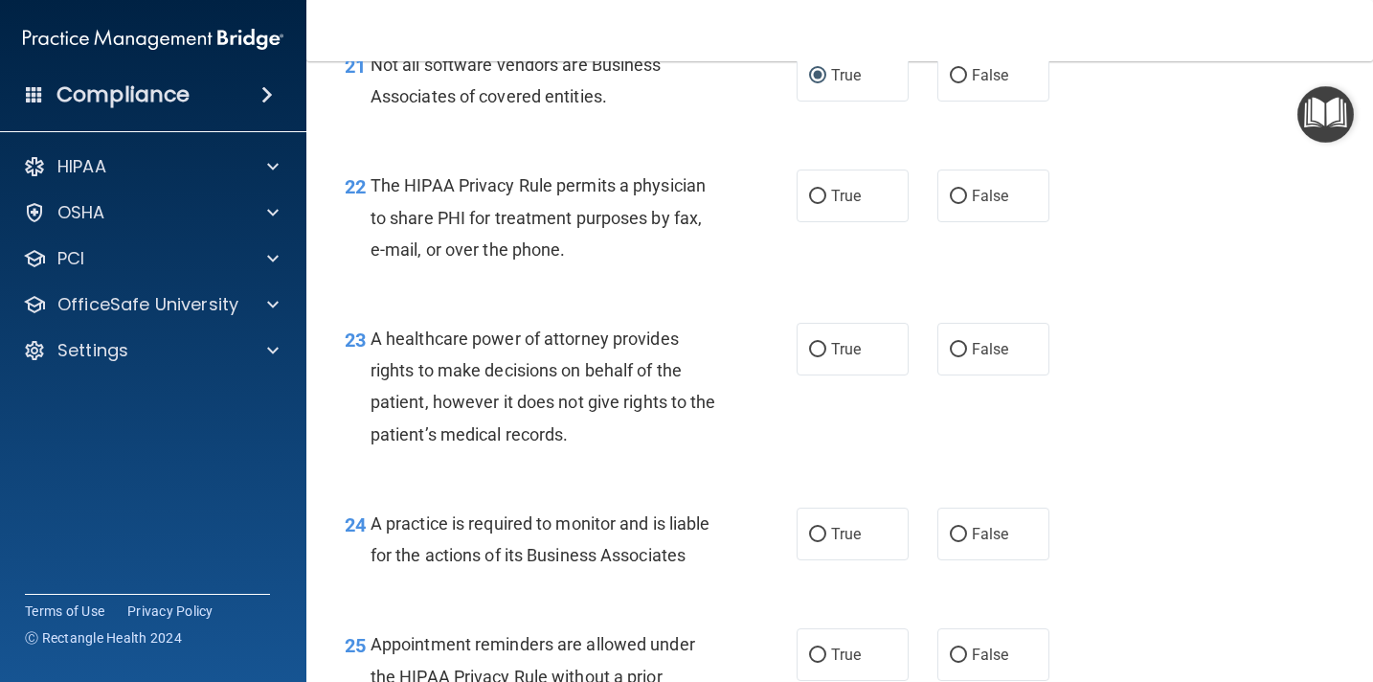
scroll to position [3809, 0]
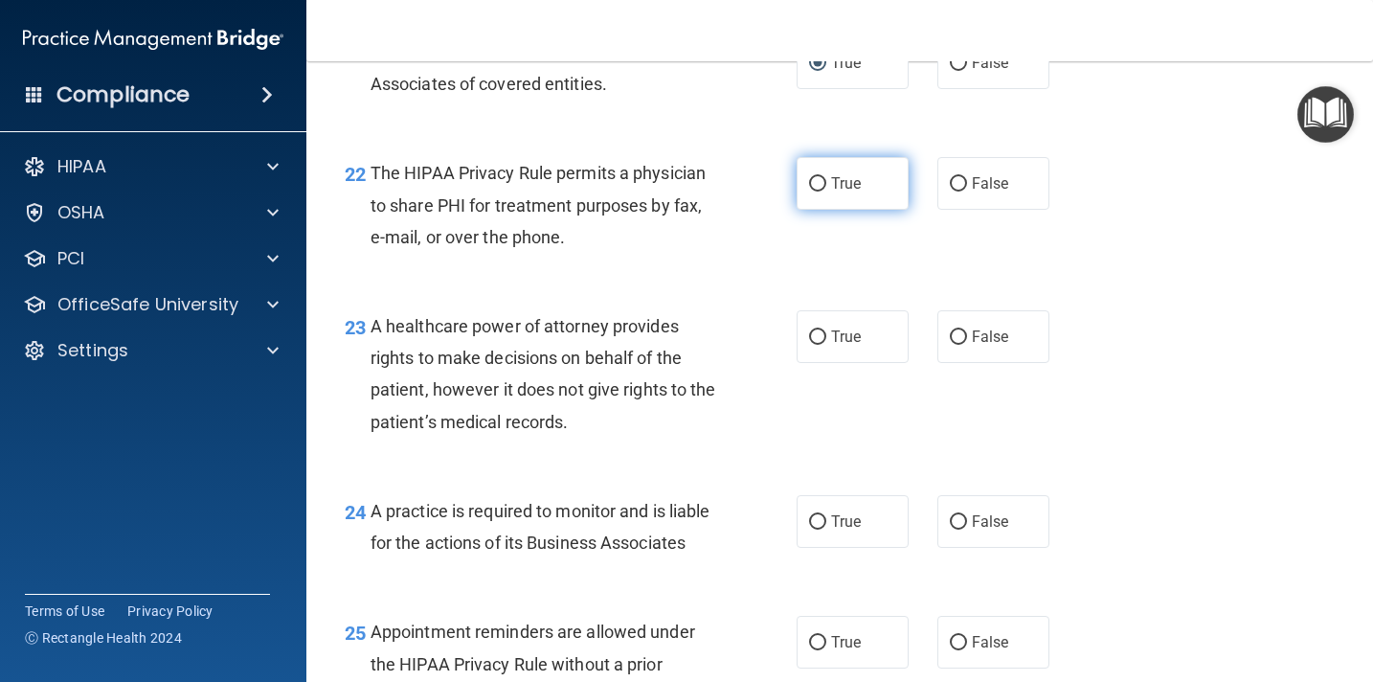
click at [821, 188] on input "True" at bounding box center [817, 184] width 17 height 14
radio input "true"
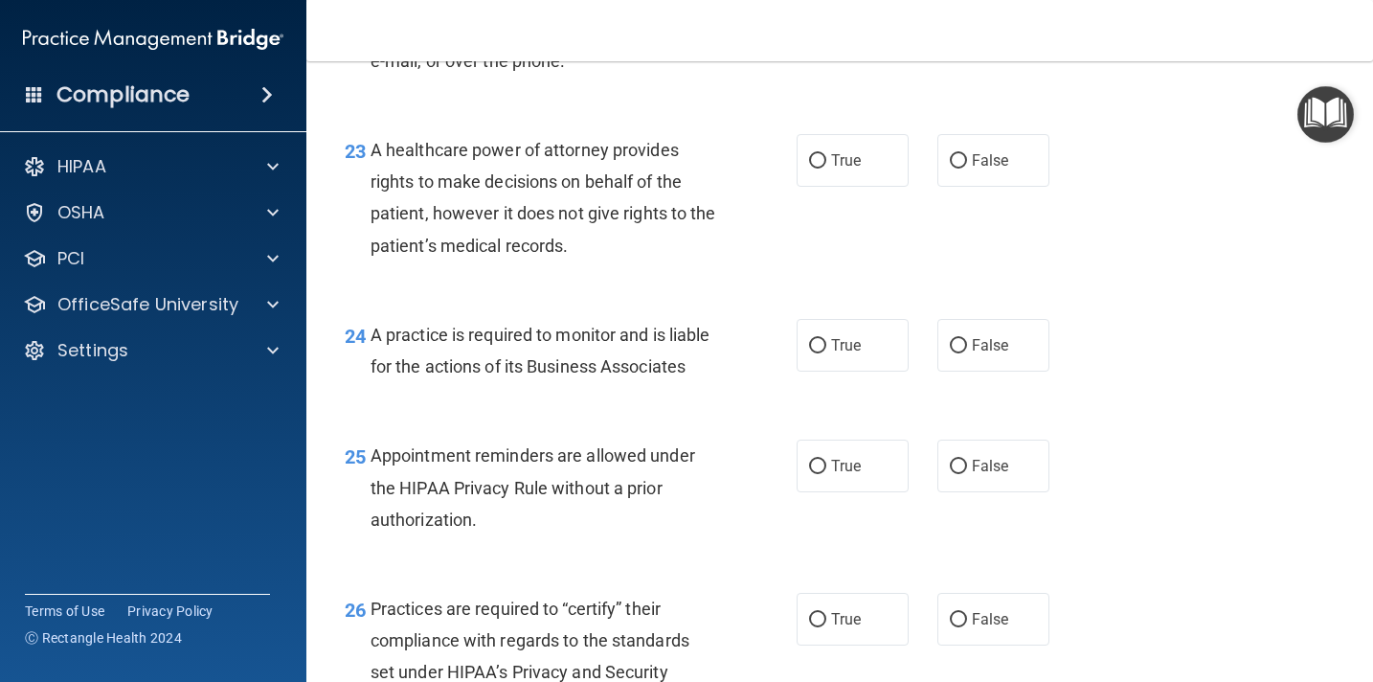
scroll to position [3986, 0]
click at [956, 167] on input "False" at bounding box center [958, 160] width 17 height 14
radio input "true"
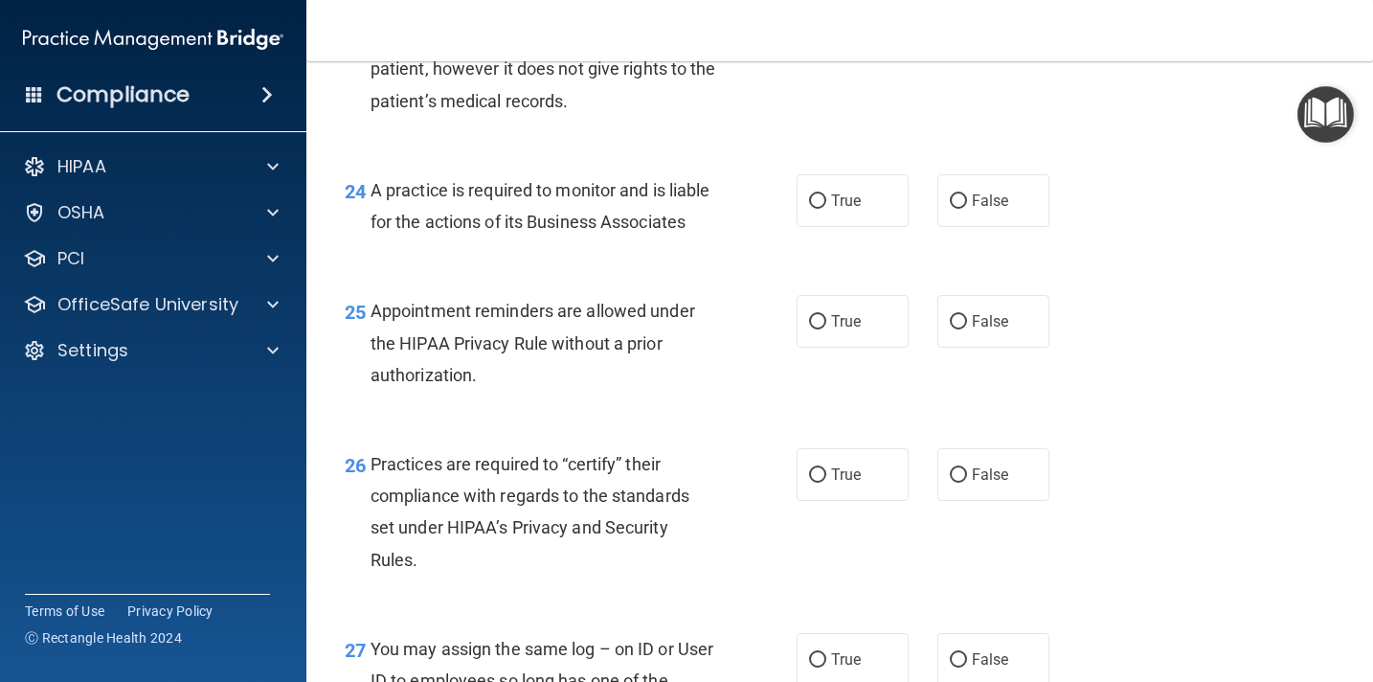
scroll to position [4130, 0]
click at [966, 200] on input "False" at bounding box center [958, 200] width 17 height 14
radio input "true"
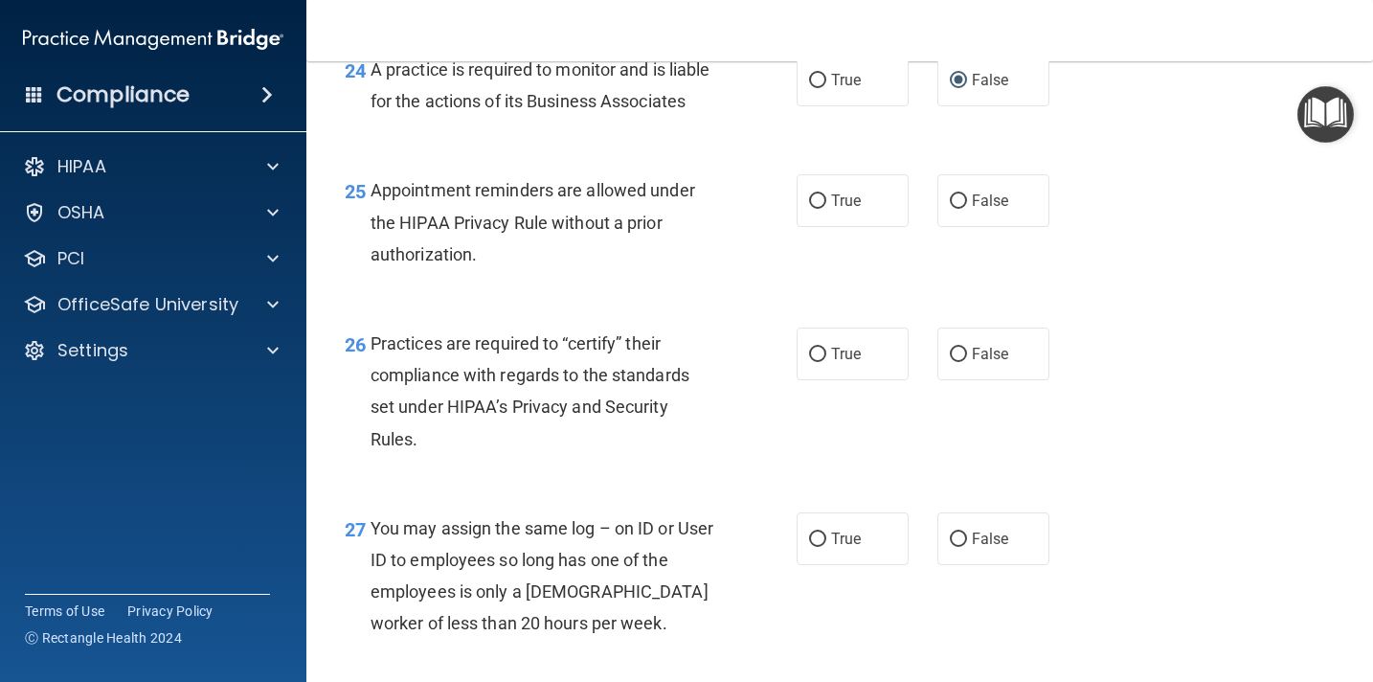
scroll to position [4260, 0]
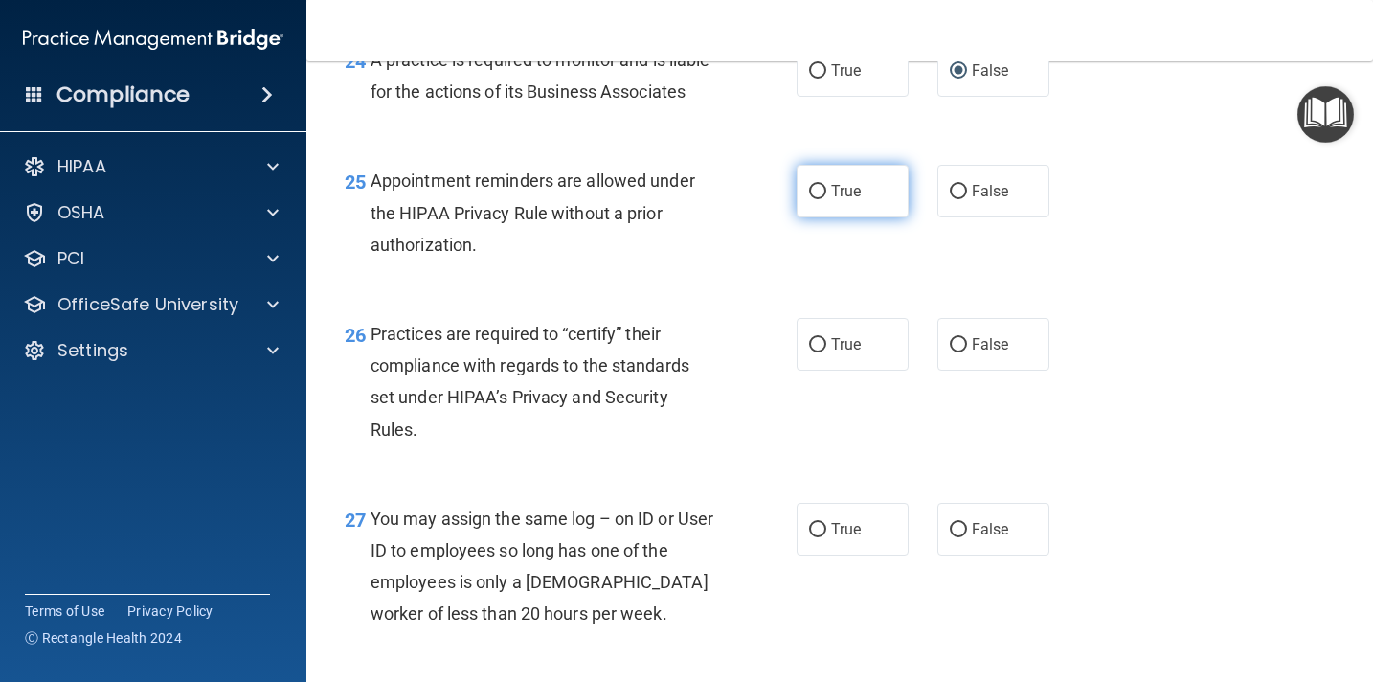
click at [824, 192] on input "True" at bounding box center [817, 192] width 17 height 14
radio input "true"
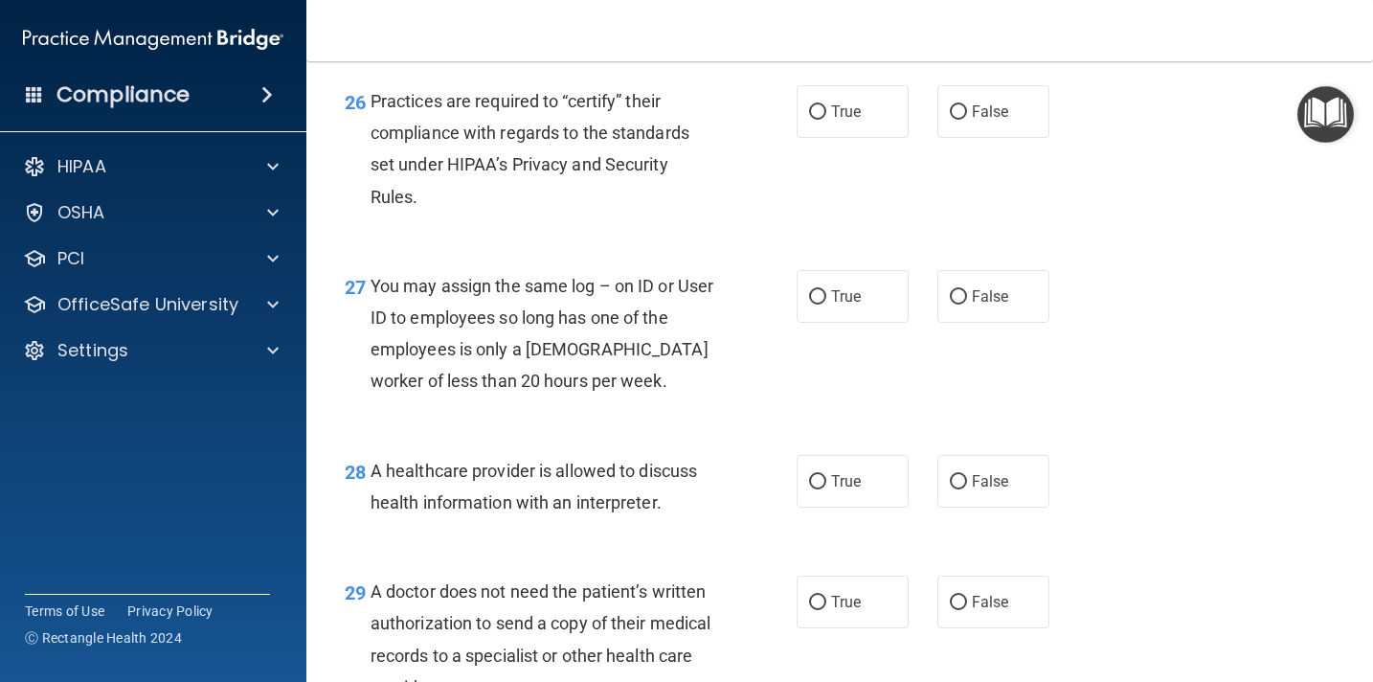
scroll to position [4494, 0]
click at [822, 112] on input "True" at bounding box center [817, 110] width 17 height 14
radio input "true"
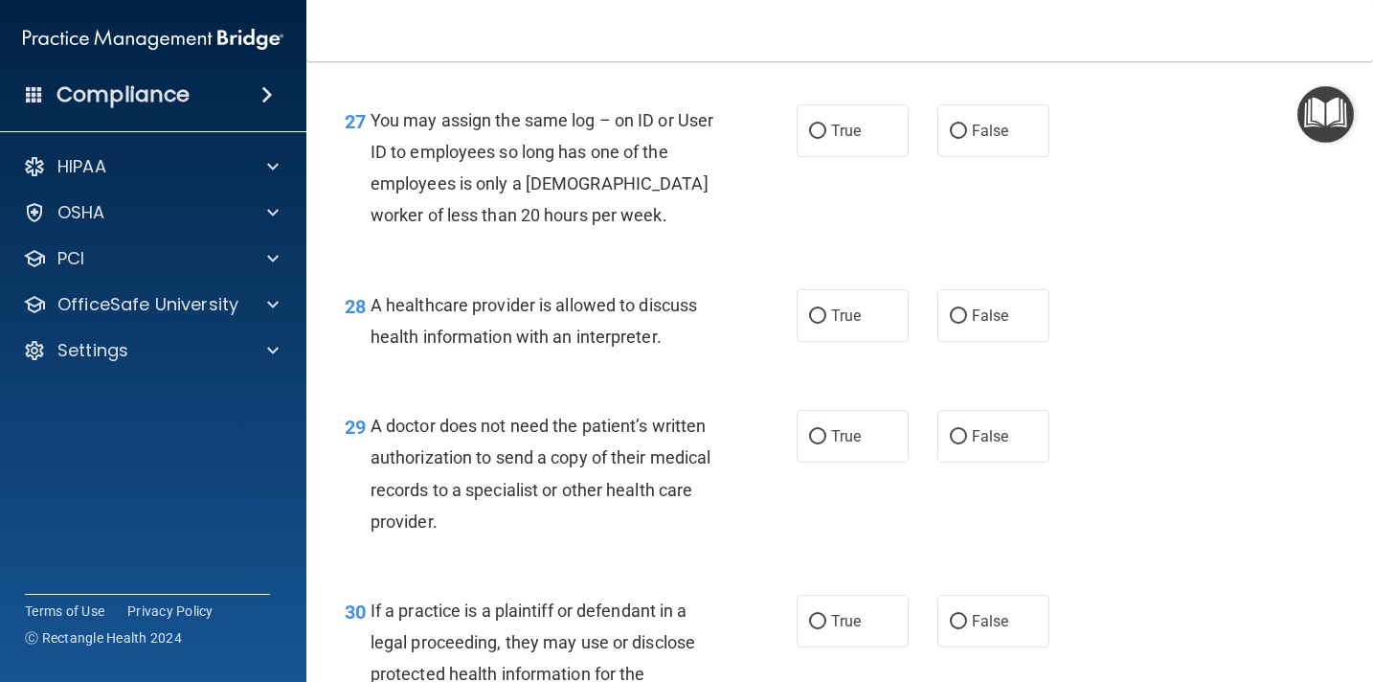
scroll to position [4661, 0]
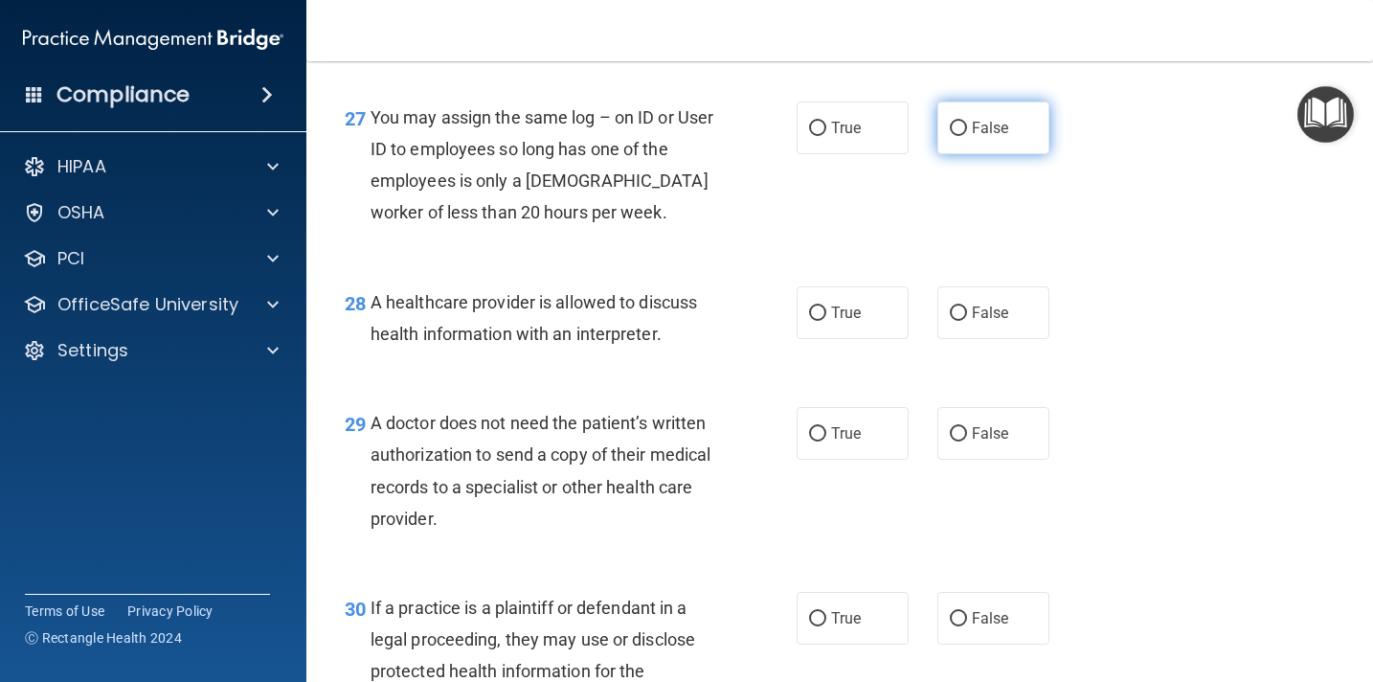
click at [963, 128] on input "False" at bounding box center [958, 129] width 17 height 14
radio input "true"
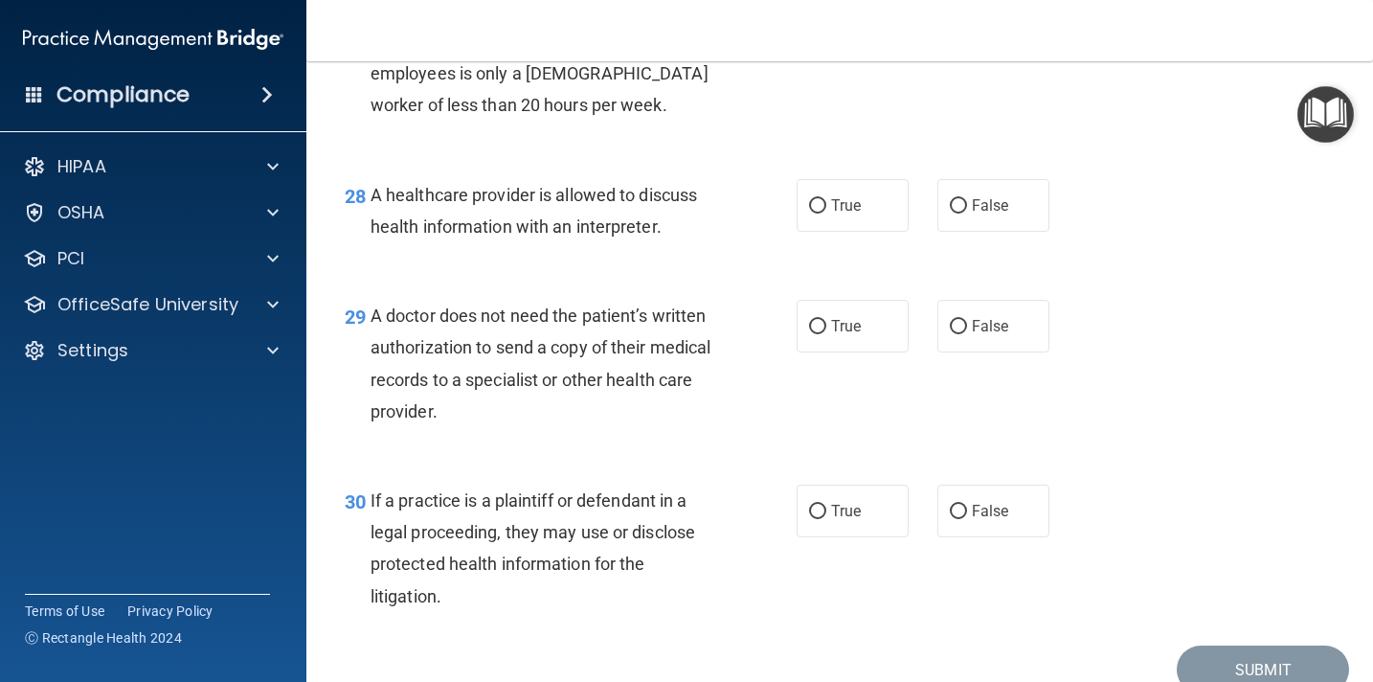
scroll to position [4783, 0]
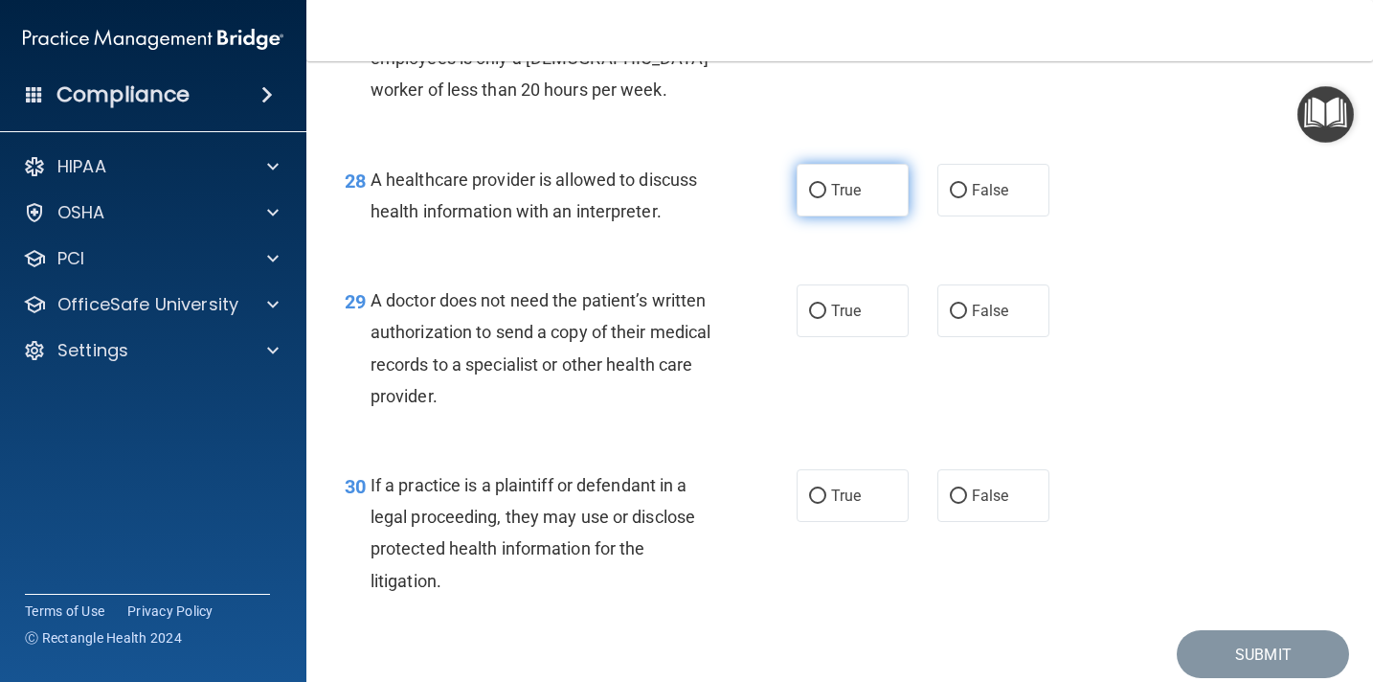
click at [820, 190] on input "True" at bounding box center [817, 191] width 17 height 14
radio input "true"
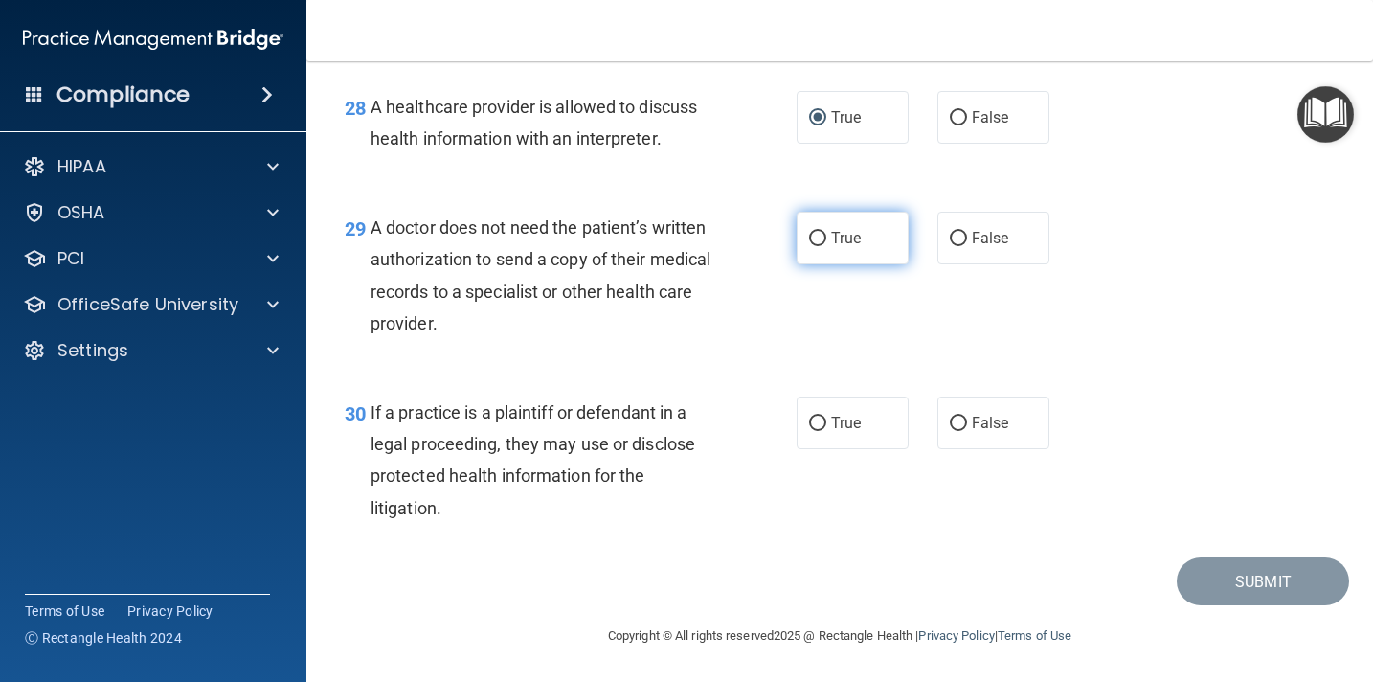
click at [822, 239] on input "True" at bounding box center [817, 239] width 17 height 14
radio input "true"
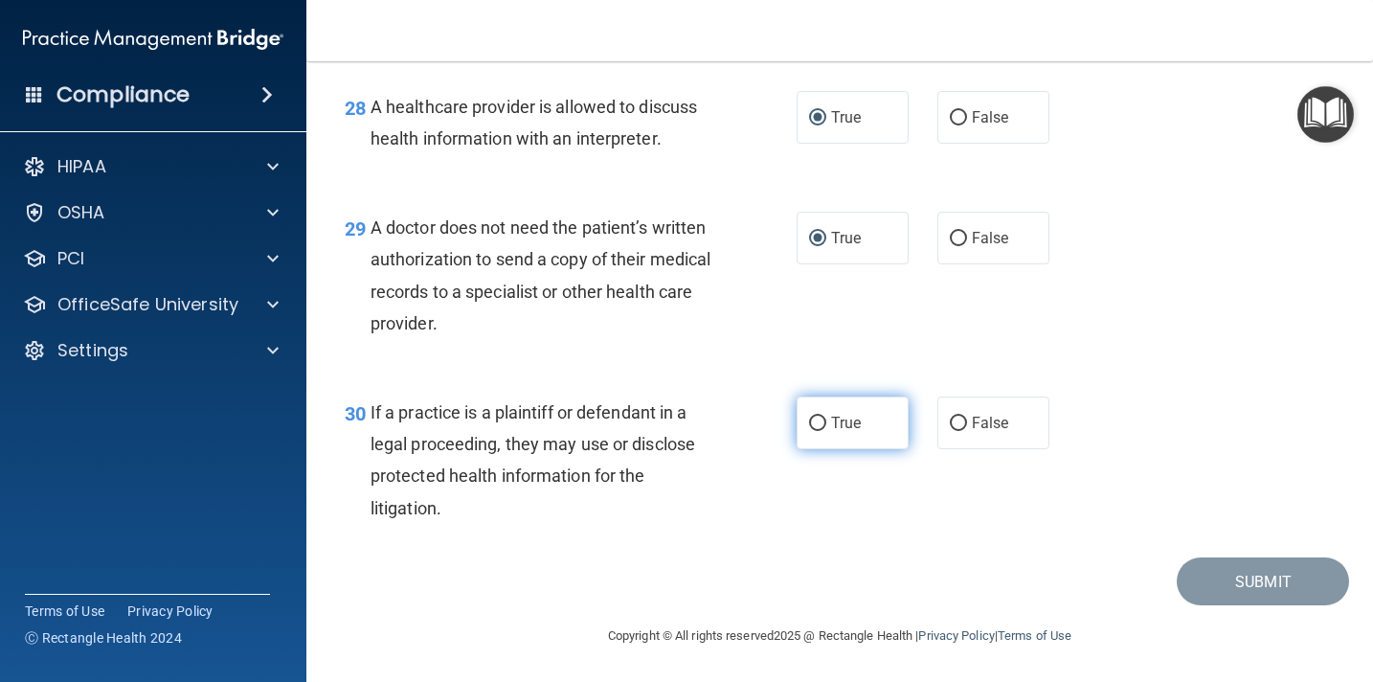
click at [816, 418] on input "True" at bounding box center [817, 423] width 17 height 14
radio input "true"
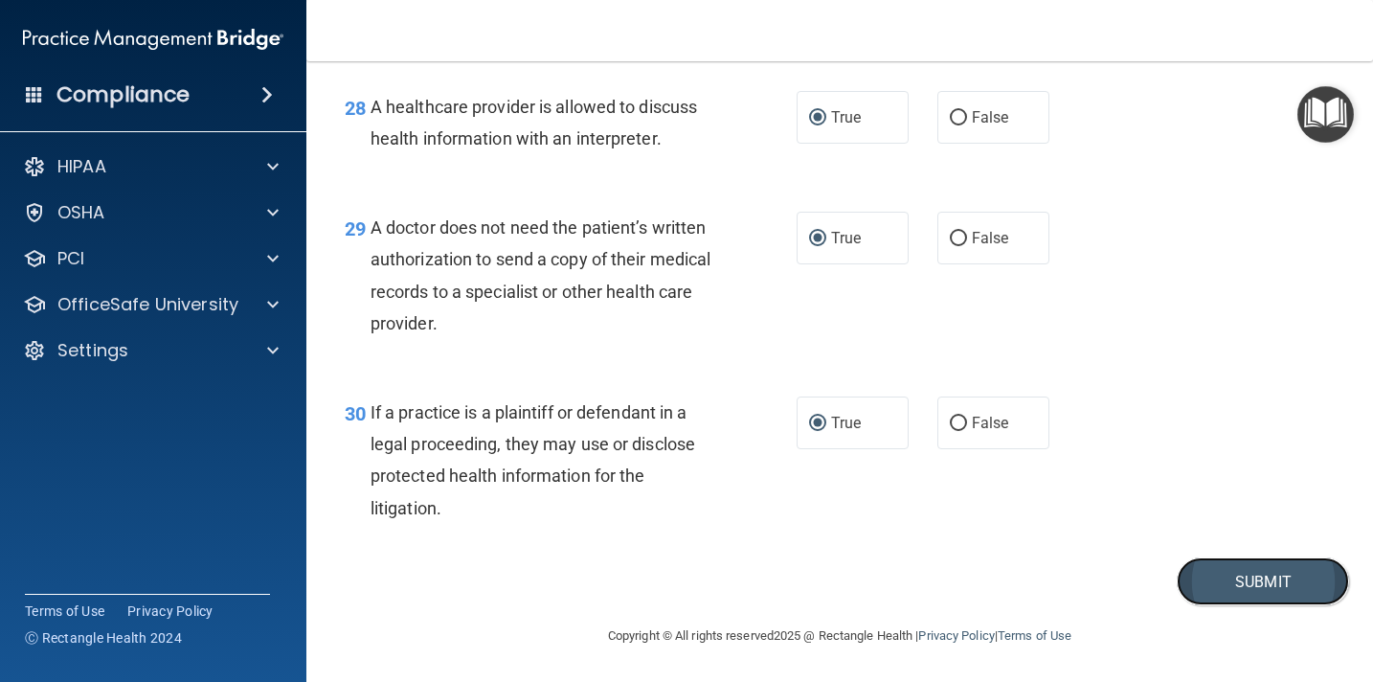
click at [1248, 573] on button "Submit" at bounding box center [1263, 581] width 172 height 49
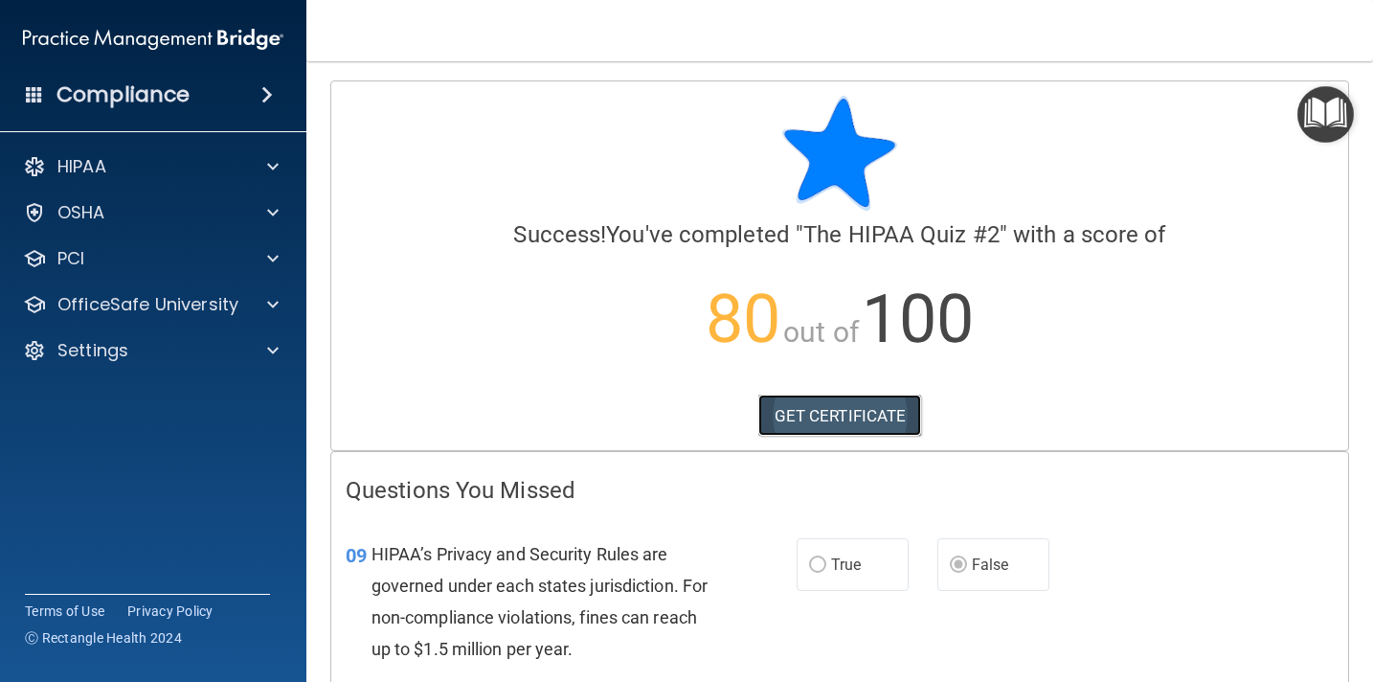
click at [833, 416] on link "GET CERTIFICATE" at bounding box center [840, 415] width 164 height 42
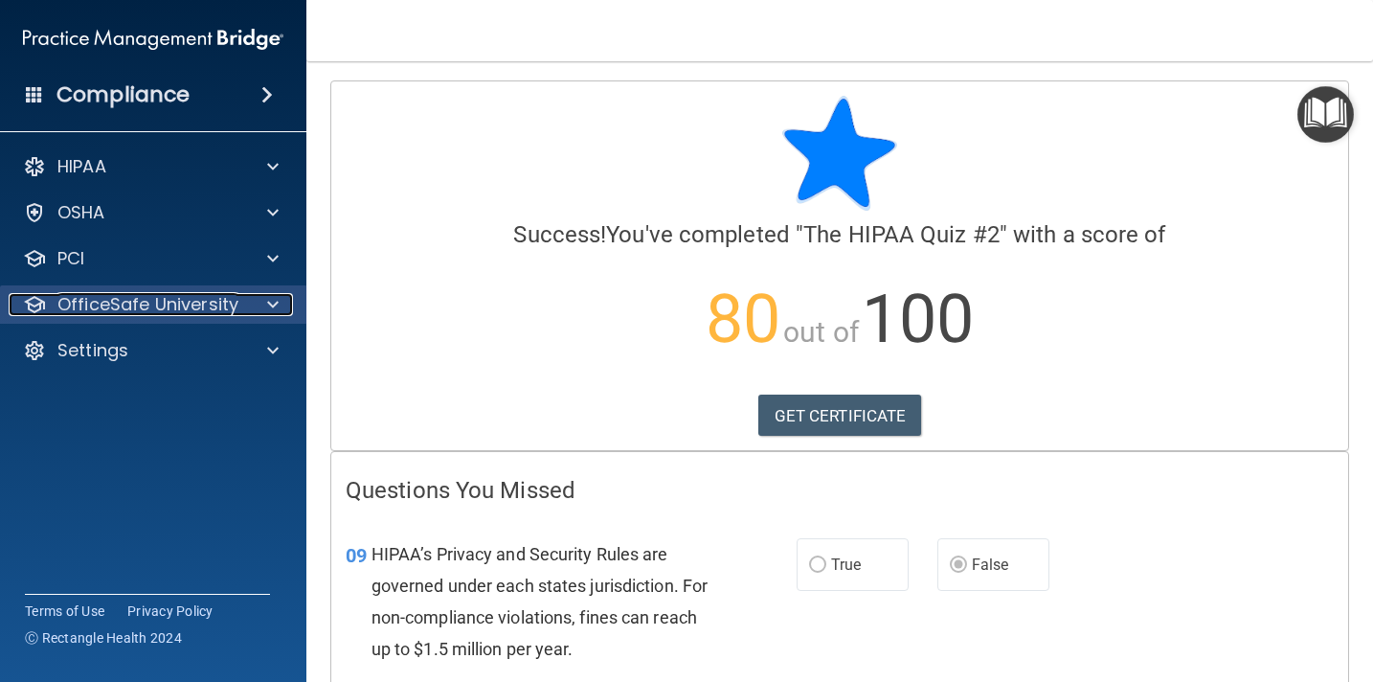
click at [122, 304] on p "OfficeSafe University" at bounding box center [147, 304] width 181 height 23
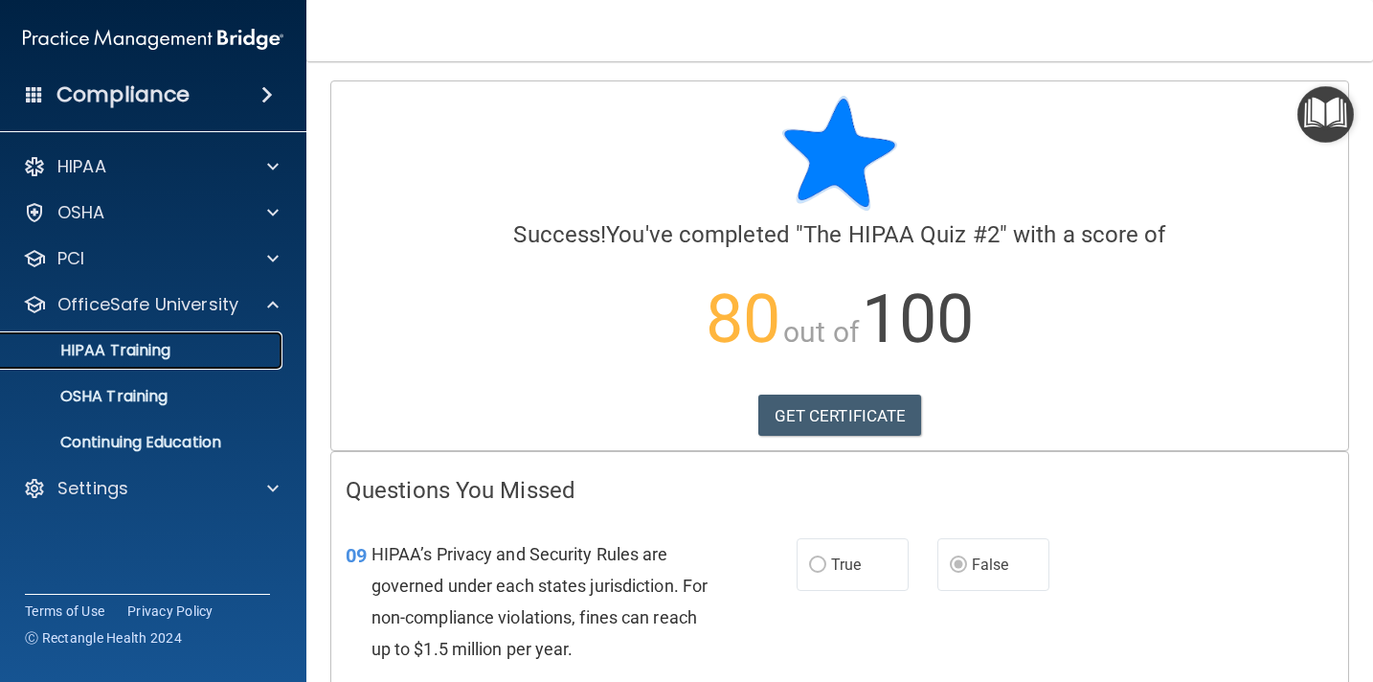
click at [124, 352] on p "HIPAA Training" at bounding box center [91, 350] width 158 height 19
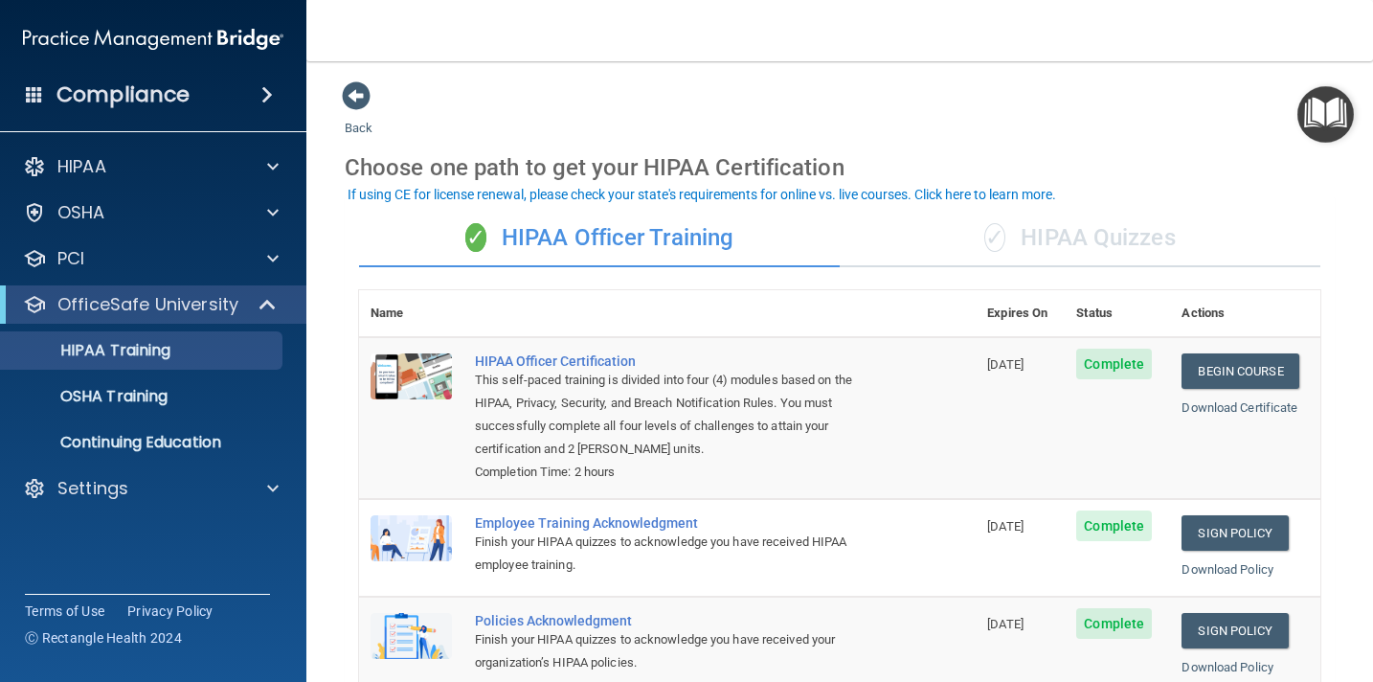
click at [1125, 239] on div "✓ HIPAA Quizzes" at bounding box center [1080, 238] width 481 height 57
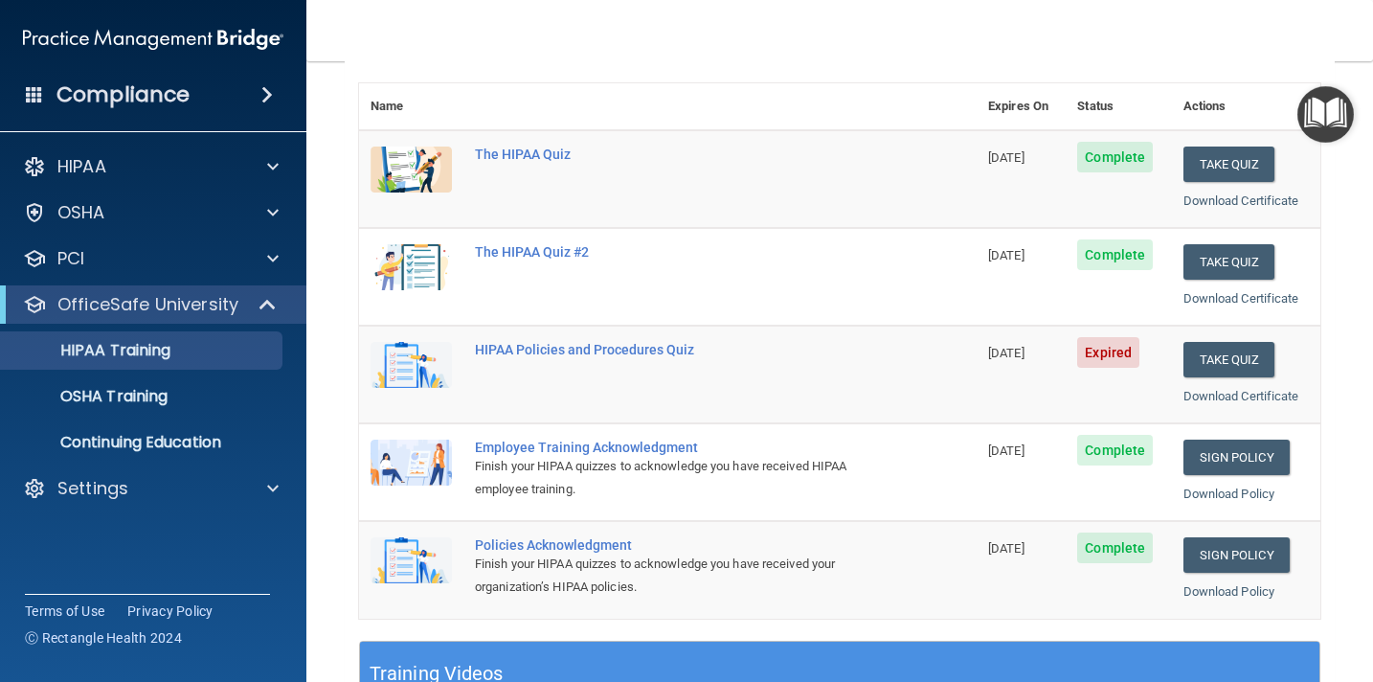
scroll to position [211, 0]
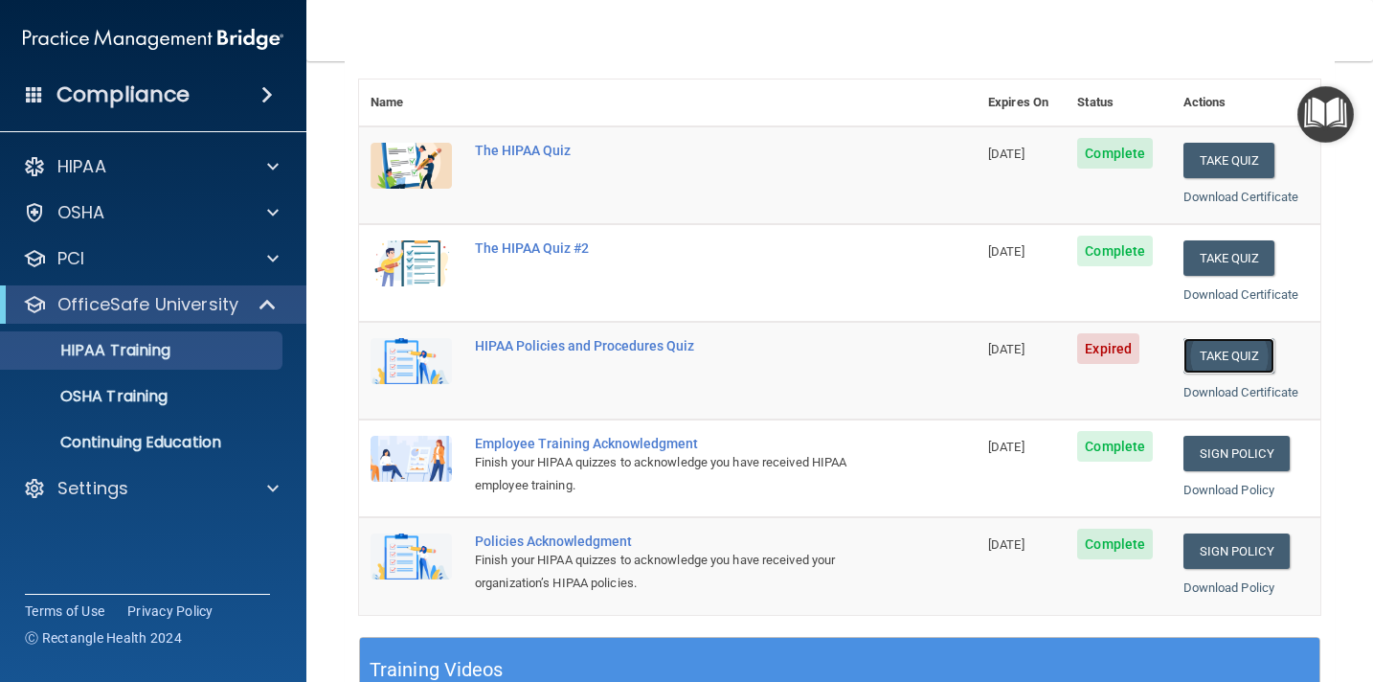
click at [1225, 356] on button "Take Quiz" at bounding box center [1229, 355] width 92 height 35
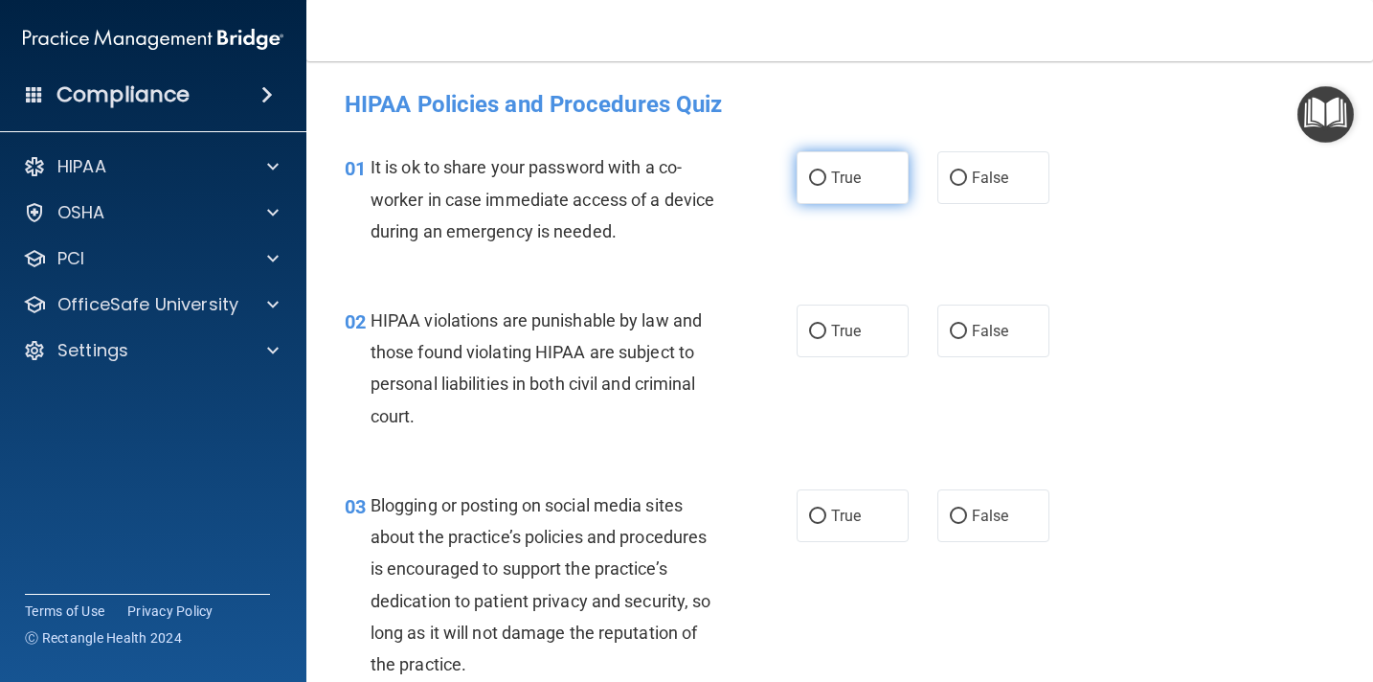
click at [820, 179] on input "True" at bounding box center [817, 178] width 17 height 14
radio input "true"
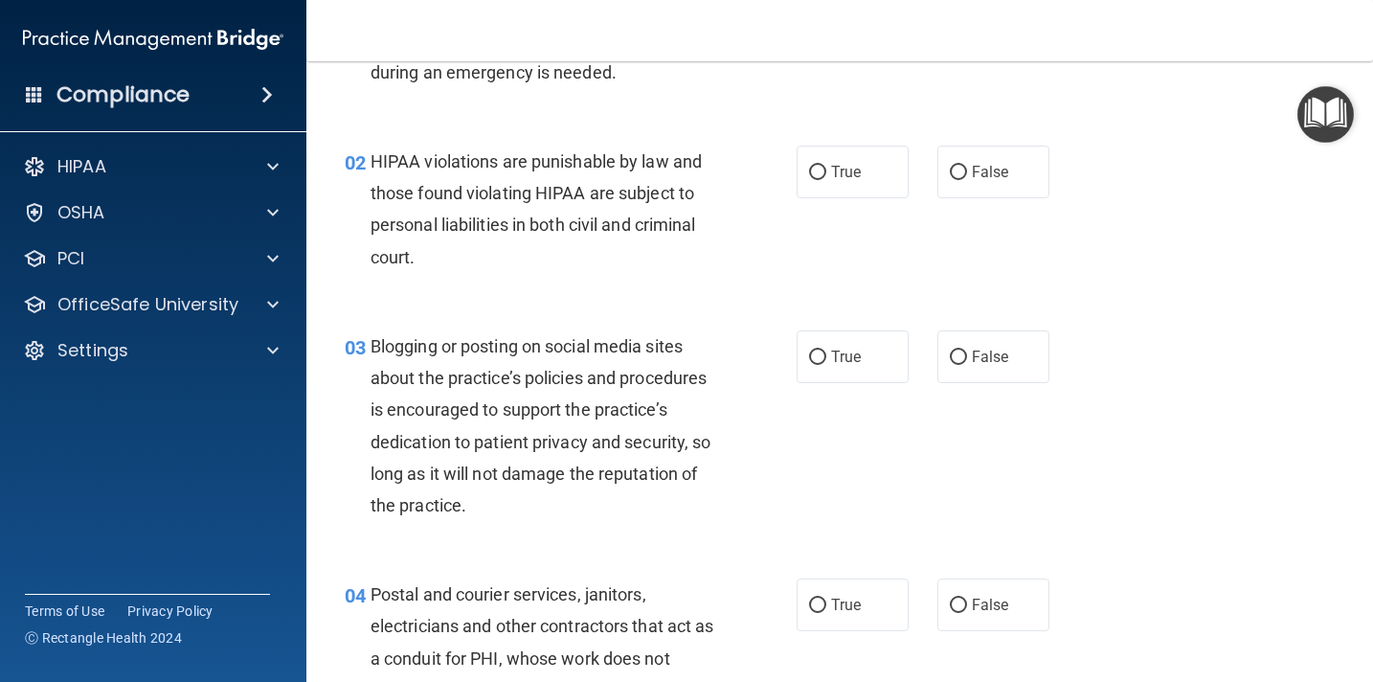
scroll to position [167, 0]
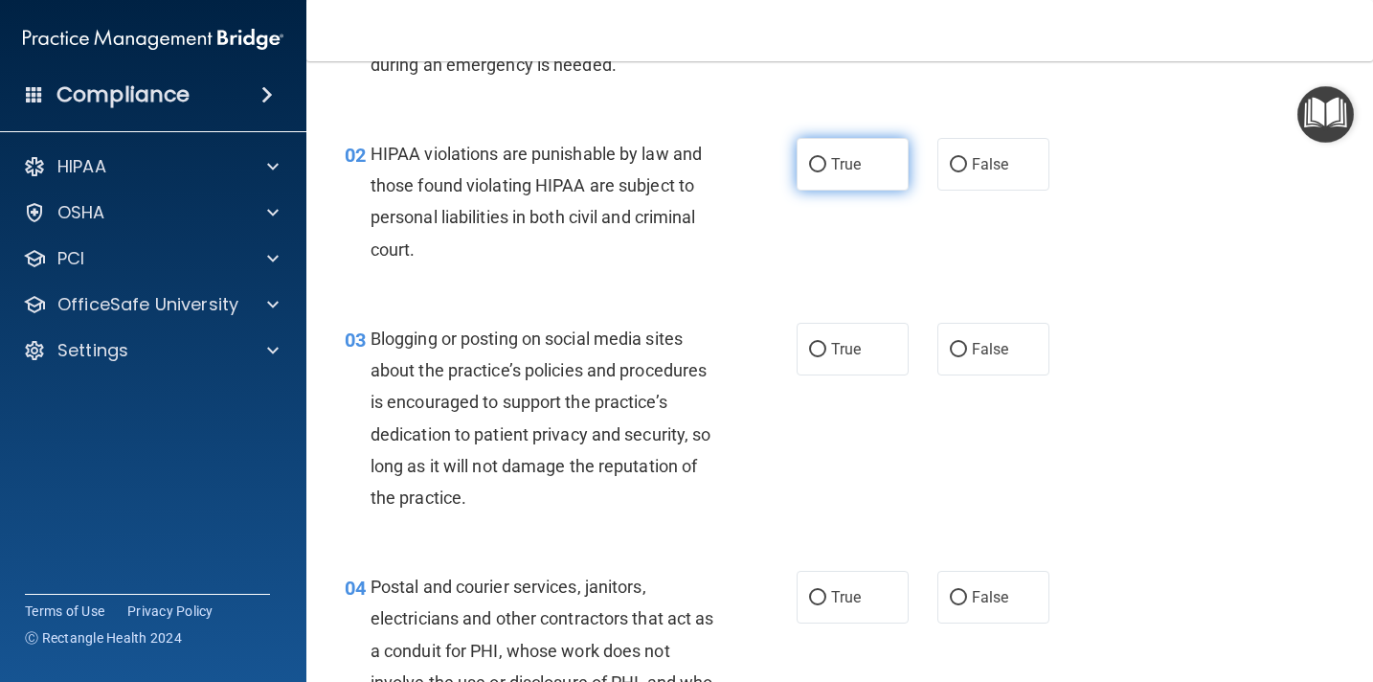
click at [819, 159] on input "True" at bounding box center [817, 165] width 17 height 14
radio input "true"
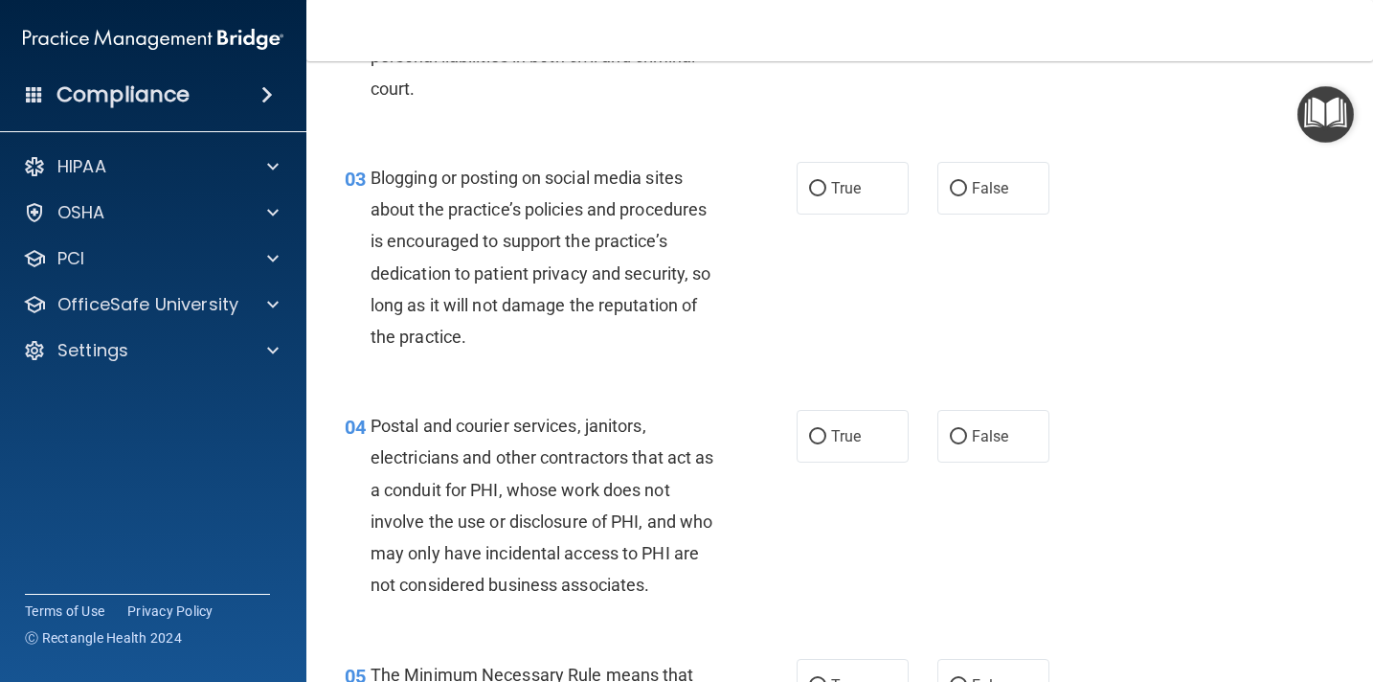
scroll to position [334, 0]
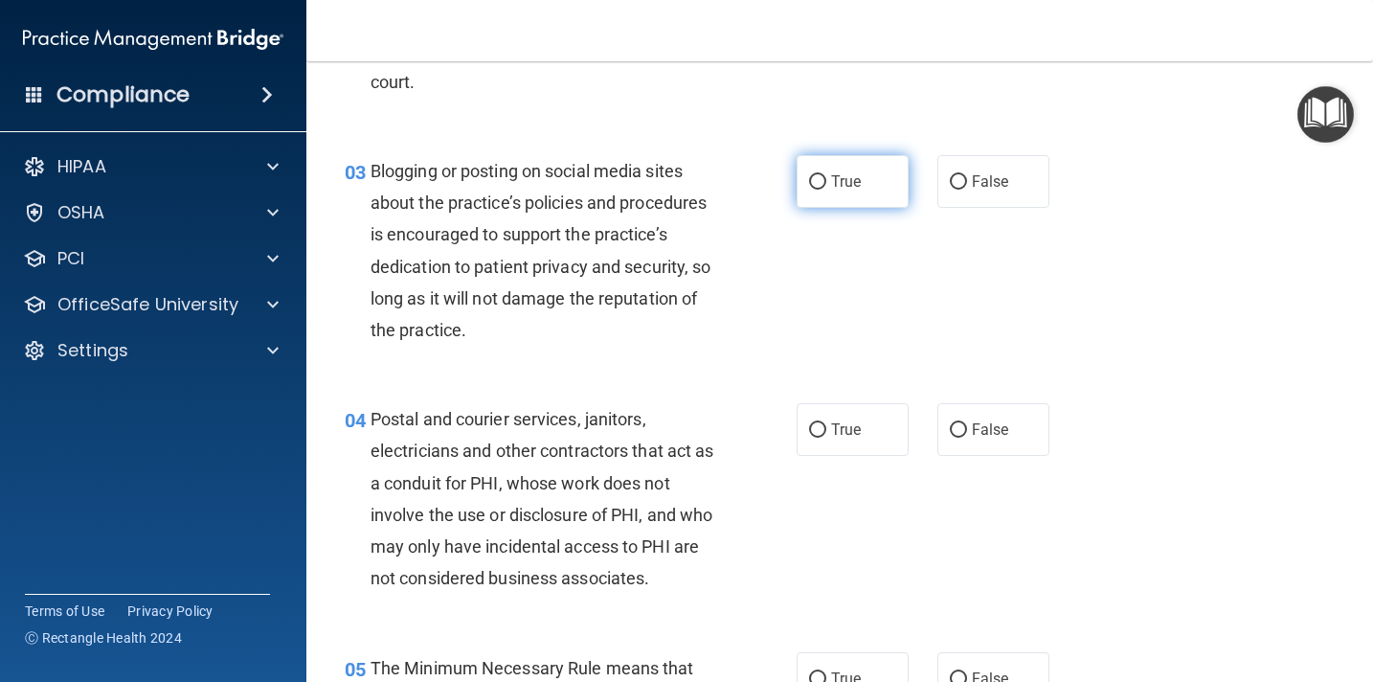
click at [816, 183] on input "True" at bounding box center [817, 182] width 17 height 14
radio input "true"
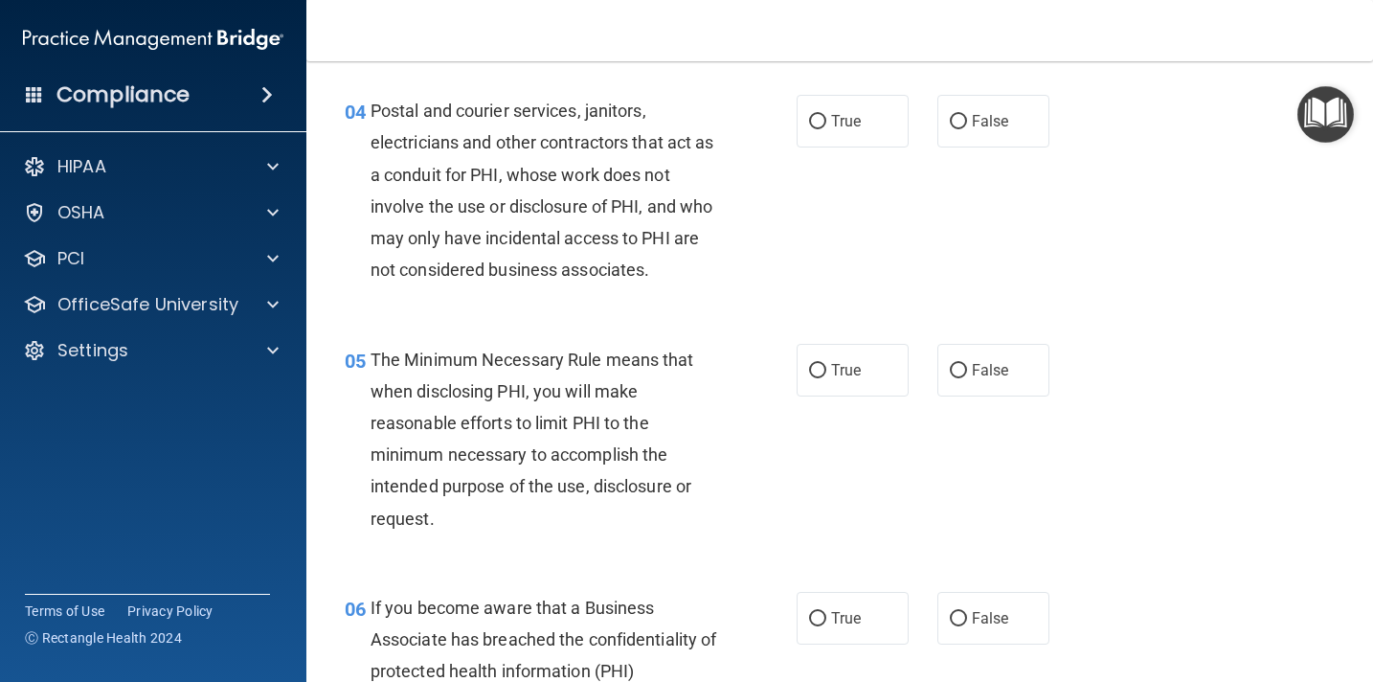
scroll to position [645, 0]
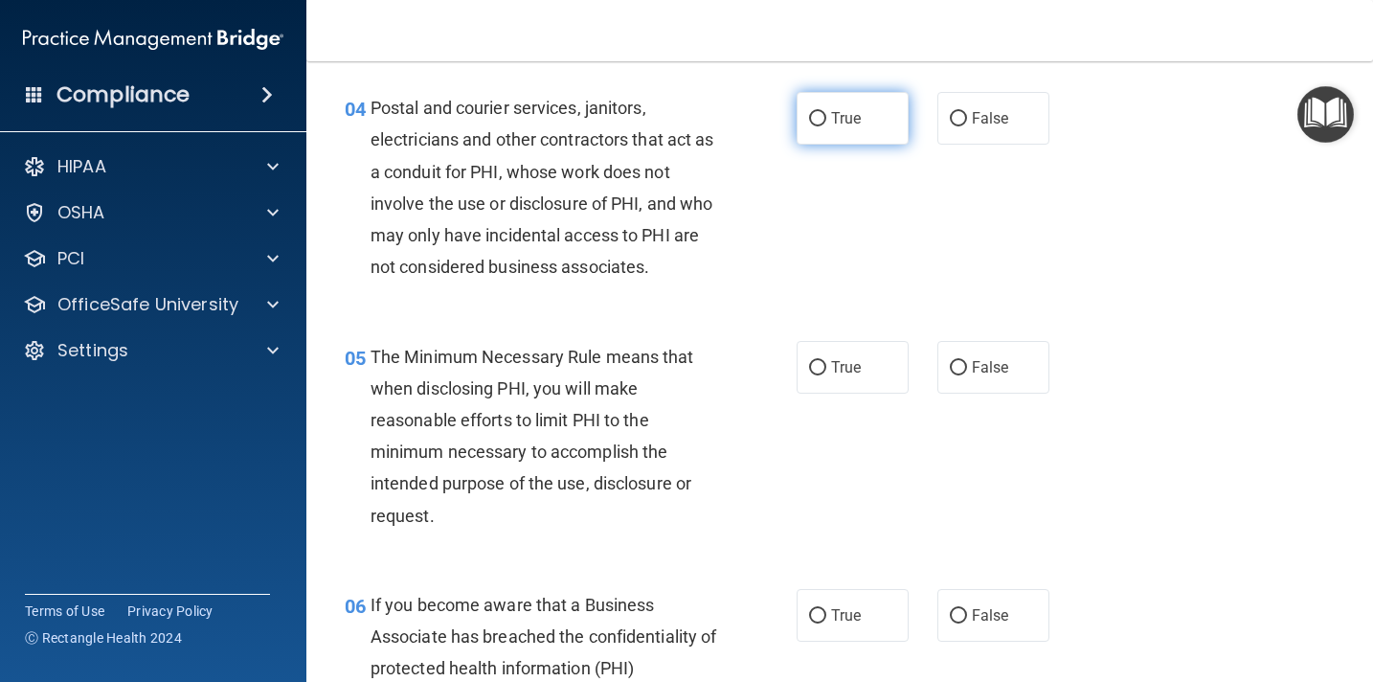
click at [818, 124] on input "True" at bounding box center [817, 119] width 17 height 14
radio input "true"
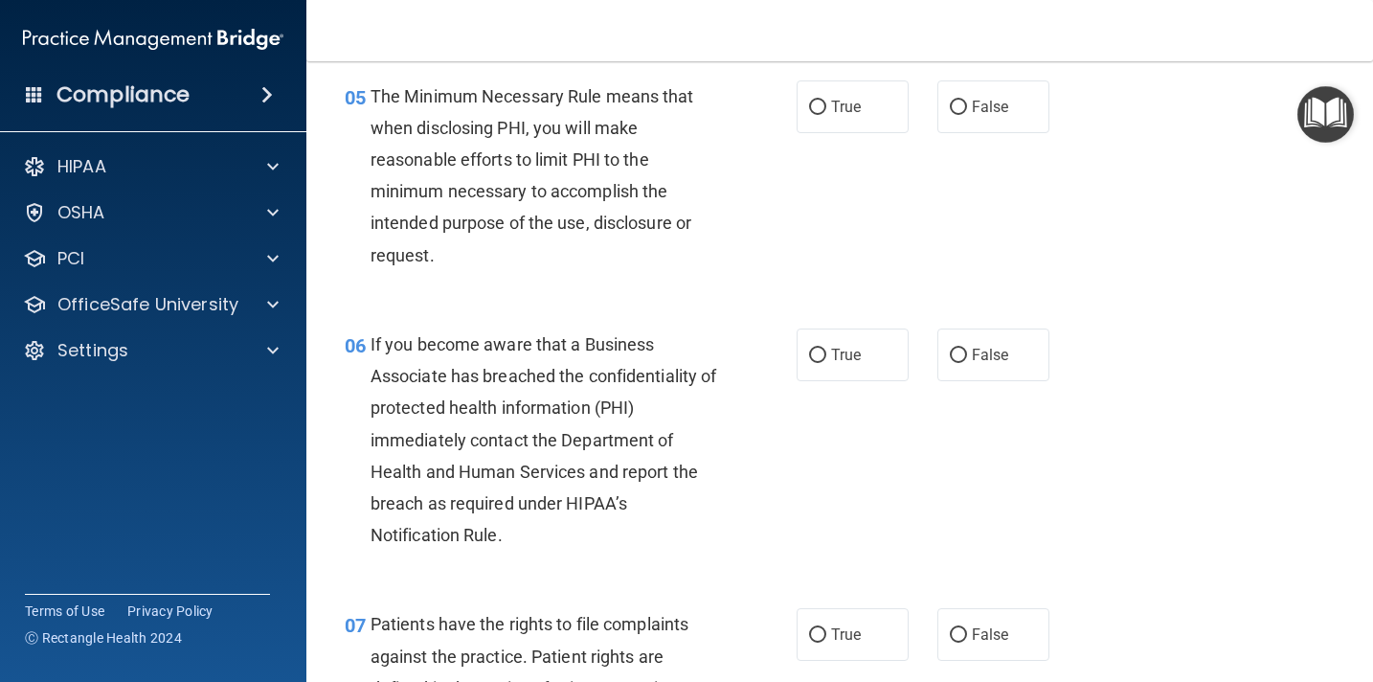
scroll to position [910, 0]
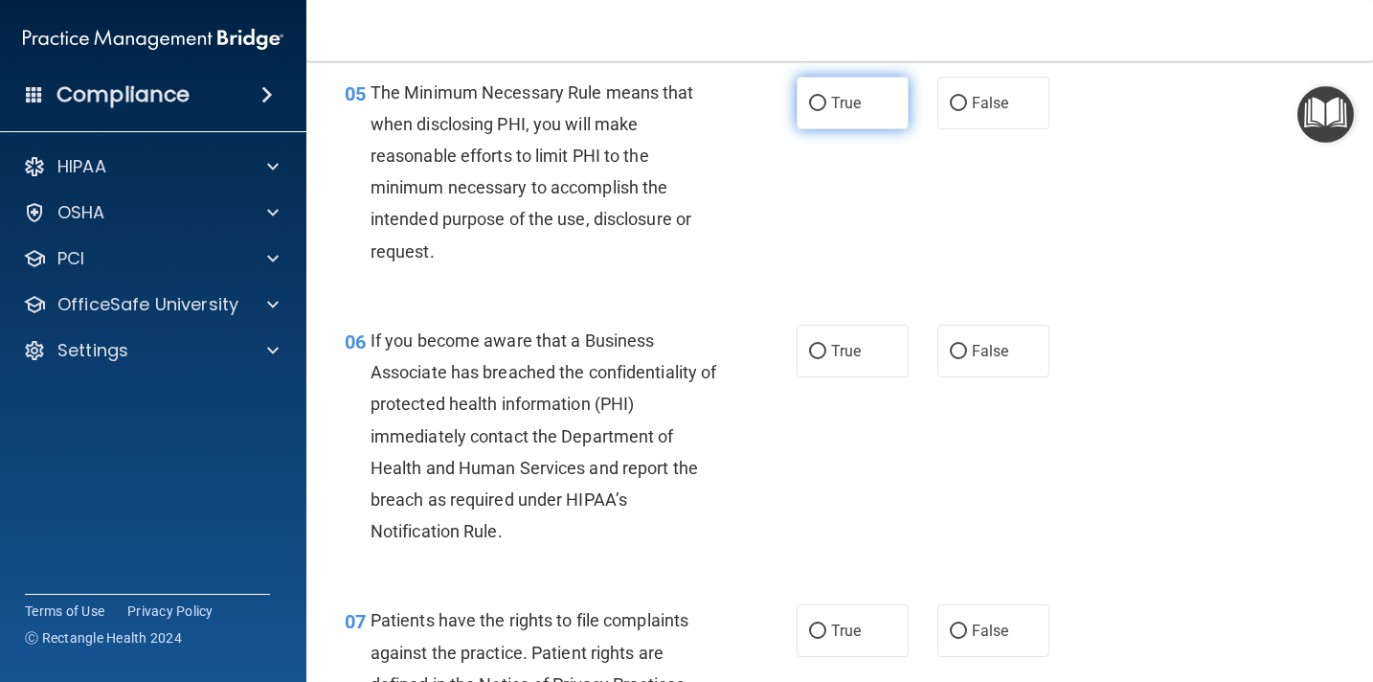
click at [818, 109] on input "True" at bounding box center [817, 104] width 17 height 14
radio input "true"
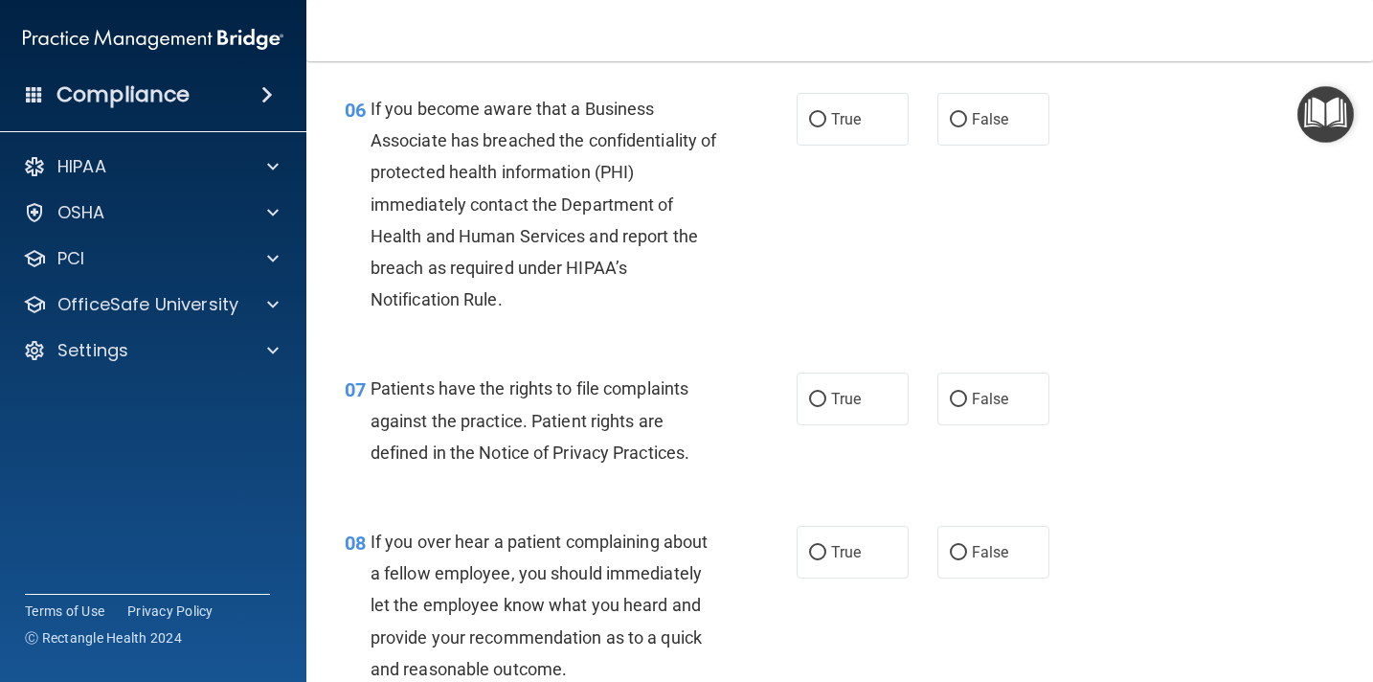
scroll to position [1149, 0]
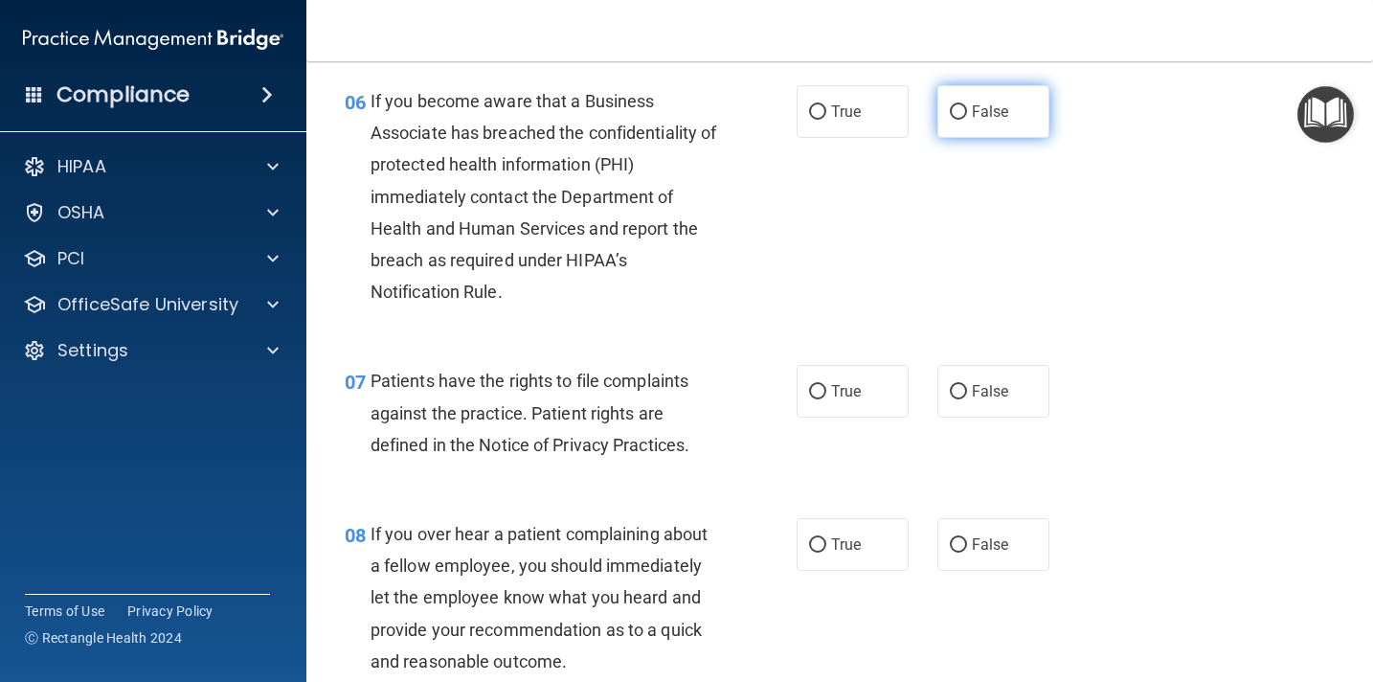
click at [964, 109] on input "False" at bounding box center [958, 112] width 17 height 14
radio input "true"
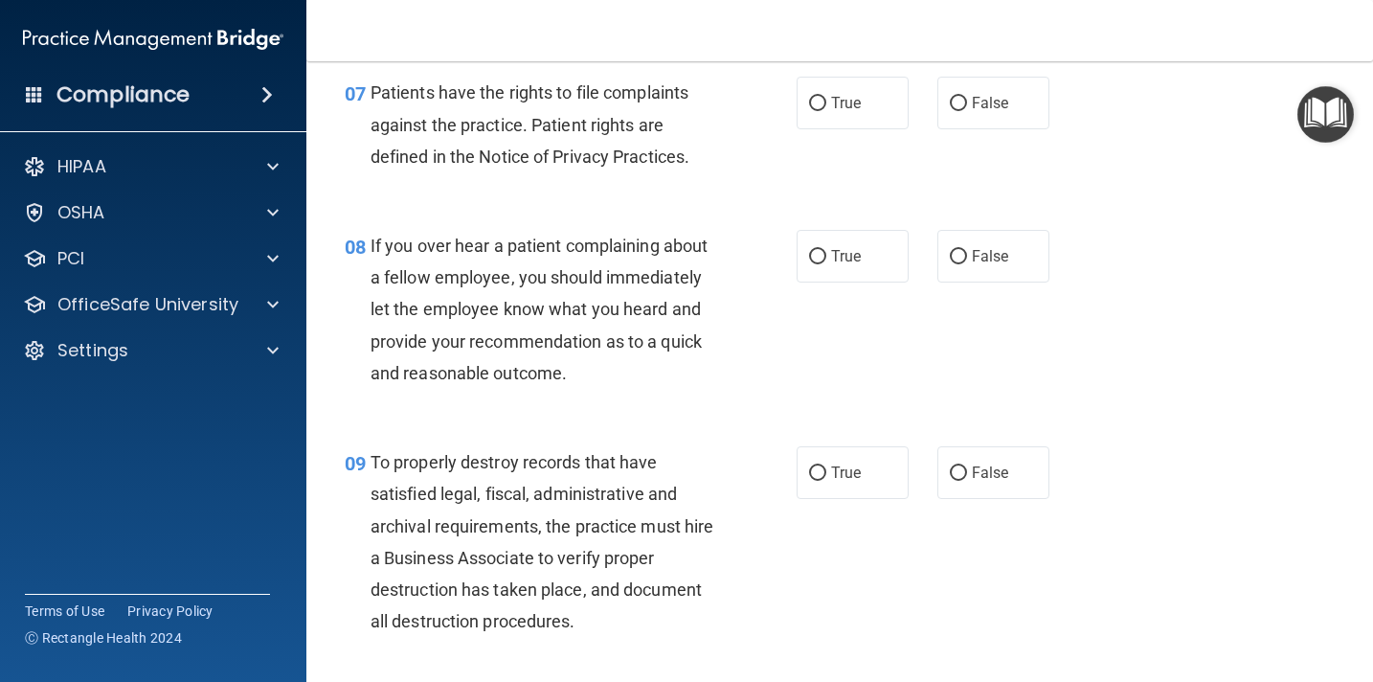
scroll to position [1439, 0]
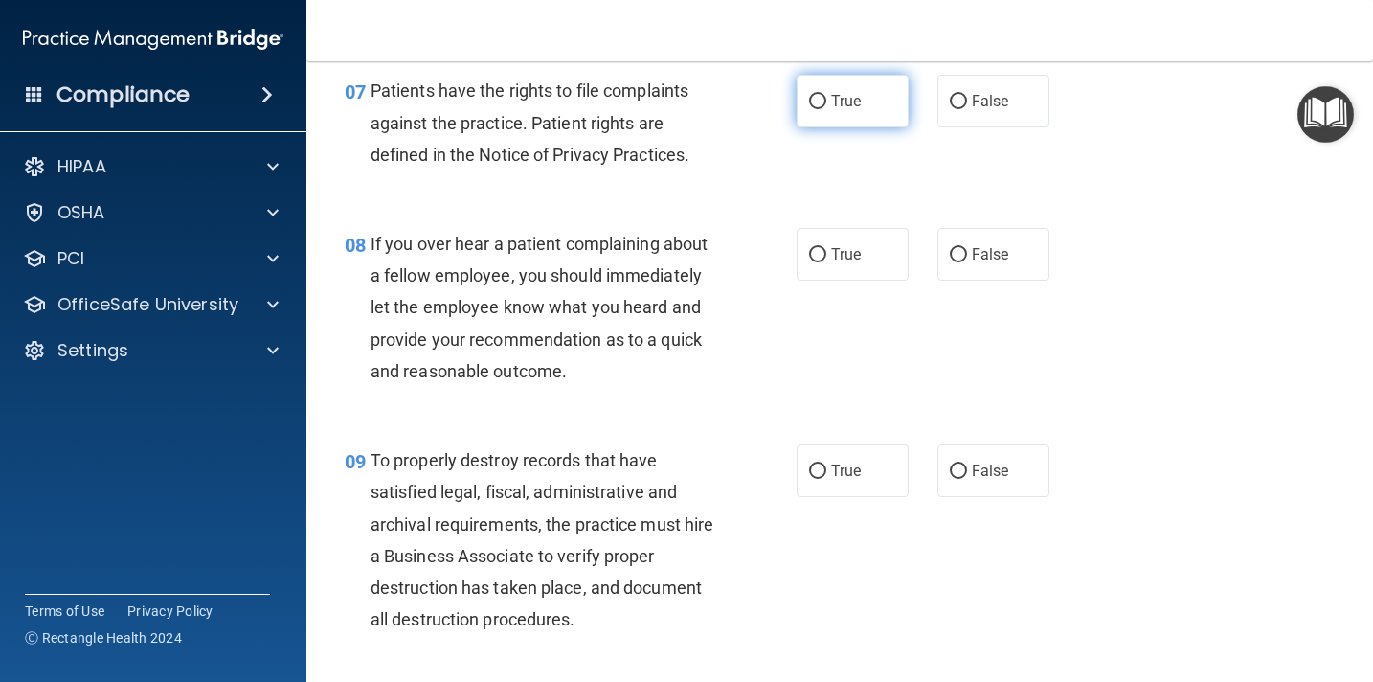
click at [818, 105] on input "True" at bounding box center [817, 102] width 17 height 14
radio input "true"
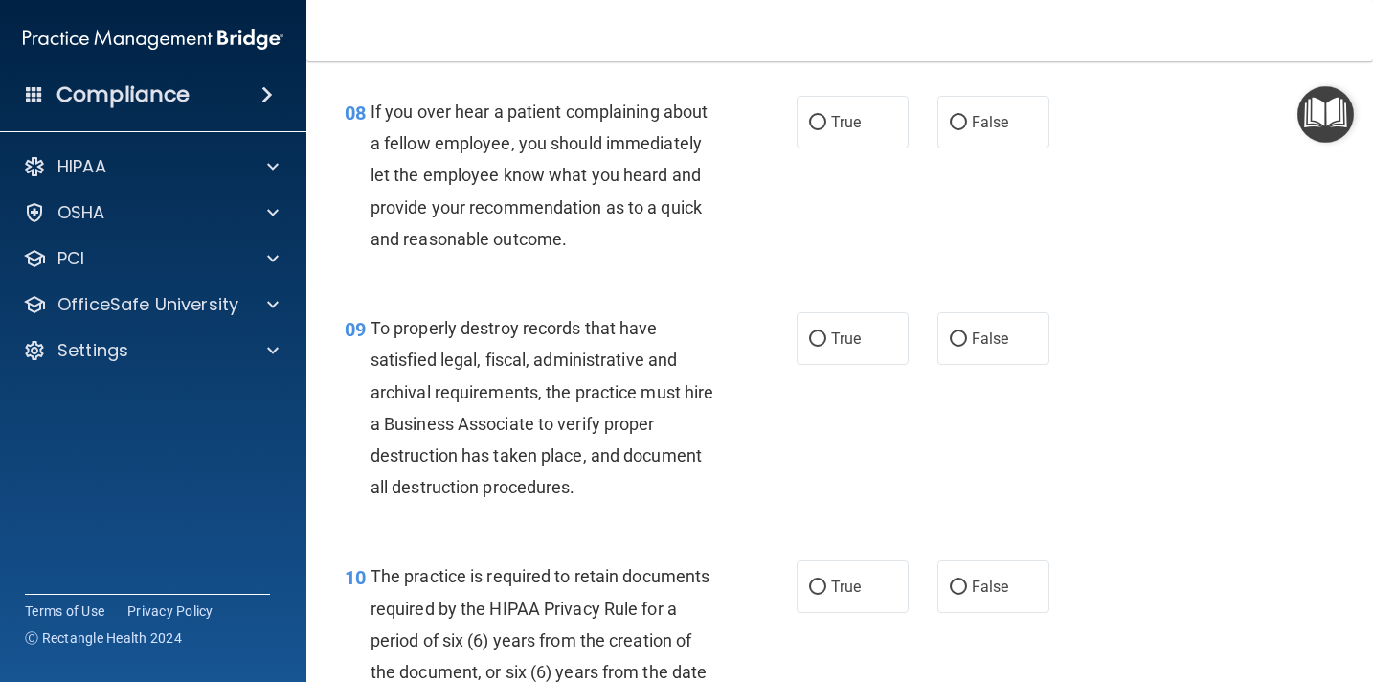
scroll to position [1570, 0]
click at [959, 124] on input "False" at bounding box center [958, 124] width 17 height 14
radio input "true"
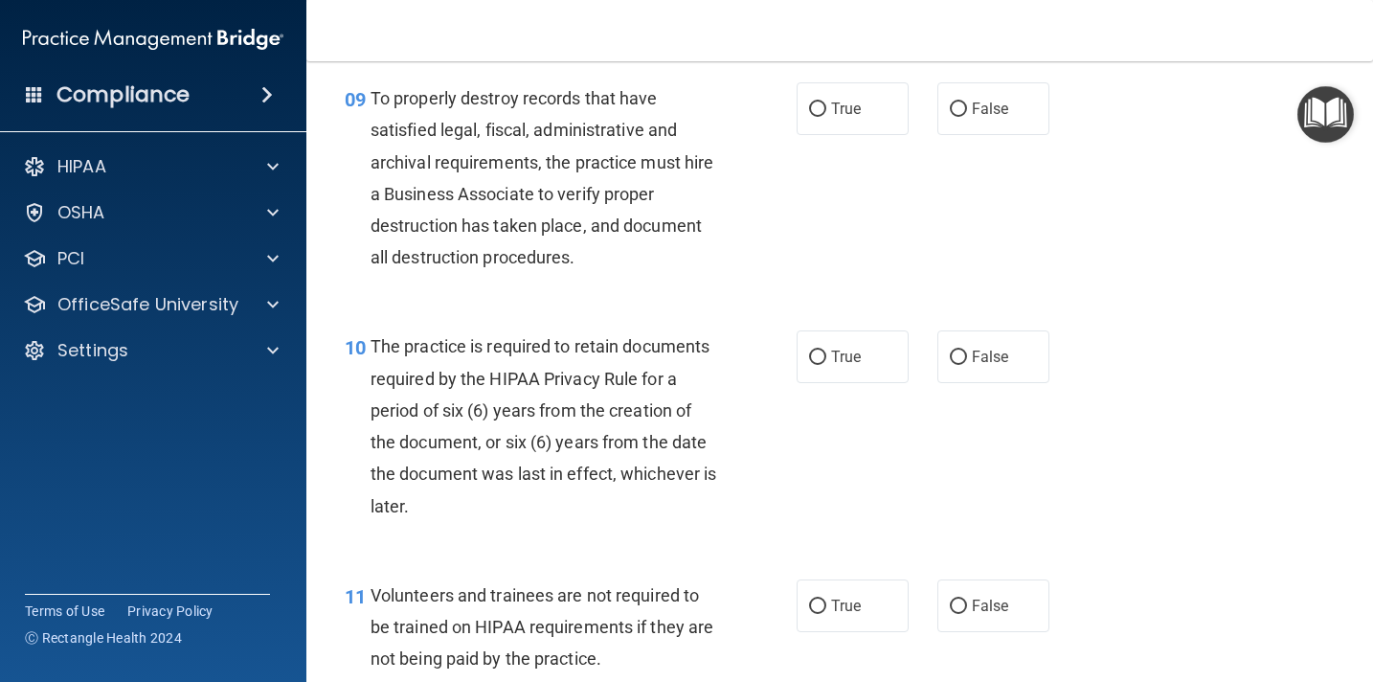
scroll to position [1803, 0]
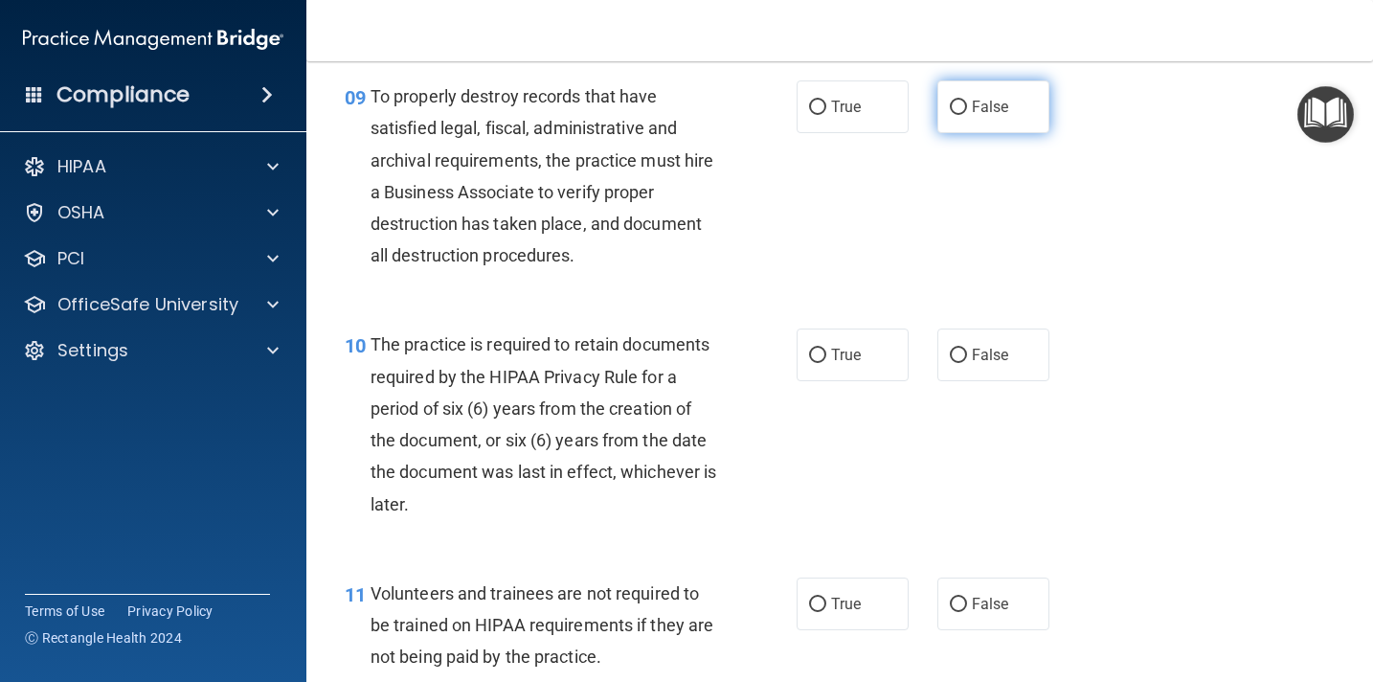
click at [963, 110] on input "False" at bounding box center [958, 108] width 17 height 14
radio input "true"
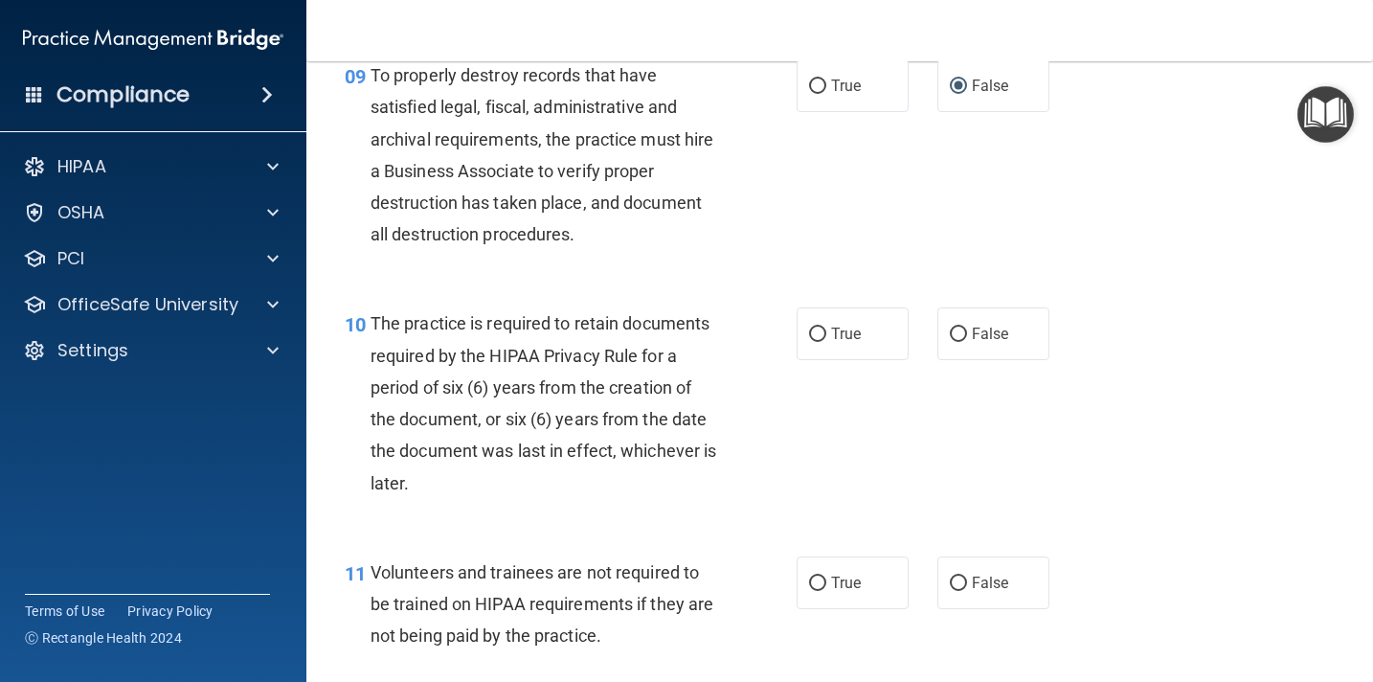
scroll to position [1811, 0]
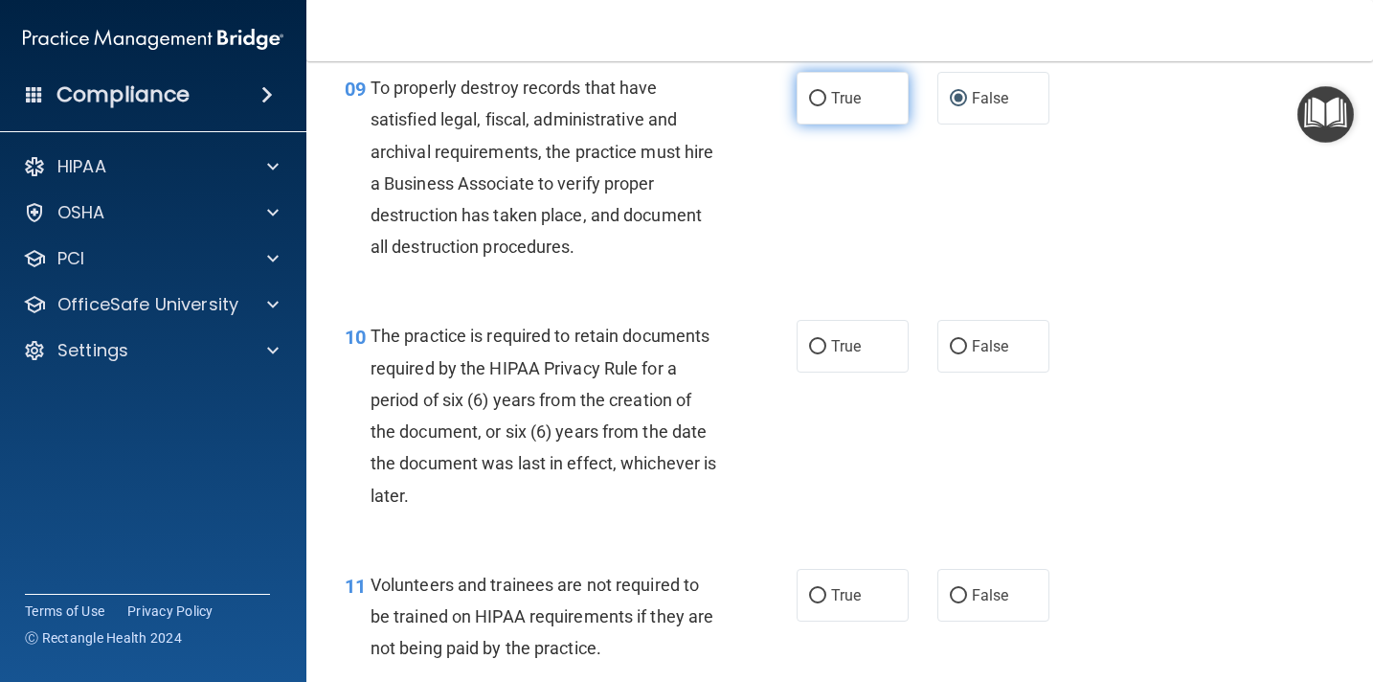
click at [822, 100] on input "True" at bounding box center [817, 99] width 17 height 14
radio input "true"
radio input "false"
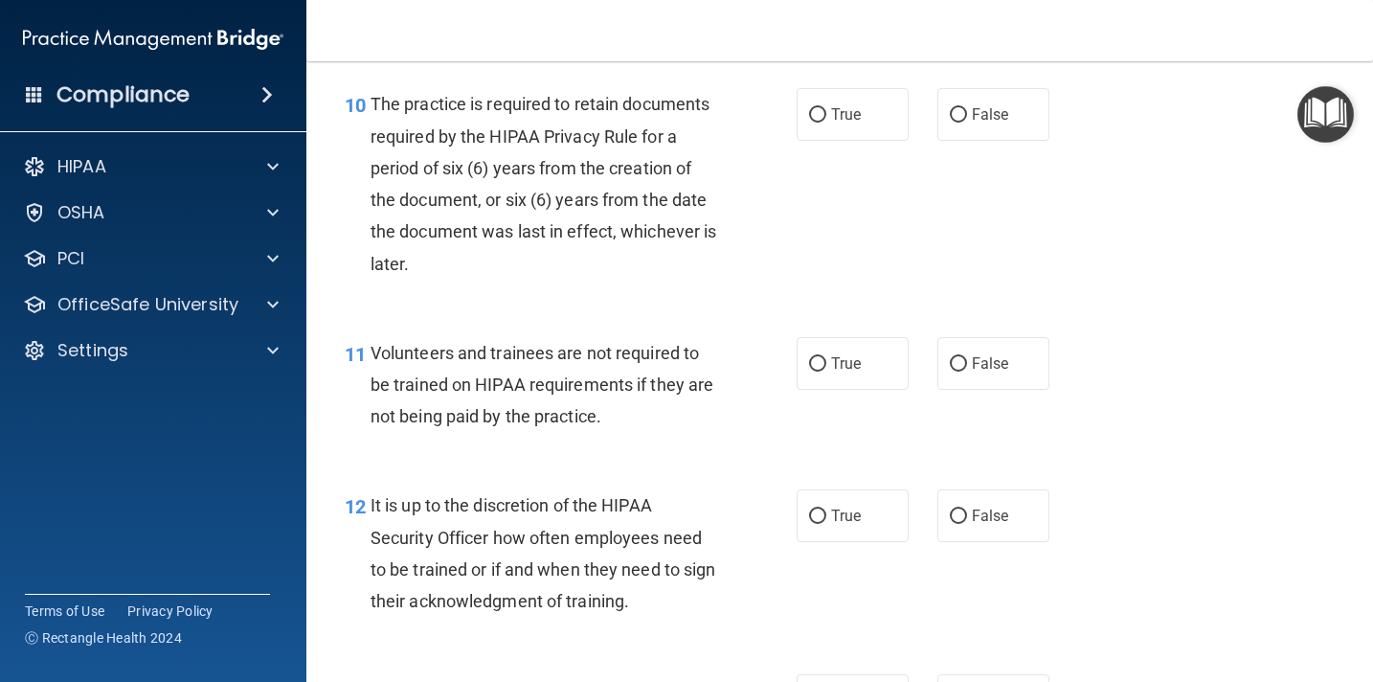
scroll to position [2046, 0]
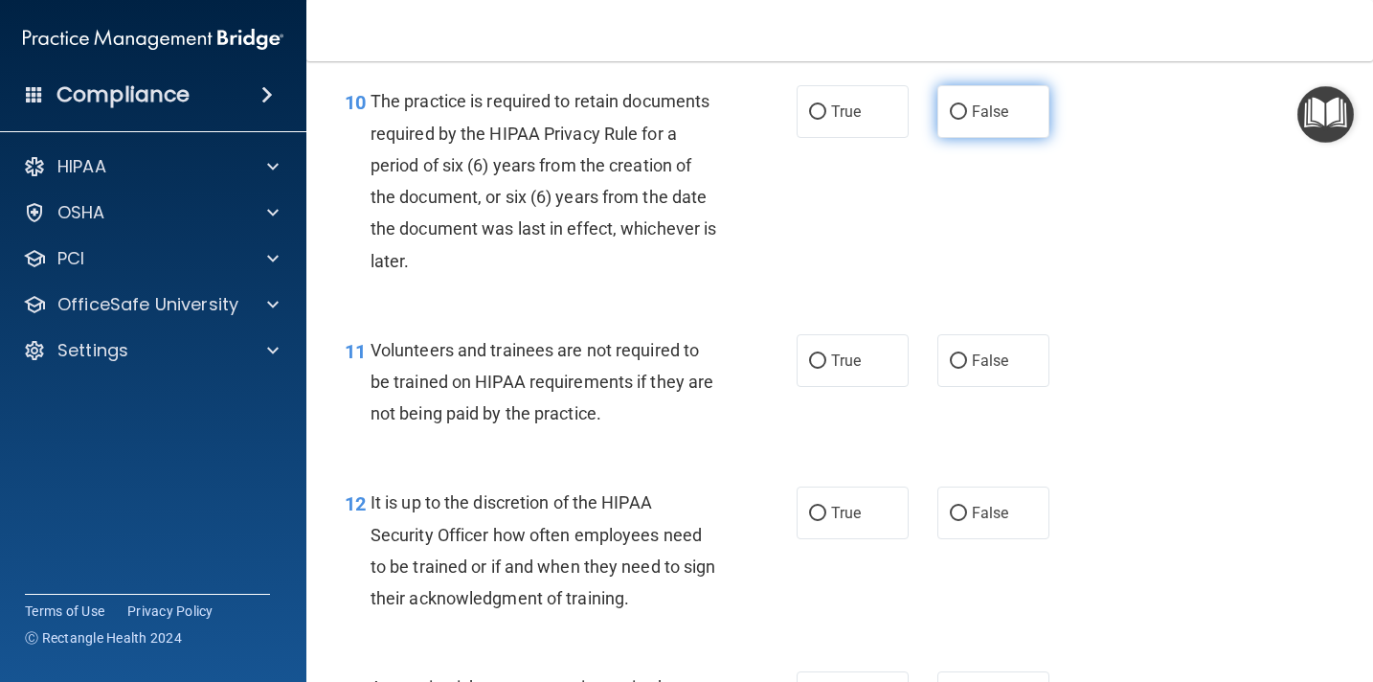
click at [961, 115] on input "False" at bounding box center [958, 112] width 17 height 14
radio input "true"
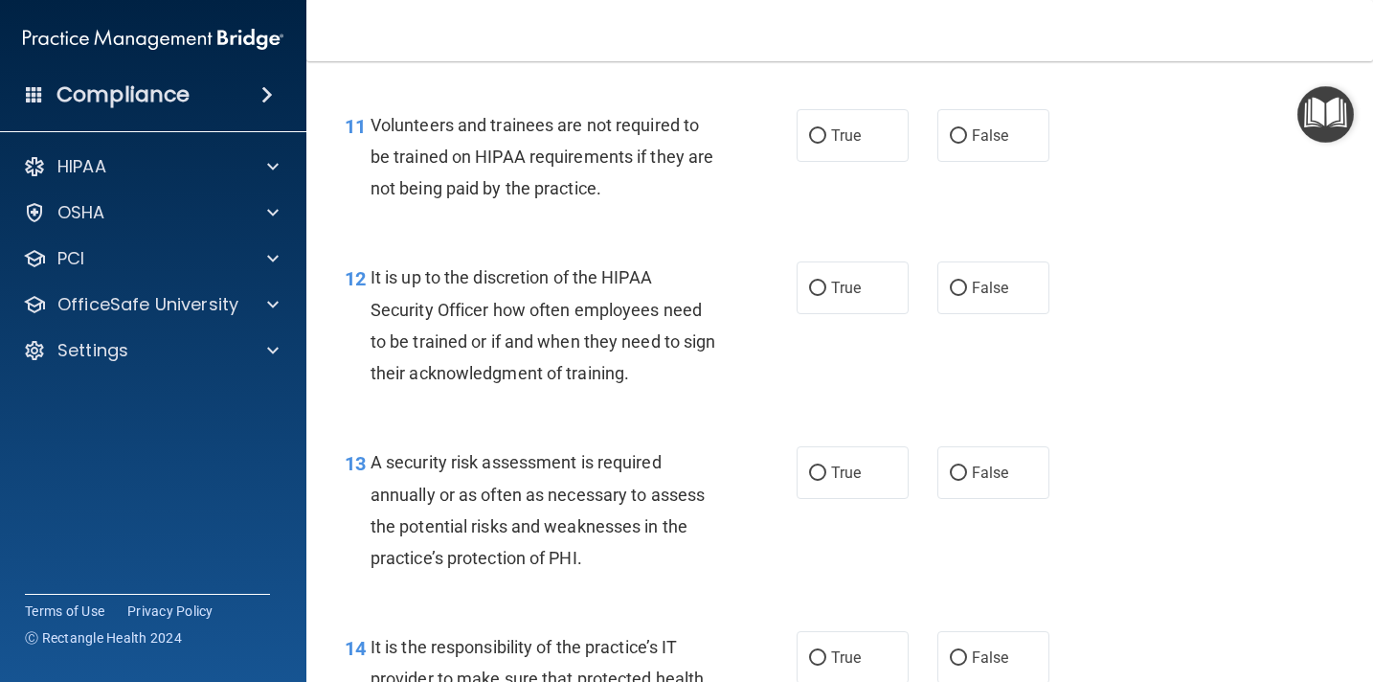
scroll to position [2276, 0]
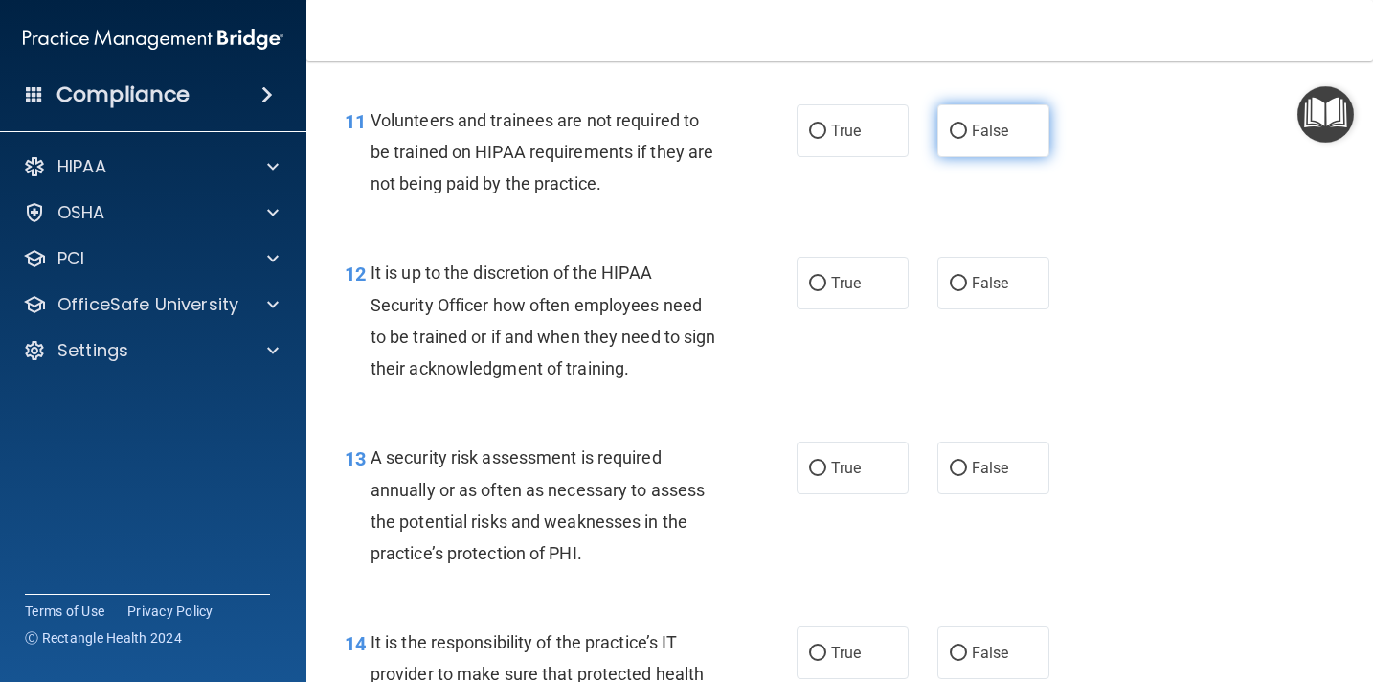
click at [966, 133] on input "False" at bounding box center [958, 131] width 17 height 14
radio input "true"
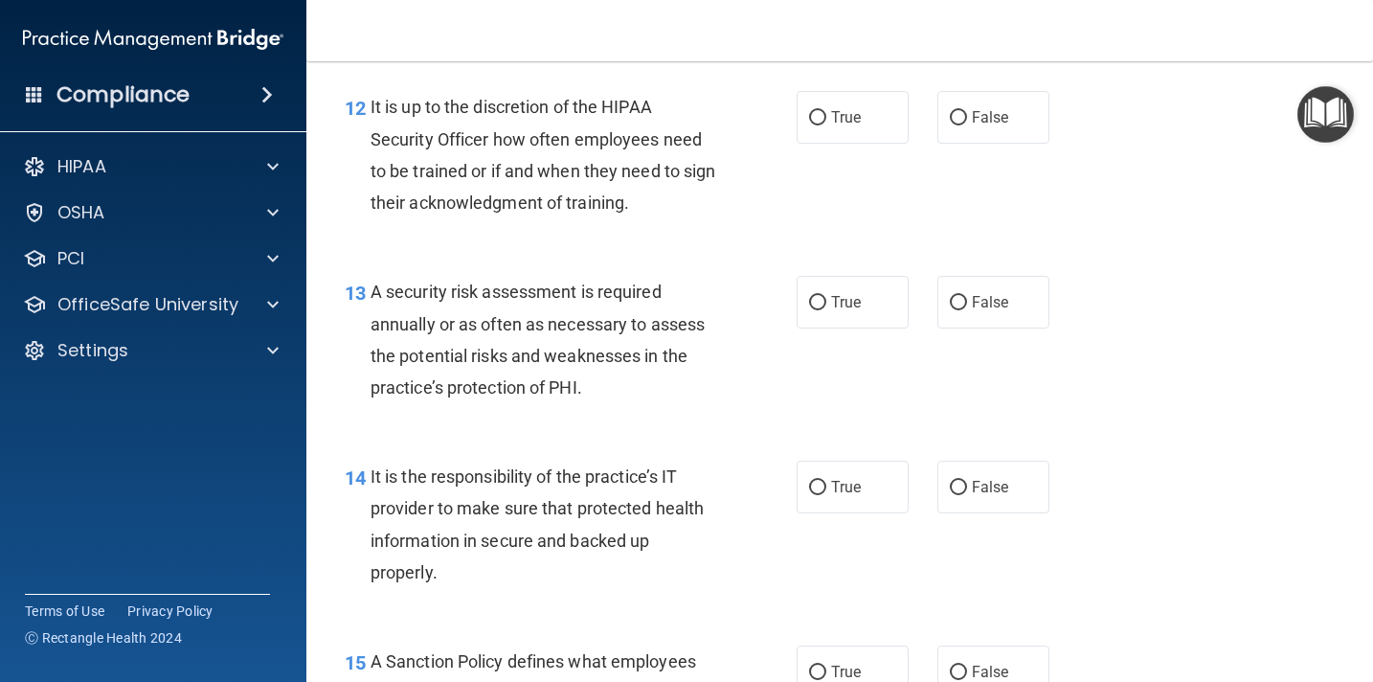
scroll to position [2445, 0]
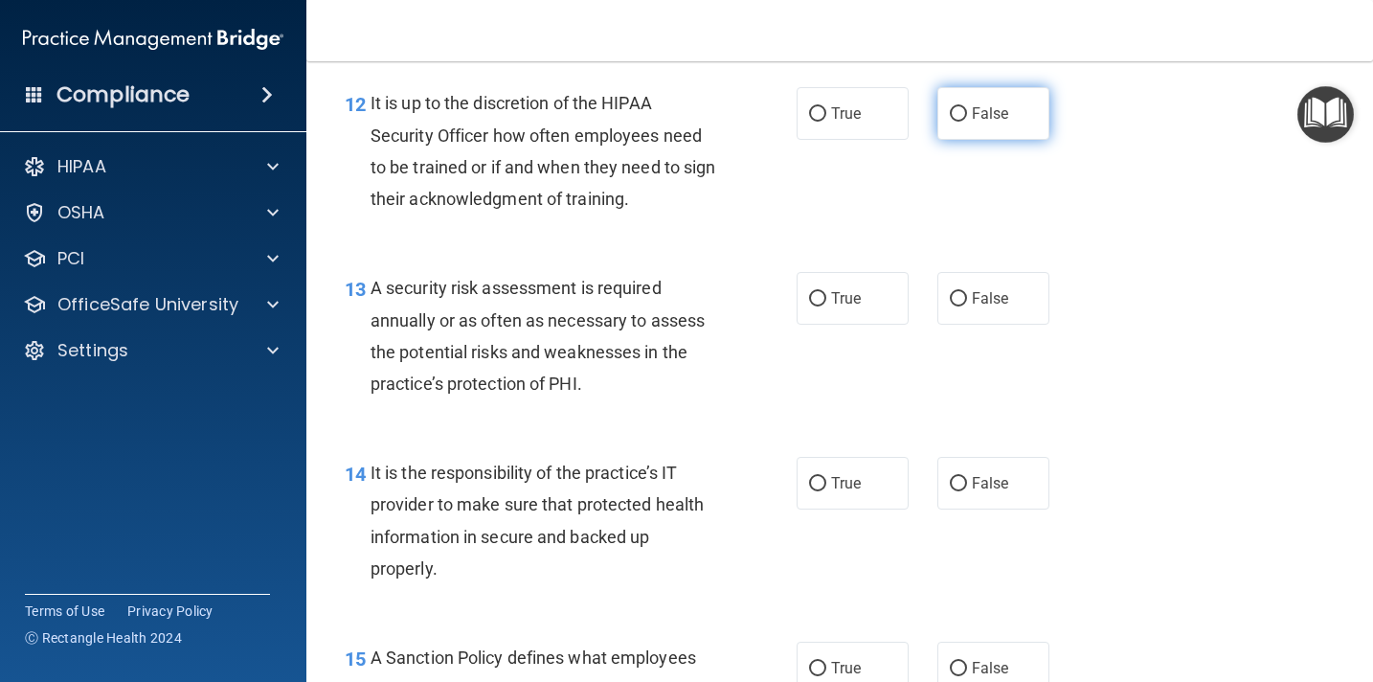
click at [963, 110] on input "False" at bounding box center [958, 114] width 17 height 14
radio input "true"
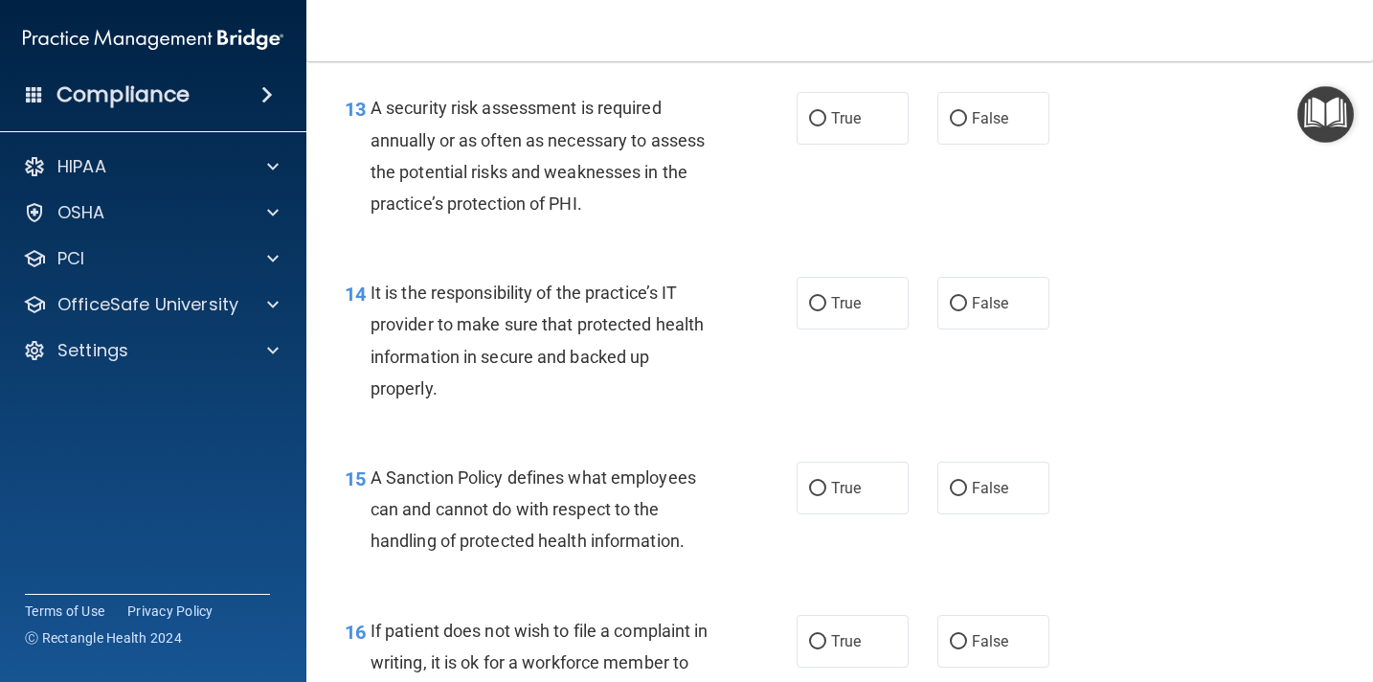
scroll to position [2629, 0]
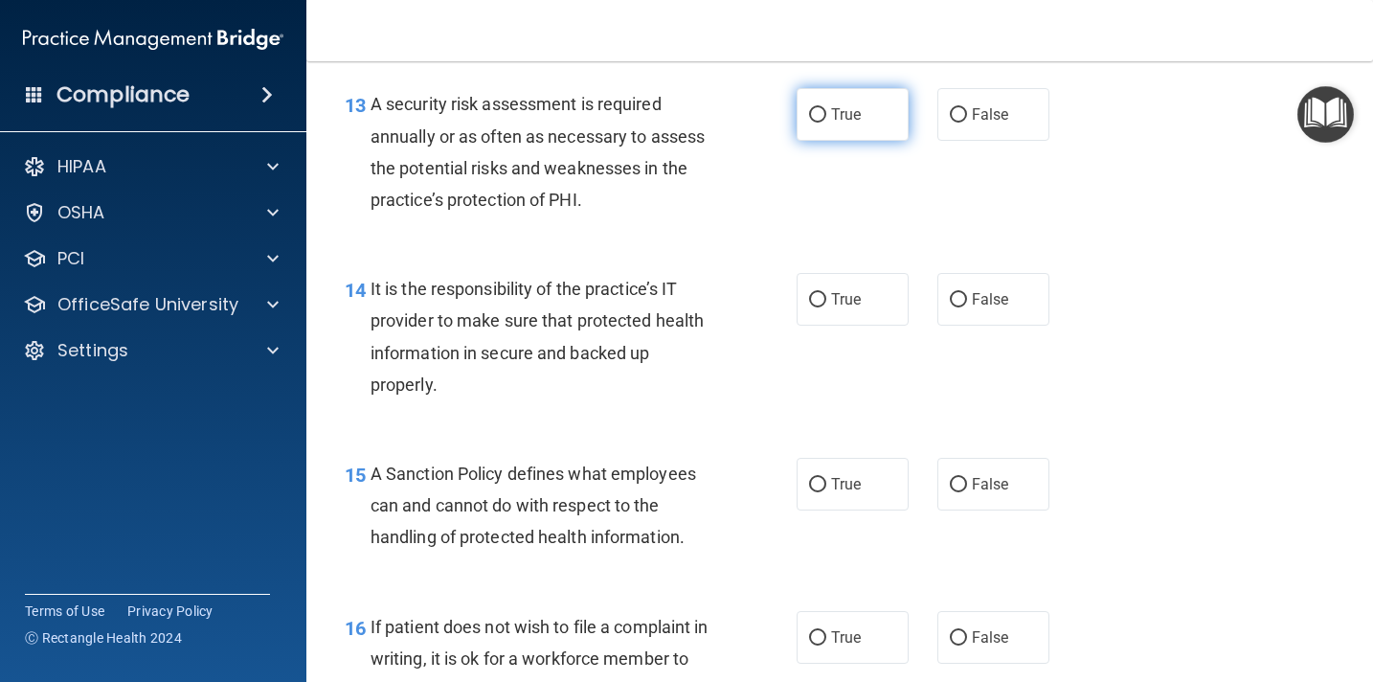
click at [821, 117] on input "True" at bounding box center [817, 115] width 17 height 14
radio input "true"
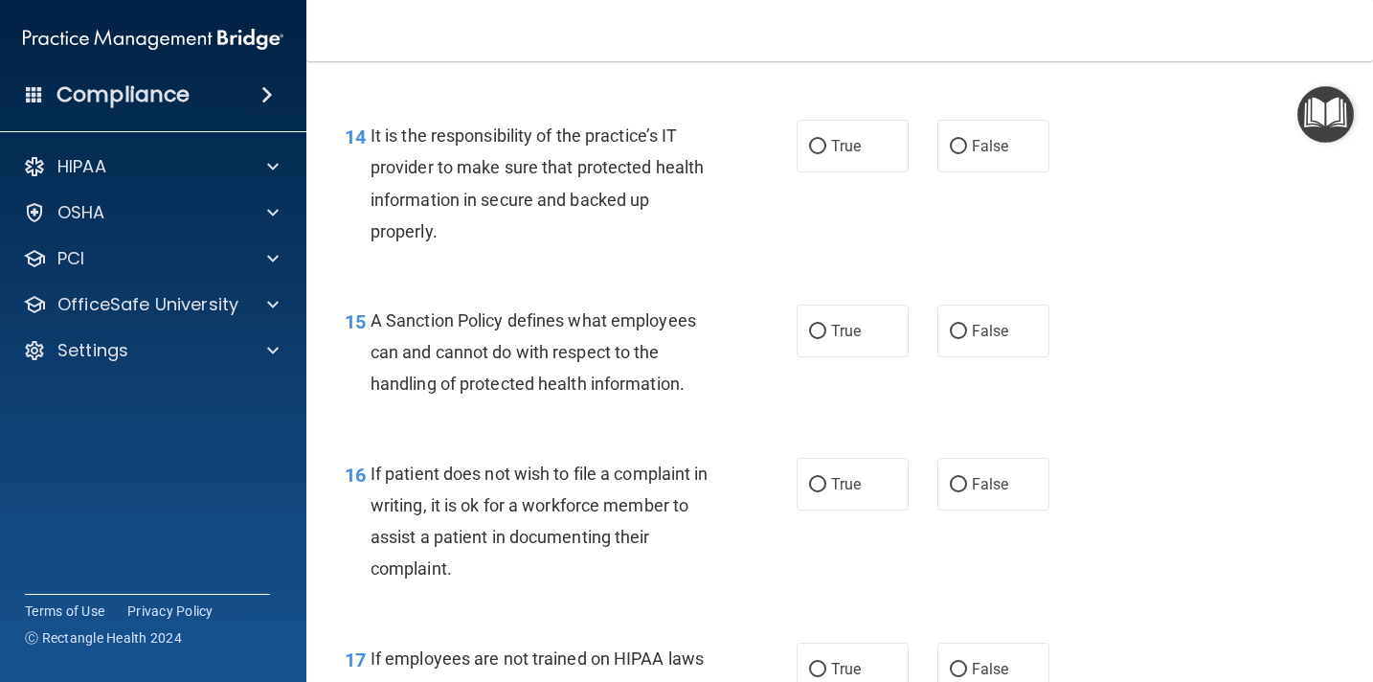
scroll to position [2788, 0]
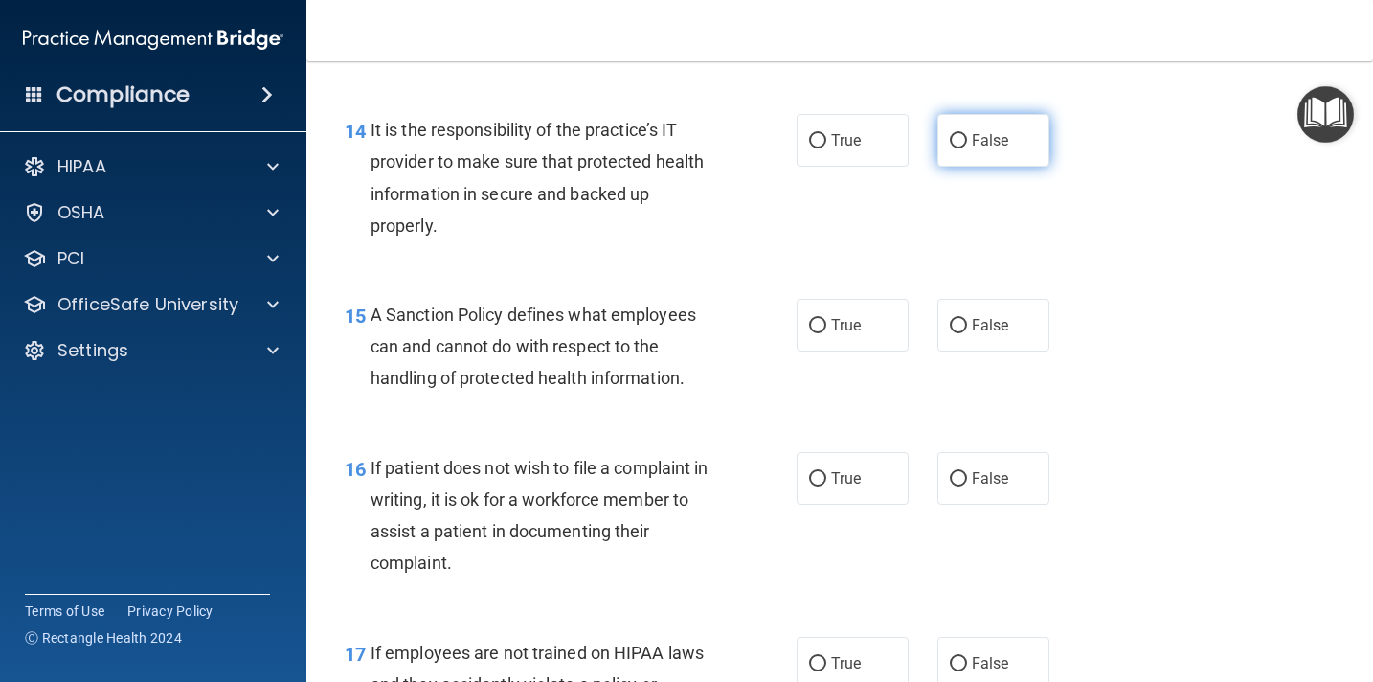
click at [965, 144] on input "False" at bounding box center [958, 141] width 17 height 14
radio input "true"
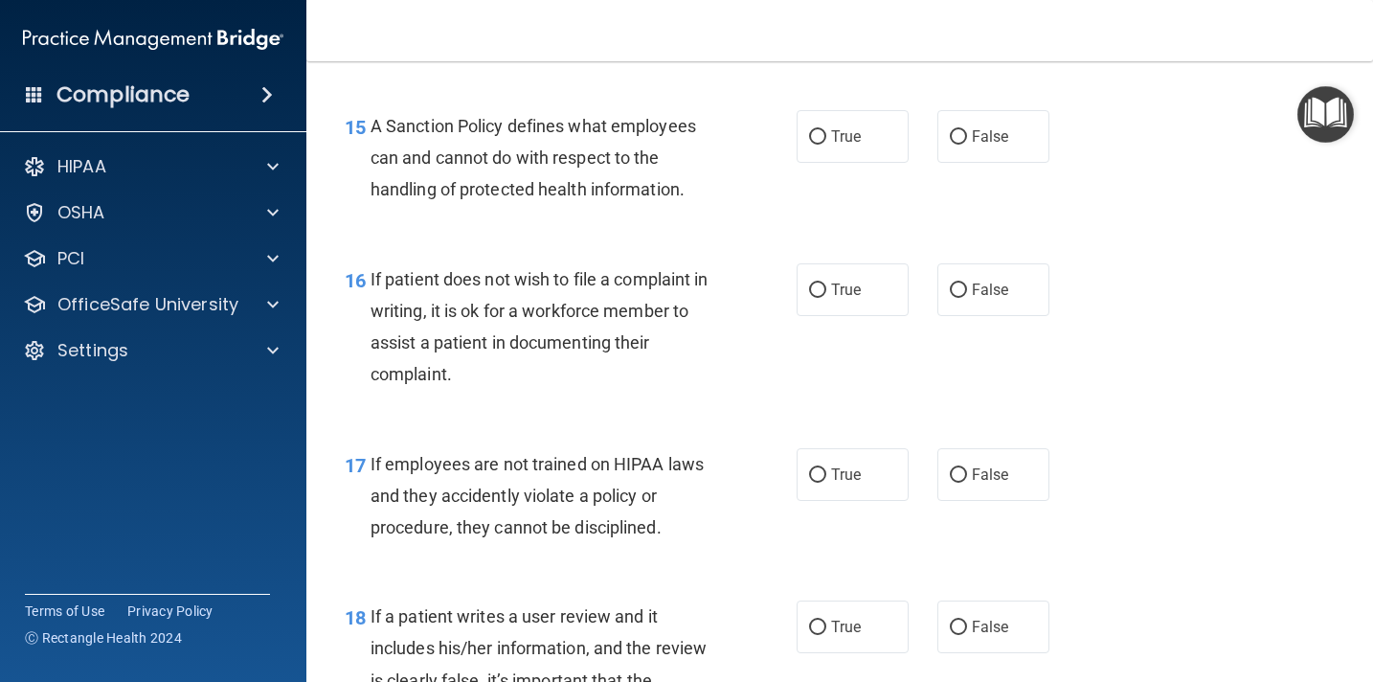
scroll to position [2983, 0]
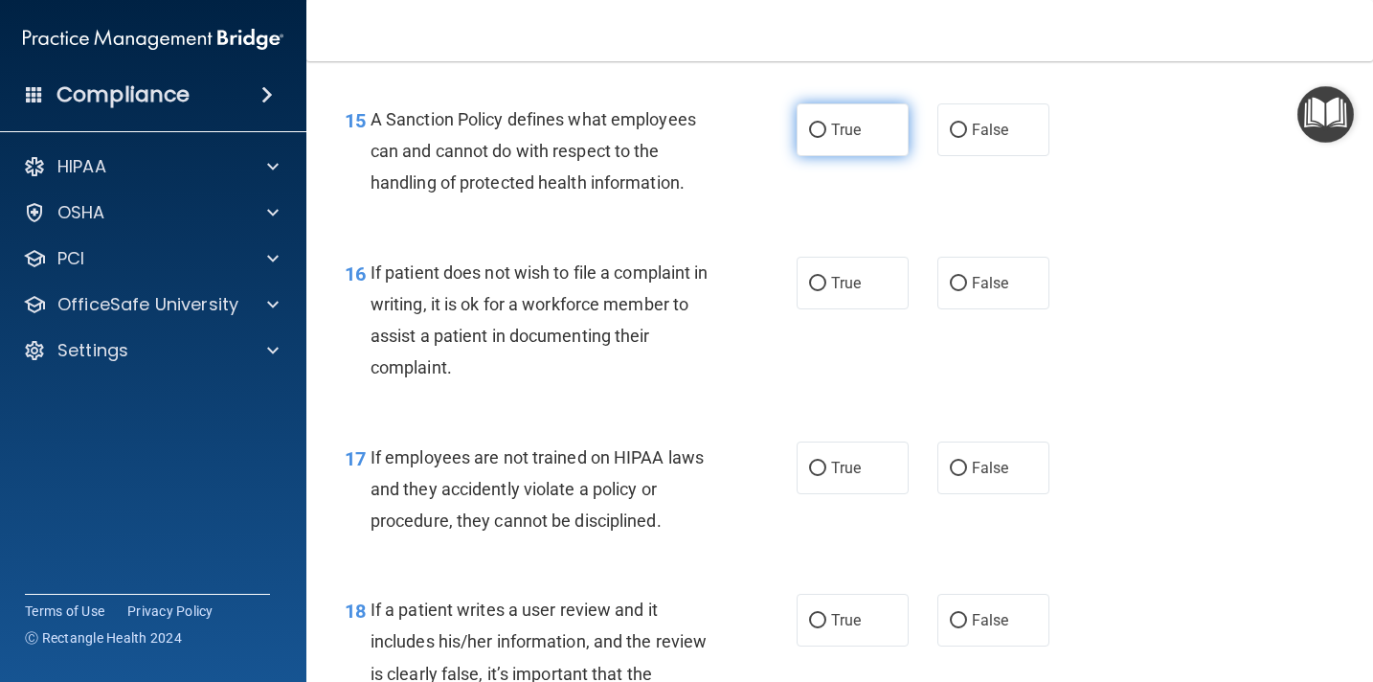
click at [823, 131] on input "True" at bounding box center [817, 131] width 17 height 14
radio input "true"
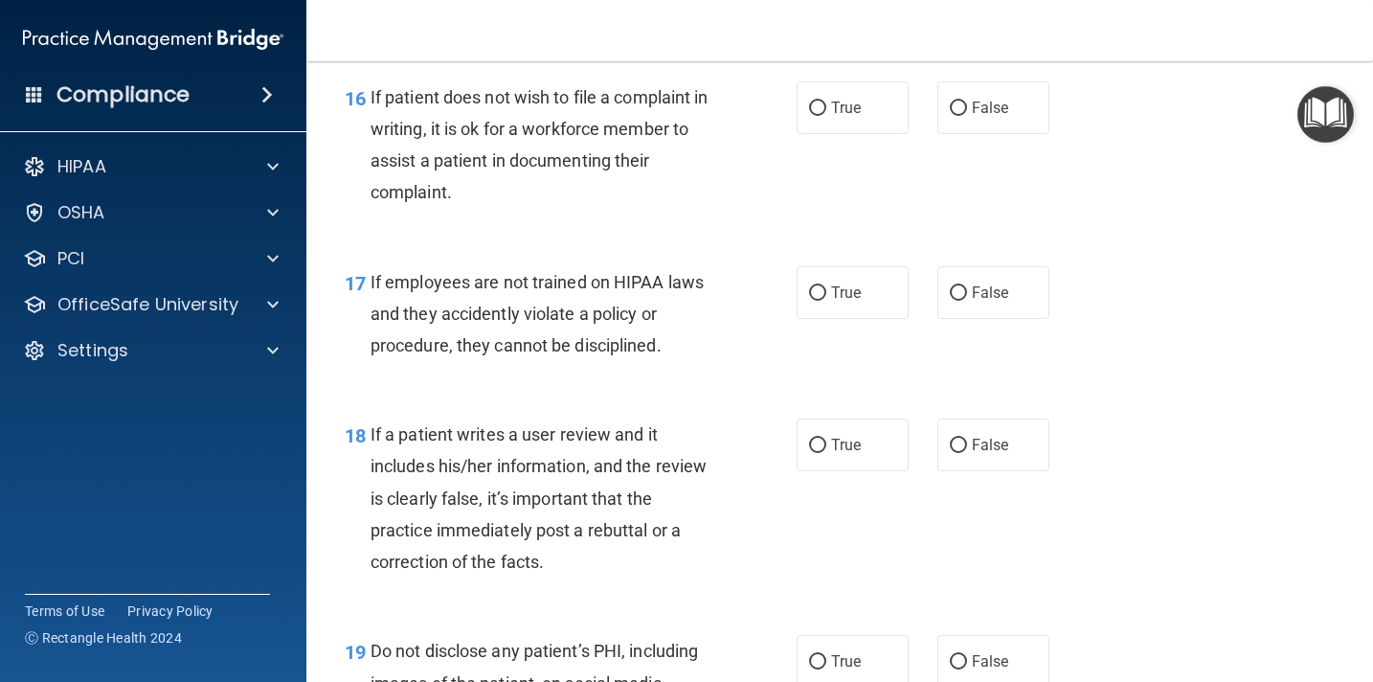
scroll to position [3159, 0]
click at [962, 106] on input "False" at bounding box center [958, 108] width 17 height 14
radio input "true"
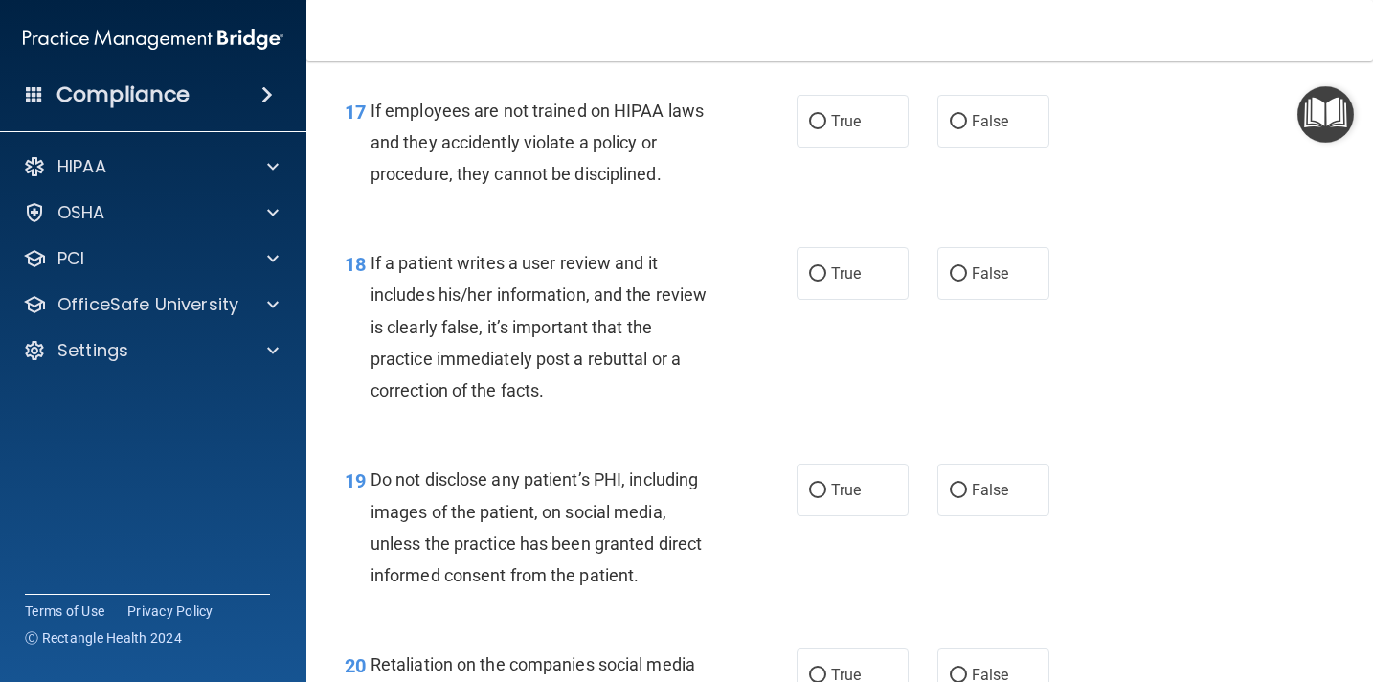
scroll to position [3335, 0]
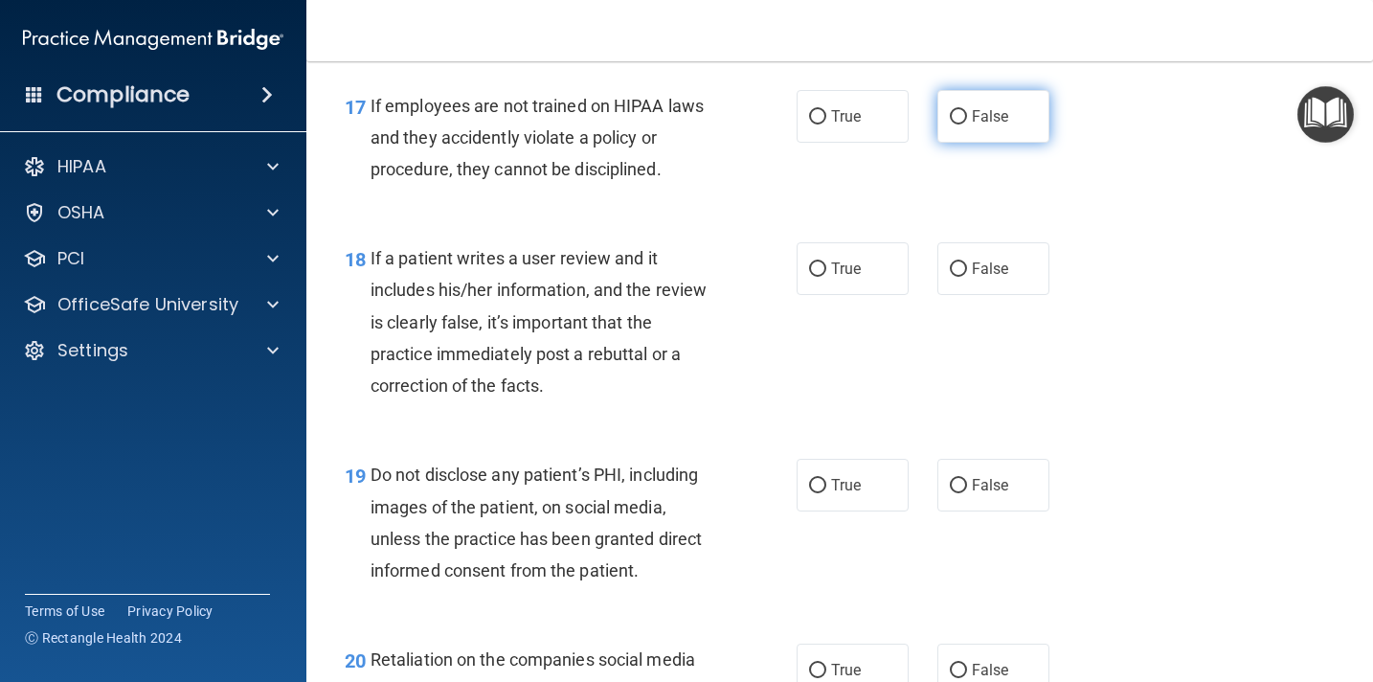
click at [959, 122] on input "False" at bounding box center [958, 117] width 17 height 14
radio input "true"
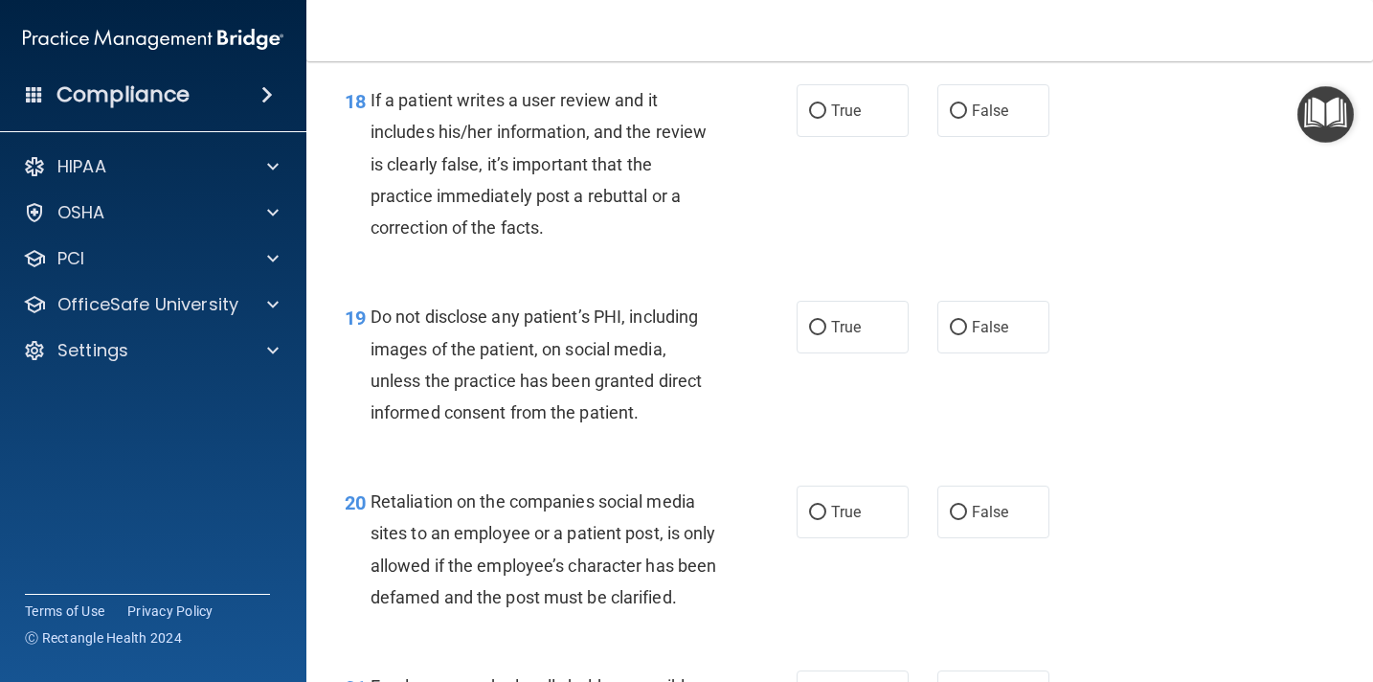
scroll to position [3495, 0]
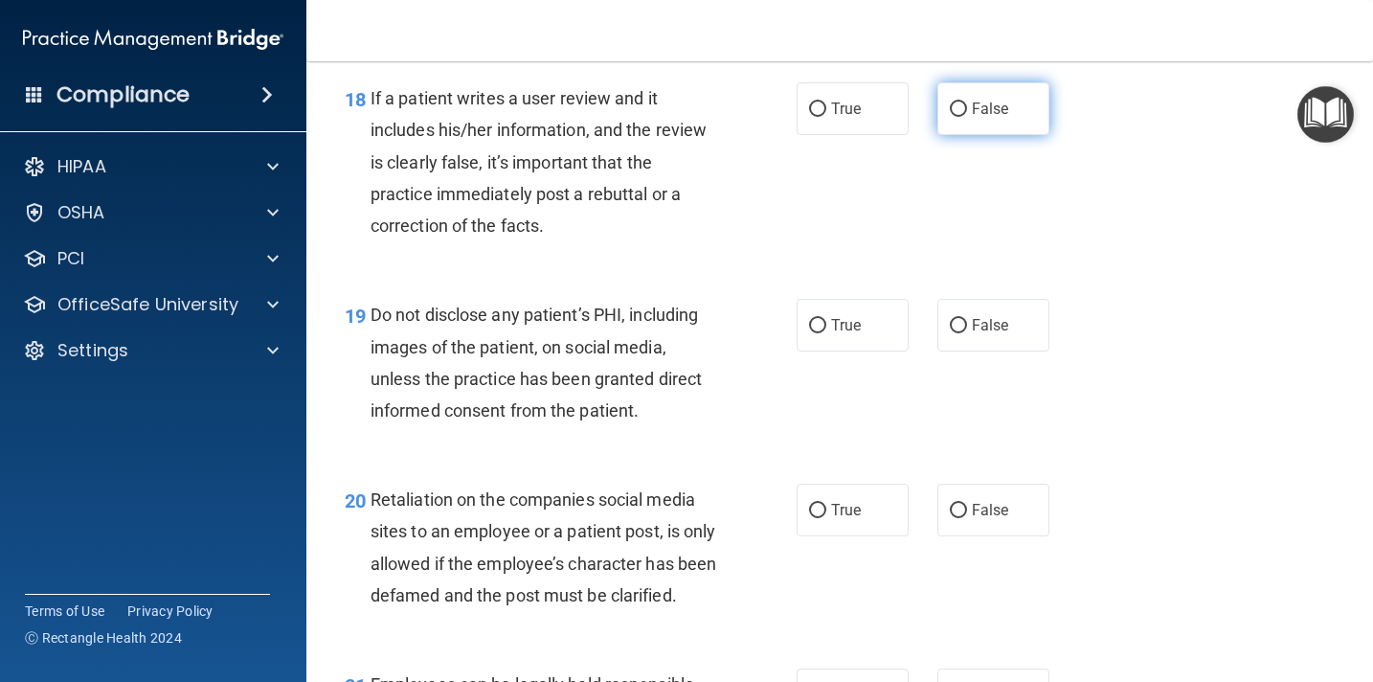
click at [966, 110] on input "False" at bounding box center [958, 109] width 17 height 14
radio input "true"
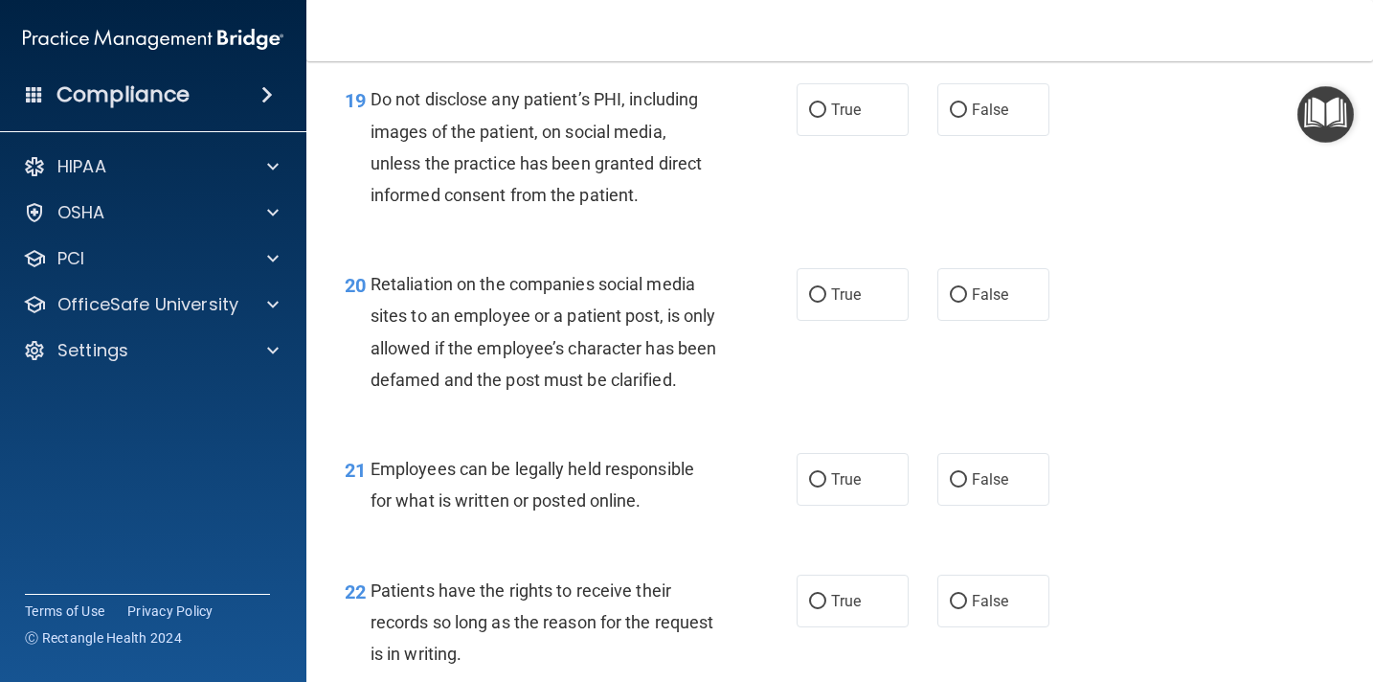
scroll to position [3711, 0]
click at [814, 111] on input "True" at bounding box center [817, 109] width 17 height 14
radio input "true"
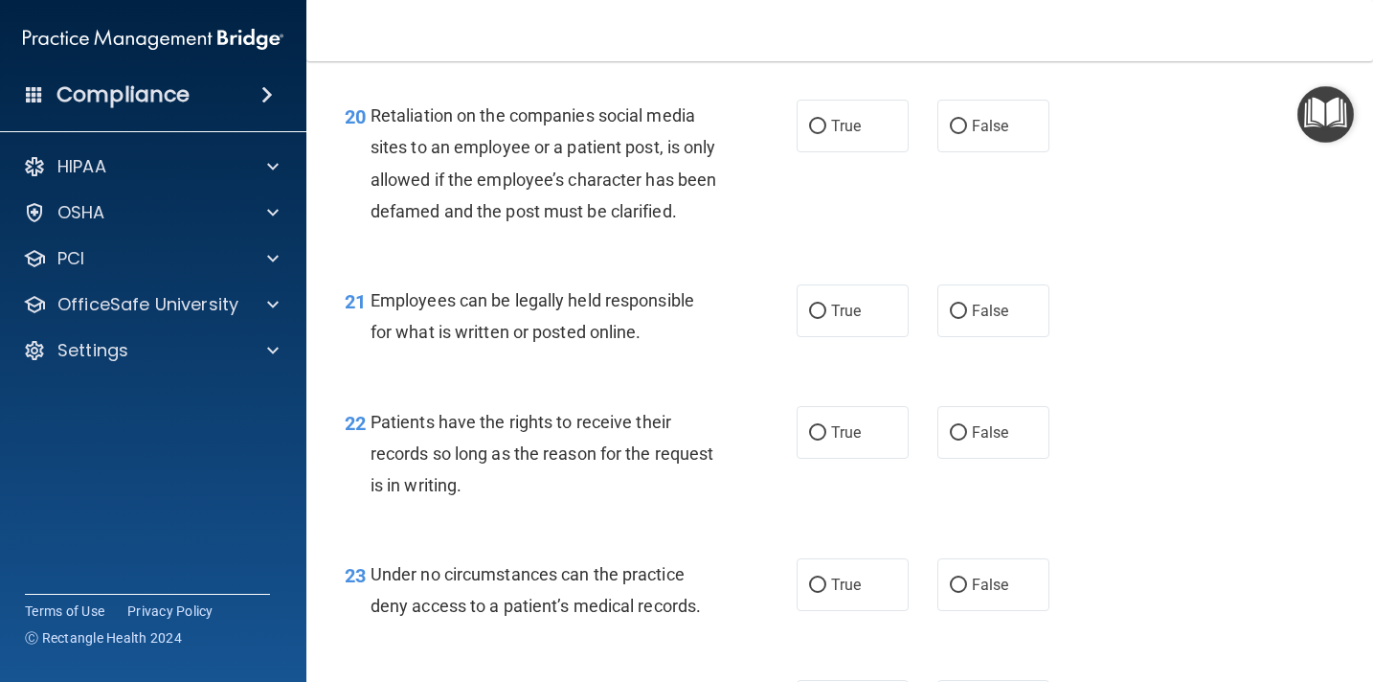
scroll to position [3893, 0]
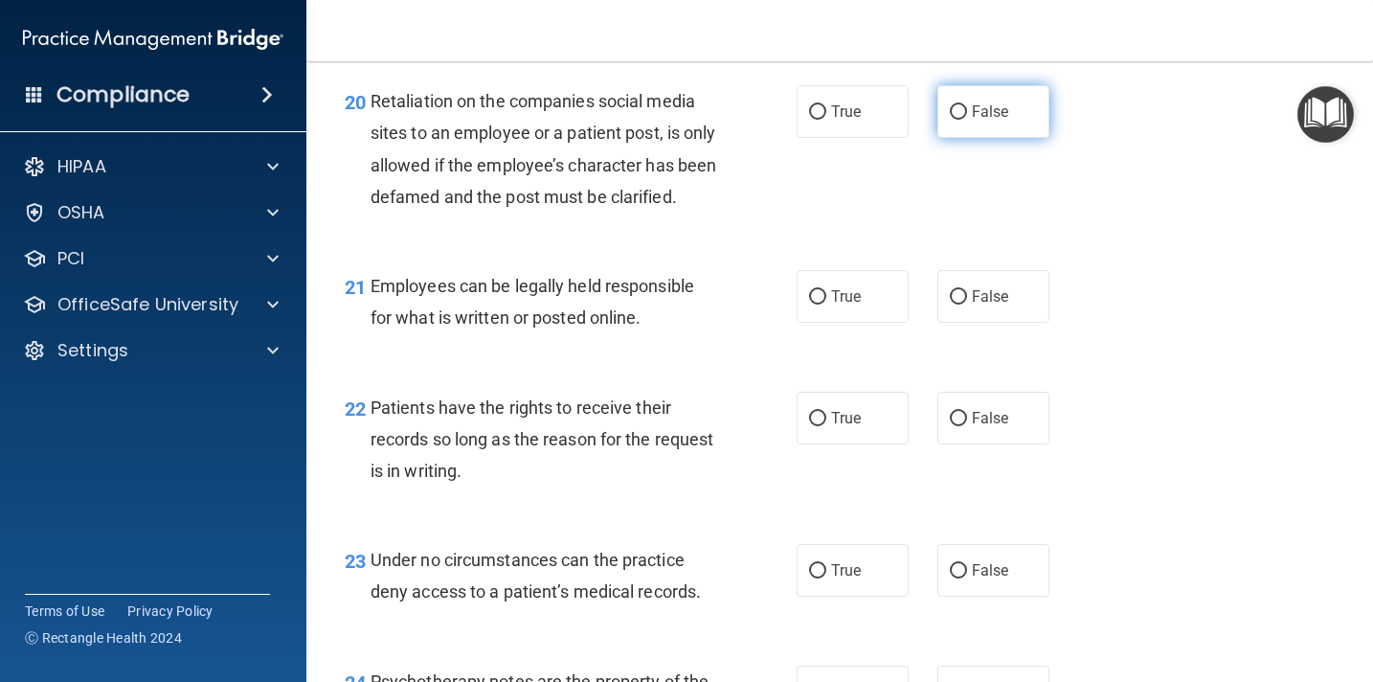
click at [963, 116] on input "False" at bounding box center [958, 112] width 17 height 14
radio input "true"
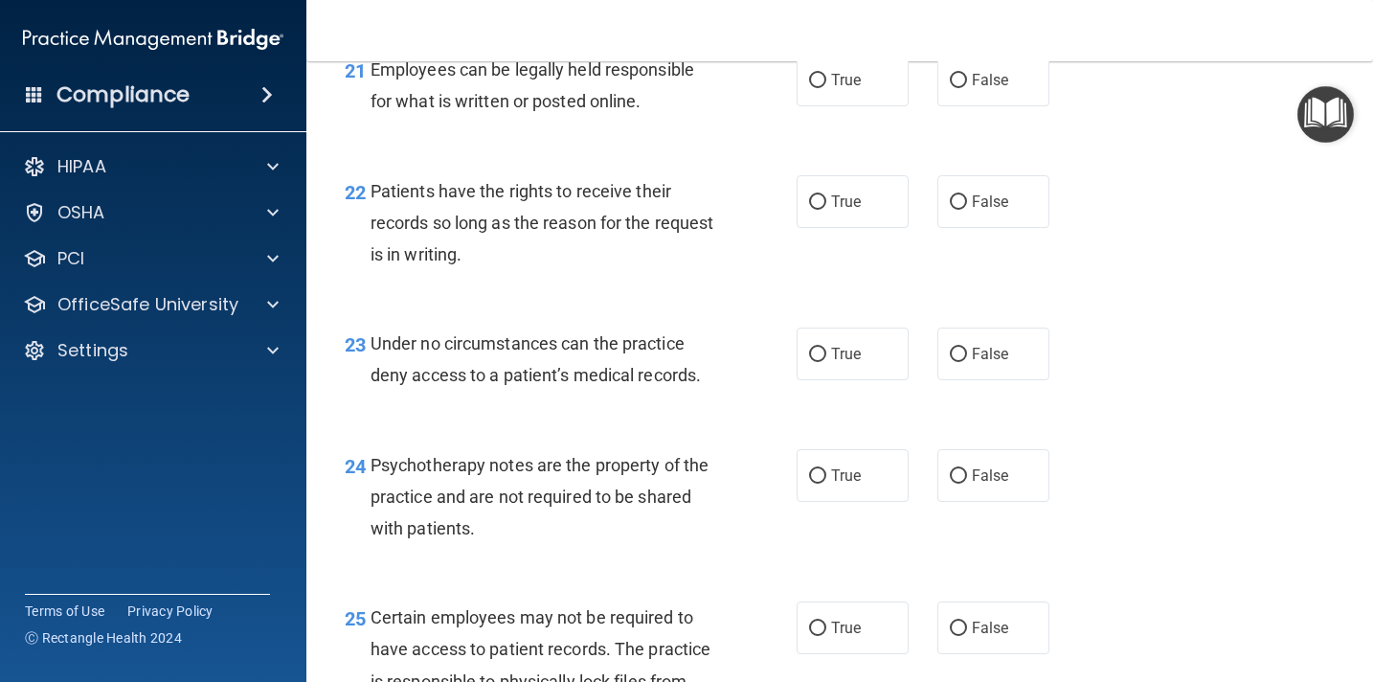
scroll to position [4128, 0]
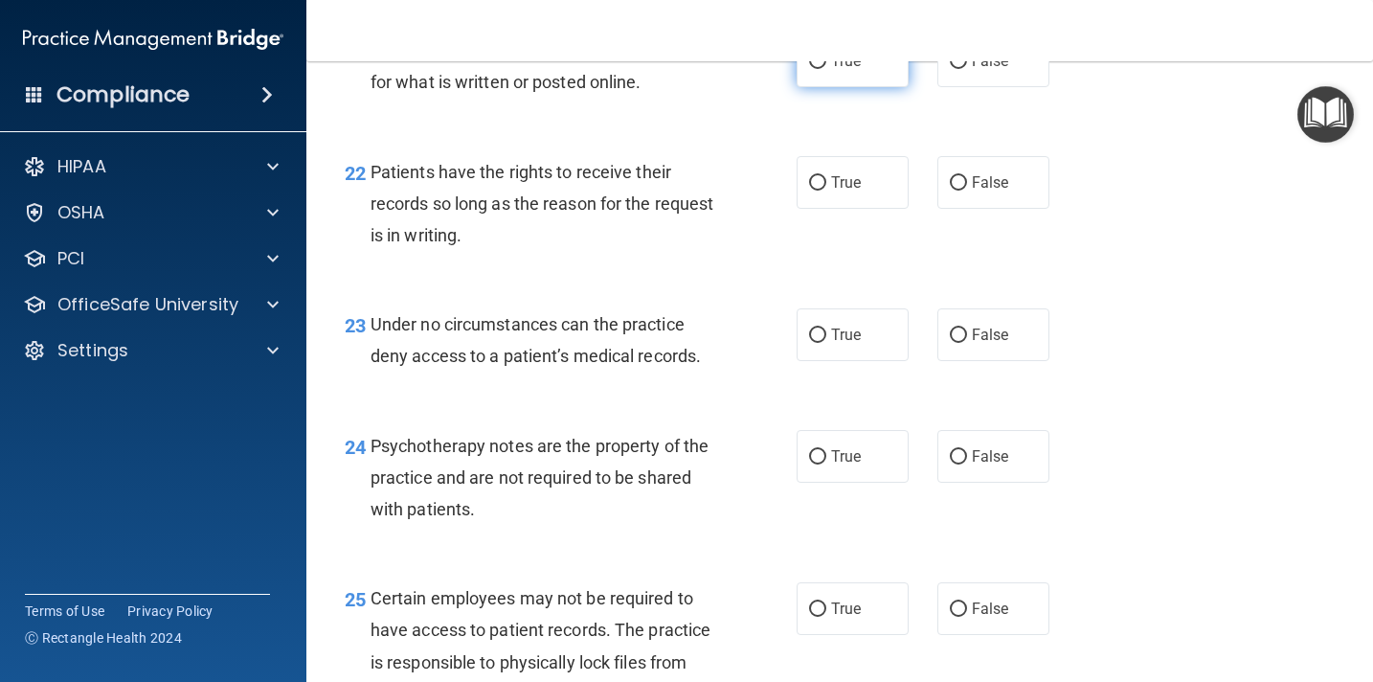
click at [821, 69] on input "True" at bounding box center [817, 62] width 17 height 14
radio input "true"
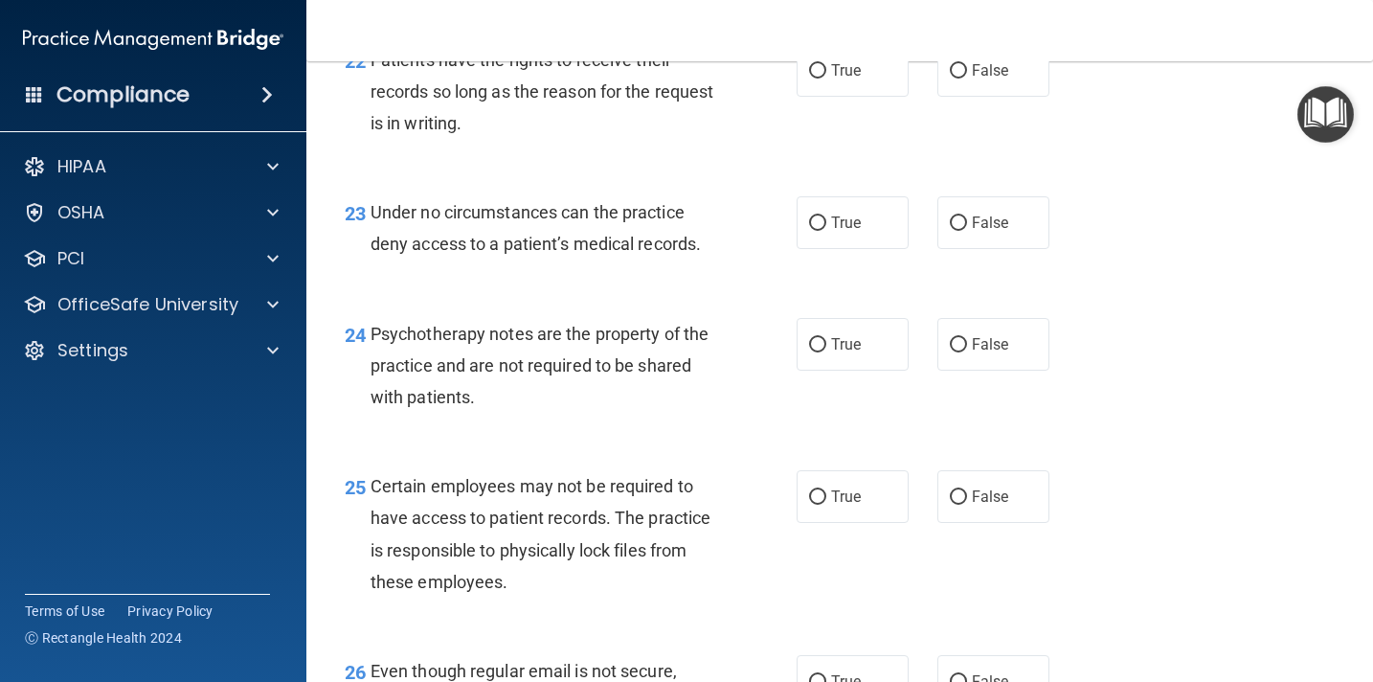
scroll to position [4238, 0]
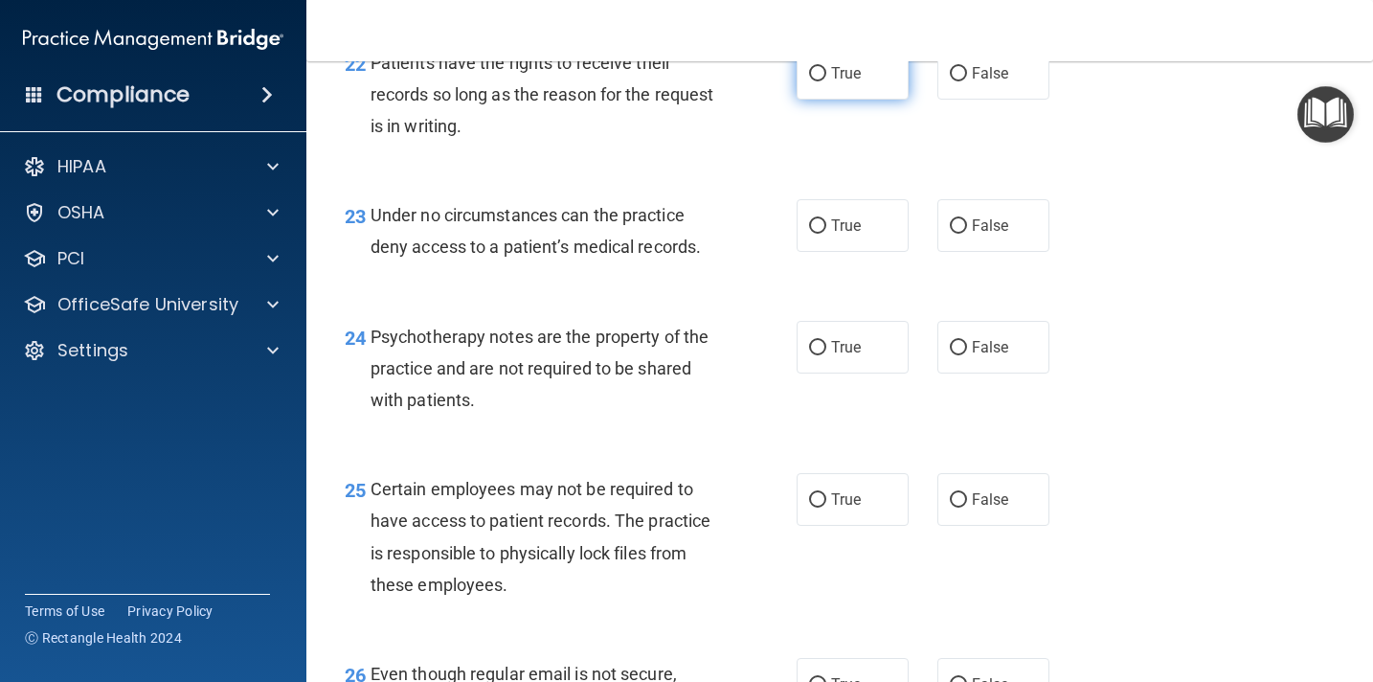
click at [822, 81] on input "True" at bounding box center [817, 74] width 17 height 14
radio input "true"
click at [958, 81] on input "False" at bounding box center [958, 74] width 17 height 14
radio input "true"
radio input "false"
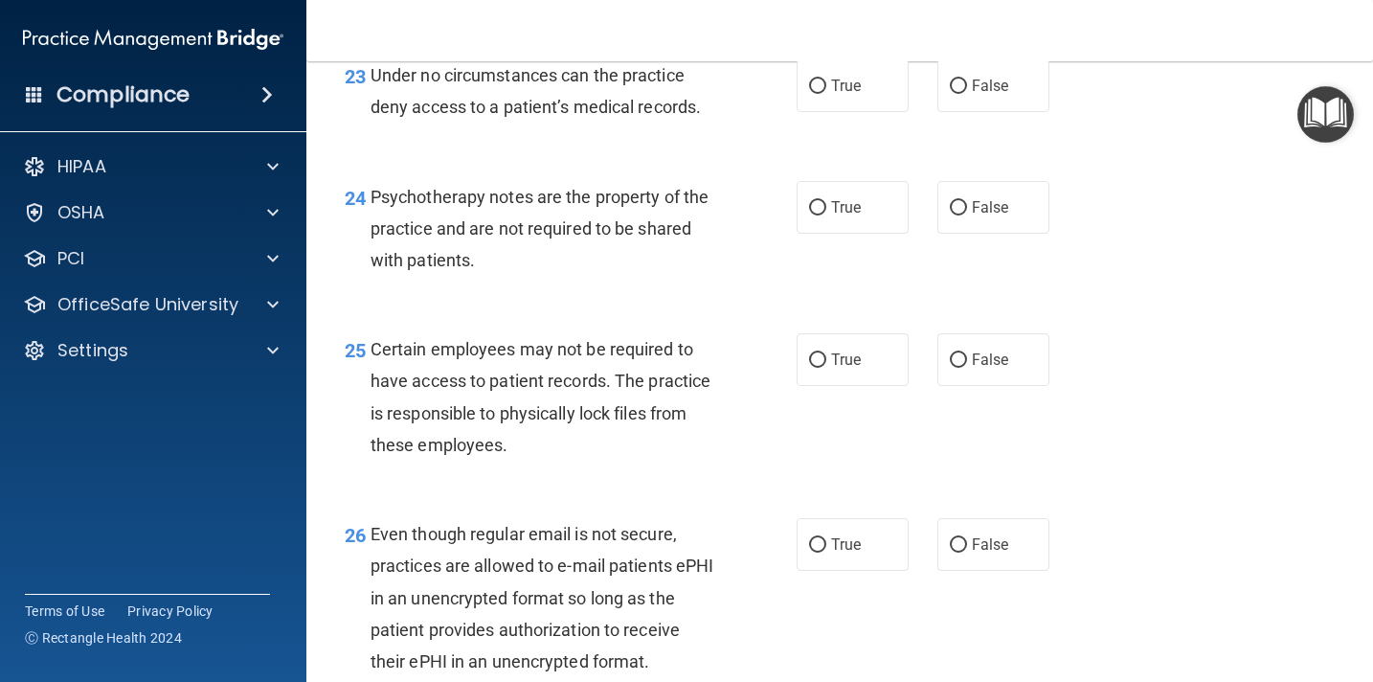
scroll to position [4380, 0]
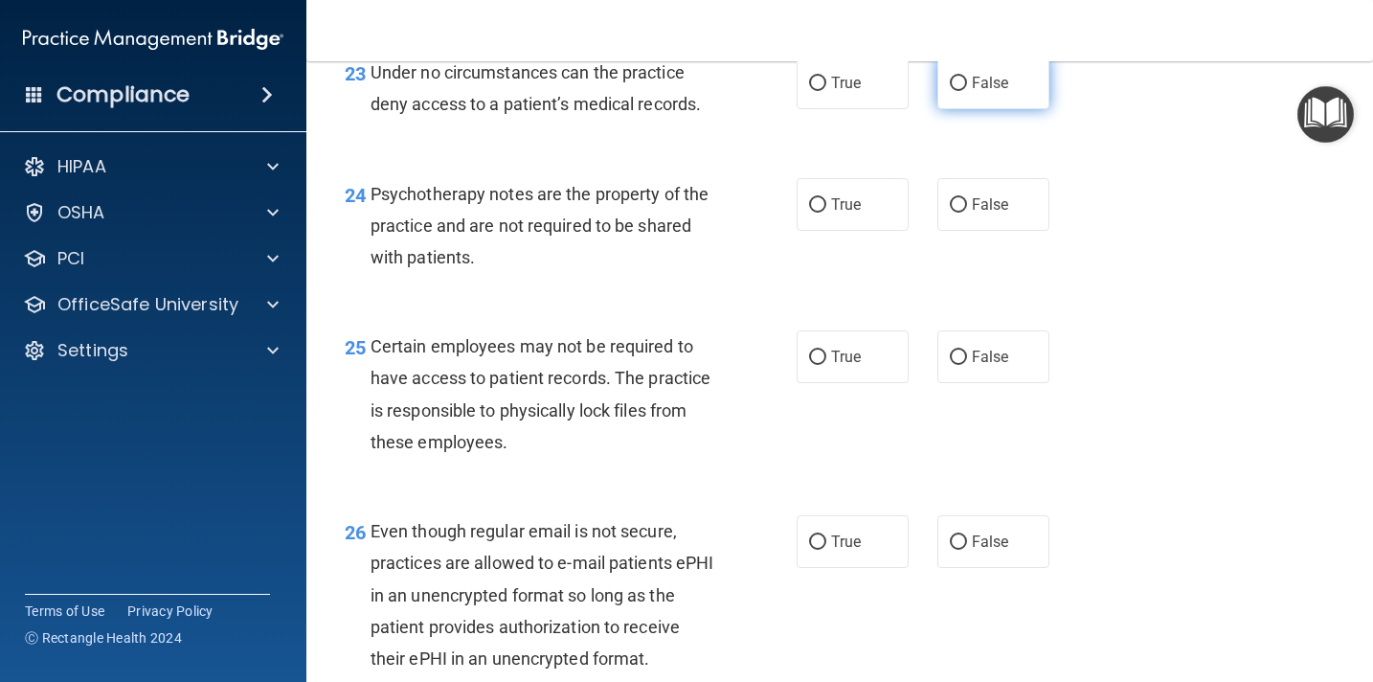
click at [961, 91] on input "False" at bounding box center [958, 84] width 17 height 14
radio input "true"
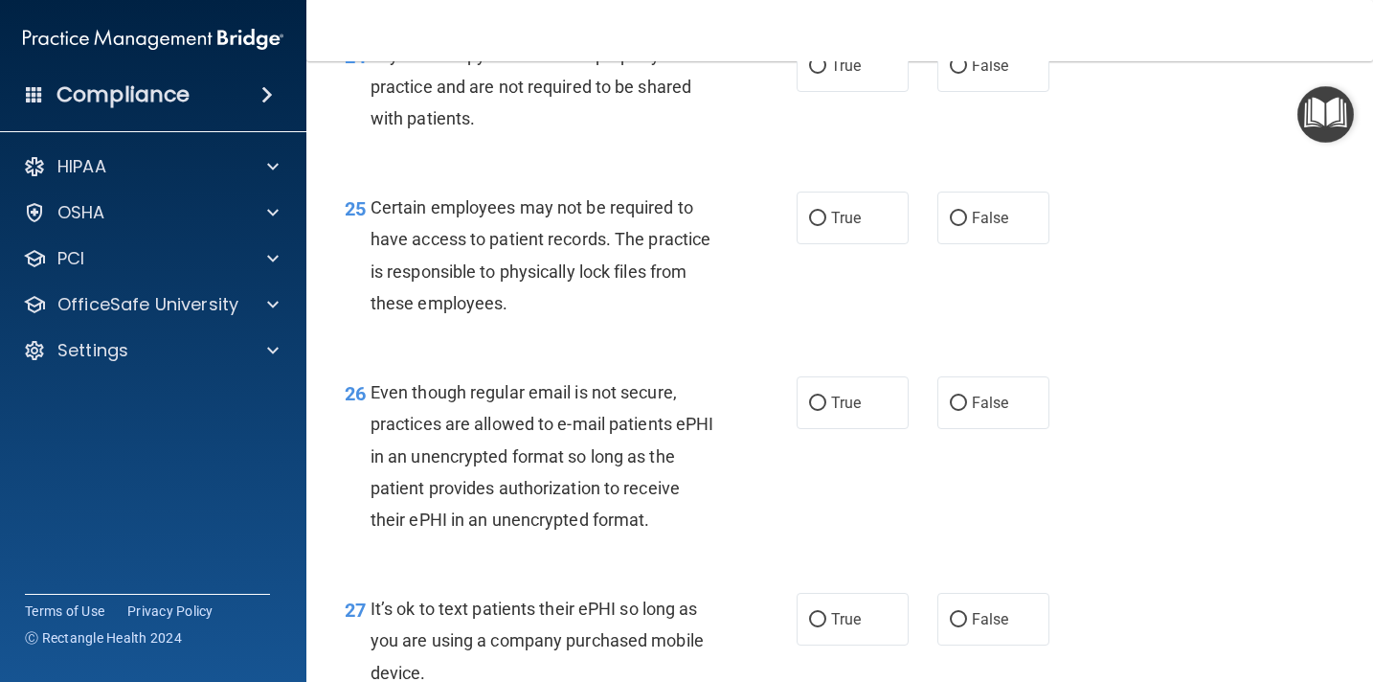
scroll to position [4526, 0]
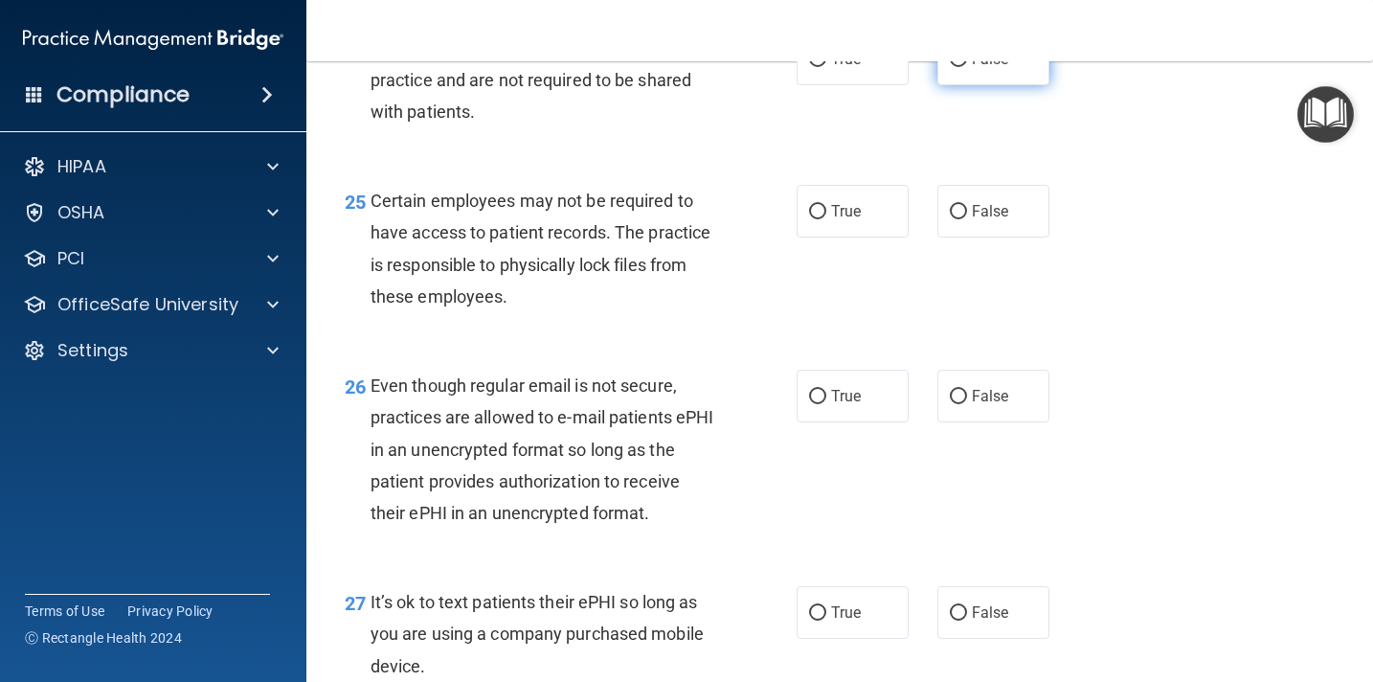
click at [959, 67] on input "False" at bounding box center [958, 60] width 17 height 14
radio input "true"
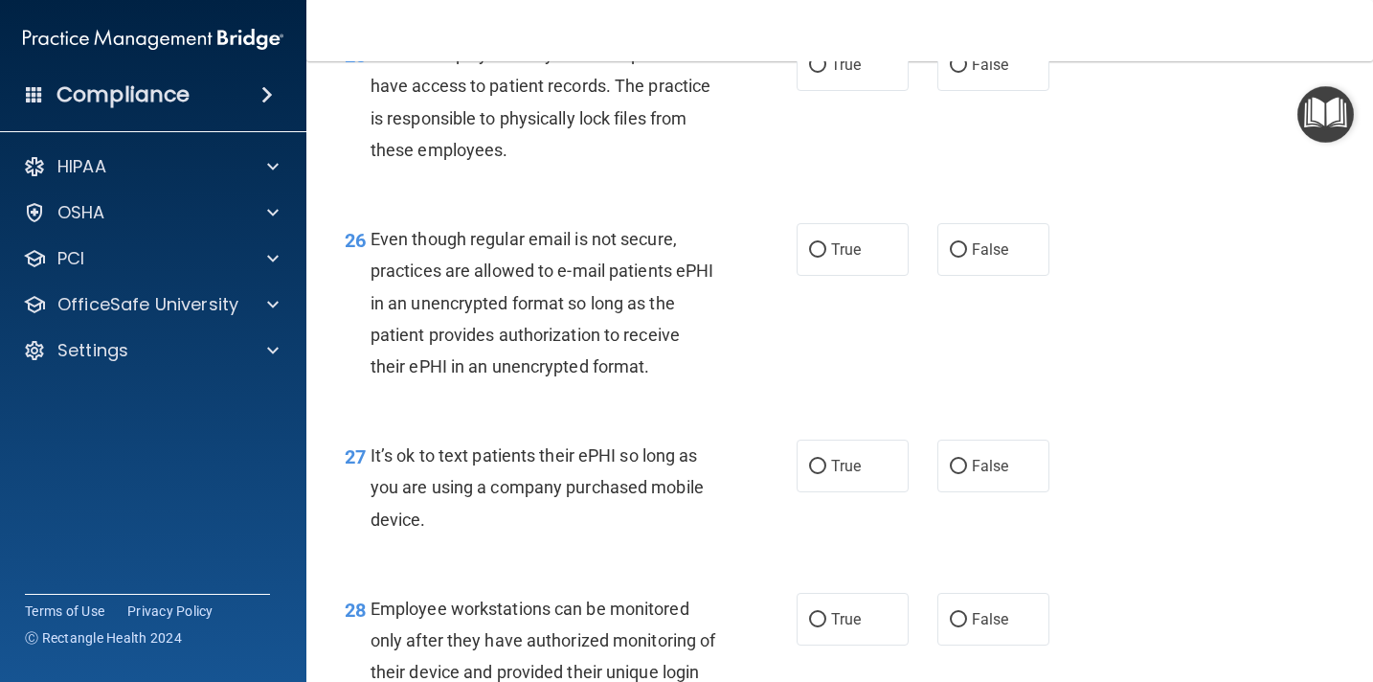
scroll to position [4673, 0]
click at [820, 72] on input "True" at bounding box center [817, 64] width 17 height 14
radio input "true"
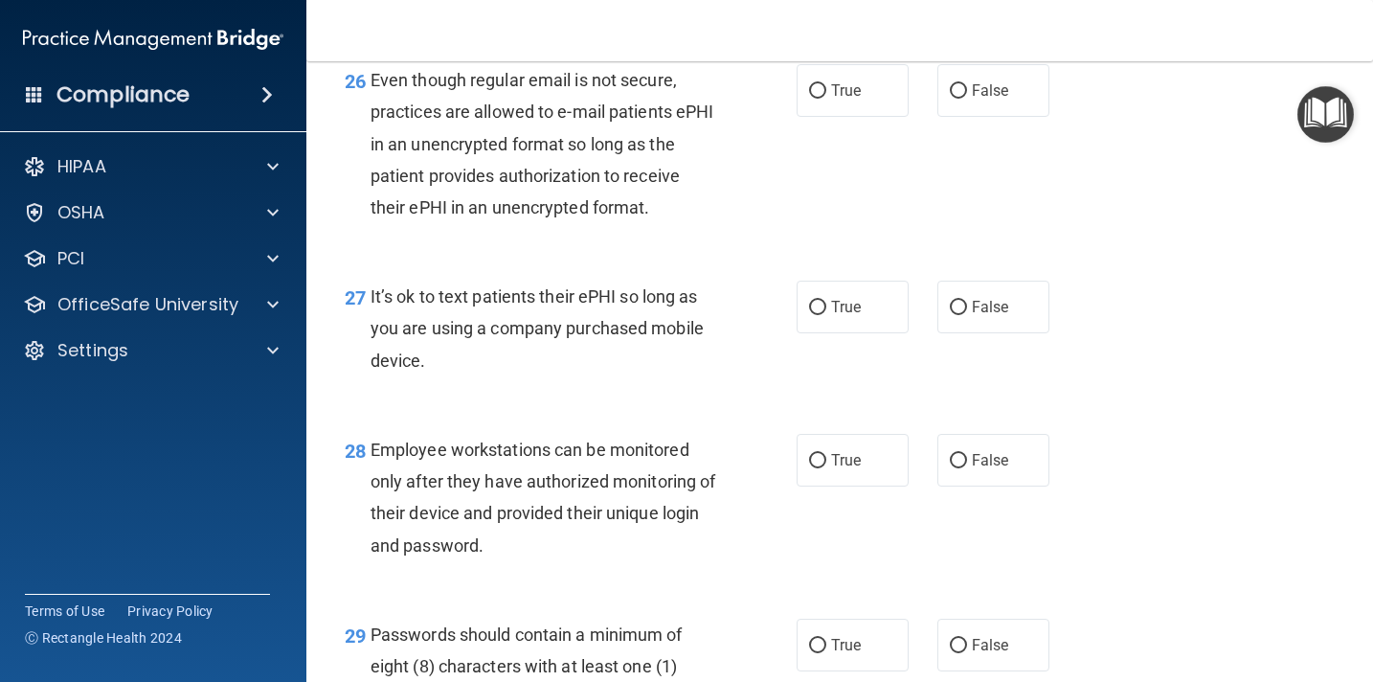
scroll to position [4842, 0]
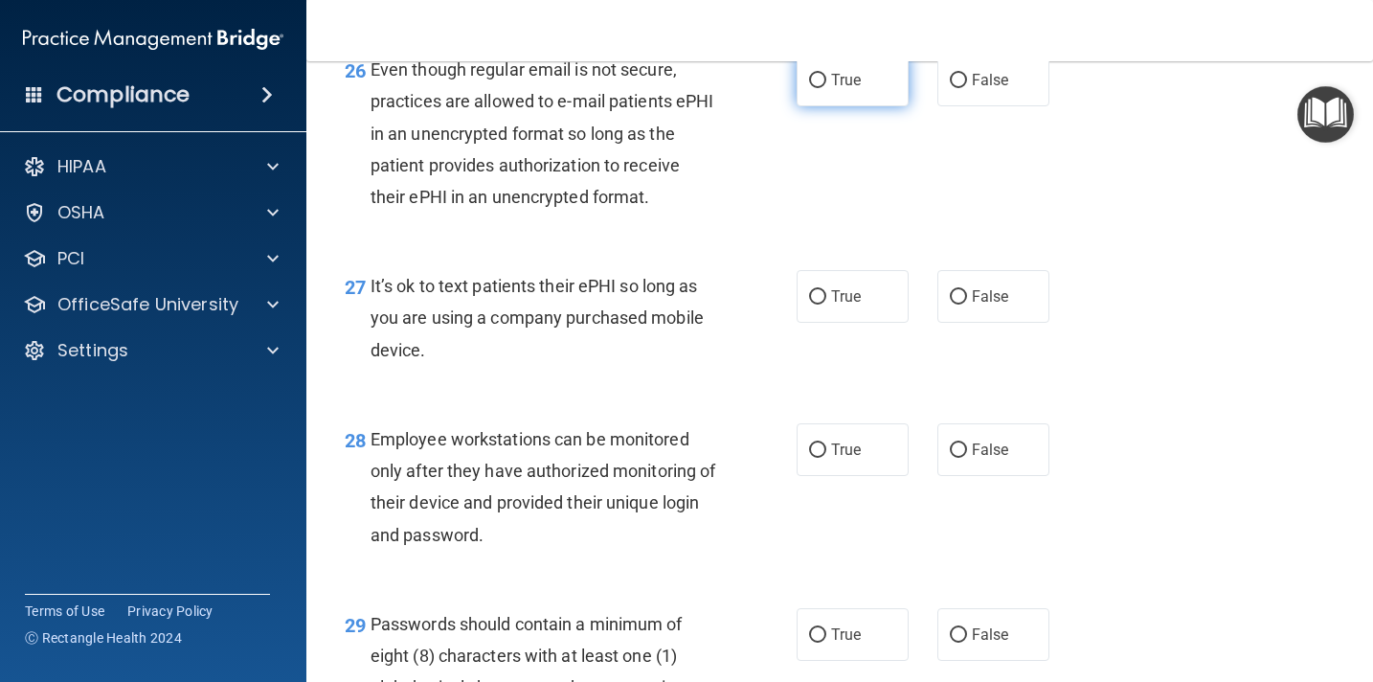
click at [818, 88] on input "True" at bounding box center [817, 81] width 17 height 14
radio input "true"
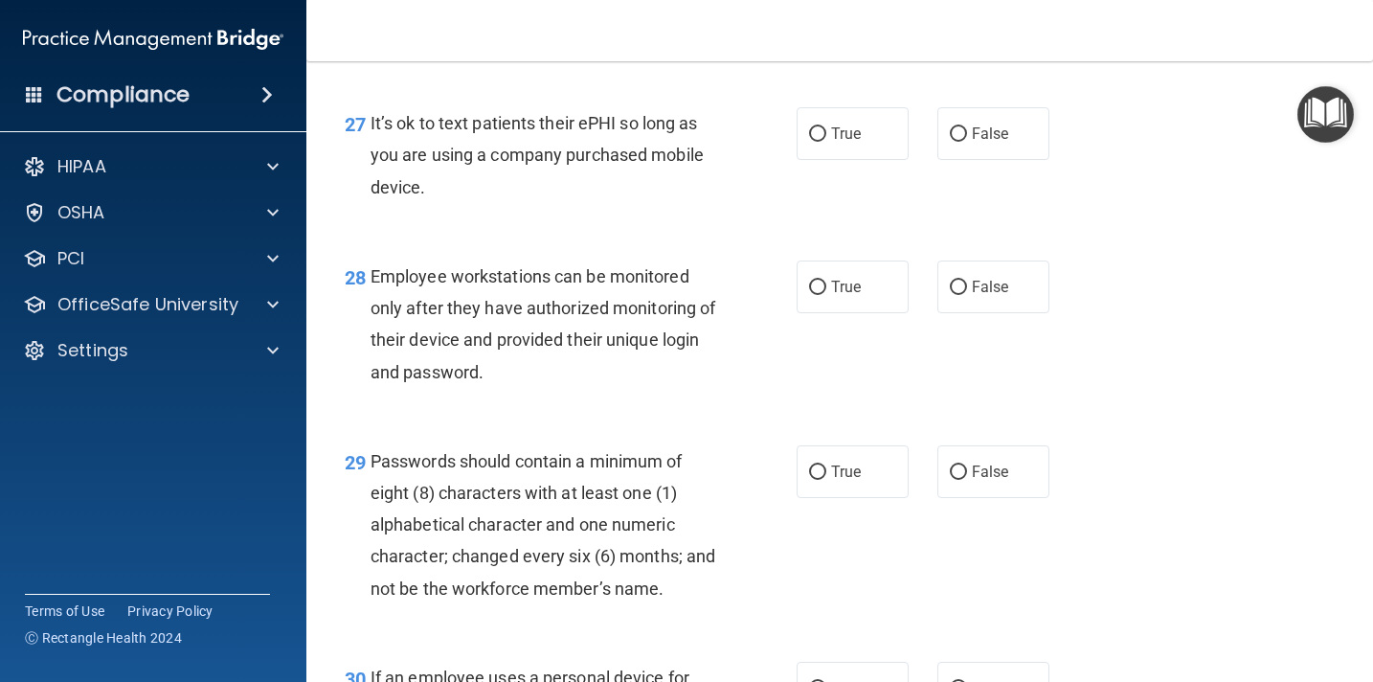
scroll to position [5023, 0]
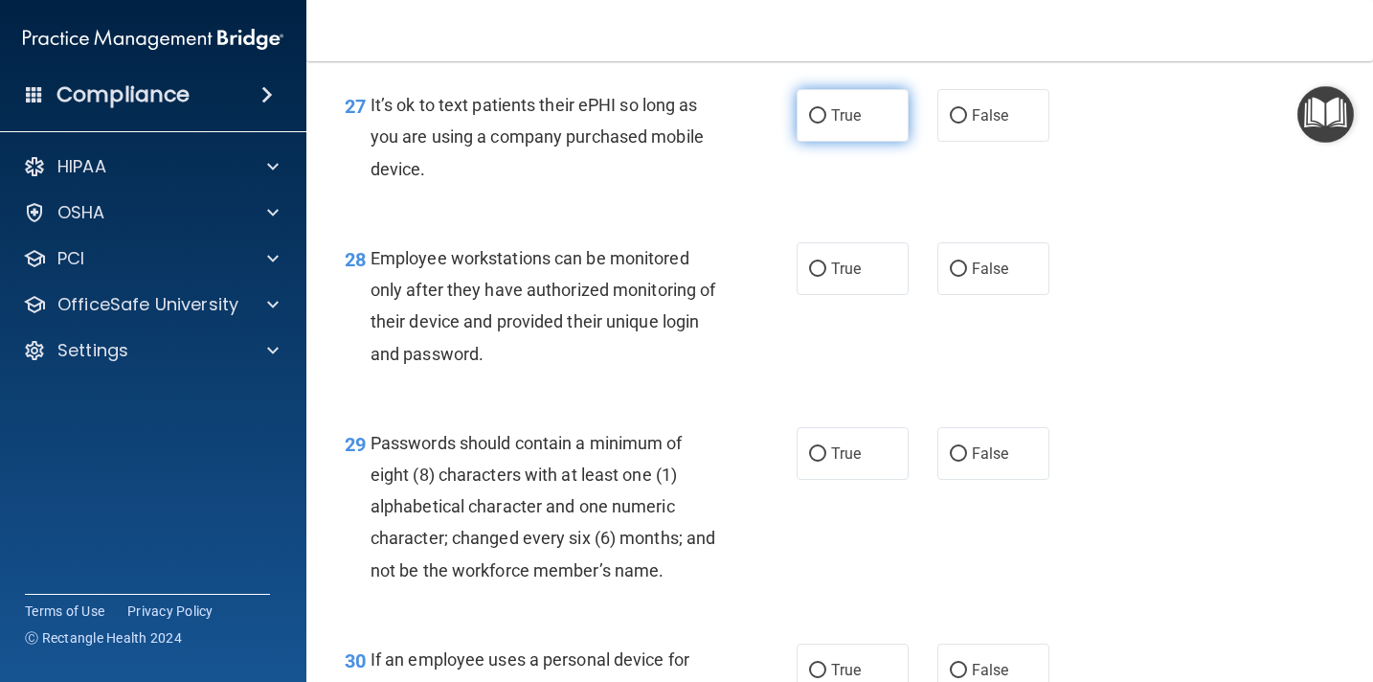
click at [812, 124] on input "True" at bounding box center [817, 116] width 17 height 14
radio input "true"
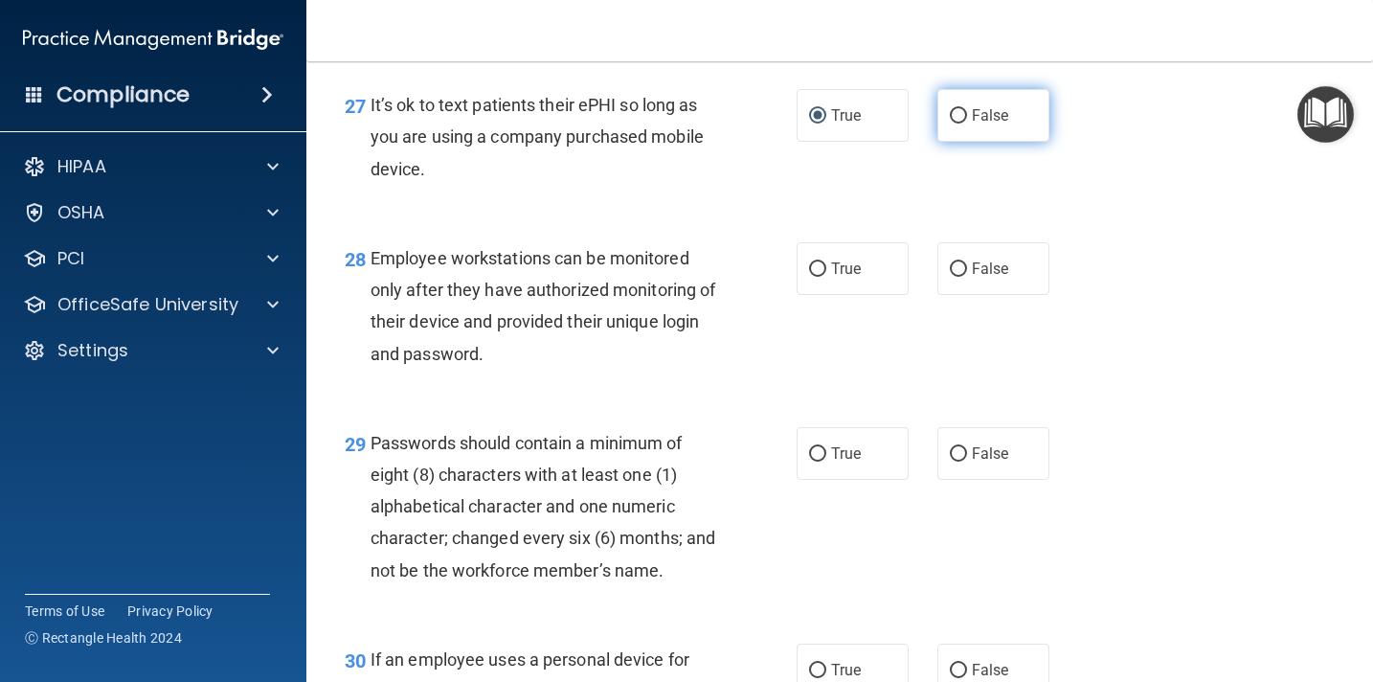
click at [960, 124] on input "False" at bounding box center [958, 116] width 17 height 14
radio input "true"
radio input "false"
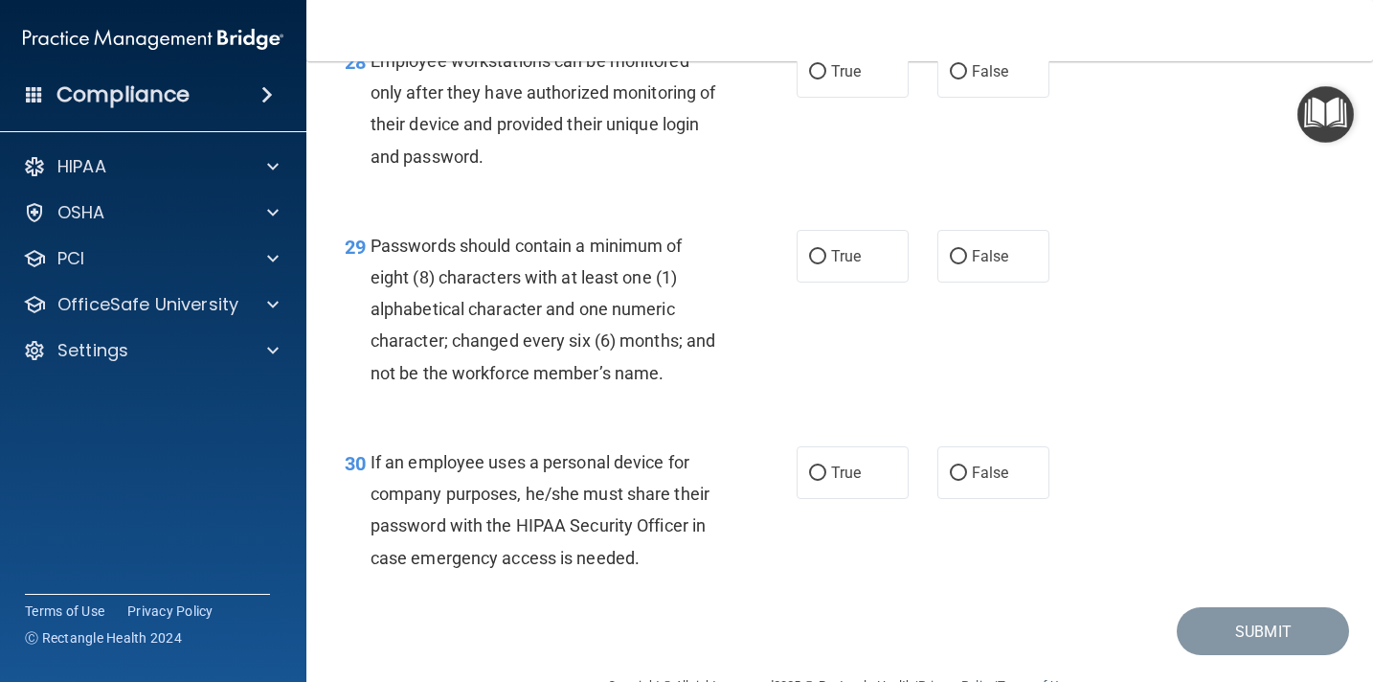
scroll to position [5227, 0]
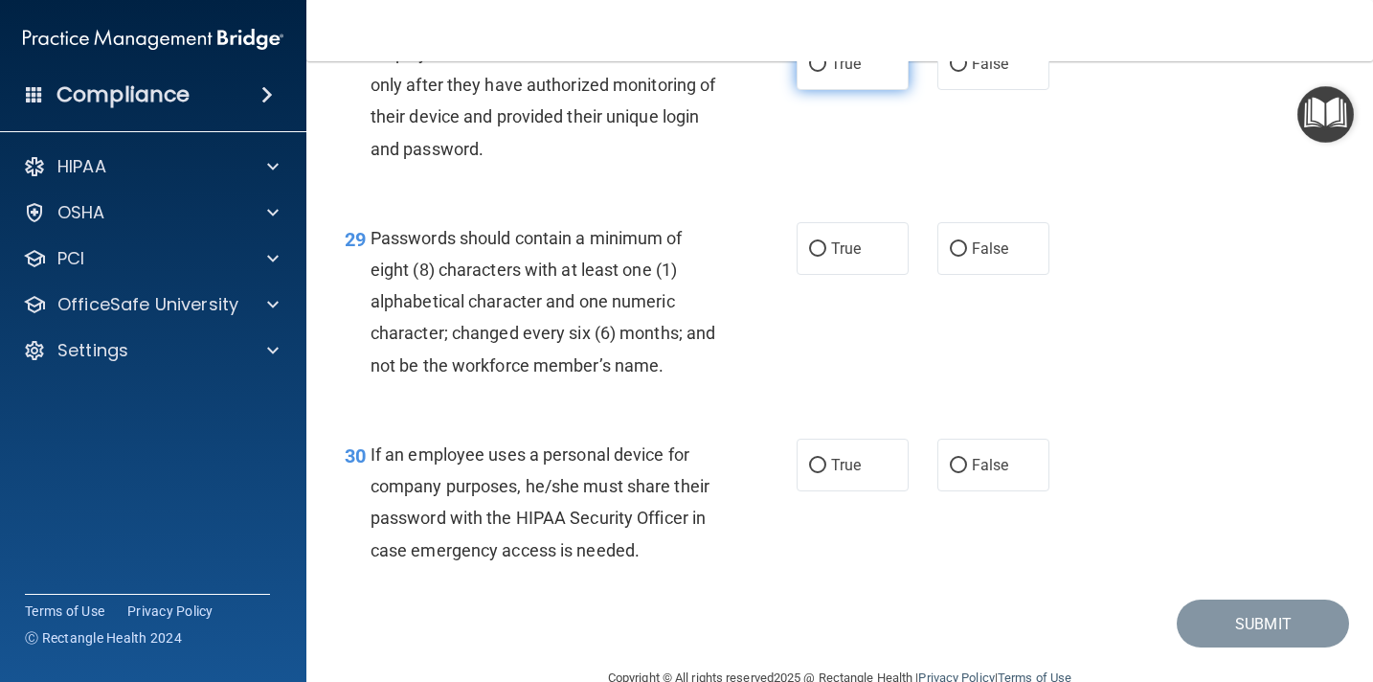
click at [822, 72] on input "True" at bounding box center [817, 64] width 17 height 14
radio input "true"
click at [961, 72] on input "False" at bounding box center [958, 64] width 17 height 14
radio input "true"
radio input "false"
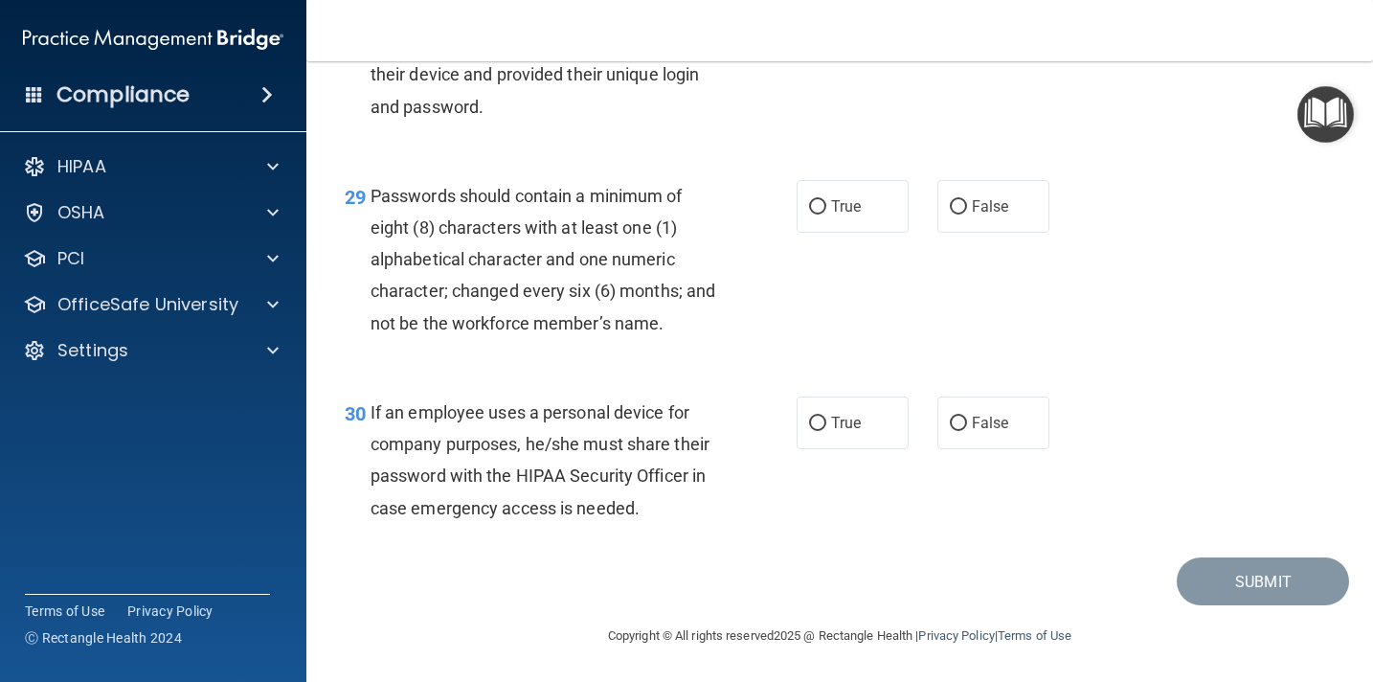
scroll to position [5302, 0]
click at [819, 210] on input "True" at bounding box center [817, 207] width 17 height 14
radio input "true"
click at [959, 427] on input "False" at bounding box center [958, 423] width 17 height 14
radio input "true"
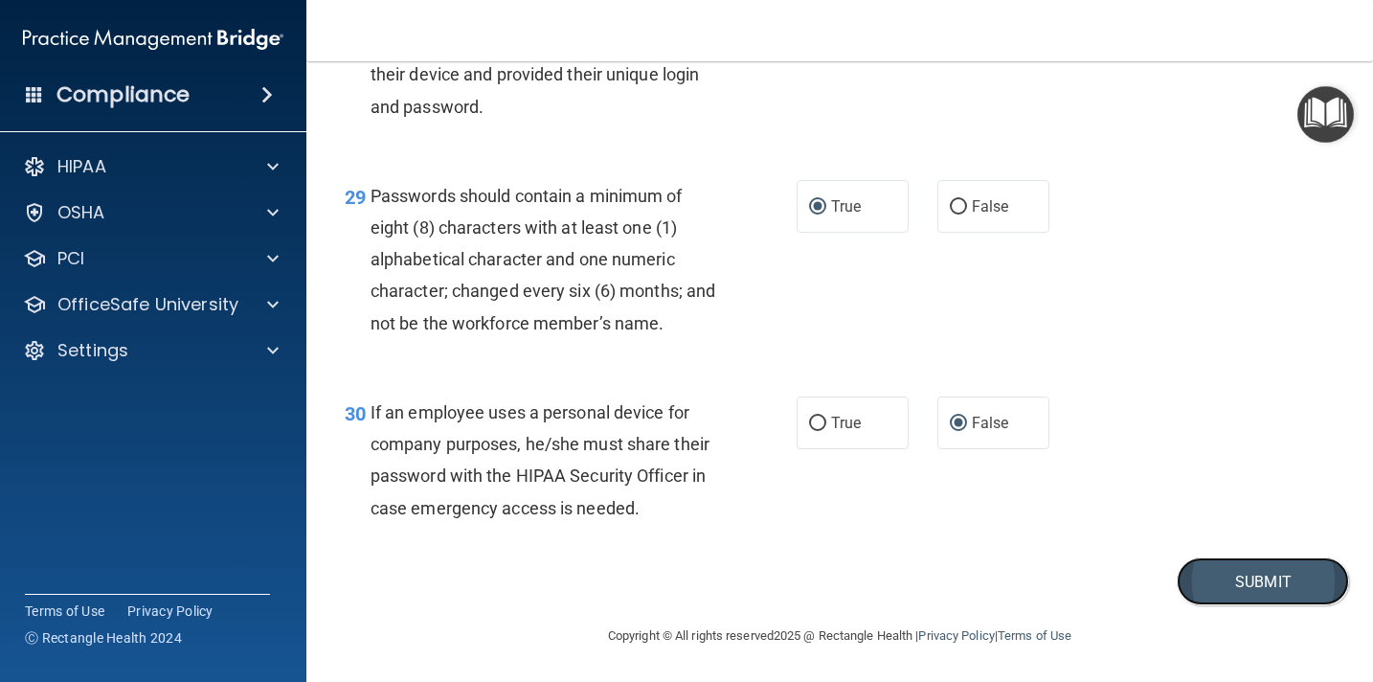
click at [1252, 586] on button "Submit" at bounding box center [1263, 581] width 172 height 49
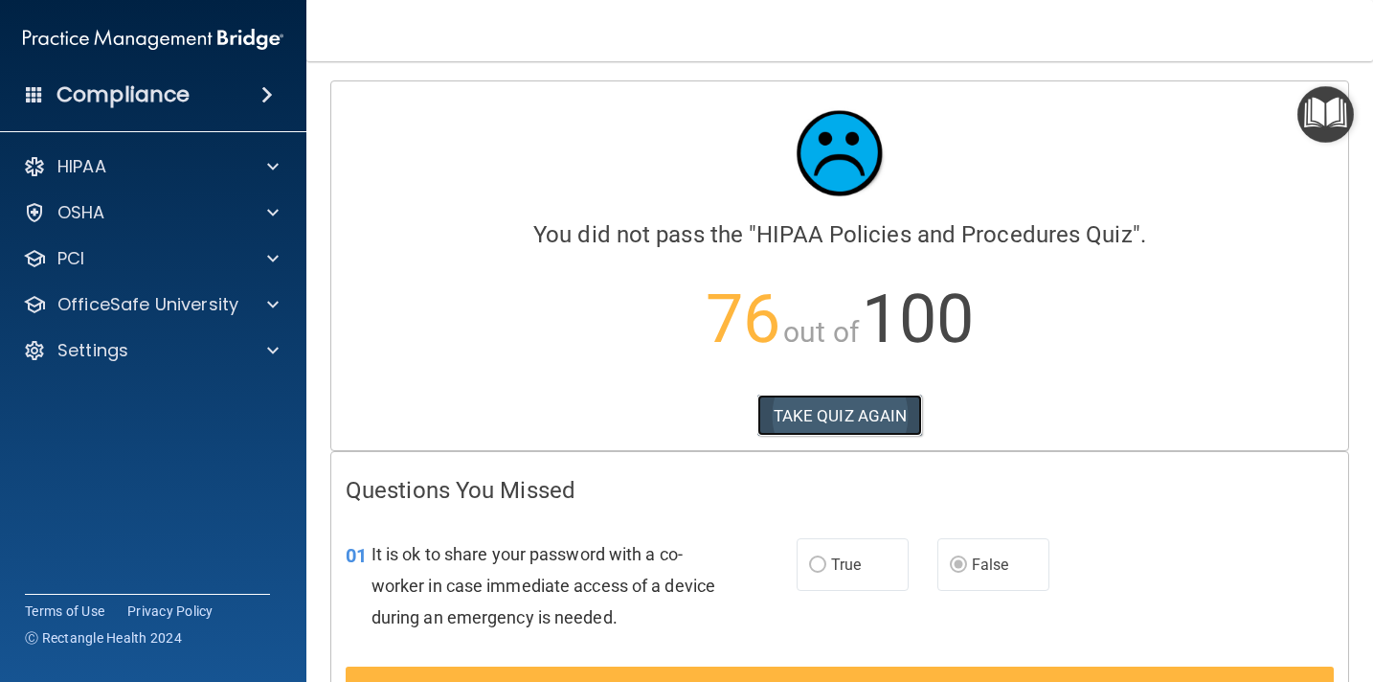
click at [829, 416] on button "TAKE QUIZ AGAIN" at bounding box center [840, 415] width 166 height 42
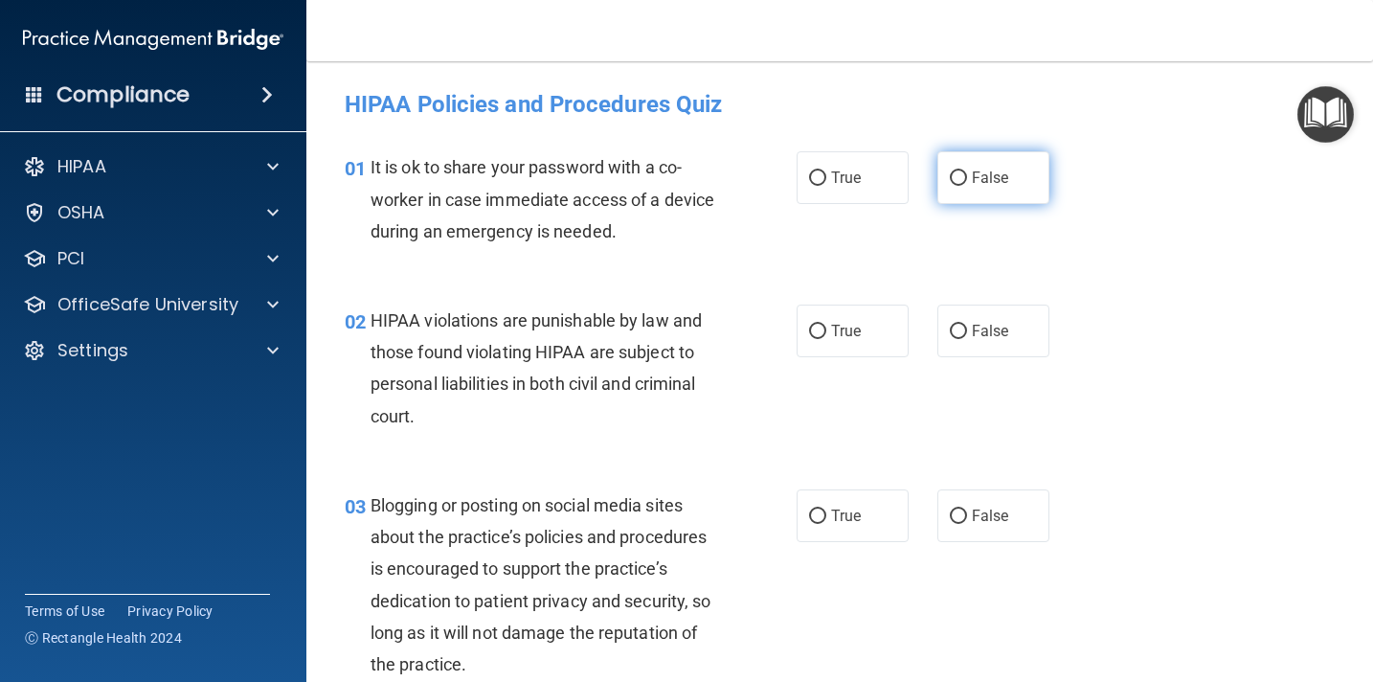
click at [956, 177] on input "False" at bounding box center [958, 178] width 17 height 14
radio input "true"
click at [819, 329] on input "True" at bounding box center [817, 332] width 17 height 14
radio input "true"
click at [955, 520] on input "False" at bounding box center [958, 516] width 17 height 14
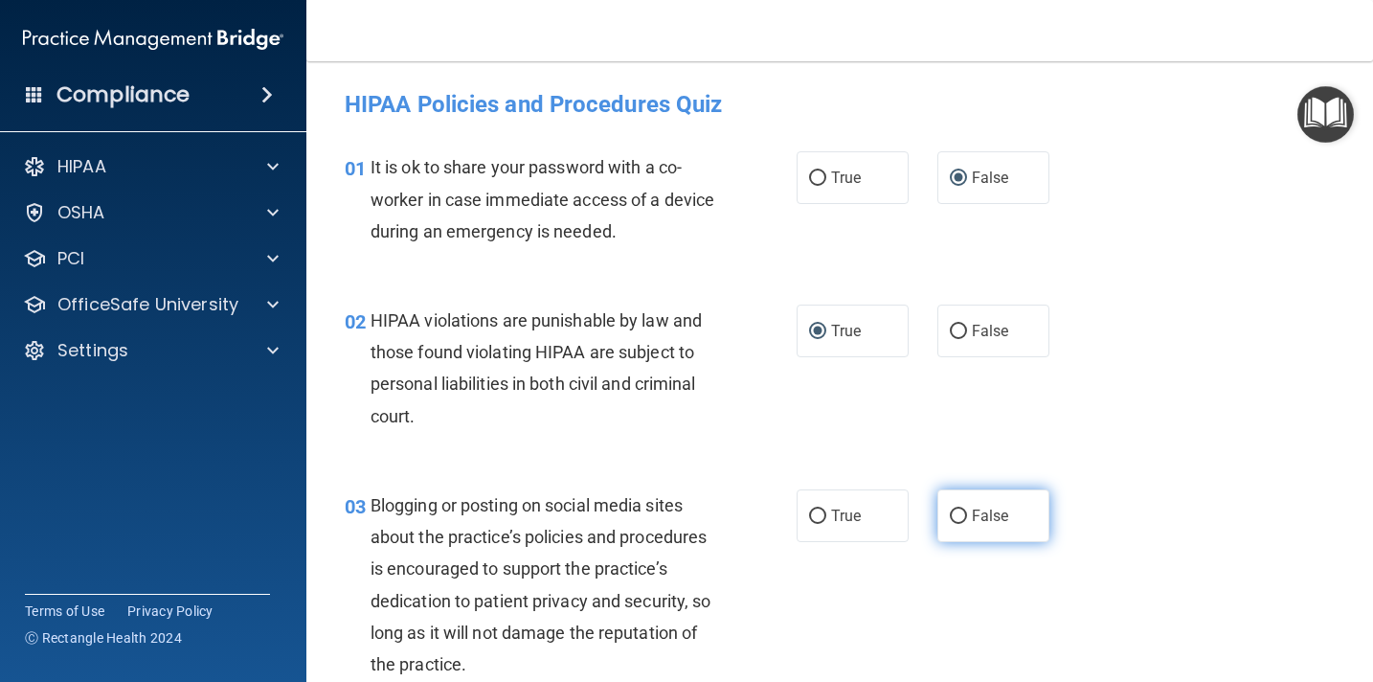
radio input "true"
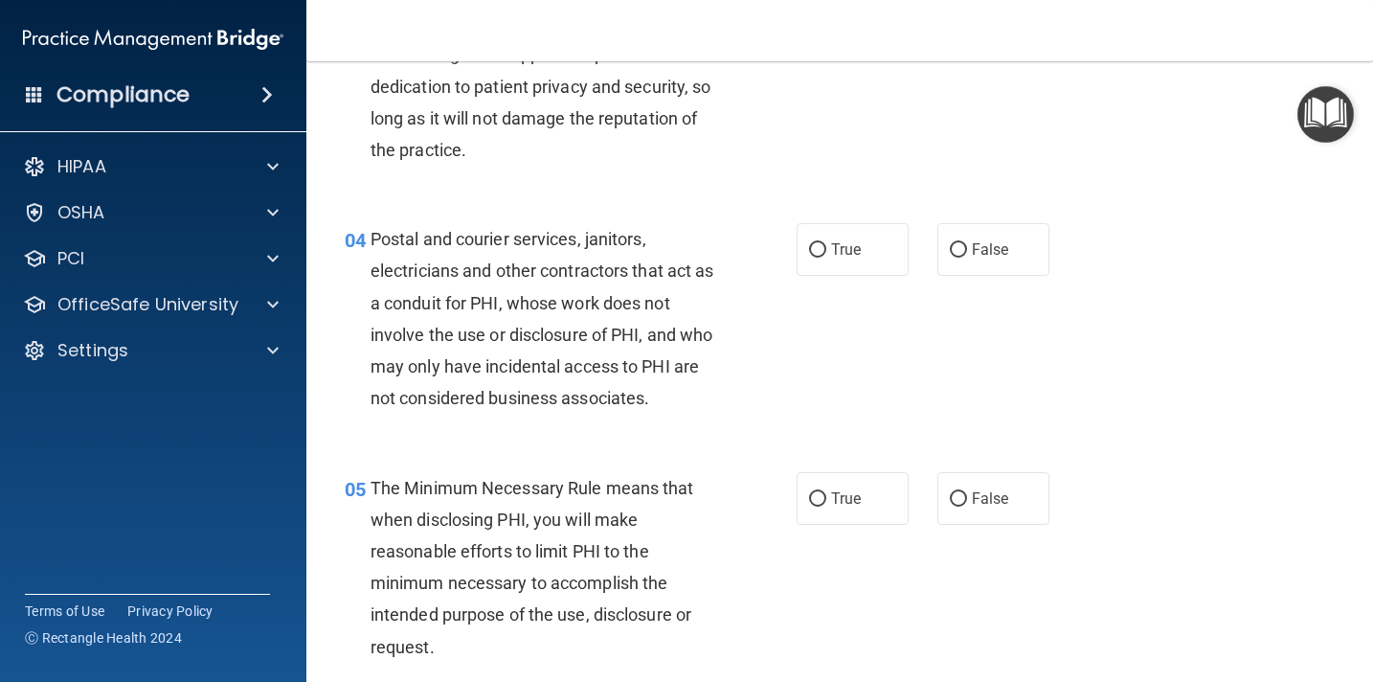
scroll to position [524, 0]
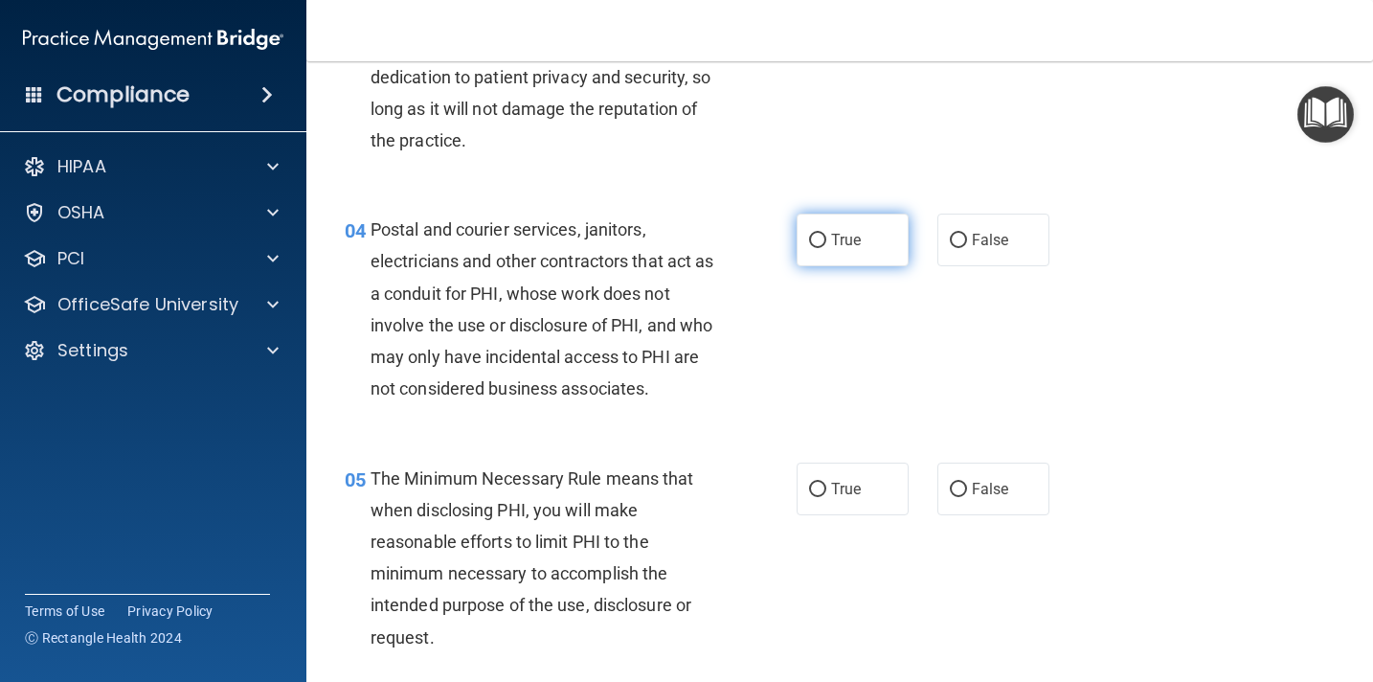
click at [815, 245] on input "True" at bounding box center [817, 241] width 17 height 14
radio input "true"
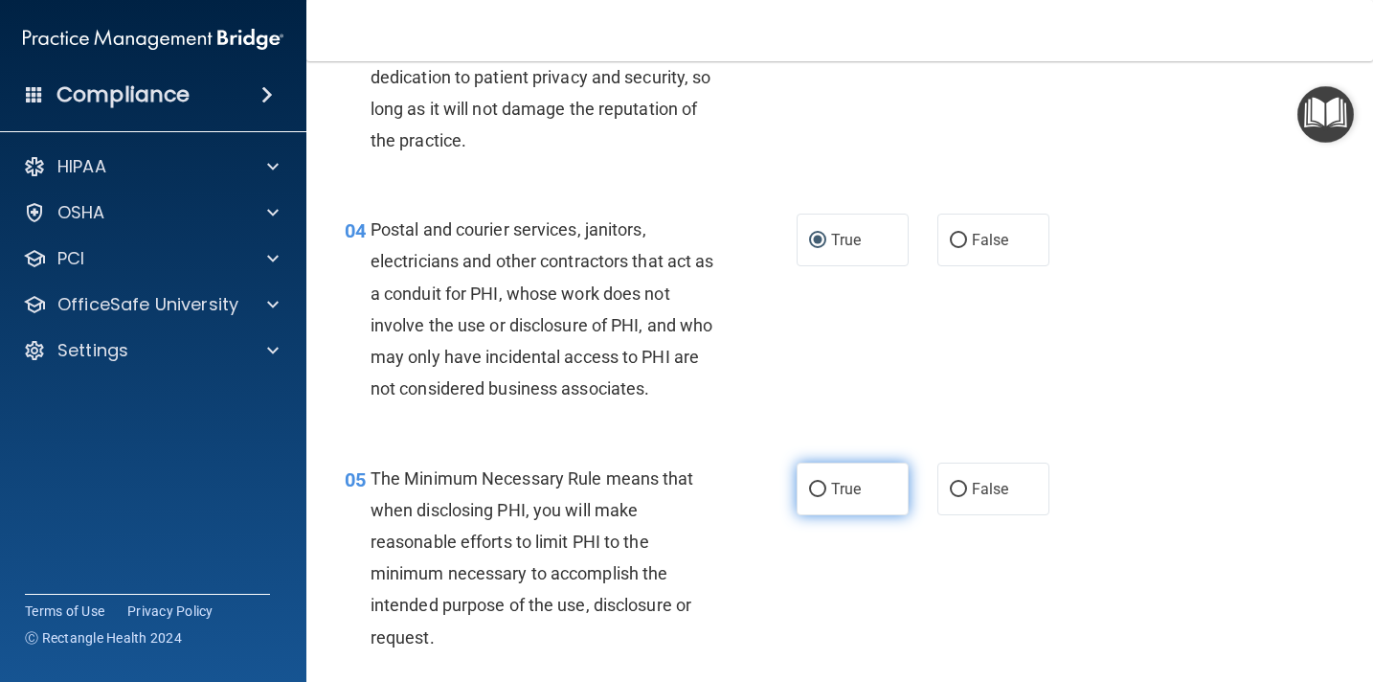
click at [817, 487] on input "True" at bounding box center [817, 490] width 17 height 14
radio input "true"
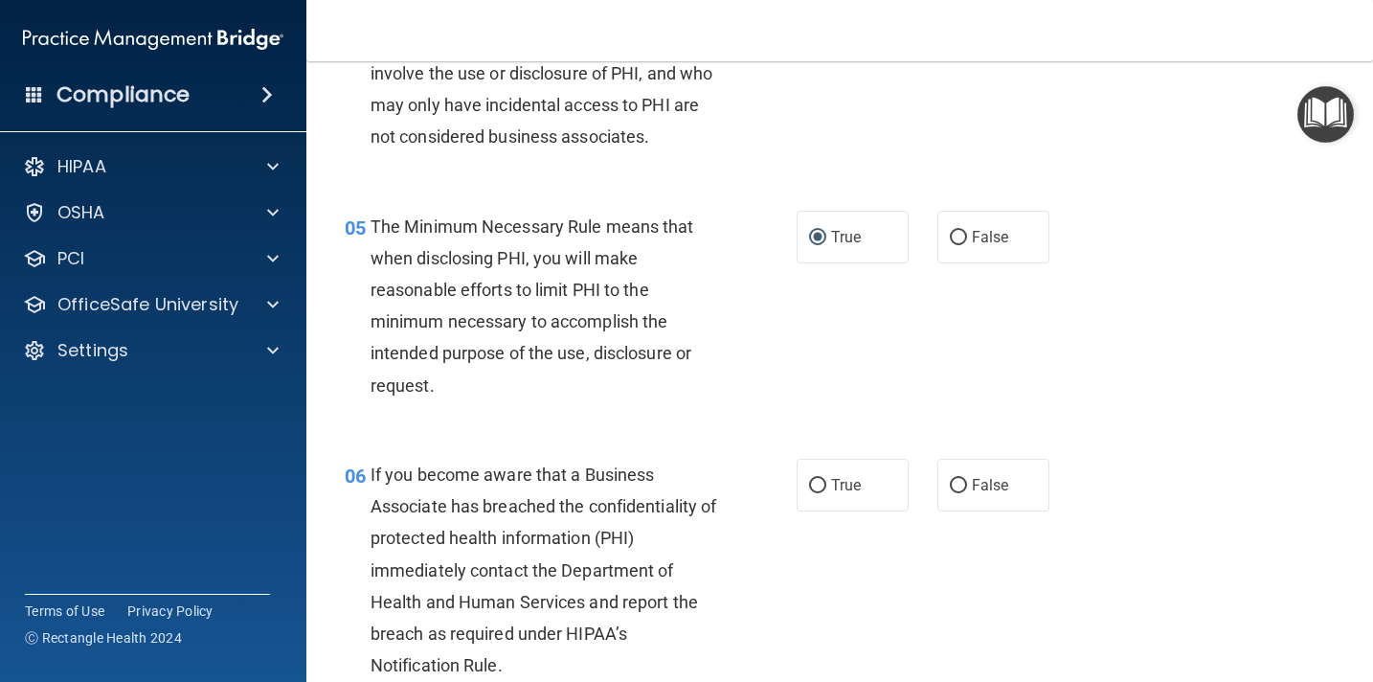
scroll to position [776, 0]
click at [969, 486] on label "False" at bounding box center [993, 484] width 112 height 53
click at [967, 486] on input "False" at bounding box center [958, 485] width 17 height 14
radio input "true"
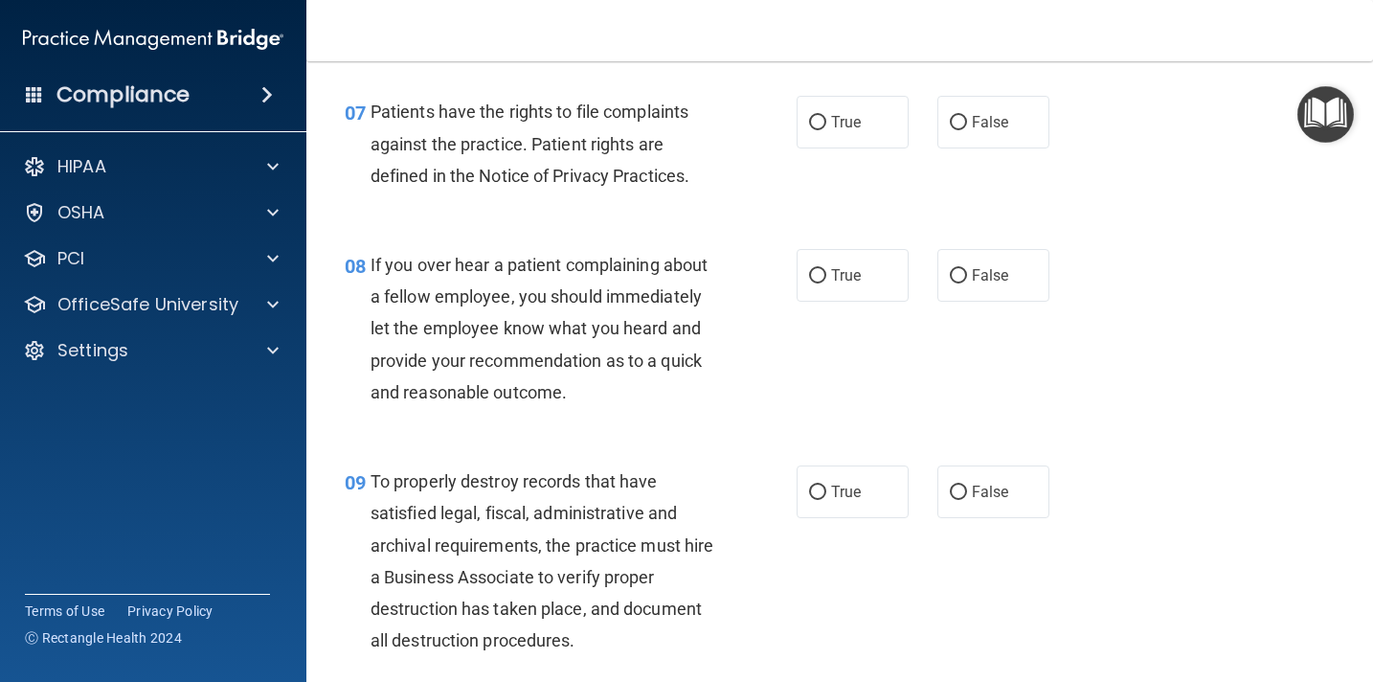
scroll to position [1421, 0]
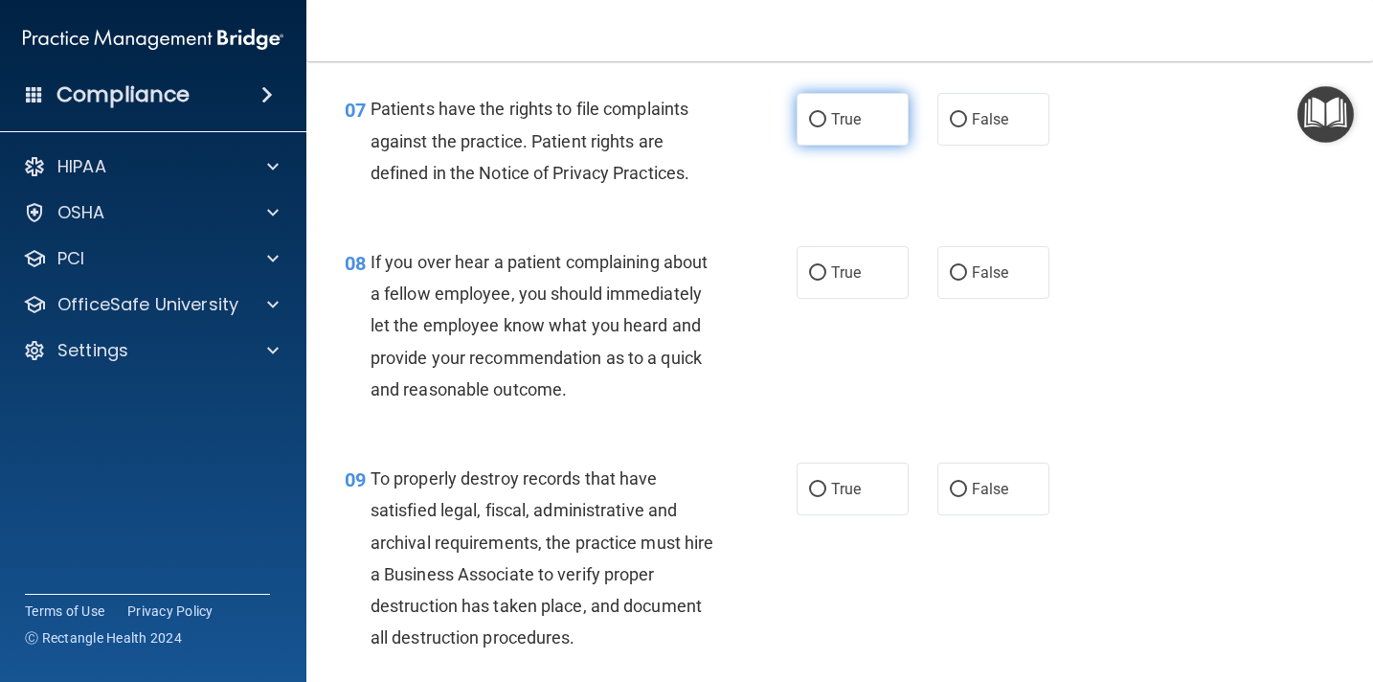
click at [821, 122] on input "True" at bounding box center [817, 120] width 17 height 14
radio input "true"
click at [959, 279] on input "False" at bounding box center [958, 274] width 17 height 14
radio input "true"
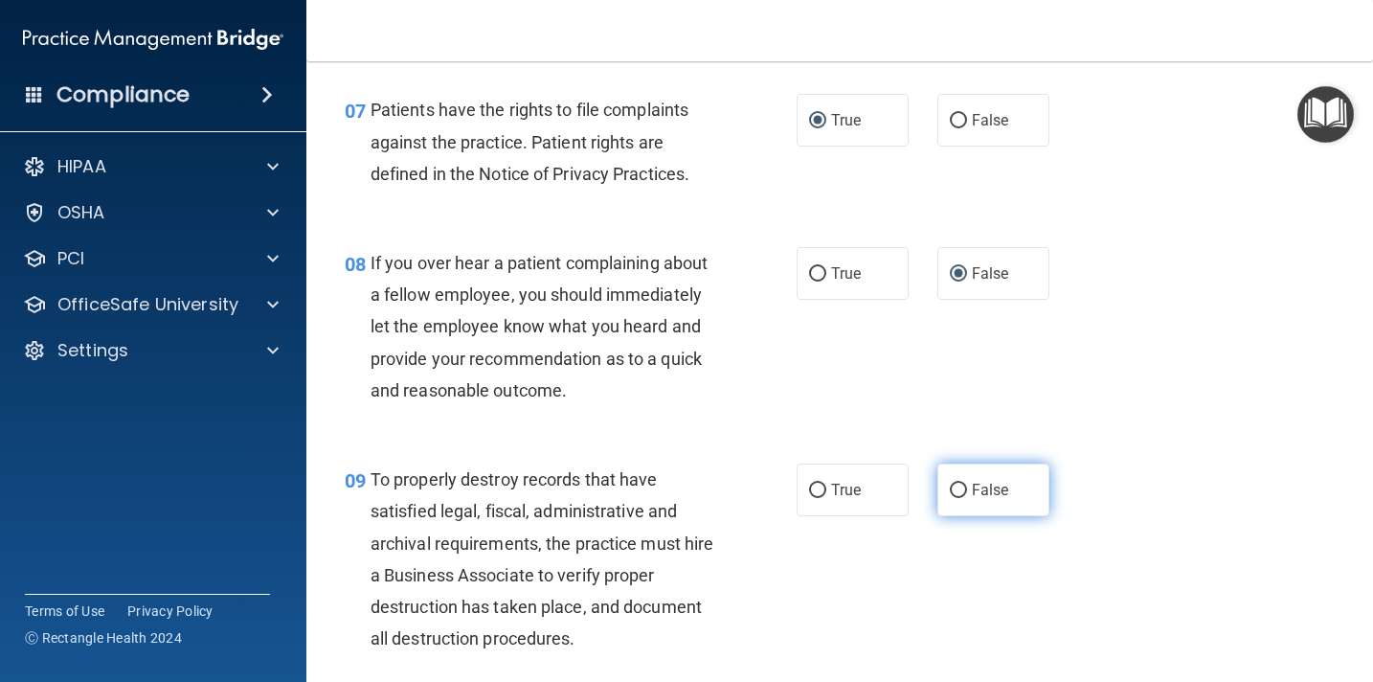
click at [962, 490] on input "False" at bounding box center [958, 490] width 17 height 14
radio input "true"
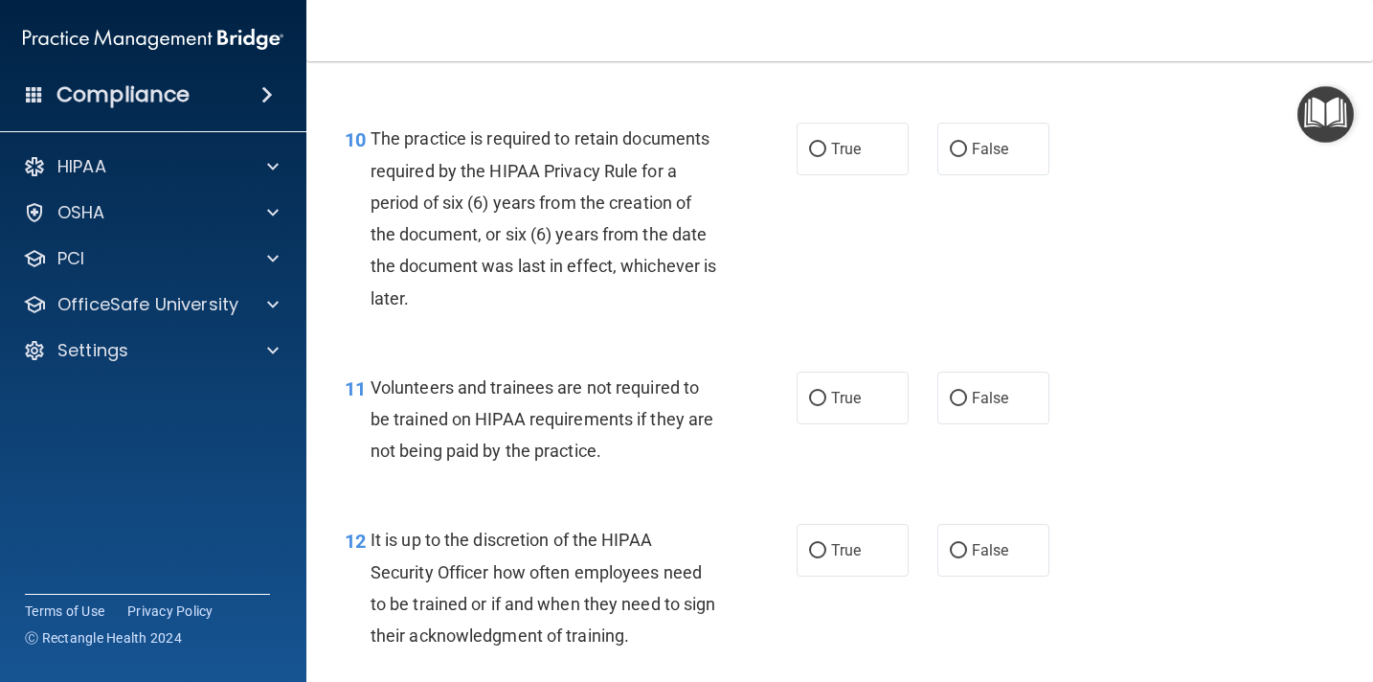
scroll to position [2025, 0]
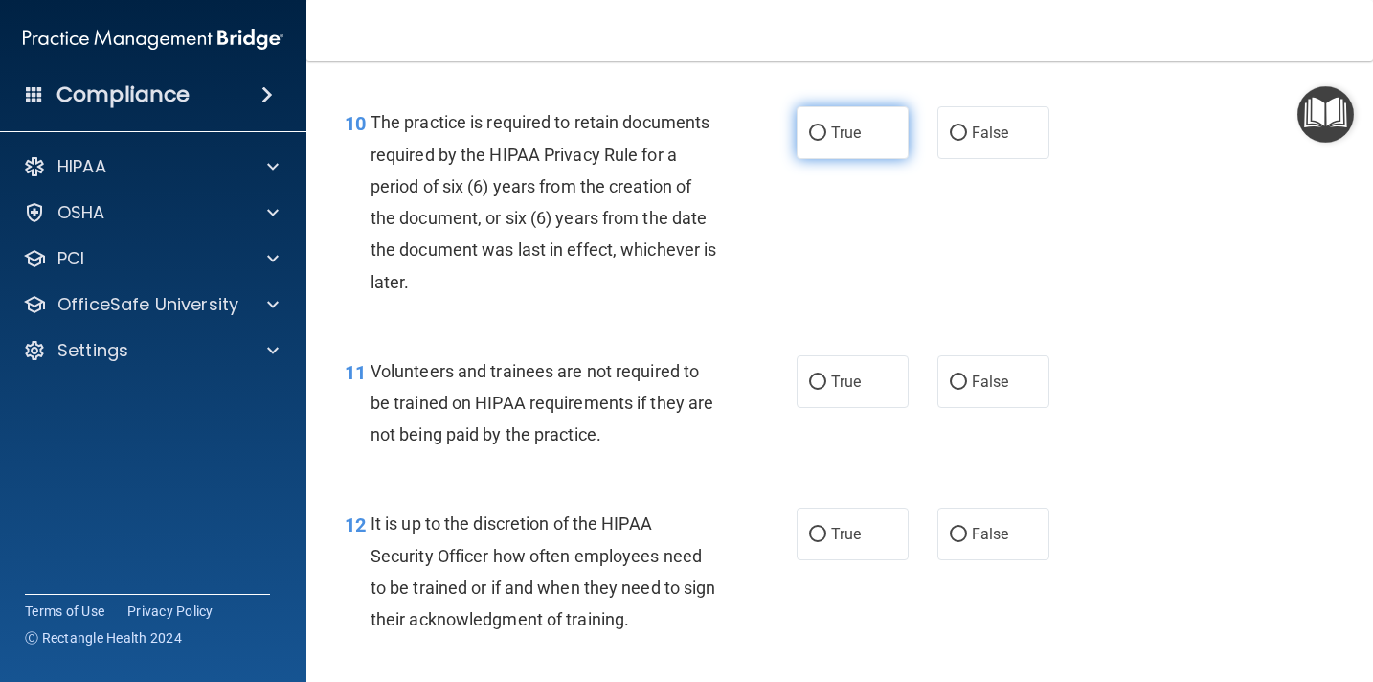
click at [819, 137] on input "True" at bounding box center [817, 133] width 17 height 14
radio input "true"
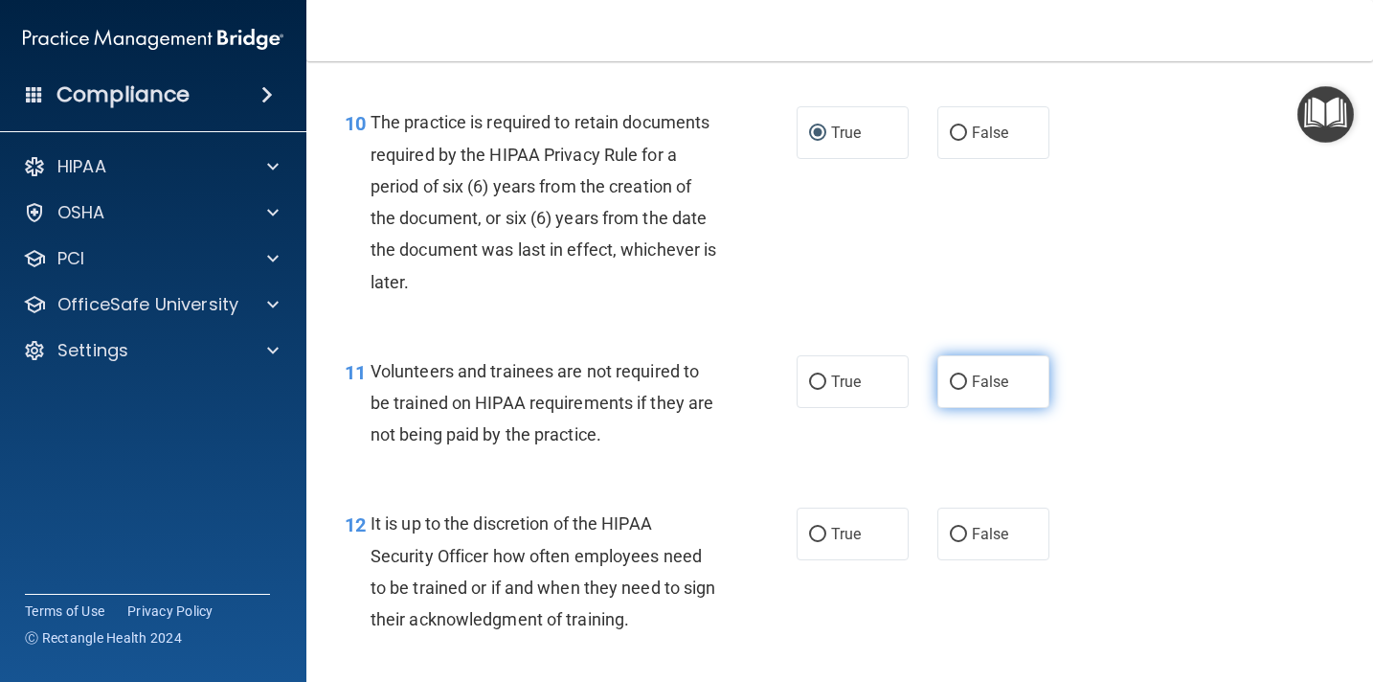
click at [956, 379] on input "False" at bounding box center [958, 382] width 17 height 14
radio input "true"
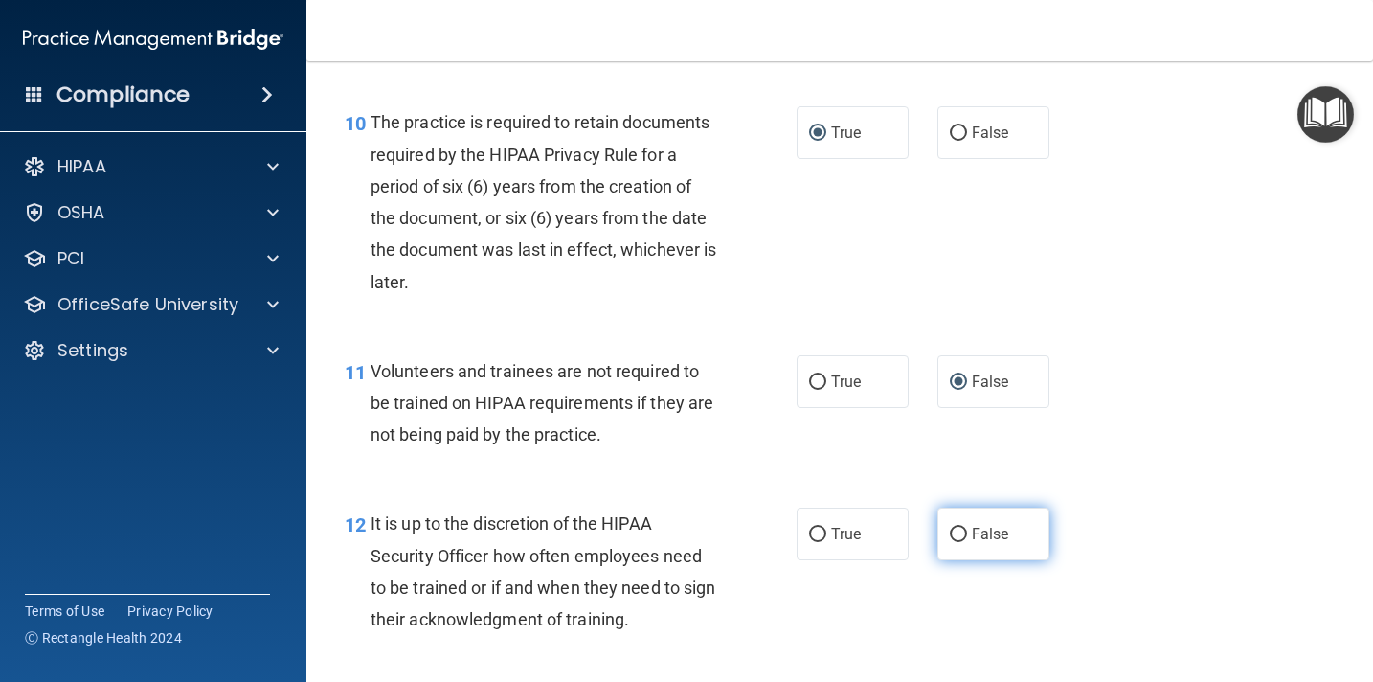
click at [957, 545] on label "False" at bounding box center [993, 533] width 112 height 53
click at [957, 542] on input "False" at bounding box center [958, 535] width 17 height 14
radio input "true"
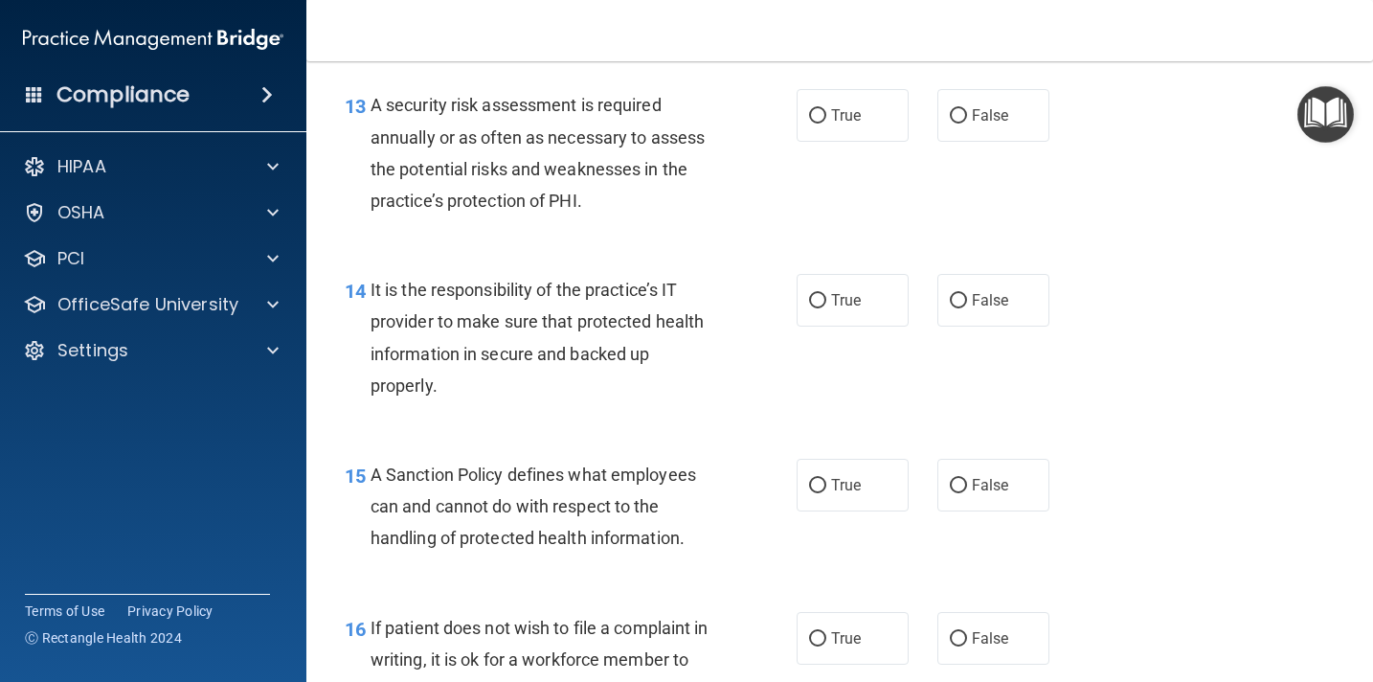
scroll to position [2631, 0]
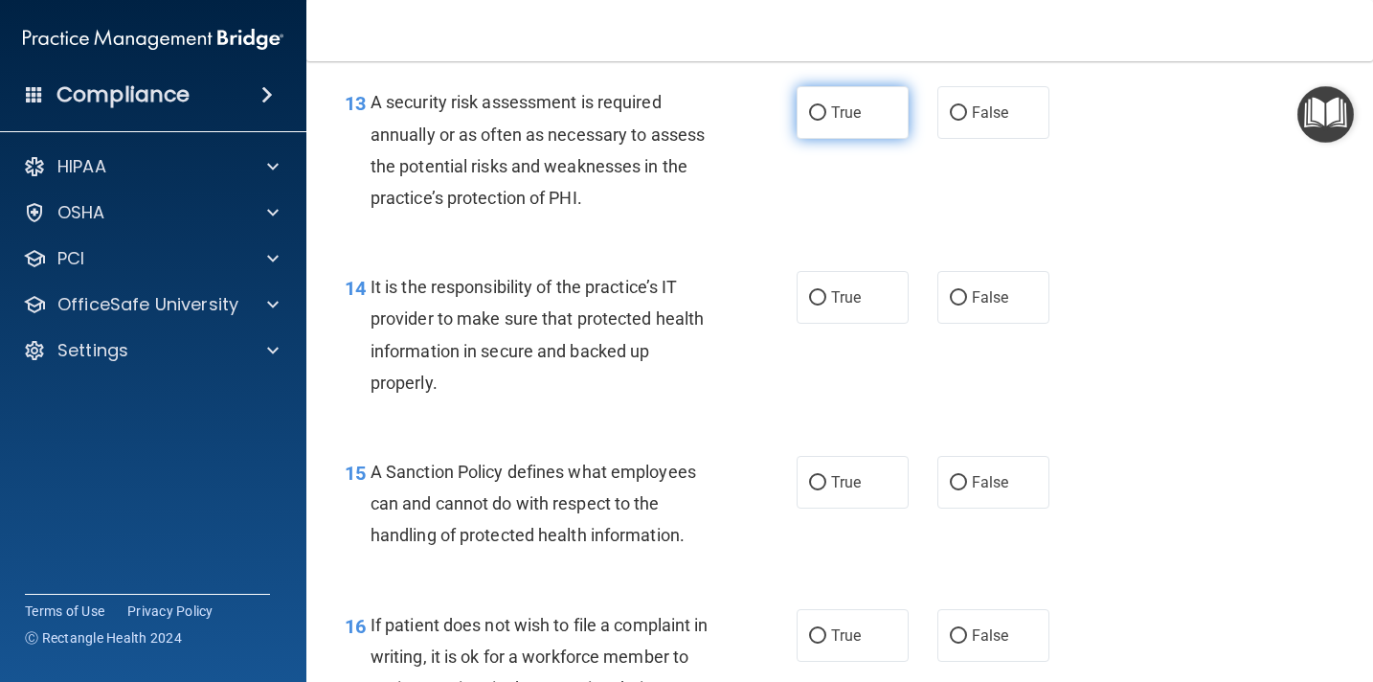
click at [817, 114] on input "True" at bounding box center [817, 113] width 17 height 14
radio input "true"
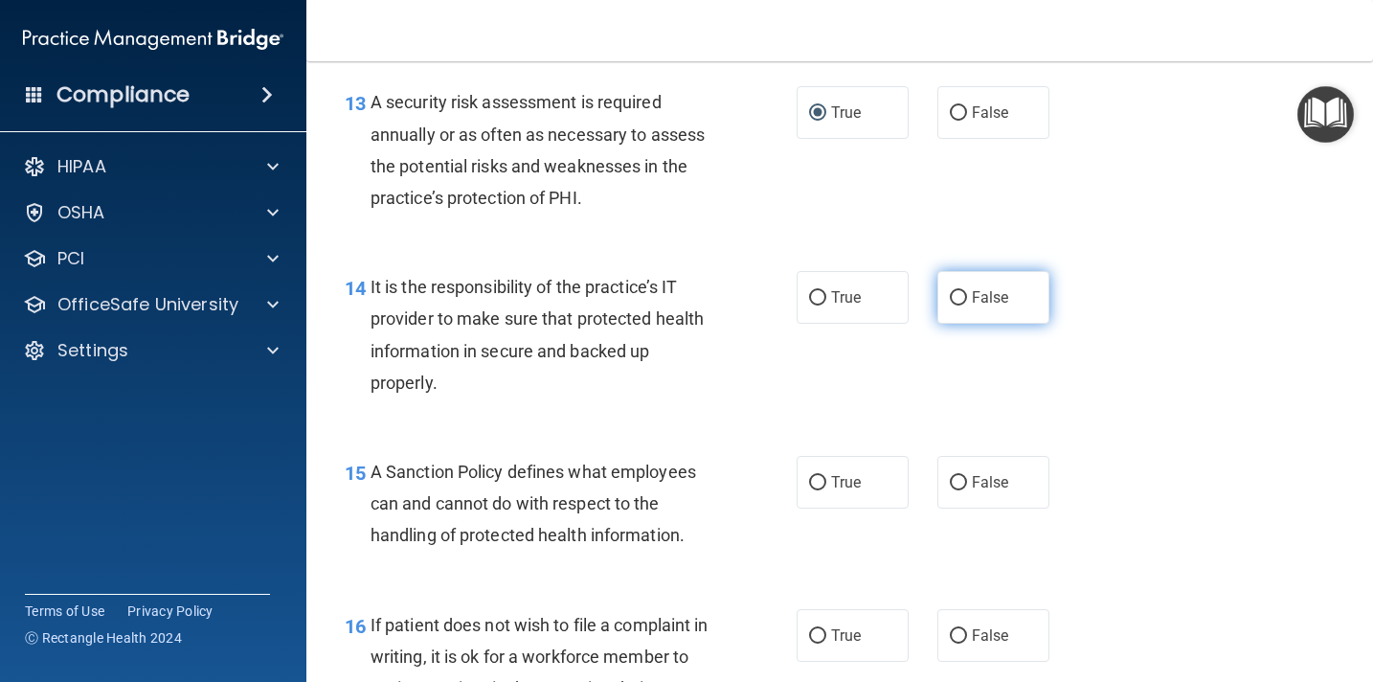
click at [960, 307] on label "False" at bounding box center [993, 297] width 112 height 53
click at [960, 305] on input "False" at bounding box center [958, 298] width 17 height 14
radio input "true"
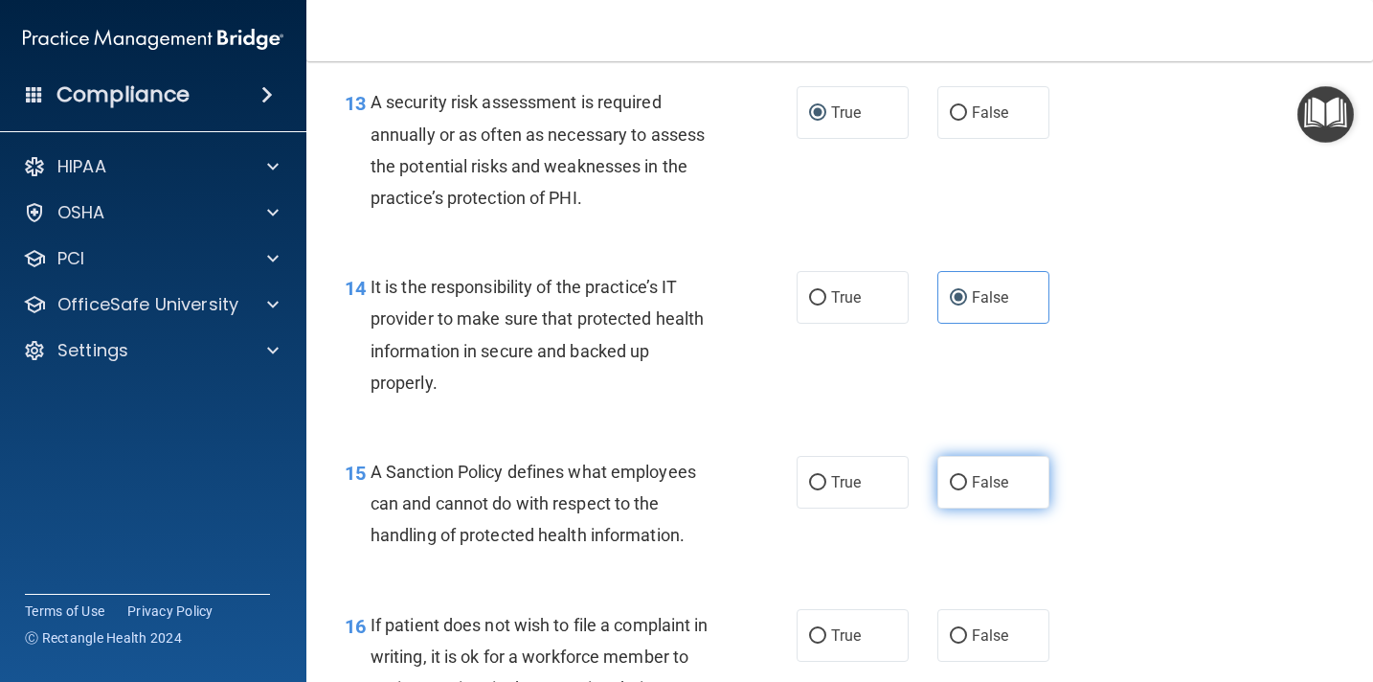
click at [958, 484] on input "False" at bounding box center [958, 483] width 17 height 14
radio input "true"
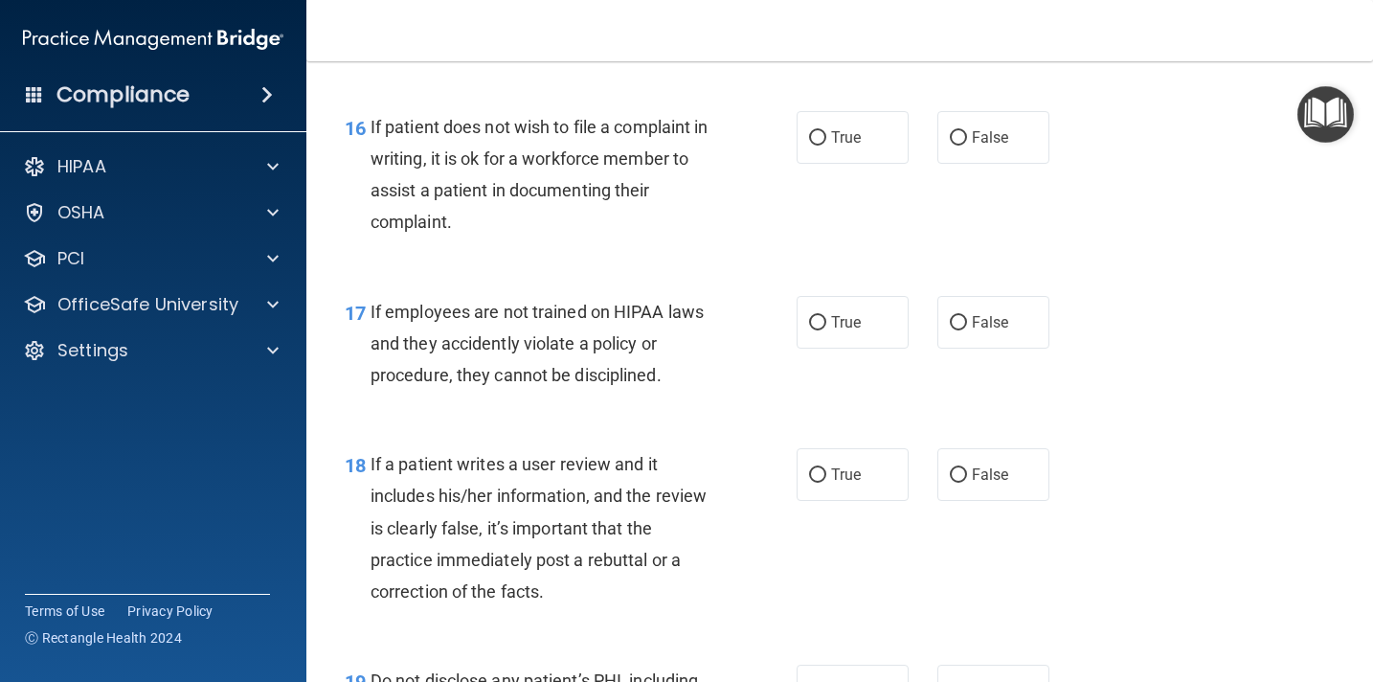
scroll to position [3131, 0]
click at [821, 135] on input "True" at bounding box center [817, 136] width 17 height 14
radio input "true"
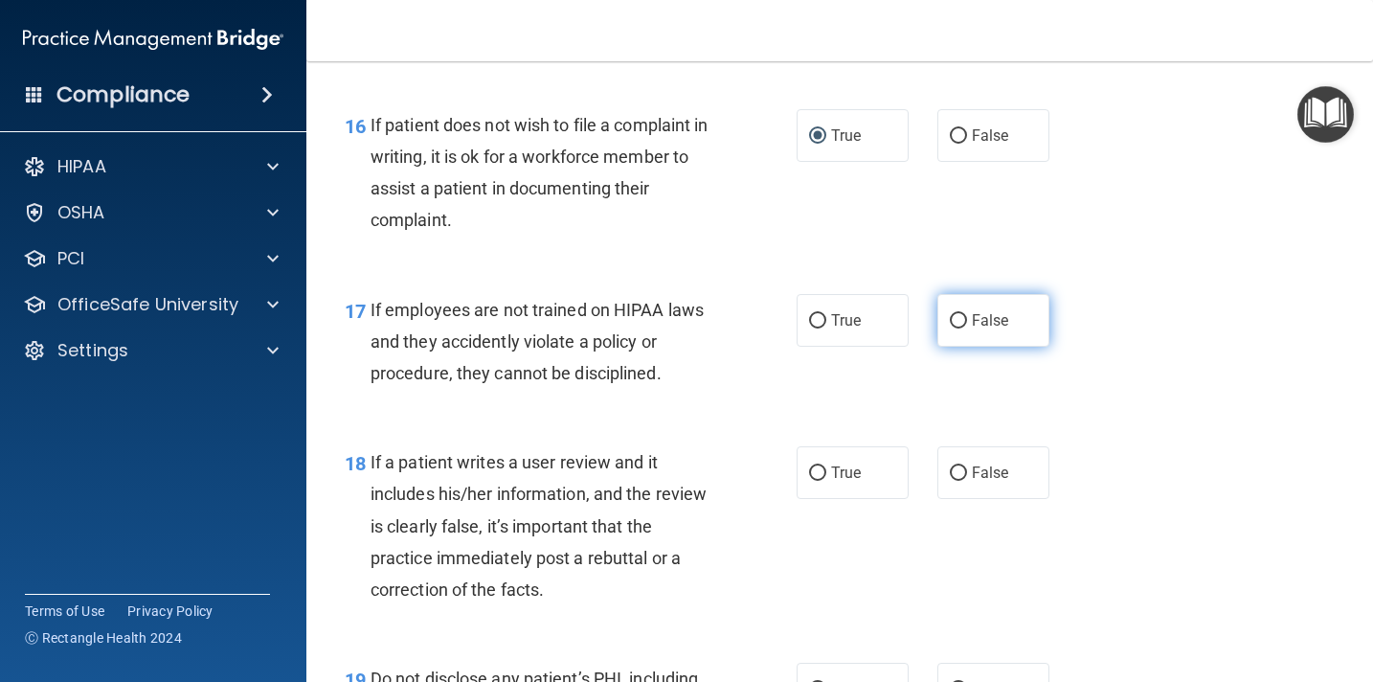
click at [954, 317] on input "False" at bounding box center [958, 321] width 17 height 14
radio input "true"
click at [961, 475] on input "False" at bounding box center [958, 473] width 17 height 14
radio input "true"
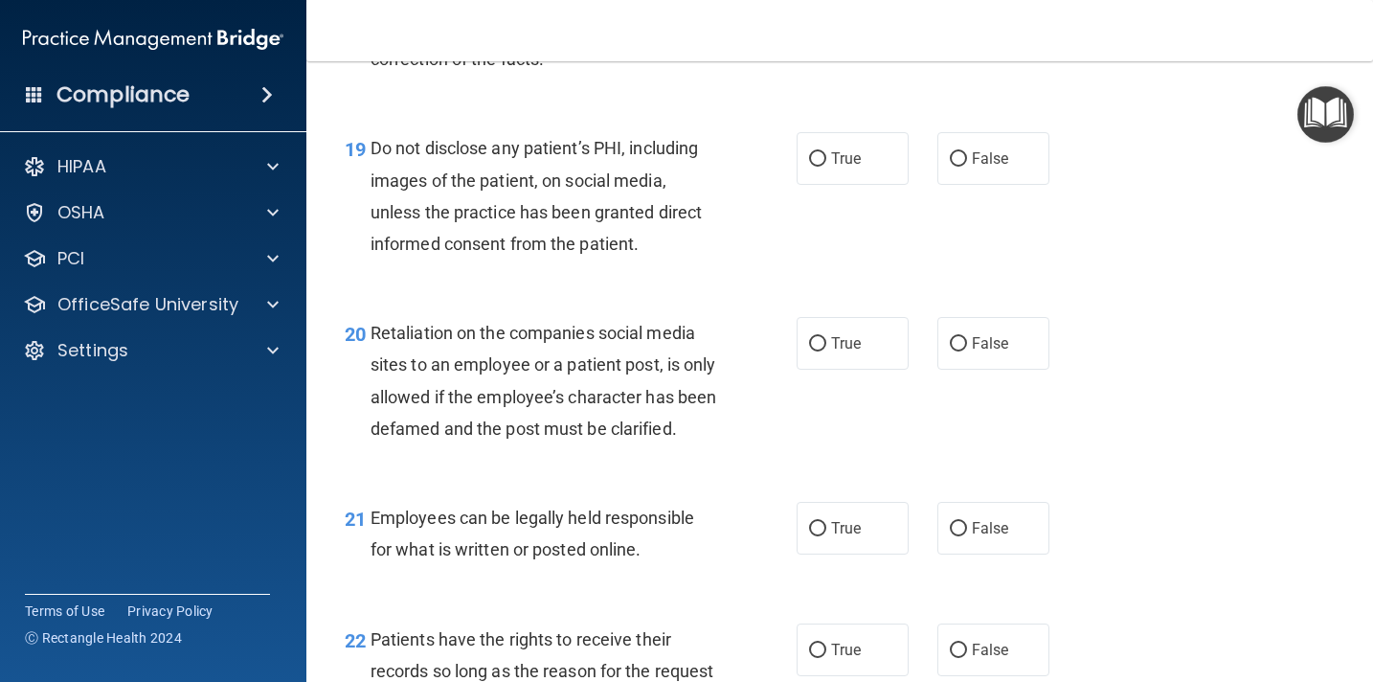
scroll to position [3708, 0]
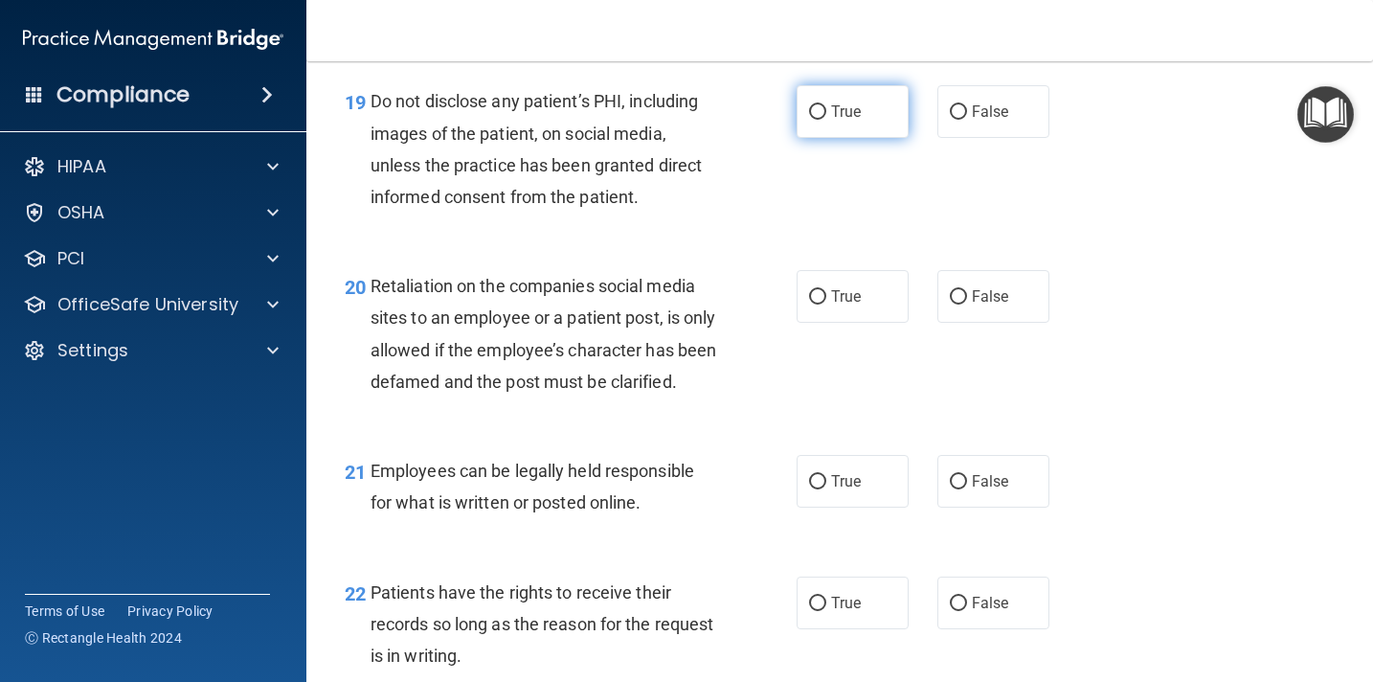
click at [821, 112] on input "True" at bounding box center [817, 112] width 17 height 14
radio input "true"
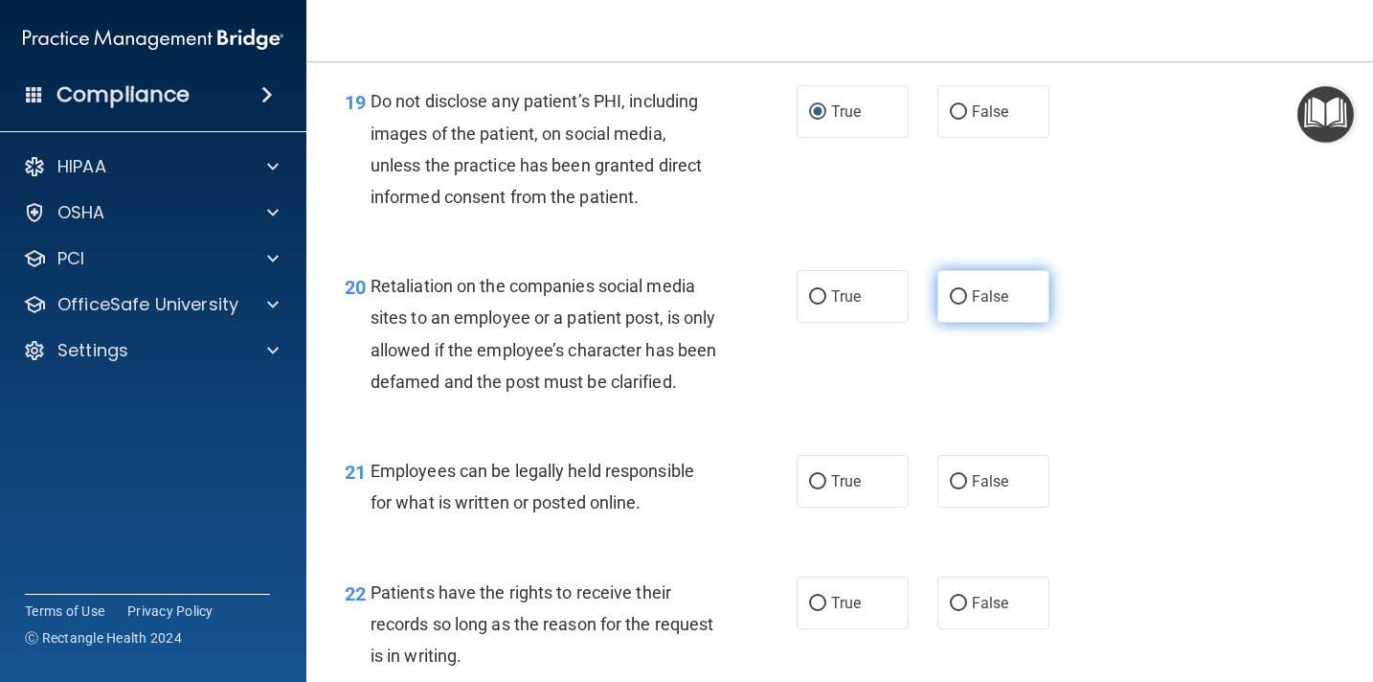
click at [956, 303] on input "False" at bounding box center [958, 297] width 17 height 14
radio input "true"
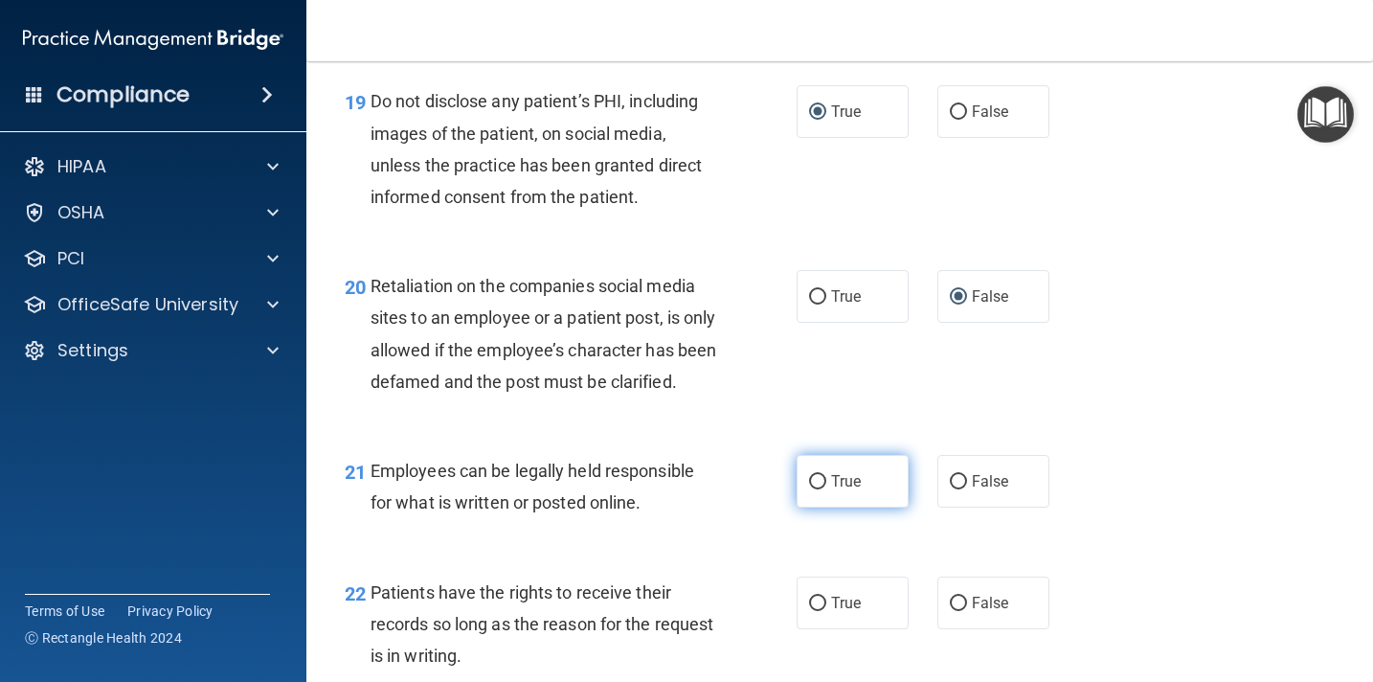
click at [824, 489] on input "True" at bounding box center [817, 482] width 17 height 14
radio input "true"
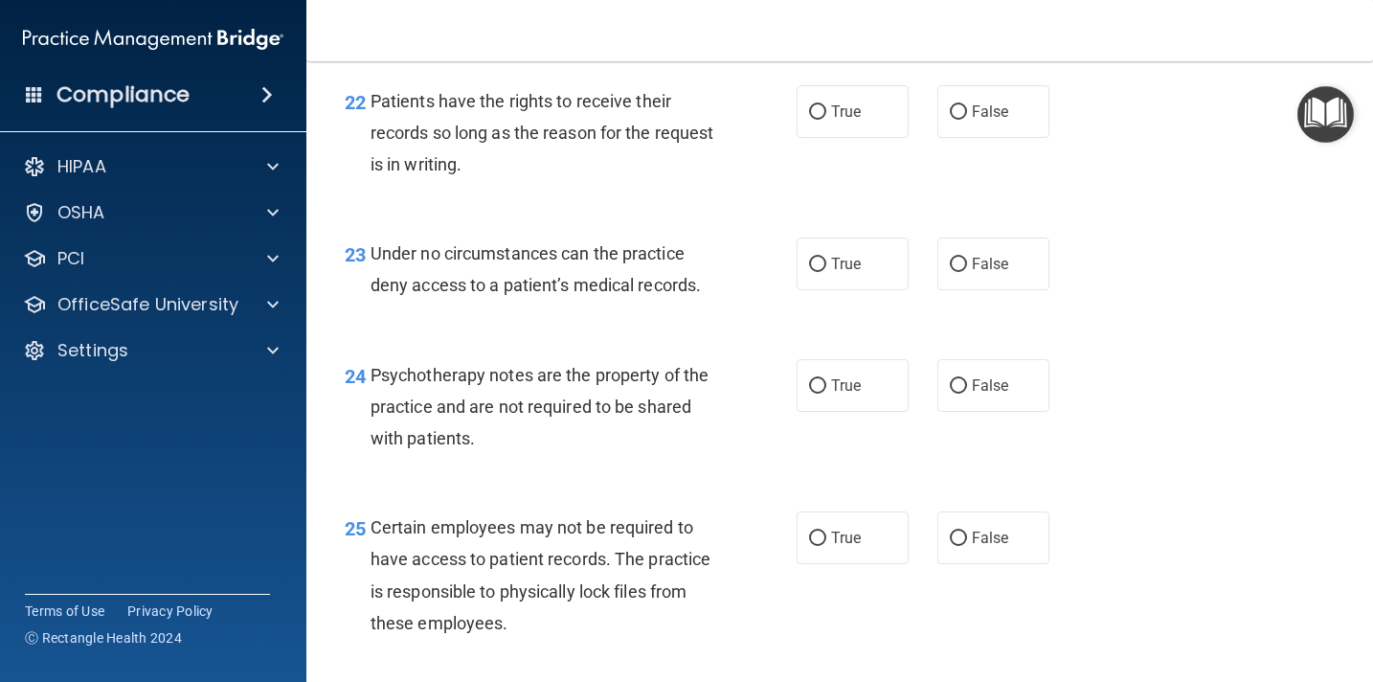
scroll to position [4210, 0]
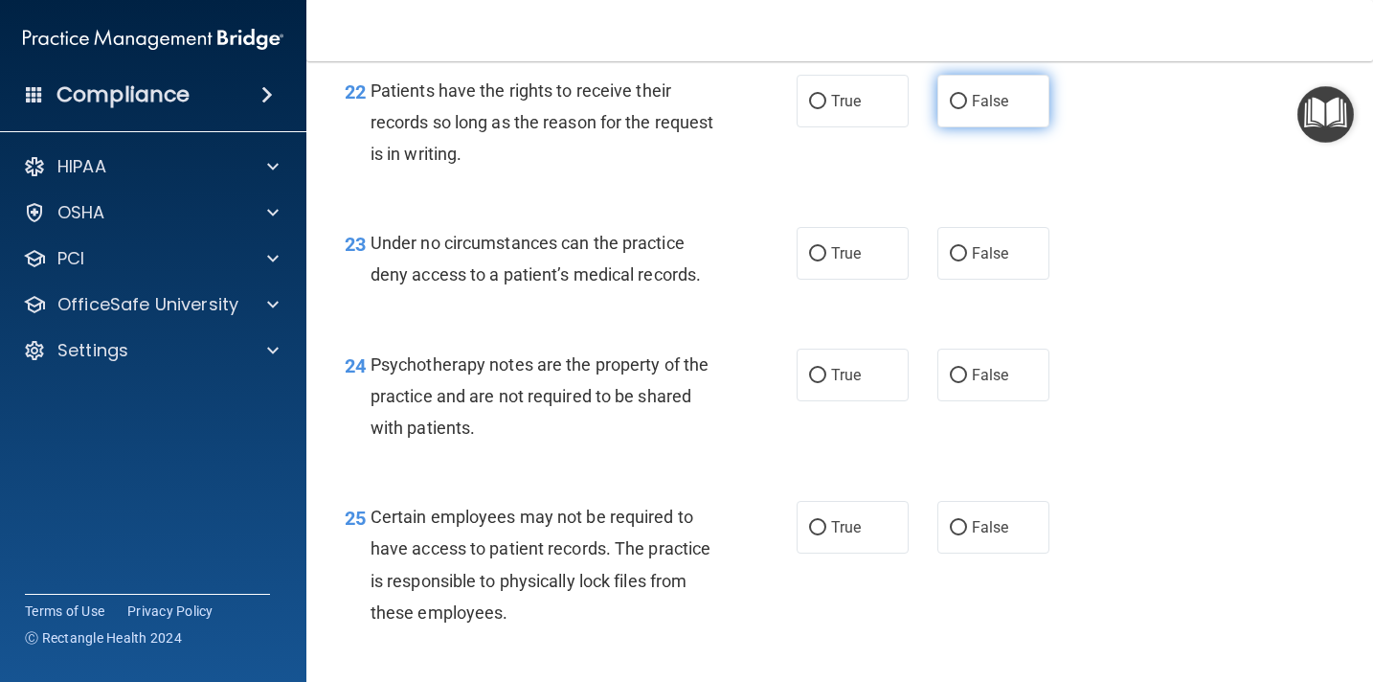
click at [966, 109] on input "False" at bounding box center [958, 102] width 17 height 14
radio input "true"
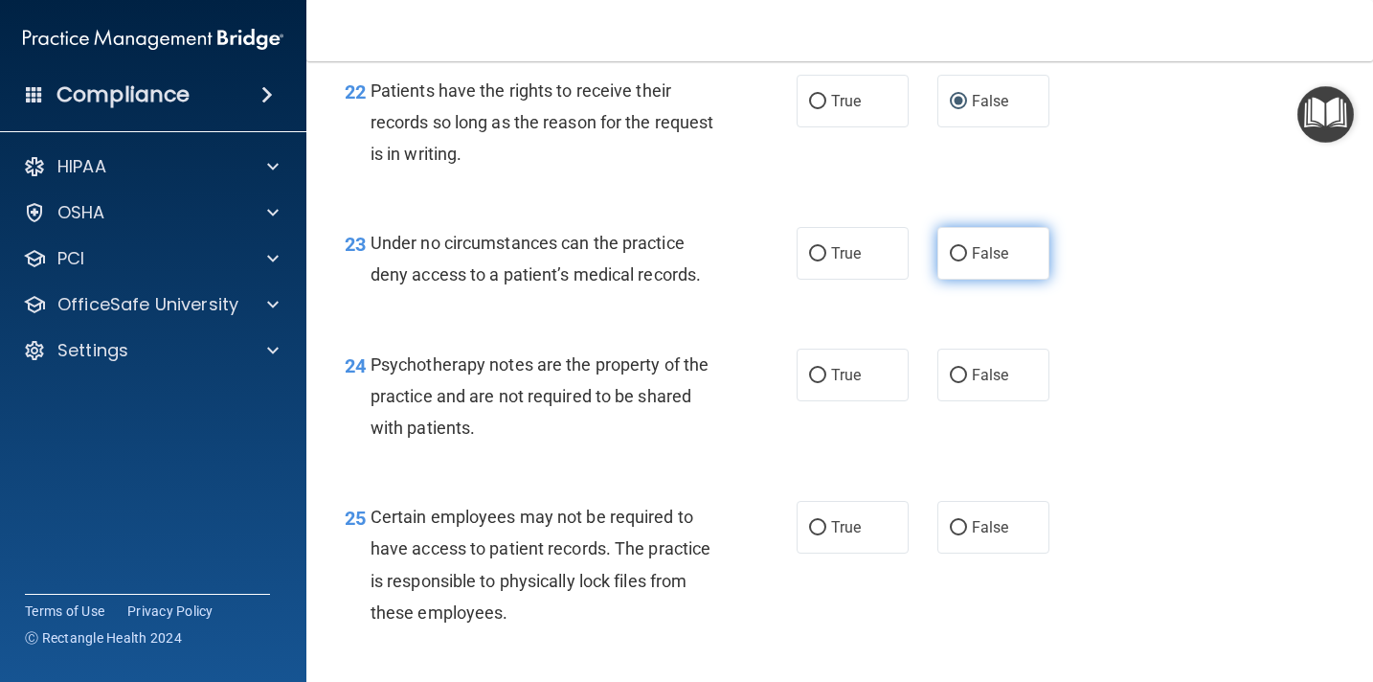
click at [956, 261] on input "False" at bounding box center [958, 254] width 17 height 14
radio input "true"
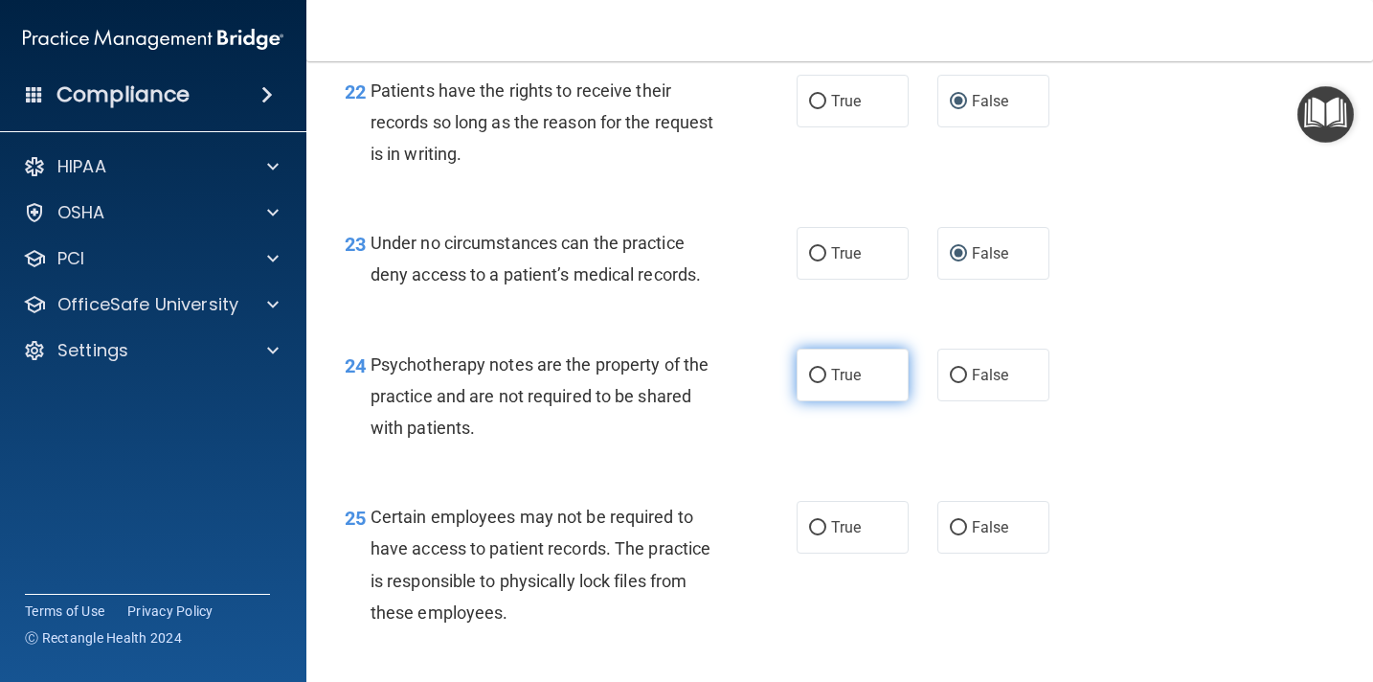
click at [816, 383] on input "True" at bounding box center [817, 376] width 17 height 14
radio input "true"
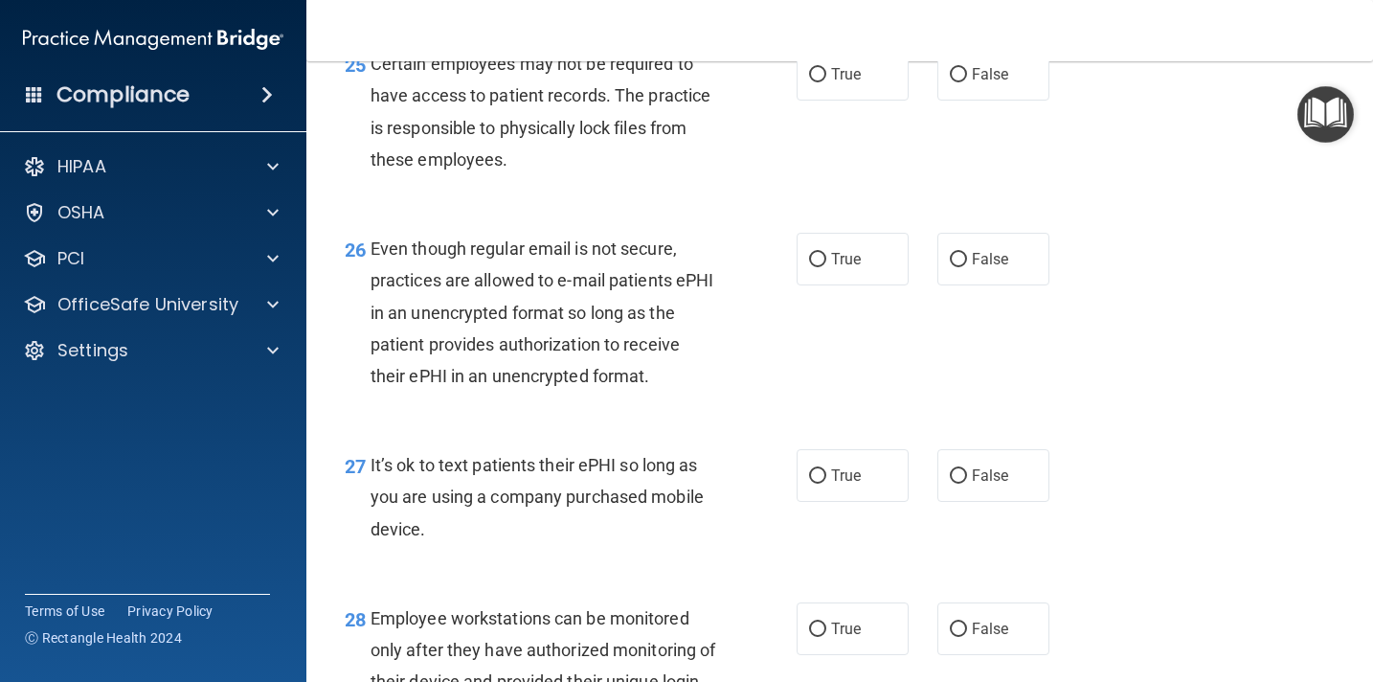
scroll to position [4660, 0]
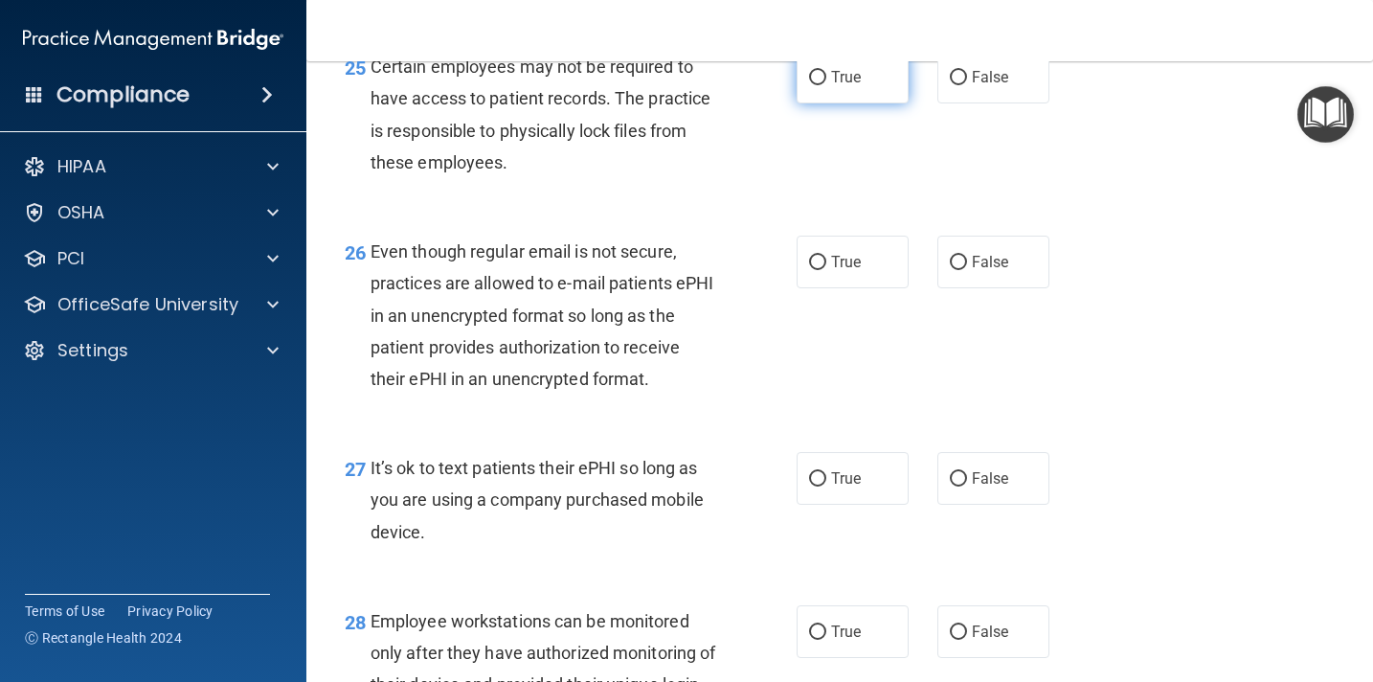
click at [817, 85] on input "True" at bounding box center [817, 78] width 17 height 14
radio input "true"
click at [819, 288] on label "True" at bounding box center [853, 262] width 112 height 53
click at [819, 270] on input "True" at bounding box center [817, 263] width 17 height 14
radio input "true"
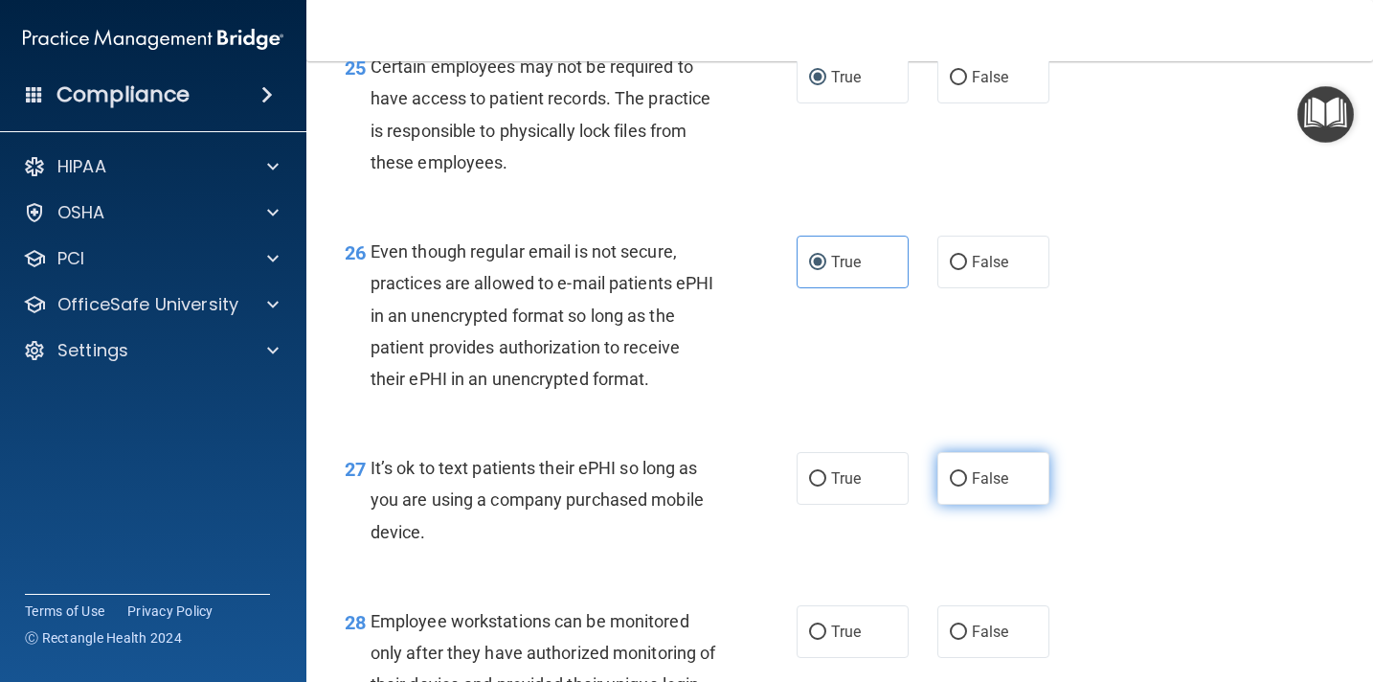
click at [961, 486] on input "False" at bounding box center [958, 479] width 17 height 14
radio input "true"
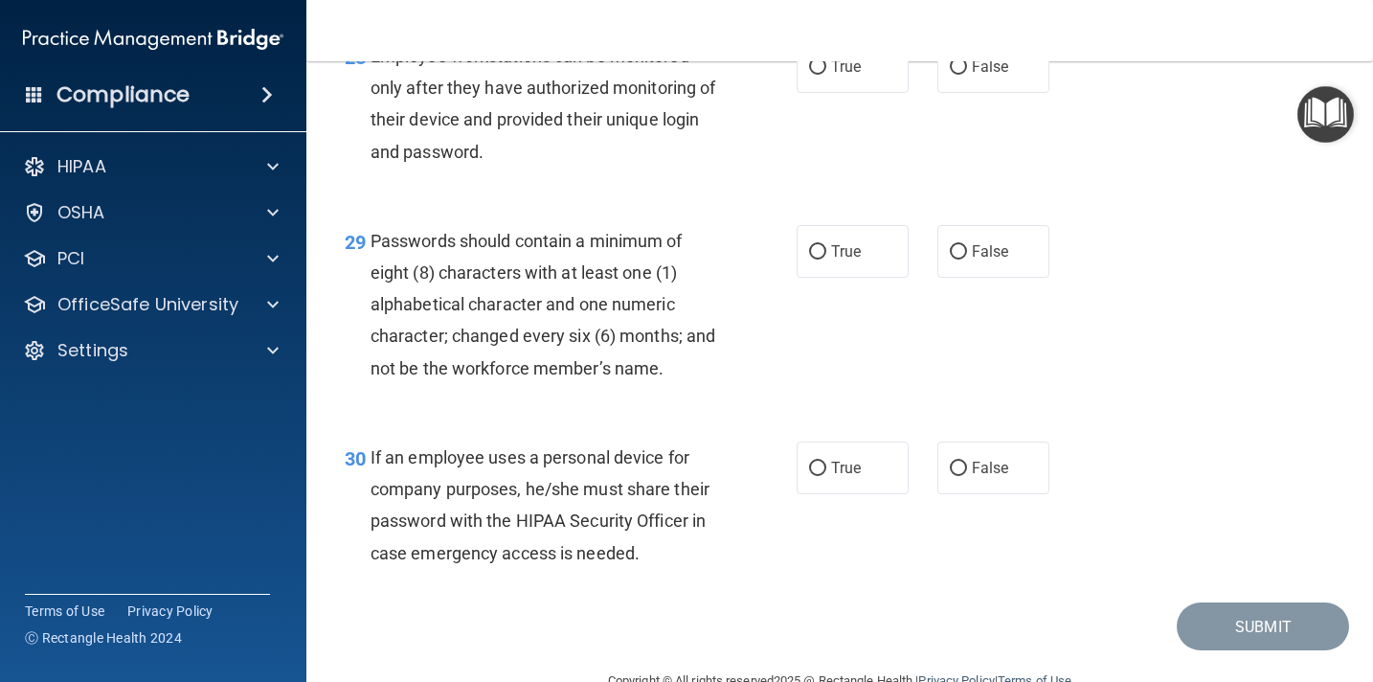
scroll to position [5230, 0]
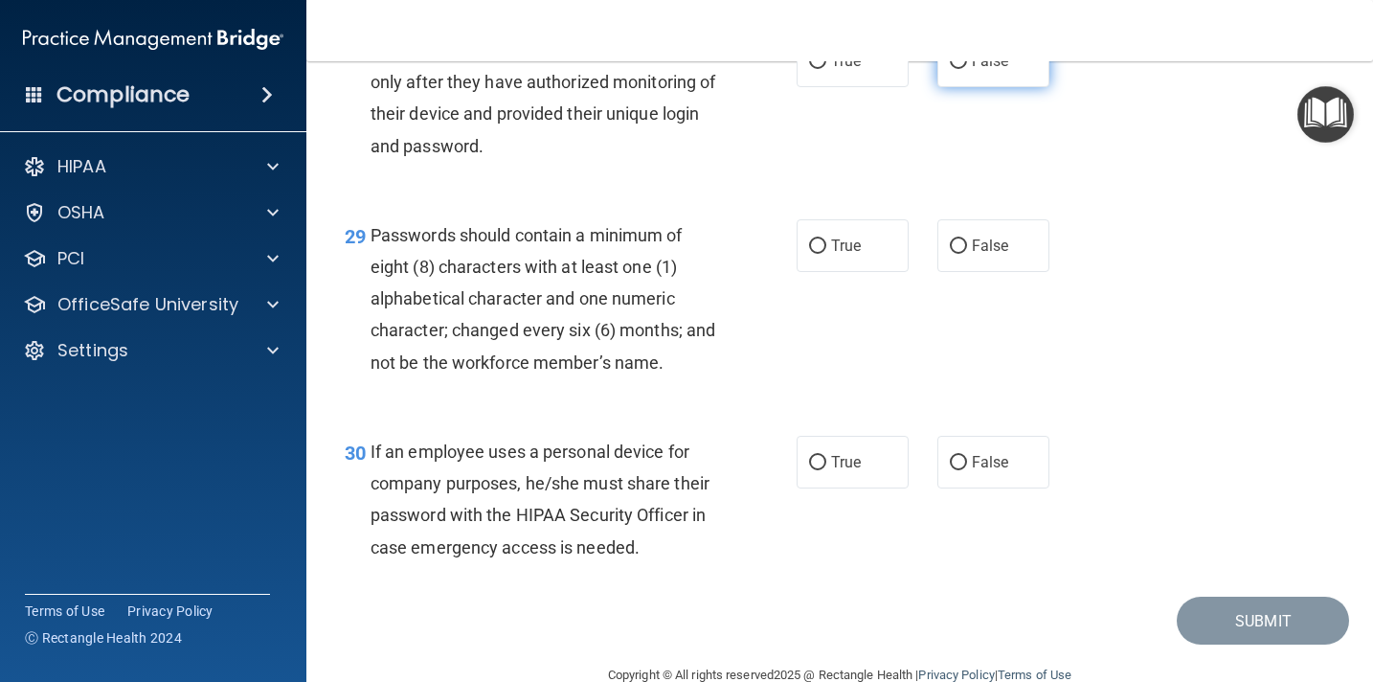
click at [963, 69] on input "False" at bounding box center [958, 62] width 17 height 14
radio input "true"
click at [825, 254] on input "True" at bounding box center [817, 246] width 17 height 14
radio input "true"
click at [961, 488] on label "False" at bounding box center [993, 462] width 112 height 53
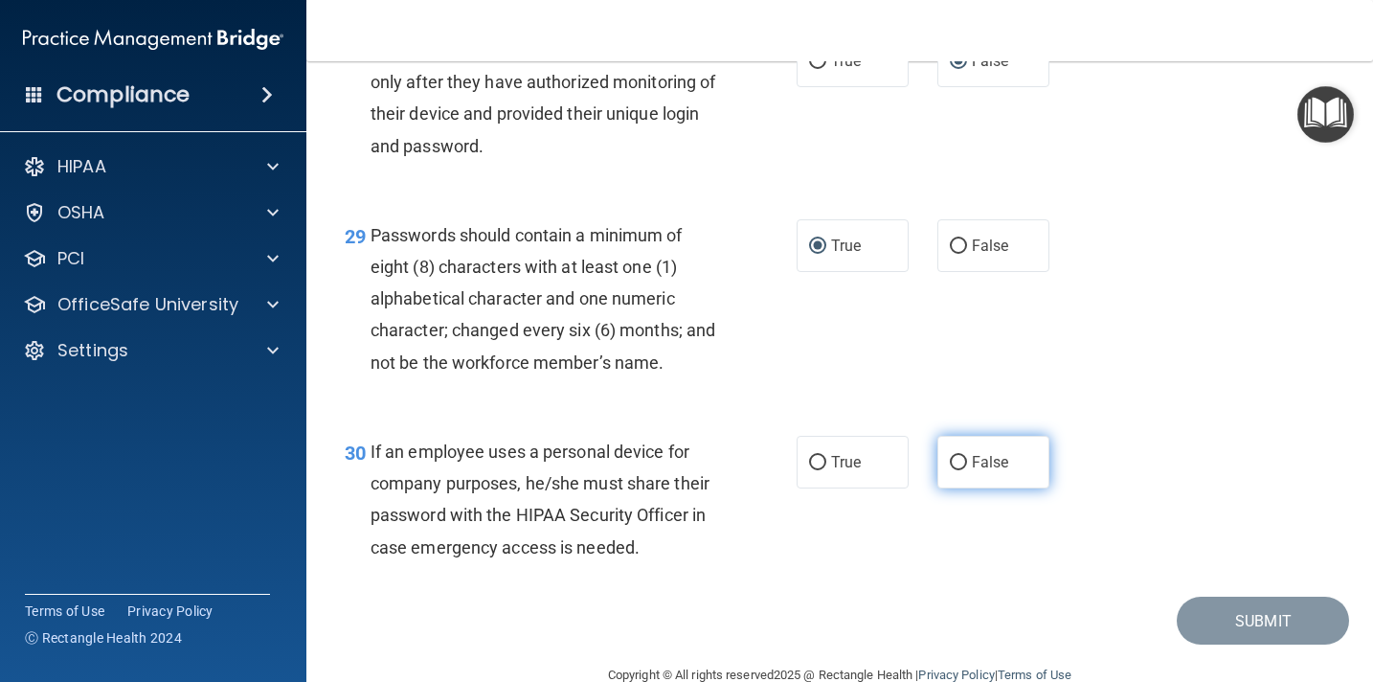
click at [961, 470] on input "False" at bounding box center [958, 463] width 17 height 14
radio input "true"
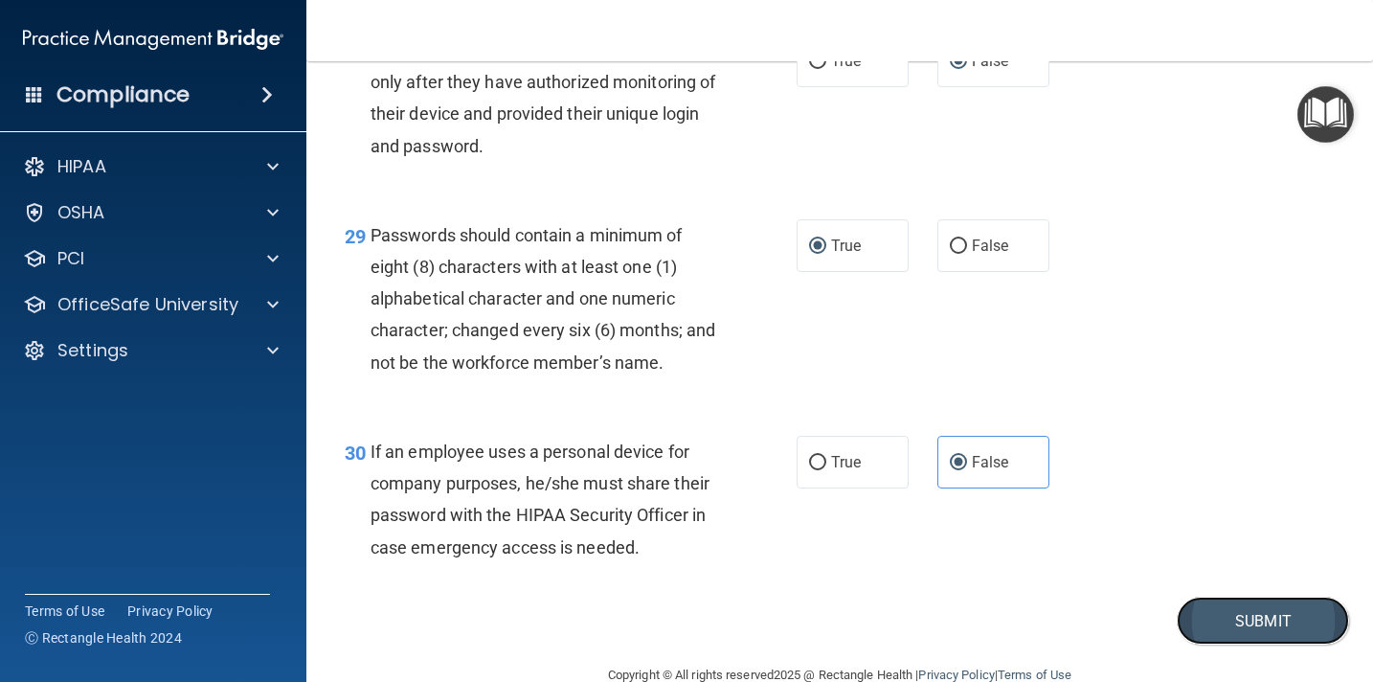
click at [1224, 645] on button "Submit" at bounding box center [1263, 620] width 172 height 49
click at [1272, 645] on button "Submit" at bounding box center [1263, 620] width 172 height 49
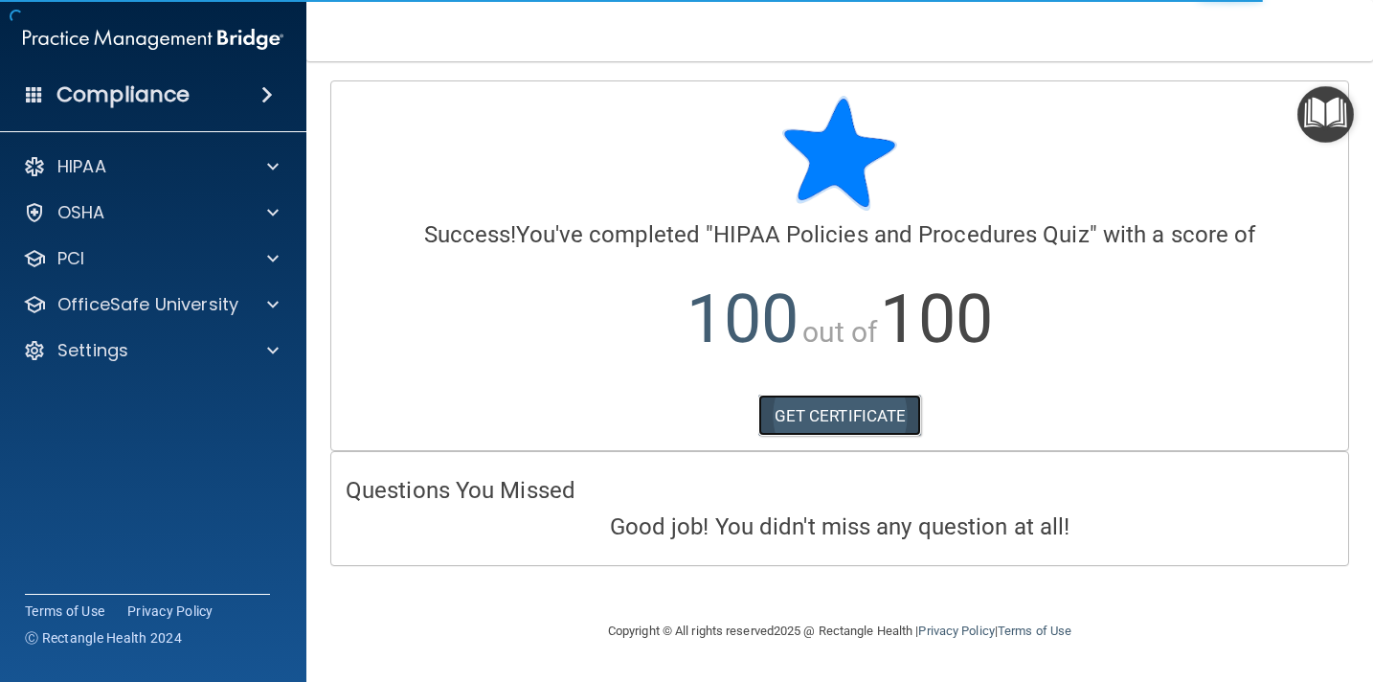
click at [834, 422] on link "GET CERTIFICATE" at bounding box center [840, 415] width 164 height 42
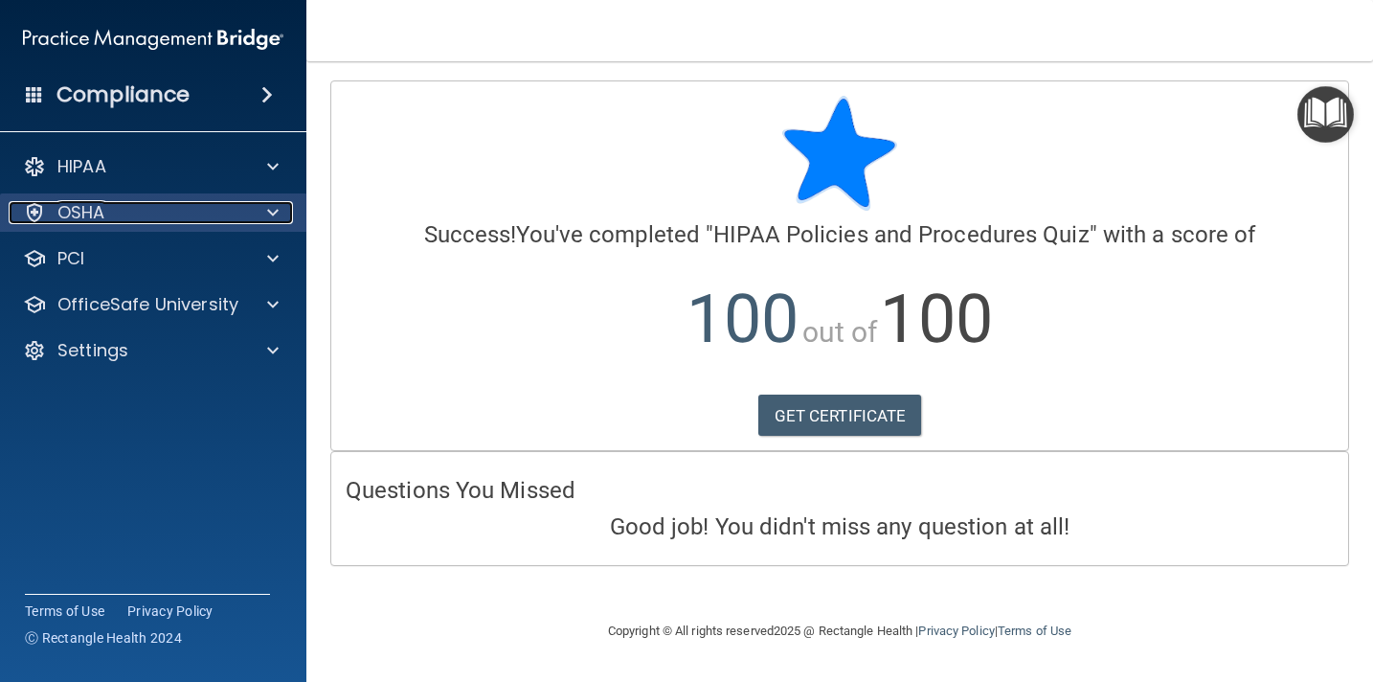
click at [140, 222] on div "OSHA" at bounding box center [127, 212] width 237 height 23
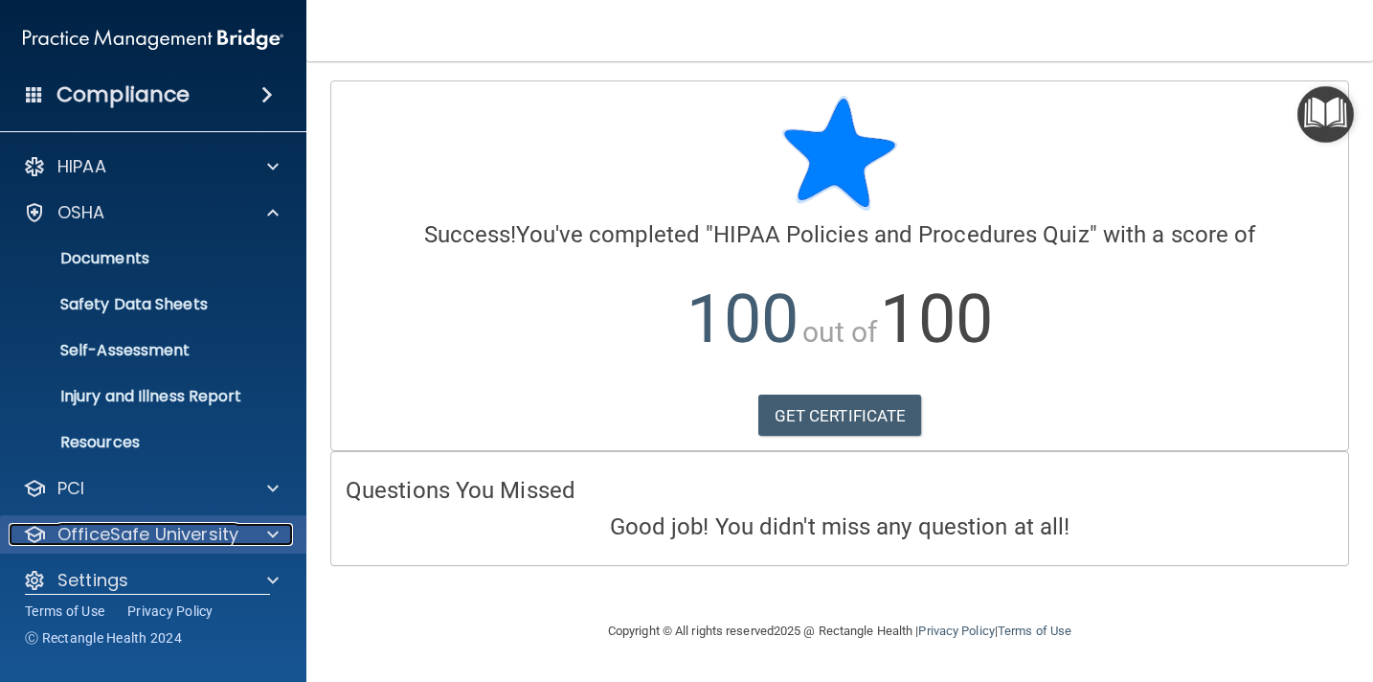
click at [201, 533] on p "OfficeSafe University" at bounding box center [147, 534] width 181 height 23
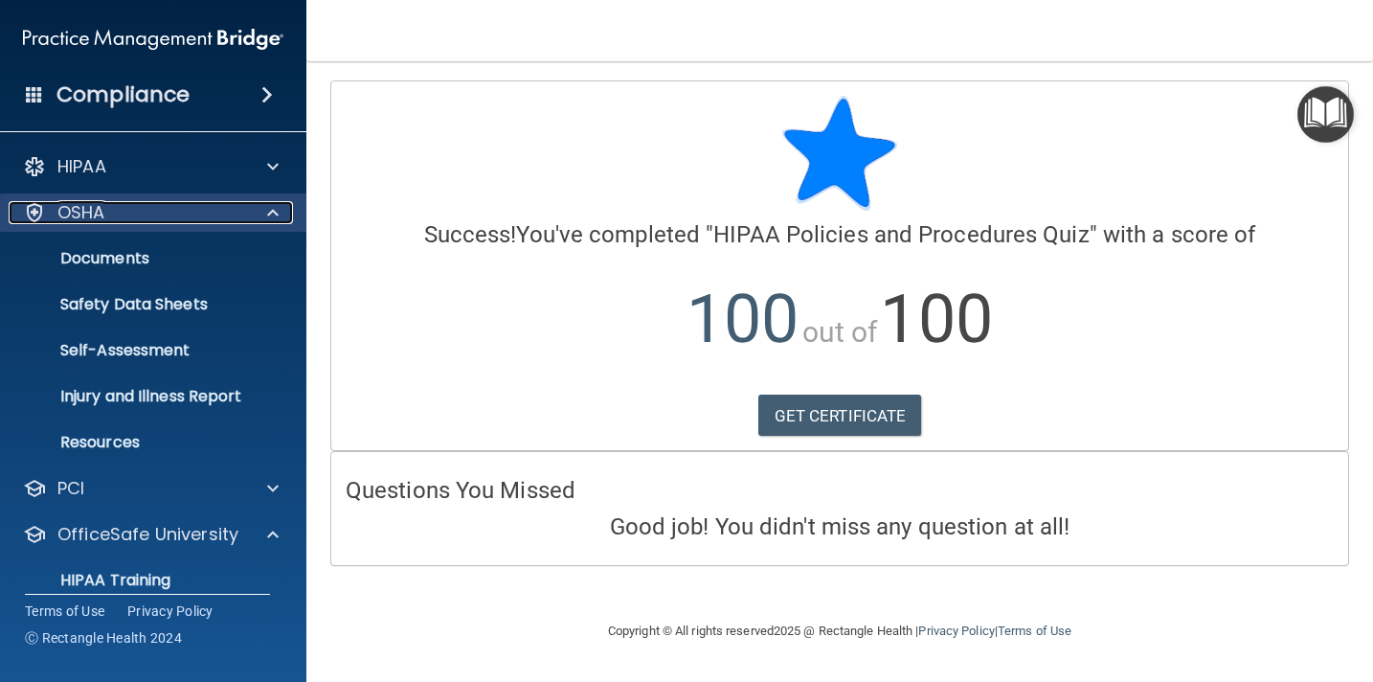
click at [182, 214] on div "OSHA" at bounding box center [127, 212] width 237 height 23
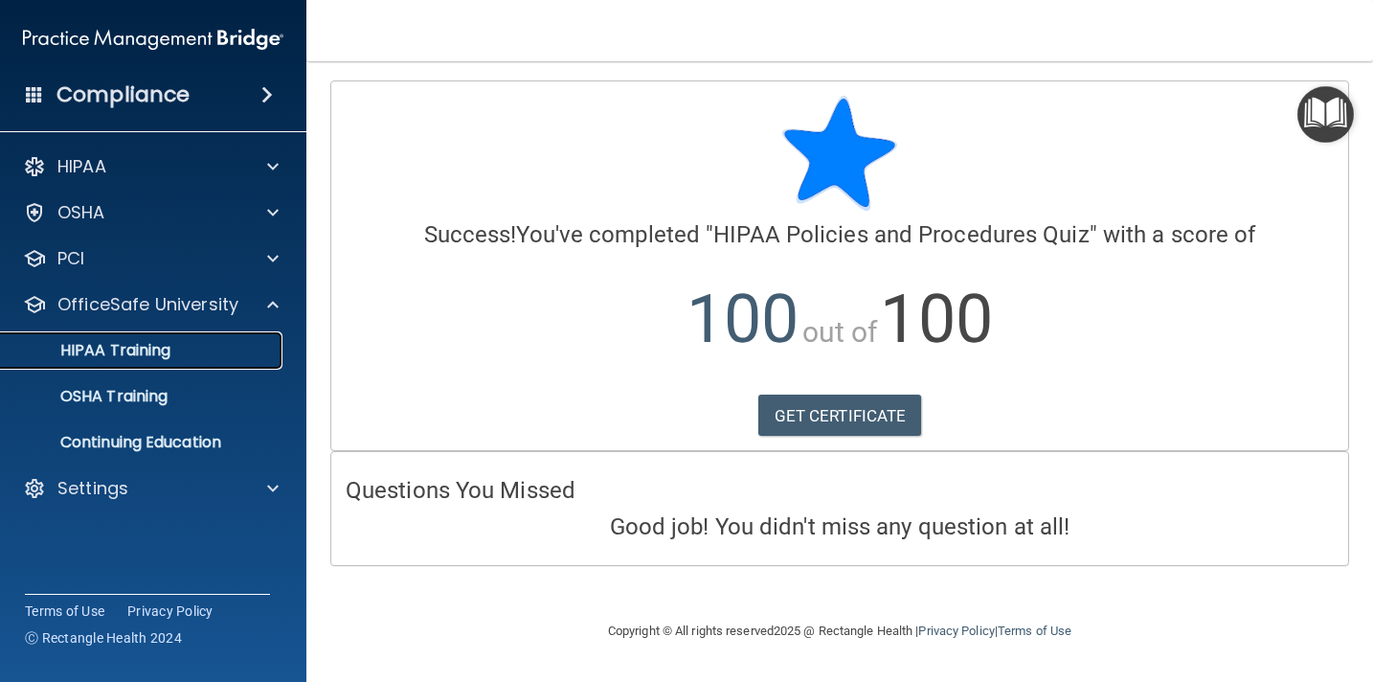
click at [166, 353] on p "HIPAA Training" at bounding box center [91, 350] width 158 height 19
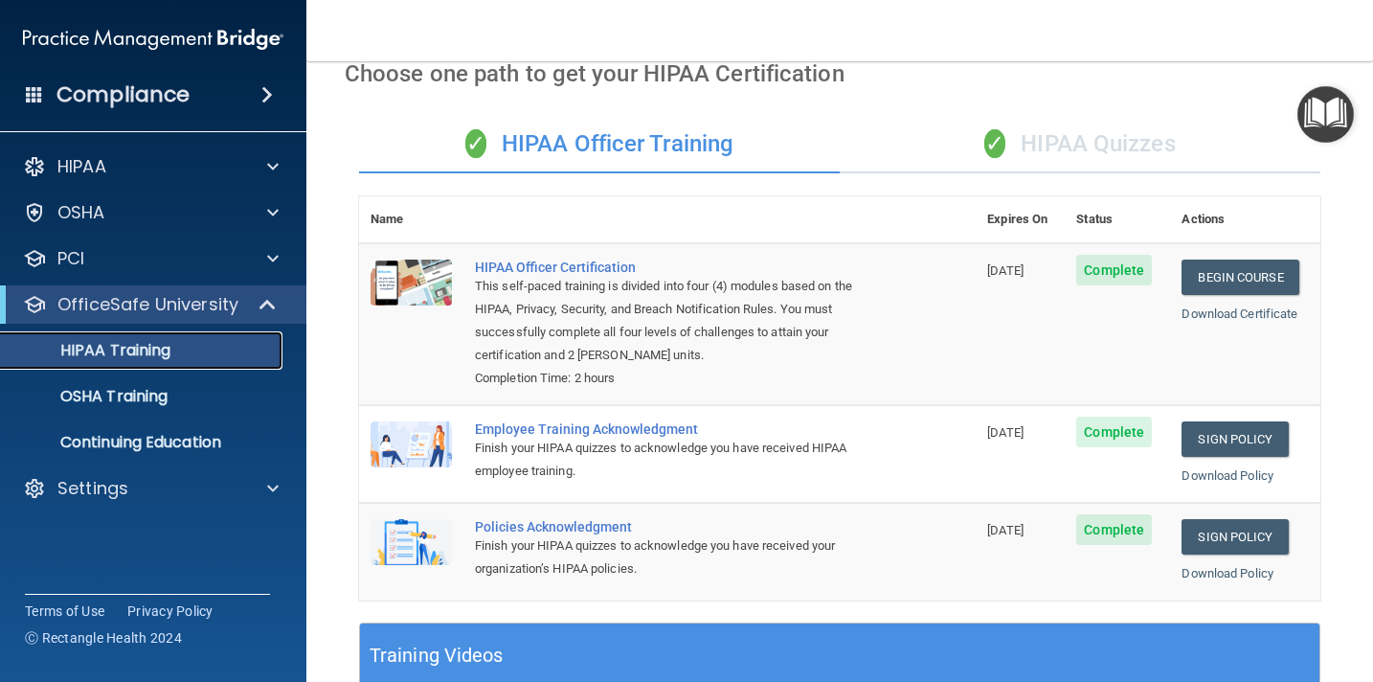
scroll to position [90, 0]
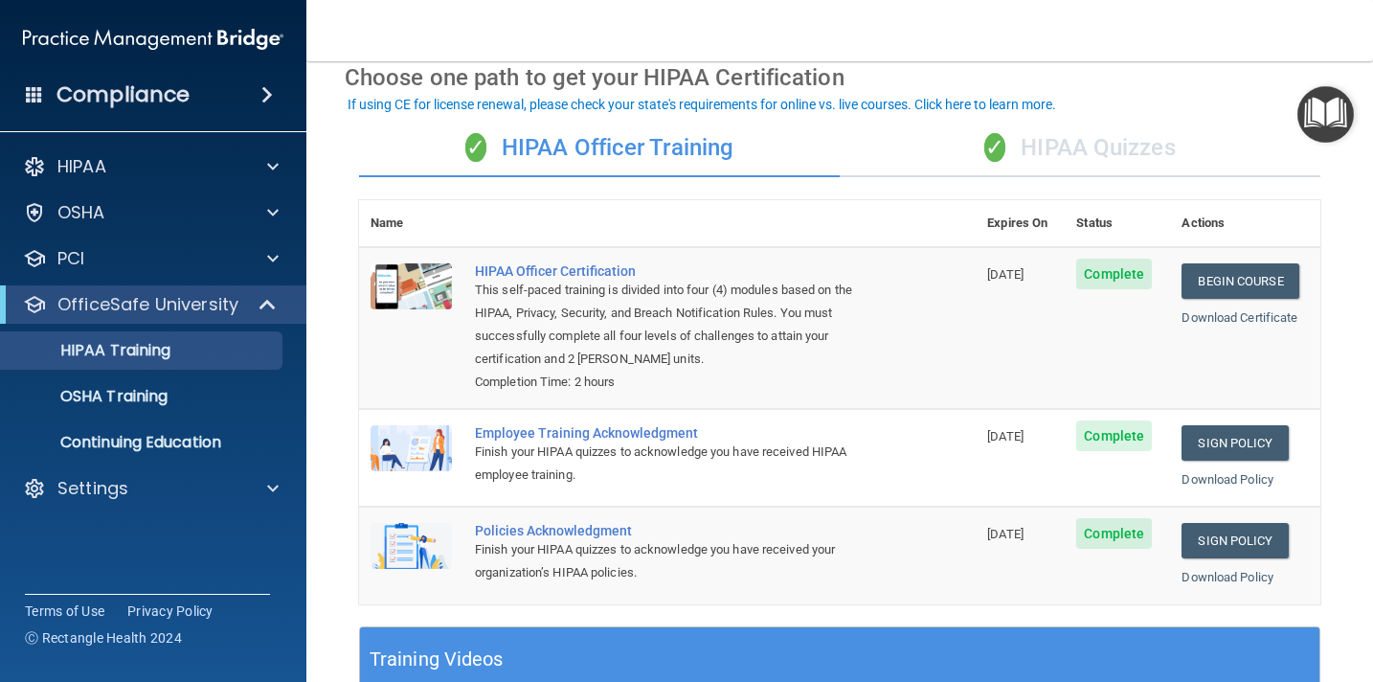
click at [1100, 157] on div "✓ HIPAA Quizzes" at bounding box center [1080, 148] width 481 height 57
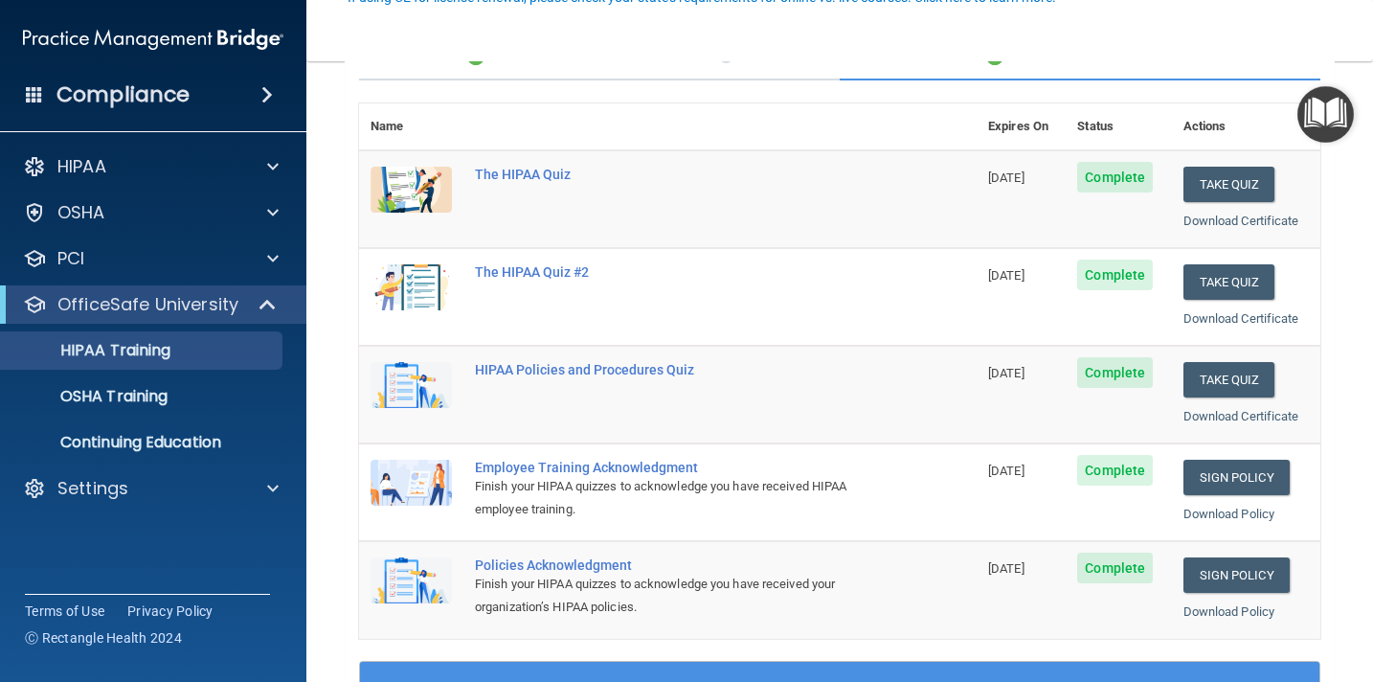
scroll to position [231, 0]
